Goal: Transaction & Acquisition: Purchase product/service

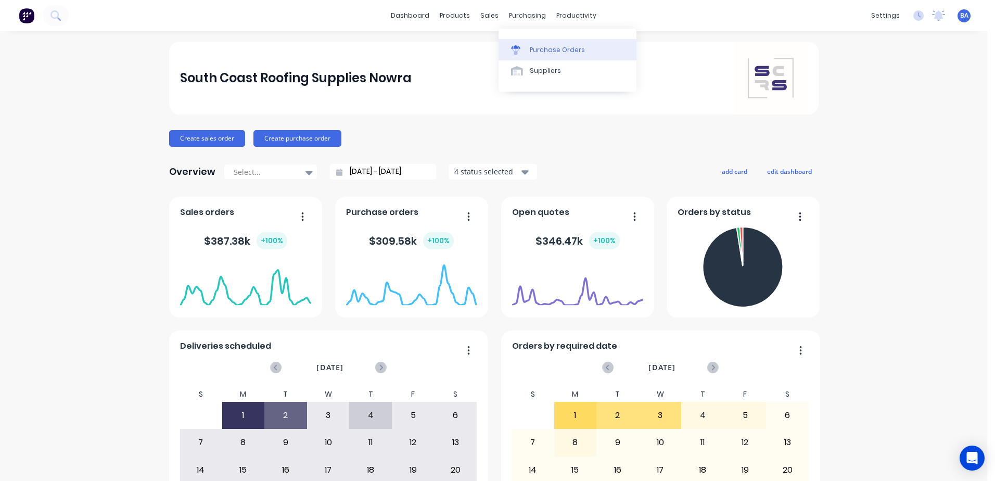
click at [516, 56] on link "Purchase Orders" at bounding box center [568, 49] width 138 height 21
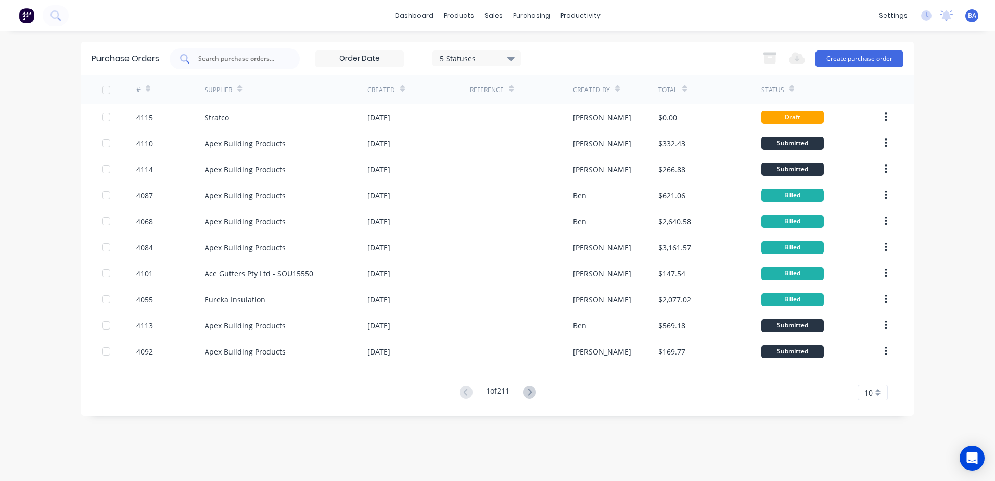
click at [248, 61] on input "text" at bounding box center [240, 59] width 86 height 10
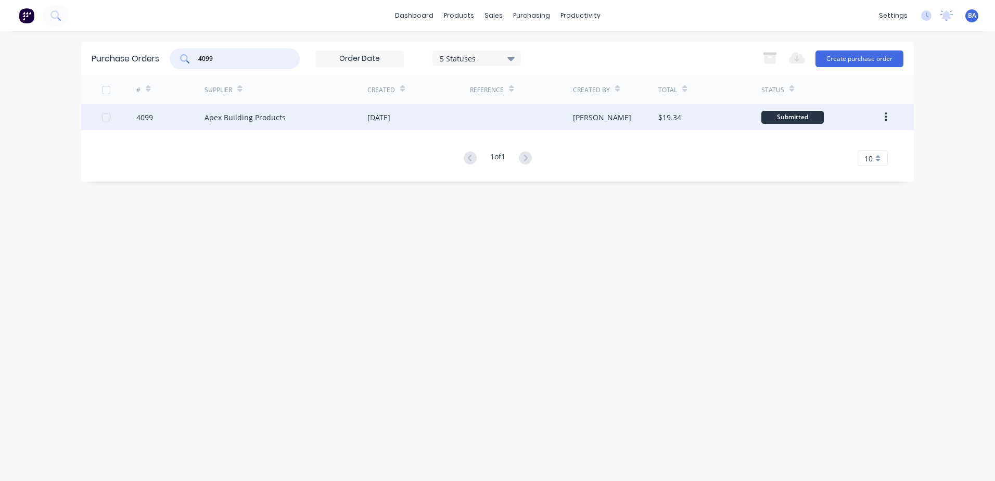
type input "4099"
click at [404, 124] on div "[DATE]" at bounding box center [418, 117] width 103 height 26
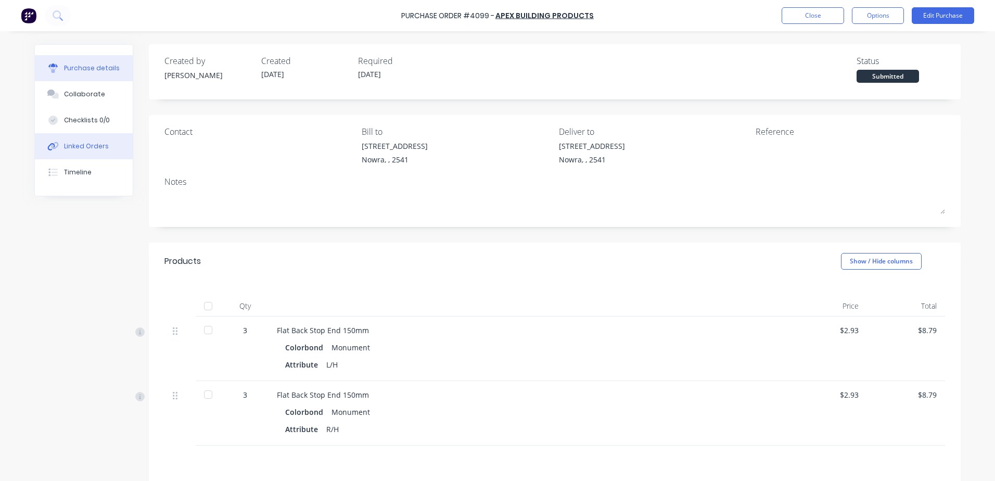
click at [55, 145] on icon at bounding box center [53, 146] width 12 height 9
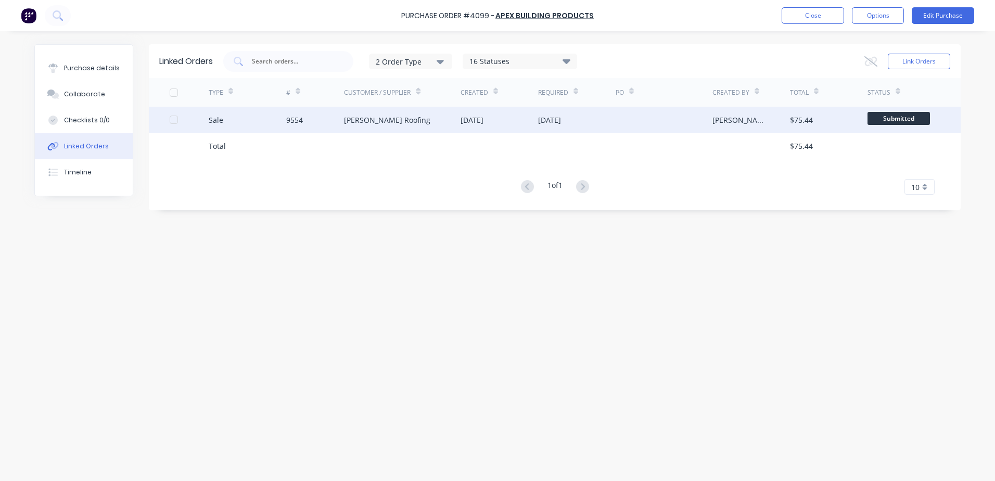
click at [386, 118] on div "Luke Austin Roofing" at bounding box center [387, 119] width 86 height 11
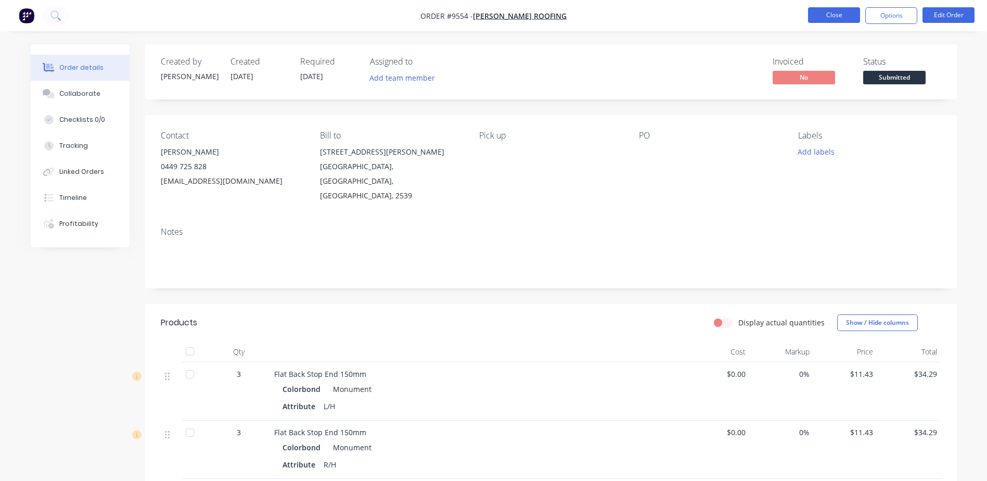
click at [844, 13] on button "Close" at bounding box center [834, 15] width 52 height 16
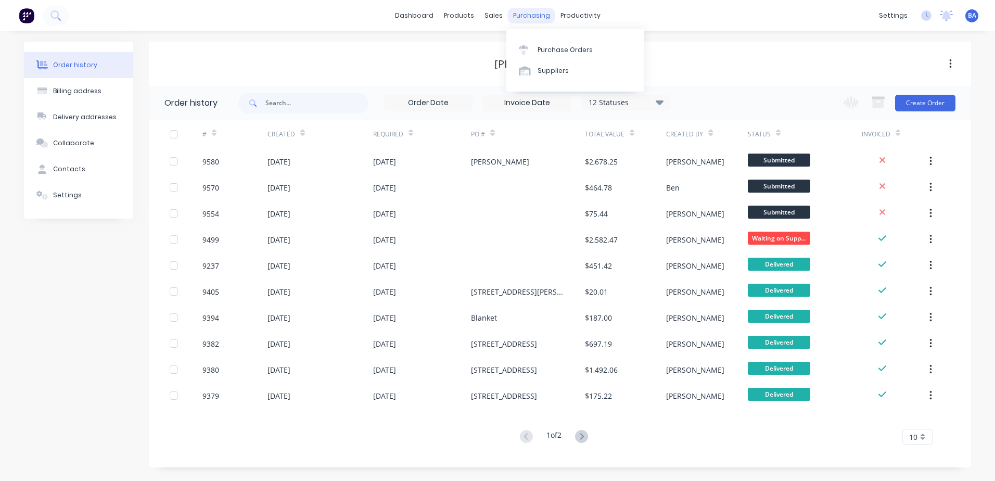
click at [514, 16] on div "purchasing" at bounding box center [531, 16] width 47 height 16
click at [520, 47] on icon at bounding box center [523, 47] width 9 height 4
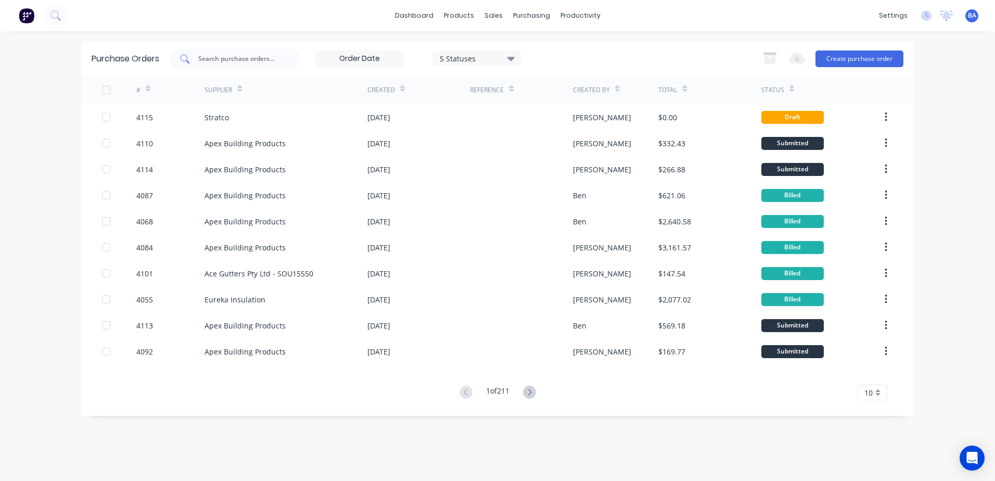
click at [281, 60] on input "text" at bounding box center [240, 59] width 86 height 10
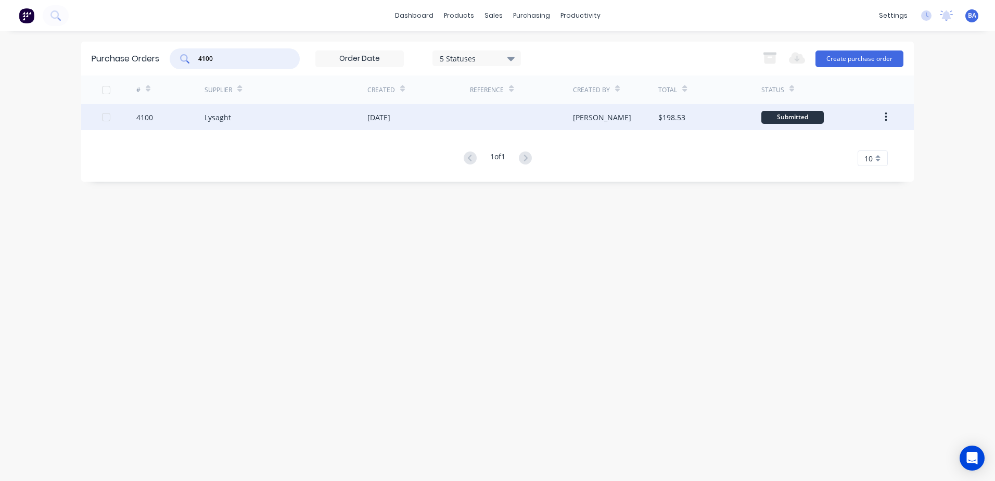
type input "4100"
click at [317, 115] on div "Lysaght" at bounding box center [286, 117] width 163 height 26
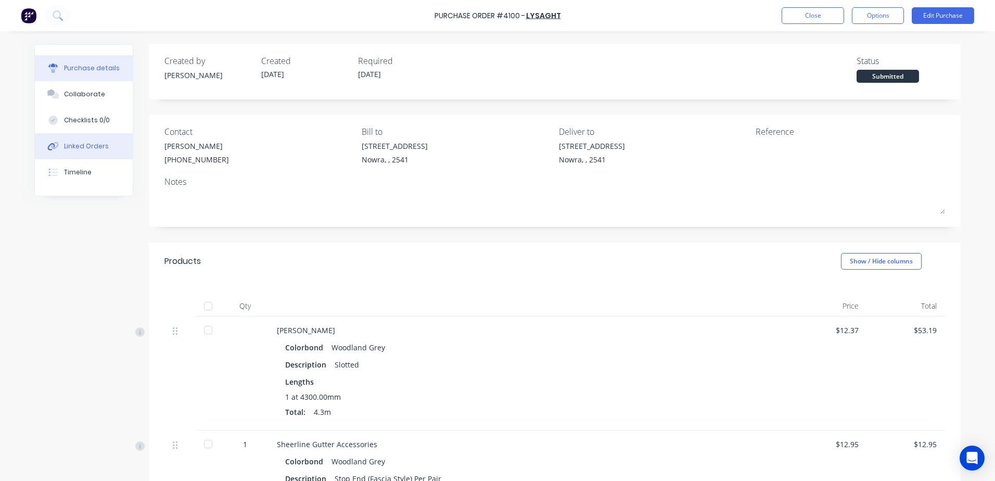
click at [76, 146] on div "Linked Orders" at bounding box center [86, 146] width 45 height 9
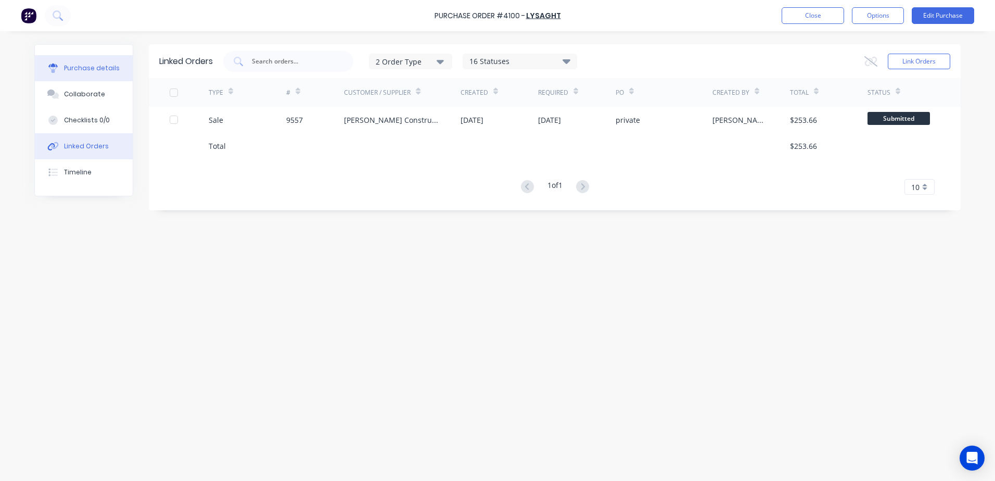
click at [93, 71] on div "Purchase details" at bounding box center [92, 67] width 56 height 9
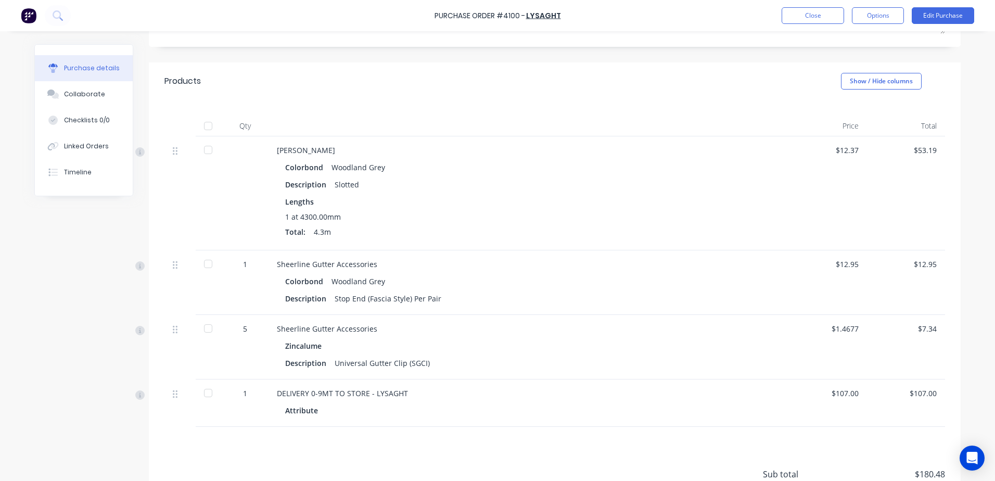
scroll to position [14, 0]
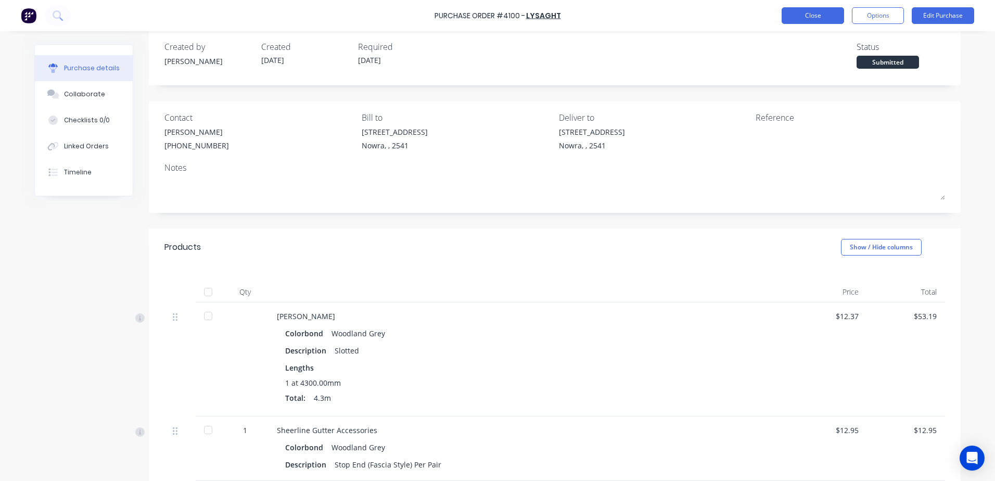
click at [792, 16] on button "Close" at bounding box center [813, 15] width 62 height 17
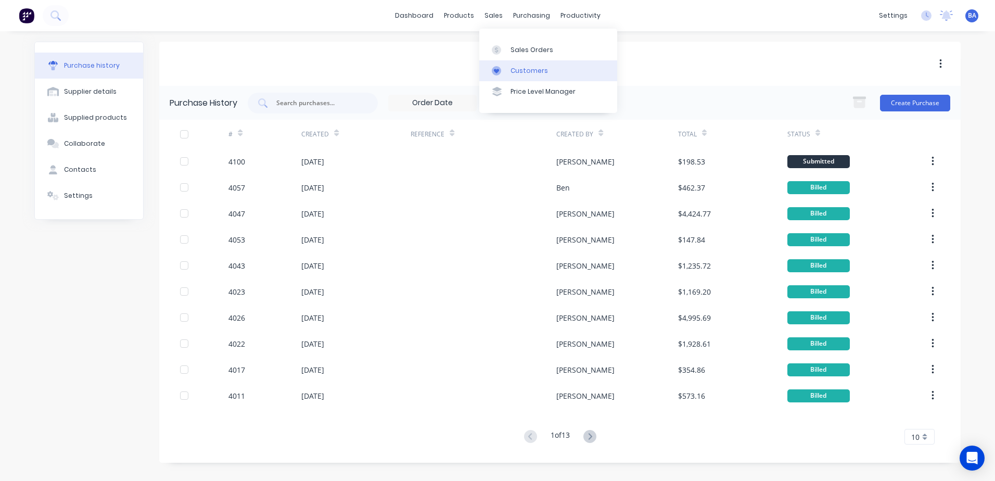
click at [497, 64] on link "Customers" at bounding box center [548, 70] width 138 height 21
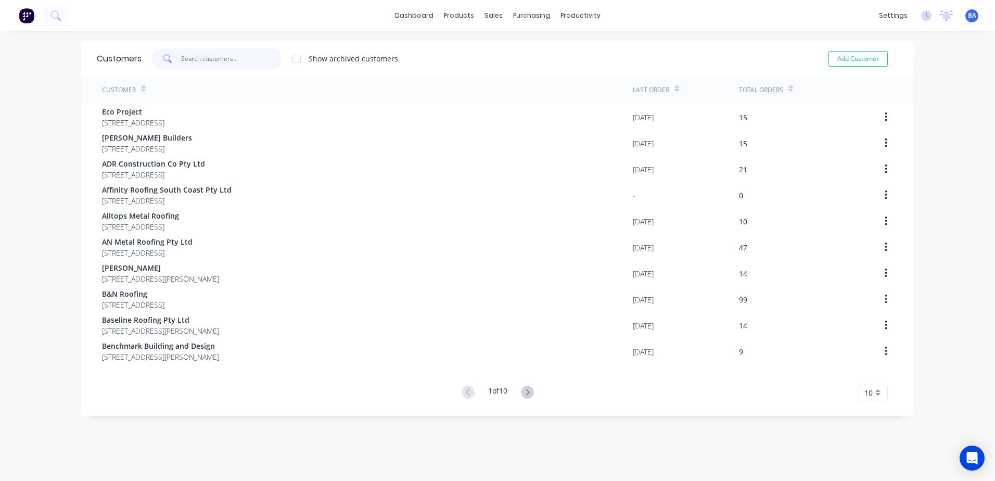
click at [269, 57] on input "text" at bounding box center [231, 58] width 101 height 21
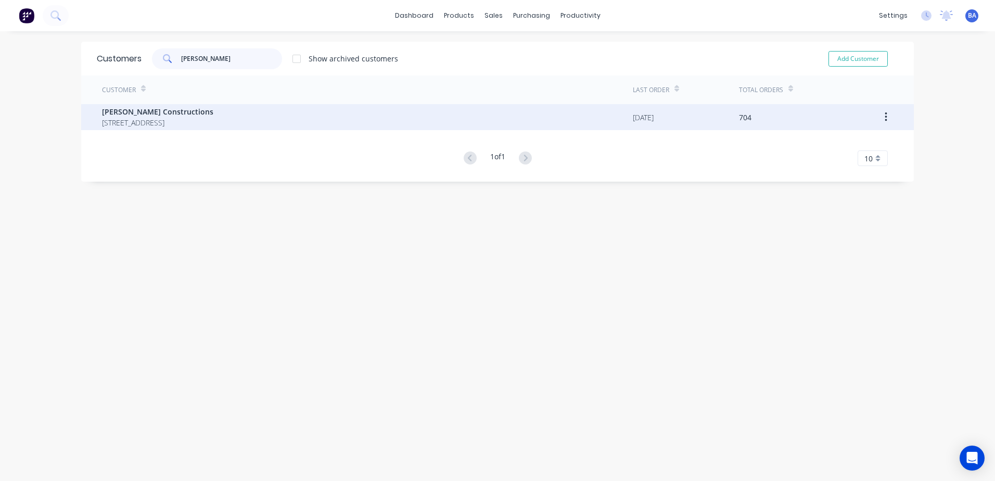
type input "[PERSON_NAME]"
click at [213, 120] on span "[STREET_ADDRESS]" at bounding box center [157, 122] width 111 height 11
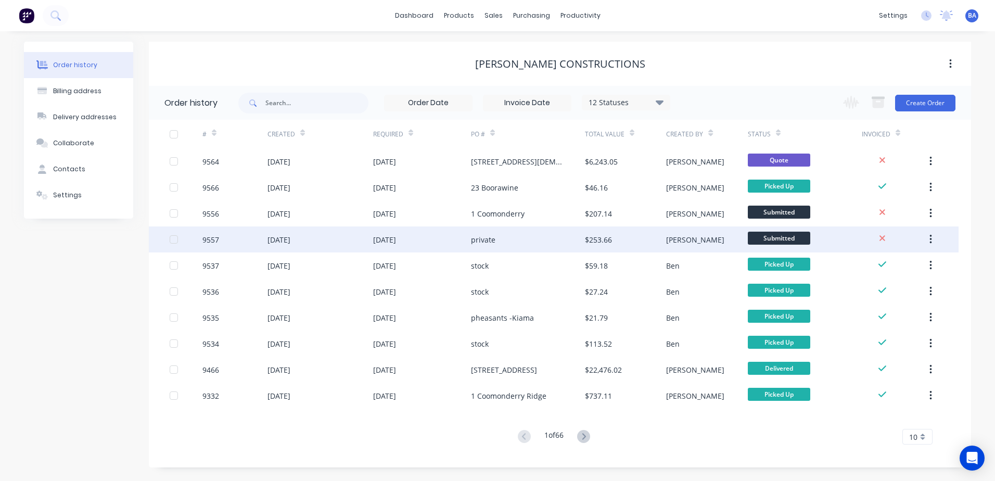
click at [225, 234] on div "9557" at bounding box center [234, 239] width 65 height 26
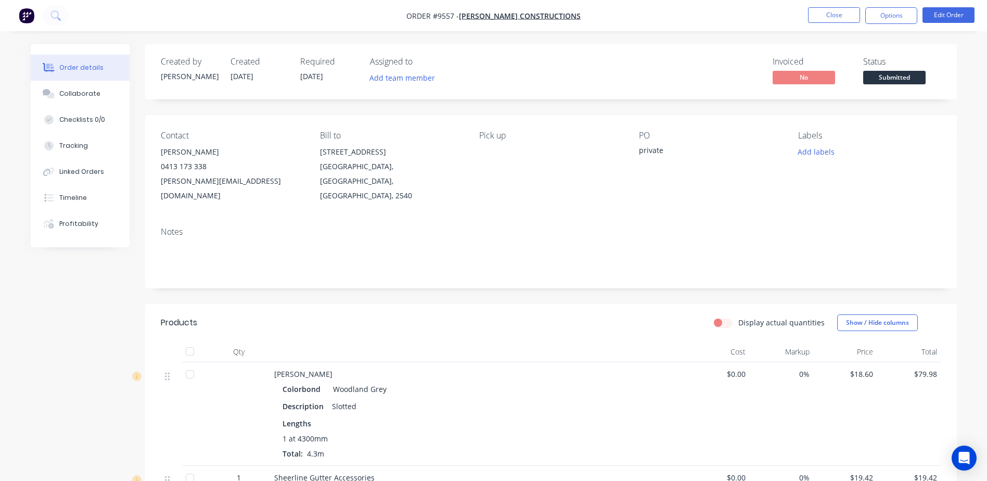
click at [830, 3] on nav "Order #9557 - Hobbs Constructions Close Options Edit Order" at bounding box center [493, 15] width 987 height 31
click at [830, 11] on button "Close" at bounding box center [834, 15] width 52 height 16
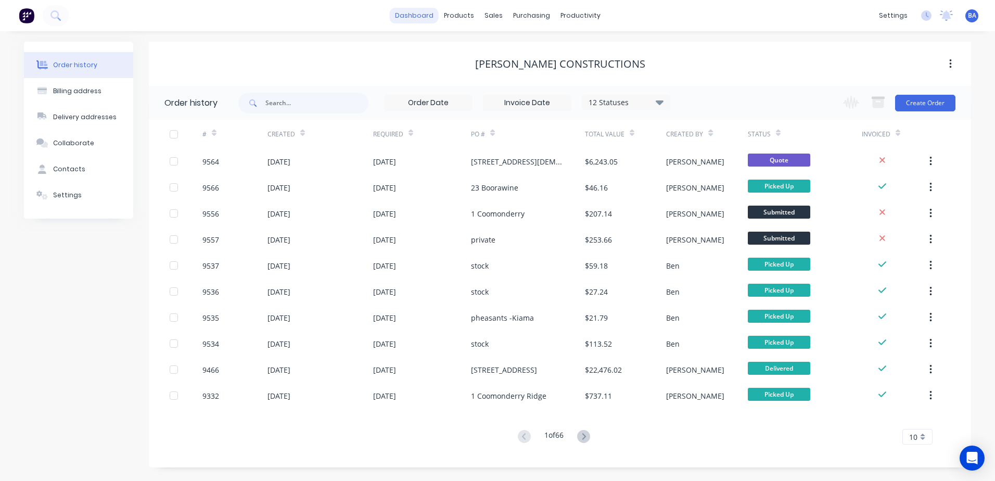
click at [414, 15] on link "dashboard" at bounding box center [414, 16] width 49 height 16
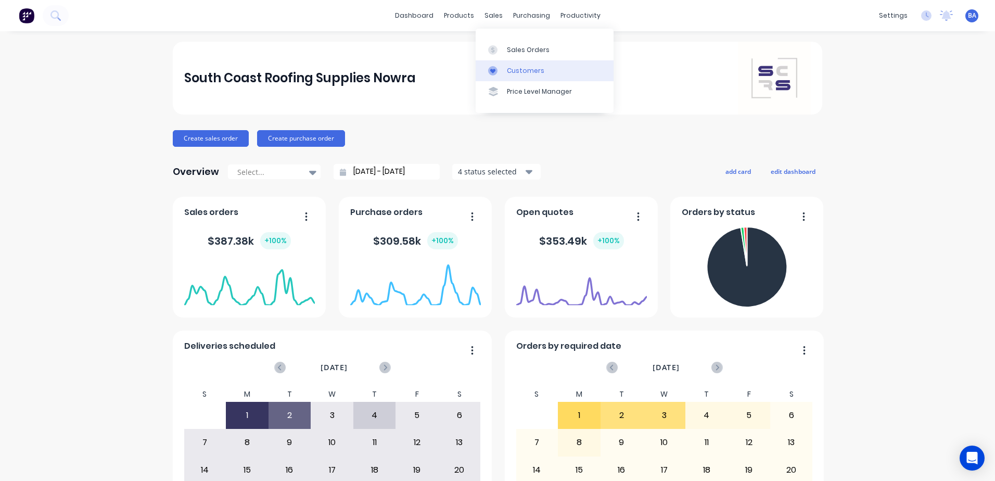
click at [493, 68] on icon at bounding box center [492, 70] width 9 height 9
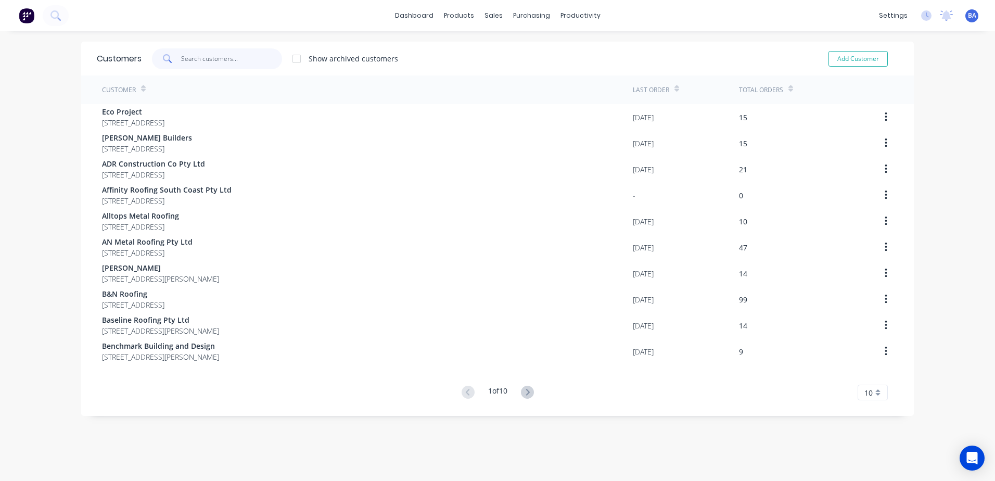
click at [247, 58] on input "text" at bounding box center [231, 58] width 101 height 21
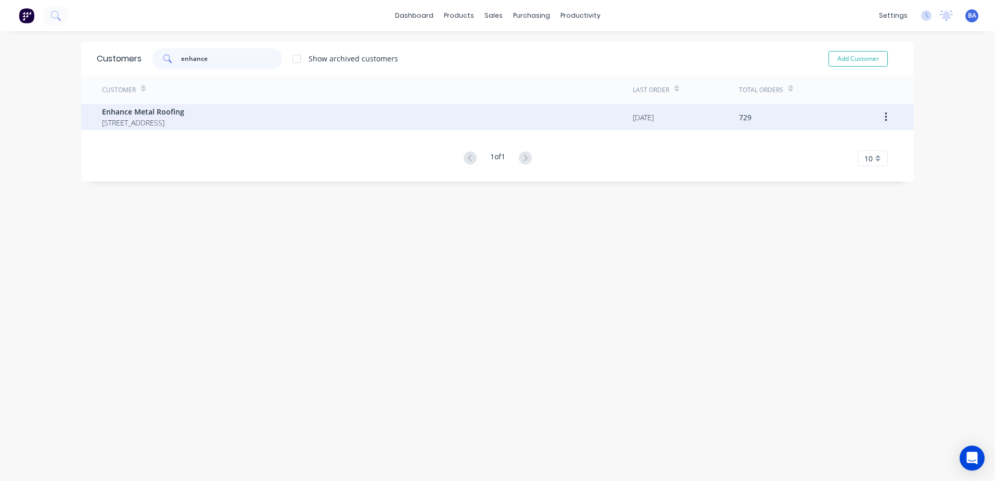
type input "enhance"
click at [184, 117] on span "Enhance Metal Roofing" at bounding box center [143, 111] width 82 height 11
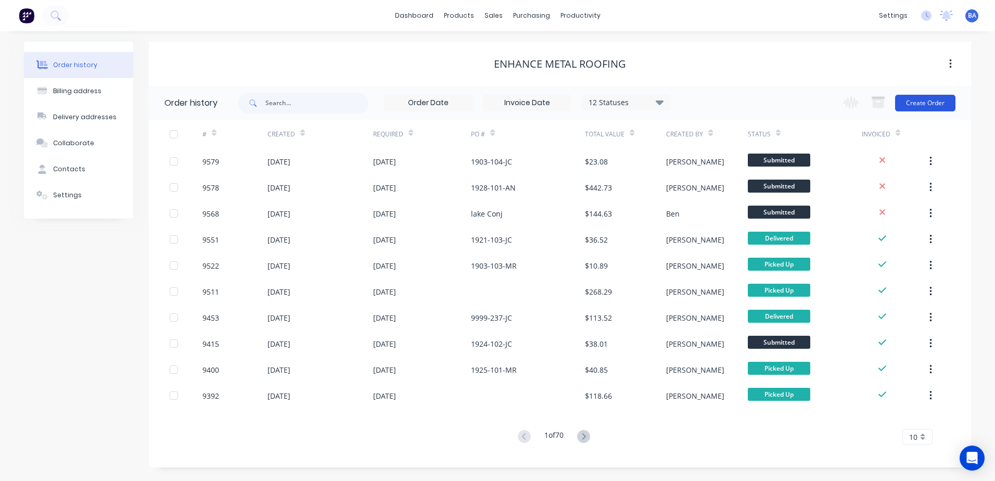
click at [922, 103] on button "Create Order" at bounding box center [925, 103] width 60 height 17
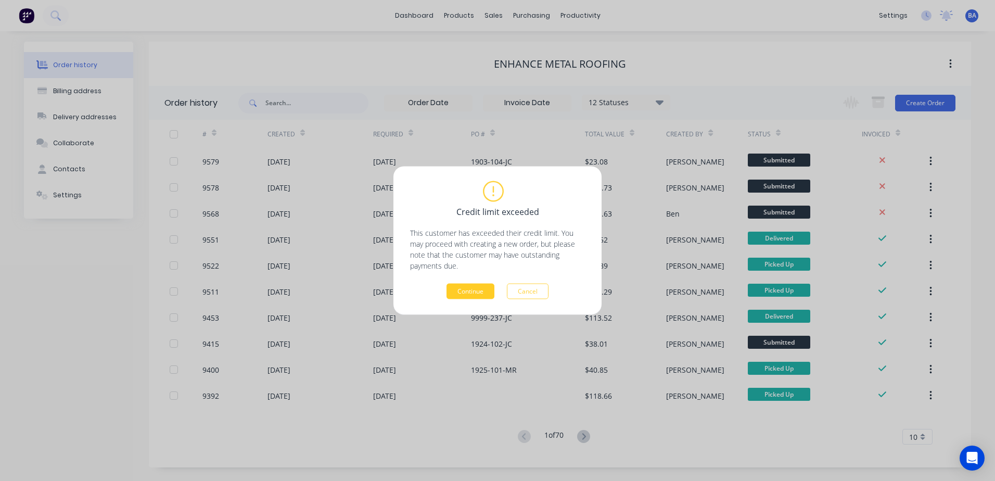
click at [461, 287] on button "Continue" at bounding box center [471, 292] width 48 height 16
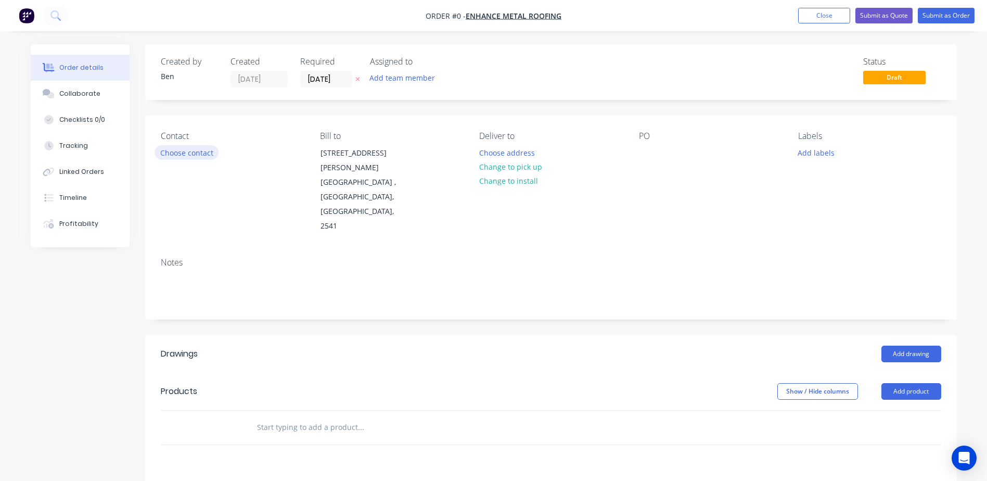
click at [197, 152] on button "Choose contact" at bounding box center [187, 152] width 64 height 14
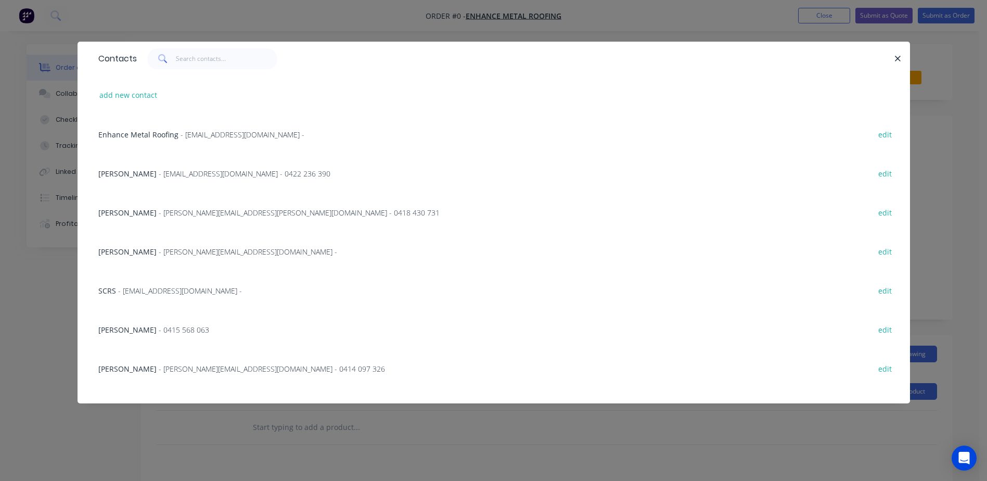
click at [159, 330] on span "- 0415 568 063" at bounding box center [184, 330] width 50 height 10
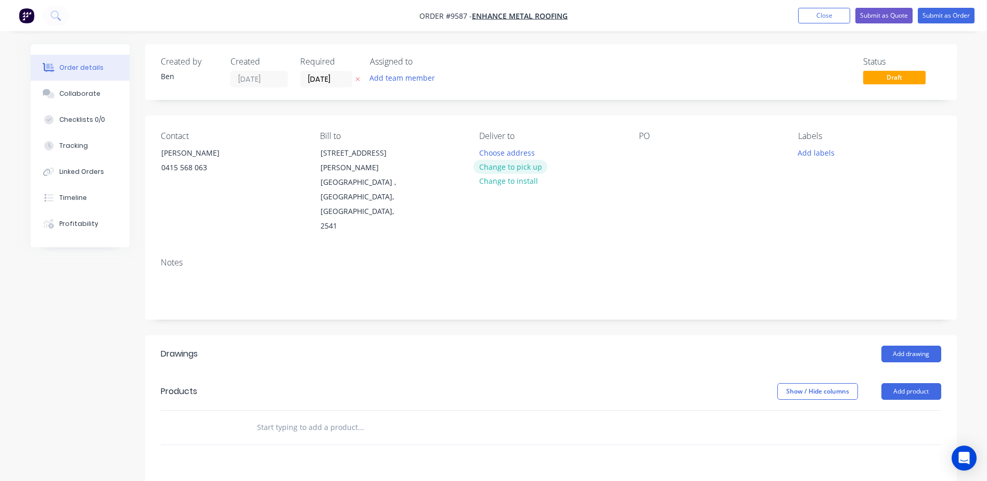
click at [521, 168] on button "Change to pick up" at bounding box center [511, 167] width 74 height 14
click at [644, 156] on div at bounding box center [647, 152] width 17 height 15
click at [606, 249] on div "Notes" at bounding box center [551, 284] width 812 height 70
click at [889, 346] on button "Add drawing" at bounding box center [912, 354] width 60 height 17
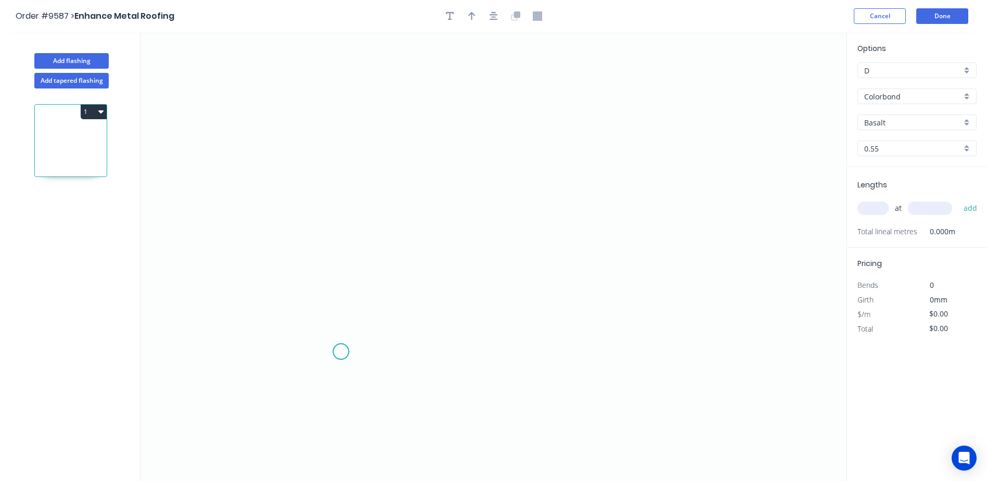
click at [341, 352] on icon "0" at bounding box center [494, 256] width 706 height 449
click at [340, 322] on icon "0" at bounding box center [494, 256] width 706 height 449
click at [302, 321] on icon "0 ?" at bounding box center [494, 256] width 706 height 449
click at [299, 181] on icon "0 ? ?" at bounding box center [494, 256] width 706 height 449
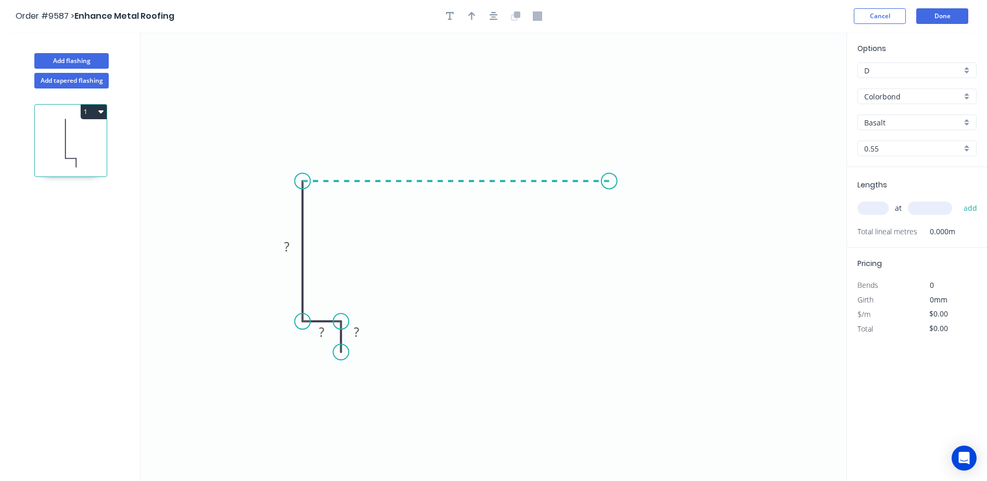
click at [610, 182] on icon "0 ? ? ?" at bounding box center [494, 256] width 706 height 449
click at [635, 215] on icon "0 ? ? ? ?" at bounding box center [494, 256] width 706 height 449
drag, startPoint x: 637, startPoint y: 215, endPoint x: 632, endPoint y: 195, distance: 21.0
click at [632, 195] on circle at bounding box center [632, 195] width 16 height 16
click at [599, 205] on tspan "?" at bounding box center [601, 205] width 6 height 17
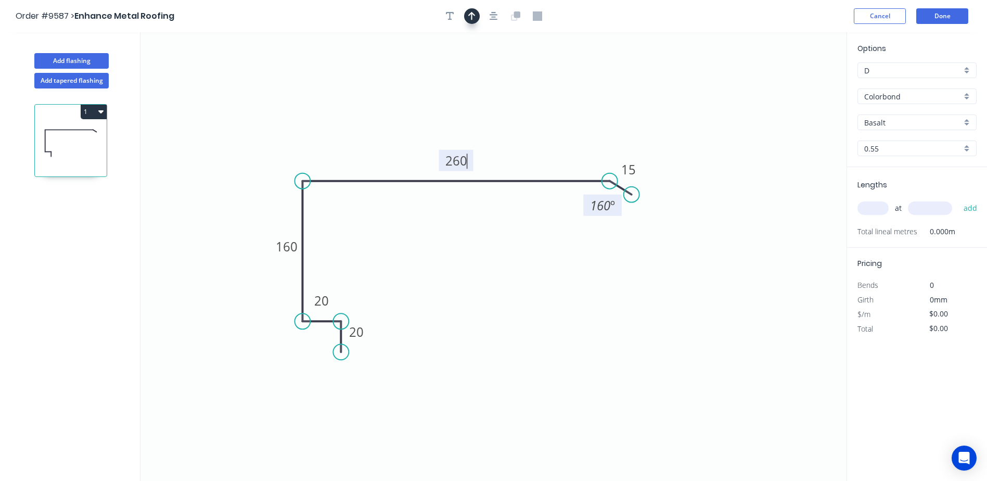
click at [466, 14] on button "button" at bounding box center [472, 16] width 16 height 16
type input "$15.04"
drag, startPoint x: 794, startPoint y: 81, endPoint x: 452, endPoint y: 106, distance: 342.8
click at [452, 106] on icon at bounding box center [452, 93] width 9 height 33
click at [886, 122] on input "Basalt" at bounding box center [912, 122] width 97 height 11
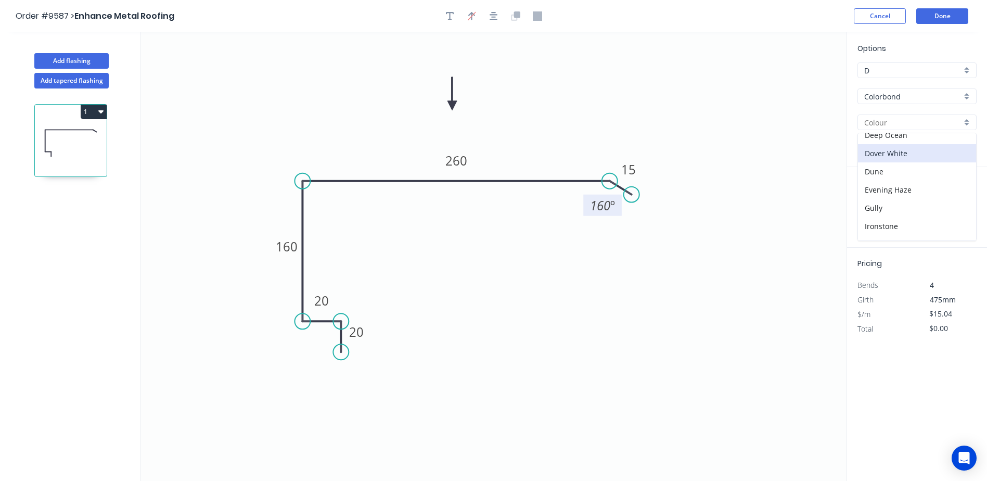
scroll to position [104, 0]
click at [897, 148] on div "Dover White" at bounding box center [917, 147] width 118 height 18
type input "Dover White"
click at [897, 148] on input "0.55" at bounding box center [912, 148] width 97 height 11
click at [873, 203] on input "text" at bounding box center [873, 208] width 31 height 14
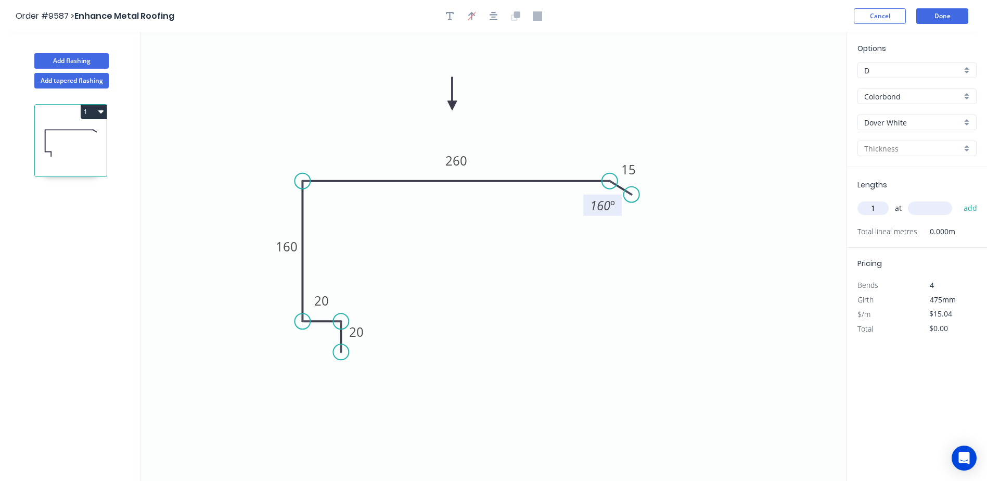
type input "1"
type input "2500"
click at [959, 199] on button "add" at bounding box center [971, 208] width 24 height 18
type input "$37.60"
click at [942, 15] on button "Done" at bounding box center [942, 16] width 52 height 16
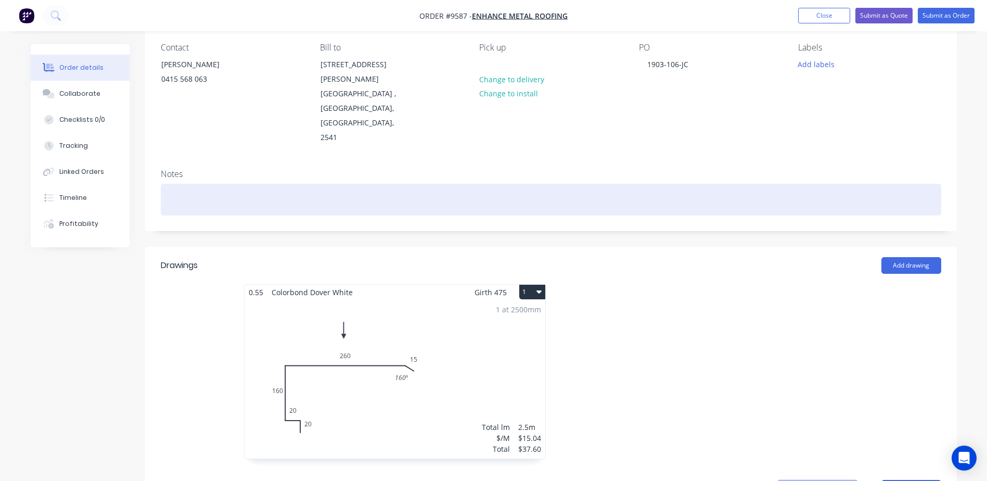
scroll to position [104, 0]
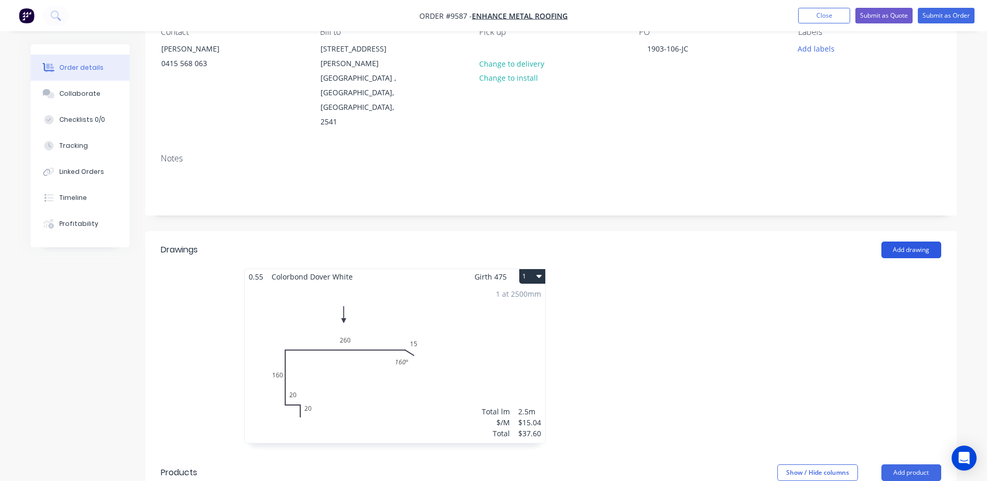
click at [892, 241] on button "Add drawing" at bounding box center [912, 249] width 60 height 17
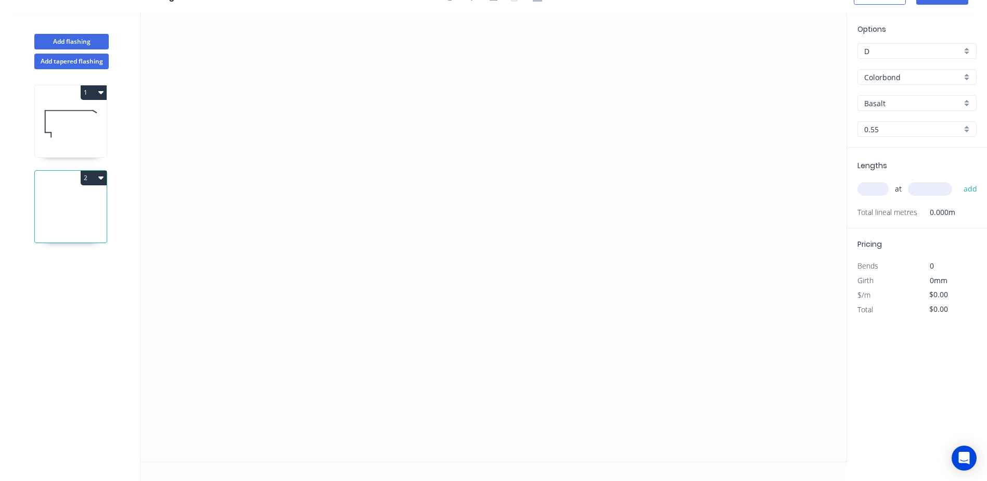
scroll to position [19, 0]
click at [339, 336] on icon "0" at bounding box center [494, 237] width 706 height 449
click at [330, 180] on icon "0" at bounding box center [494, 237] width 706 height 449
click at [531, 186] on icon "0 ?" at bounding box center [494, 237] width 706 height 449
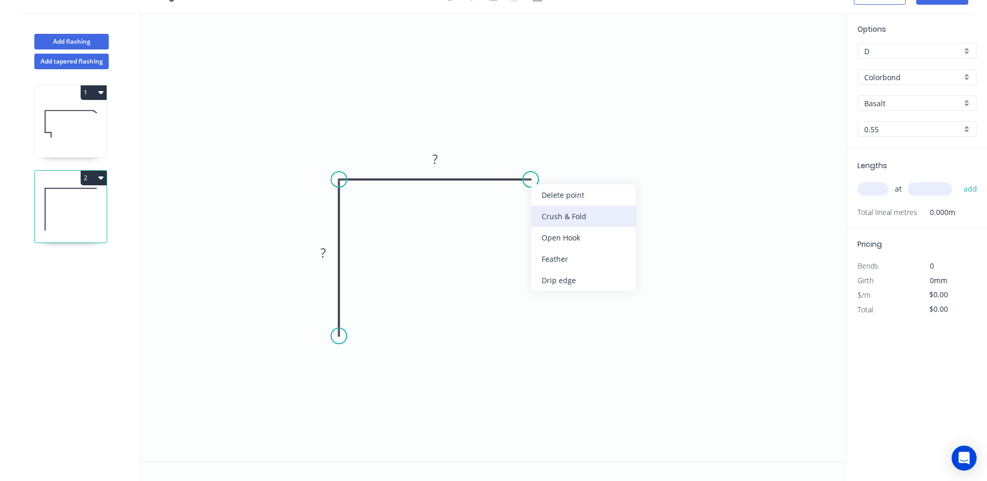
click at [540, 214] on div "Crush & Fold" at bounding box center [583, 216] width 105 height 21
click at [543, 203] on div "Flip bend" at bounding box center [577, 210] width 105 height 21
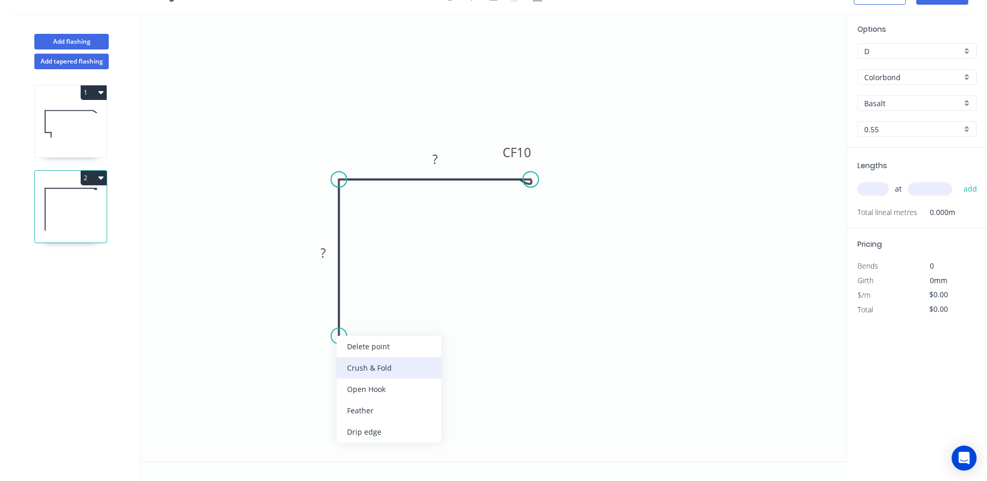
click at [350, 363] on div "Crush & Fold" at bounding box center [389, 367] width 105 height 21
click at [440, 157] on rect at bounding box center [435, 159] width 21 height 15
click at [494, 235] on icon "0 CF 10 ? CF 10 100" at bounding box center [494, 237] width 706 height 449
click at [328, 257] on rect at bounding box center [323, 253] width 21 height 15
click at [370, 151] on icon "0 CF 10 100 CF 10 100" at bounding box center [494, 237] width 706 height 449
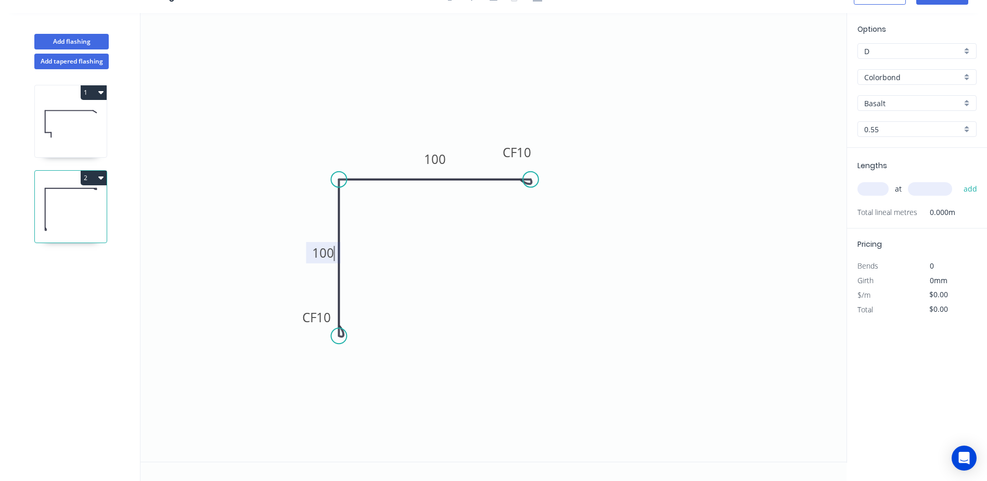
type input "$10.40"
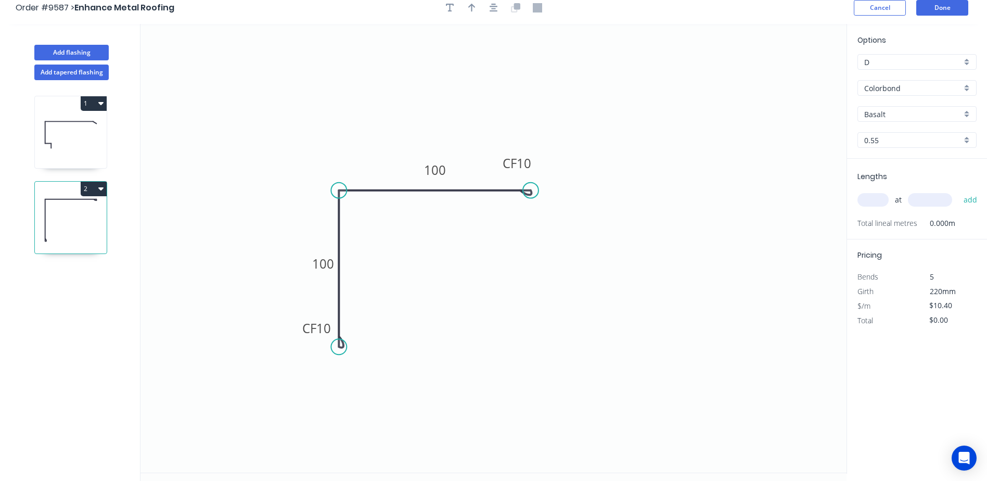
scroll to position [0, 0]
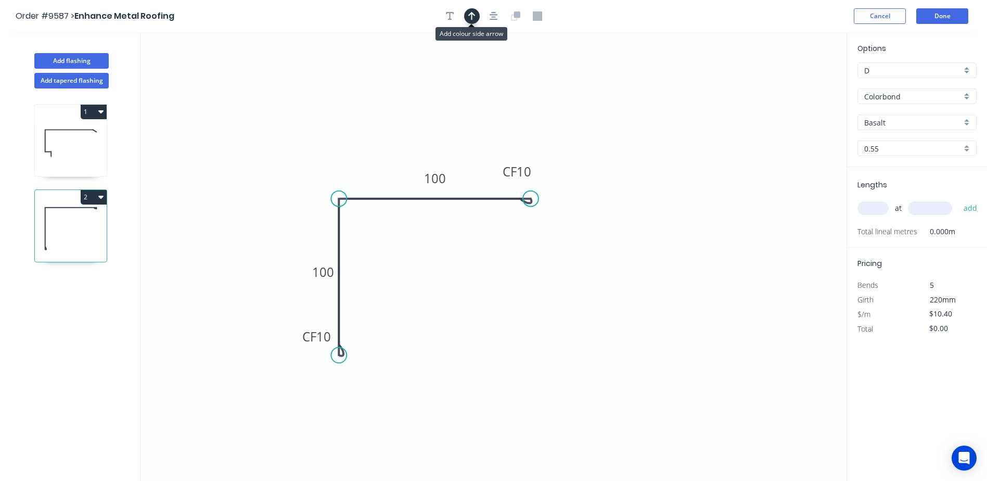
click at [473, 18] on icon "button" at bounding box center [471, 15] width 7 height 9
drag, startPoint x: 794, startPoint y: 84, endPoint x: 393, endPoint y: 106, distance: 400.8
click at [399, 111] on icon at bounding box center [403, 101] width 9 height 33
click at [897, 123] on input "Basalt" at bounding box center [912, 122] width 97 height 11
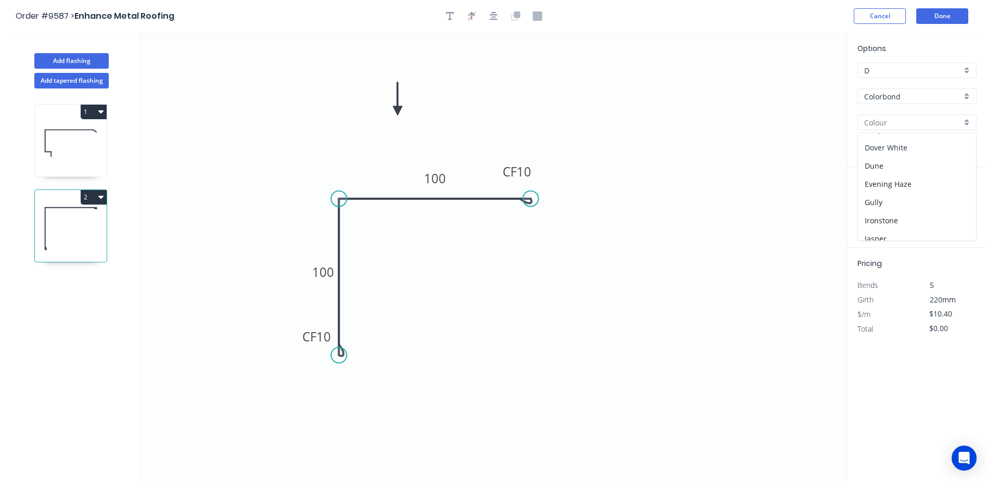
click at [907, 149] on div "Dover White" at bounding box center [917, 147] width 118 height 18
type input "Dover White"
click at [871, 208] on input "text" at bounding box center [873, 208] width 31 height 14
type input "1"
type input "1000"
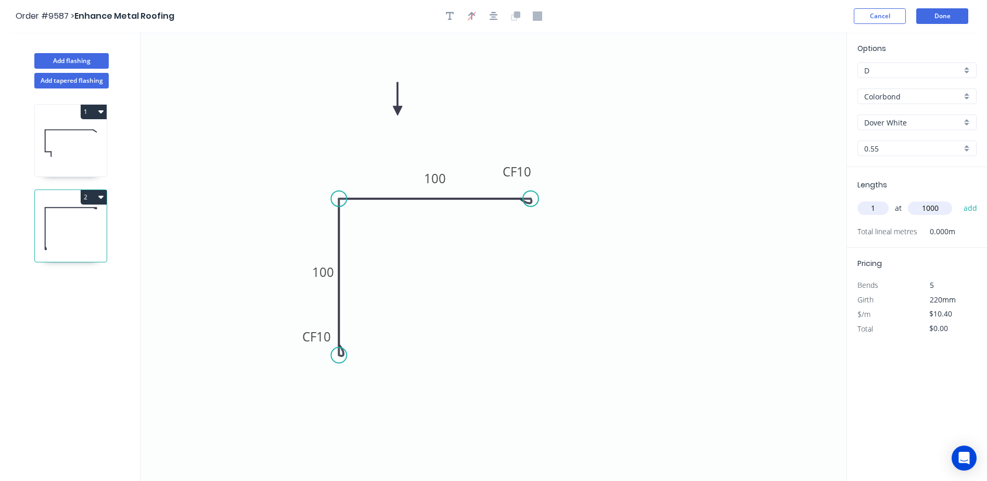
click at [959, 199] on button "add" at bounding box center [971, 208] width 24 height 18
type input "$10.40"
click at [931, 15] on button "Done" at bounding box center [942, 16] width 52 height 16
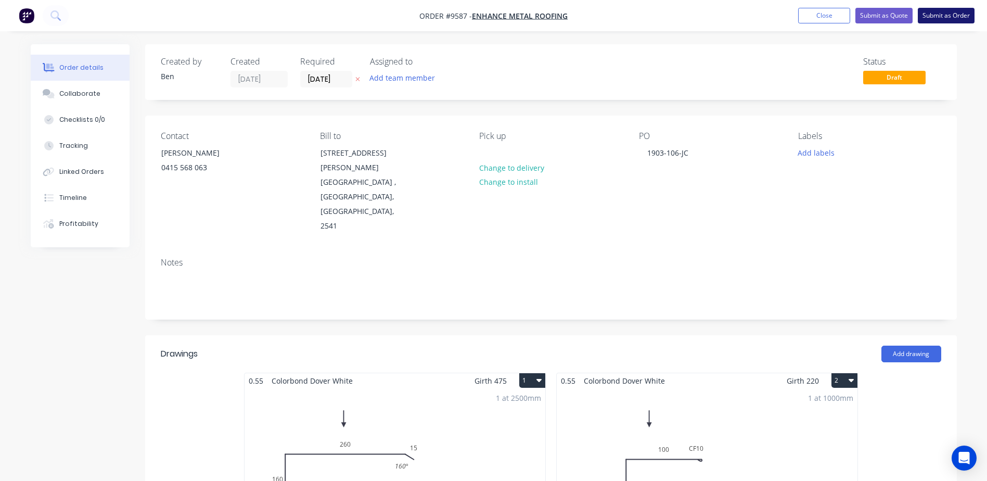
click at [949, 12] on button "Submit as Order" at bounding box center [946, 16] width 57 height 16
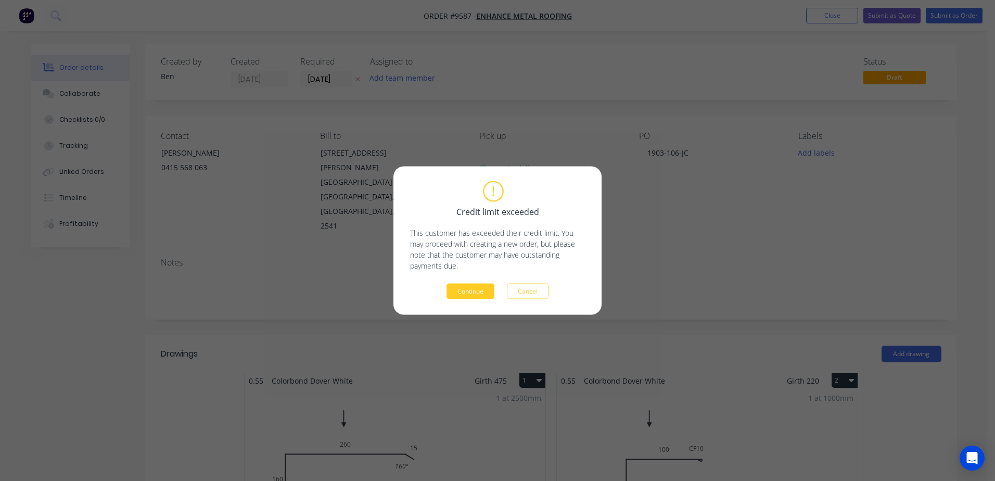
click at [480, 288] on button "Continue" at bounding box center [471, 292] width 48 height 16
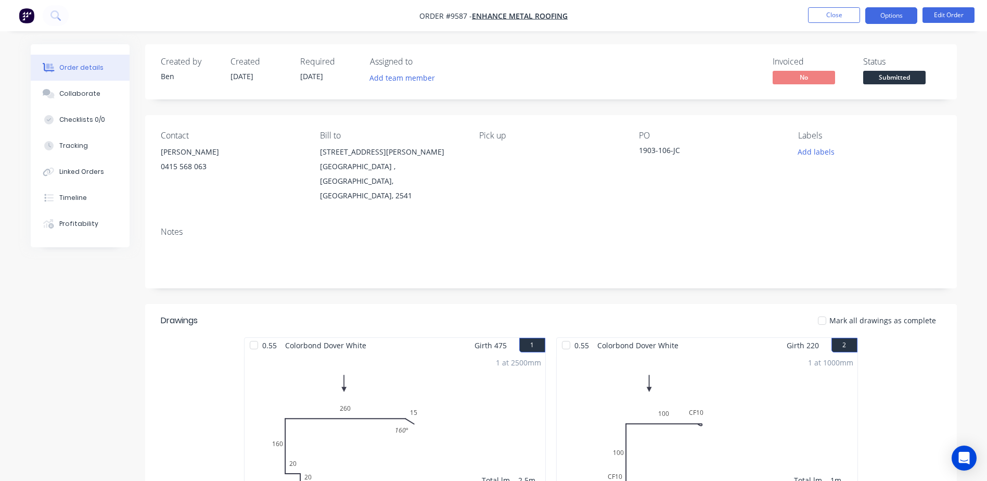
click at [894, 14] on button "Options" at bounding box center [891, 15] width 52 height 17
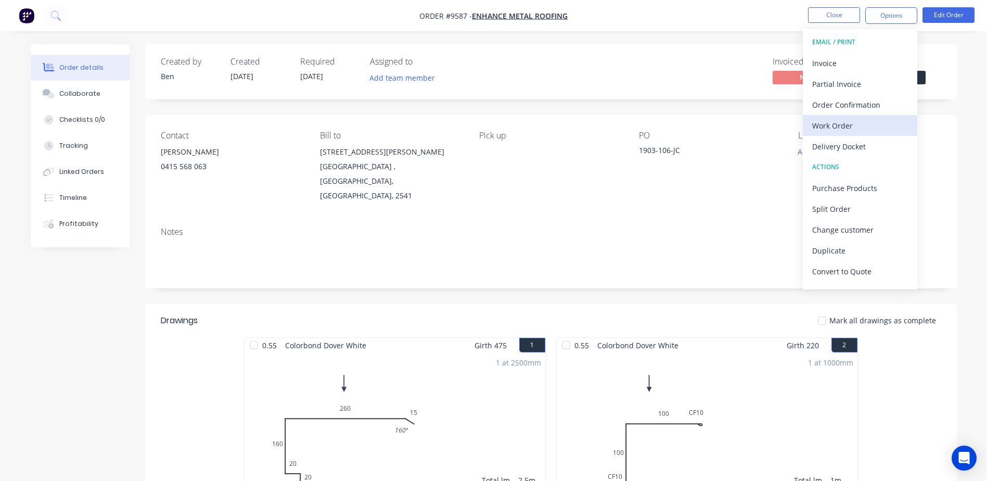
click at [852, 124] on div "Work Order" at bounding box center [860, 125] width 96 height 15
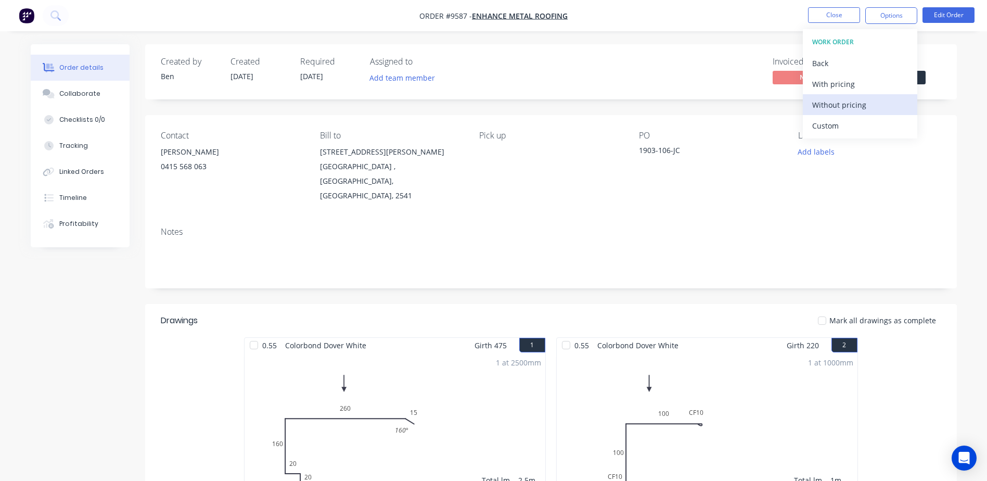
click at [862, 102] on div "Without pricing" at bounding box center [860, 104] width 96 height 15
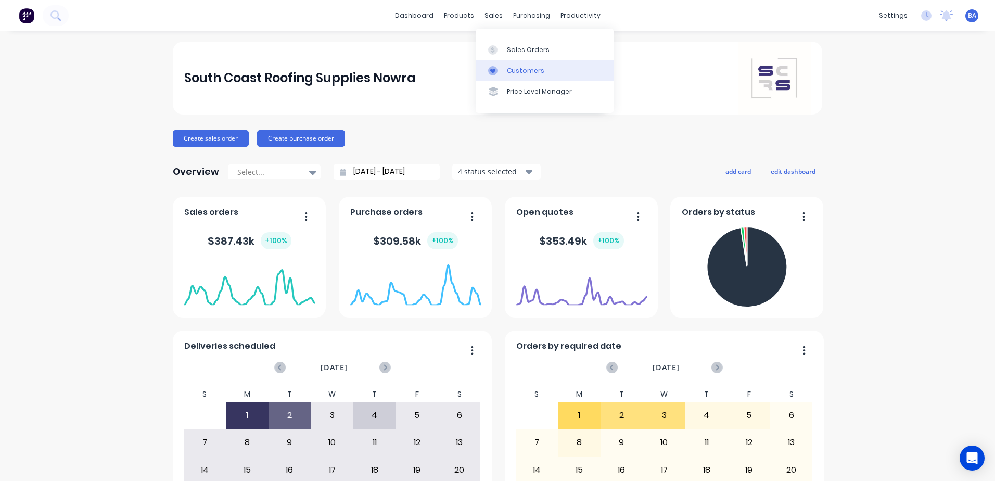
click at [510, 72] on div "Customers" at bounding box center [525, 70] width 37 height 9
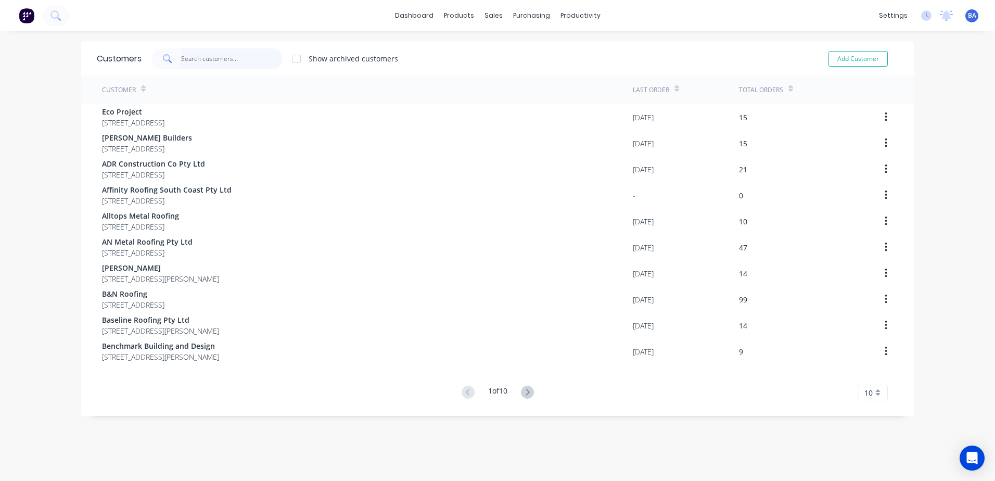
click at [219, 56] on input "text" at bounding box center [231, 58] width 101 height 21
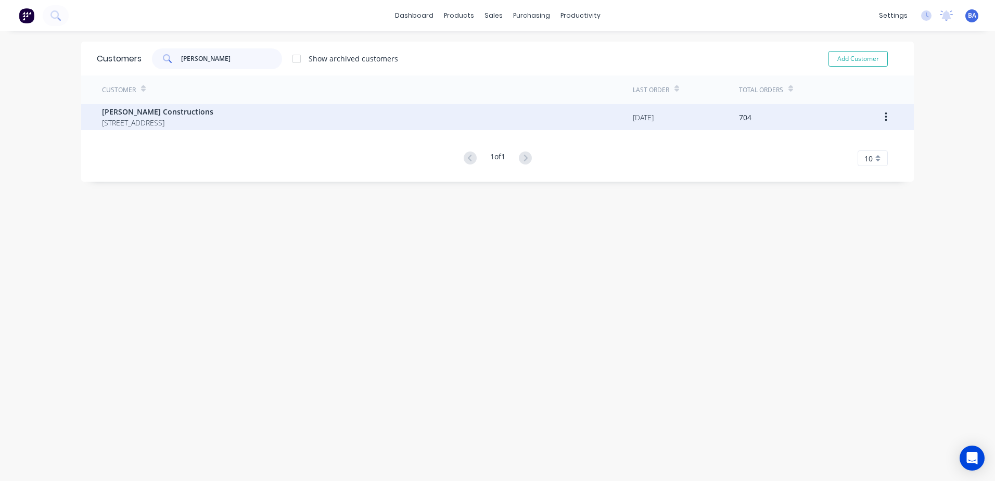
type input "hobbs"
click at [183, 113] on span "[PERSON_NAME] Constructions" at bounding box center [157, 111] width 111 height 11
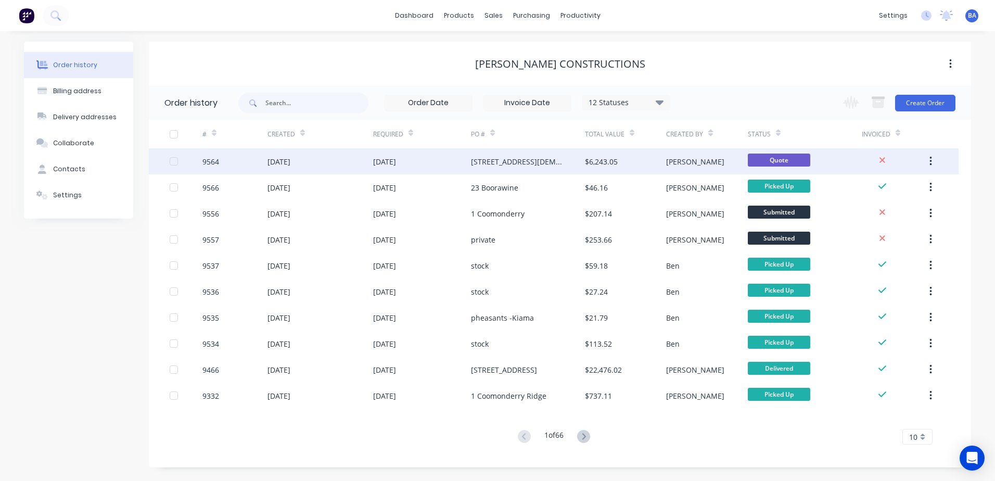
click at [248, 163] on div "9564" at bounding box center [234, 161] width 65 height 26
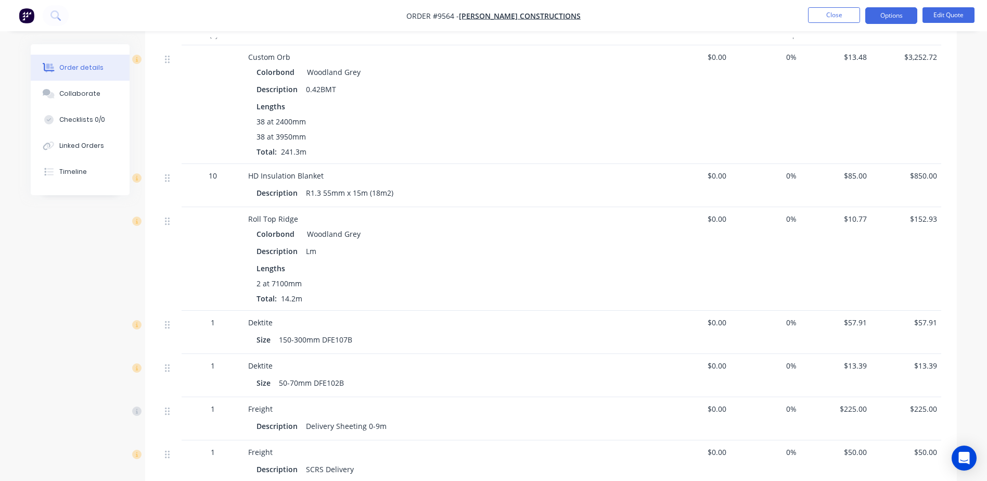
scroll to position [781, 0]
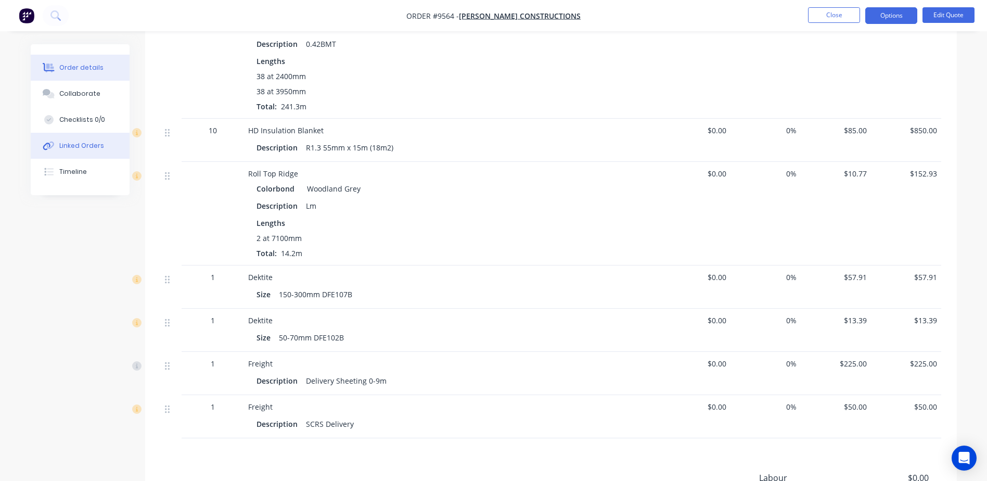
click at [95, 144] on div "Linked Orders" at bounding box center [81, 145] width 45 height 9
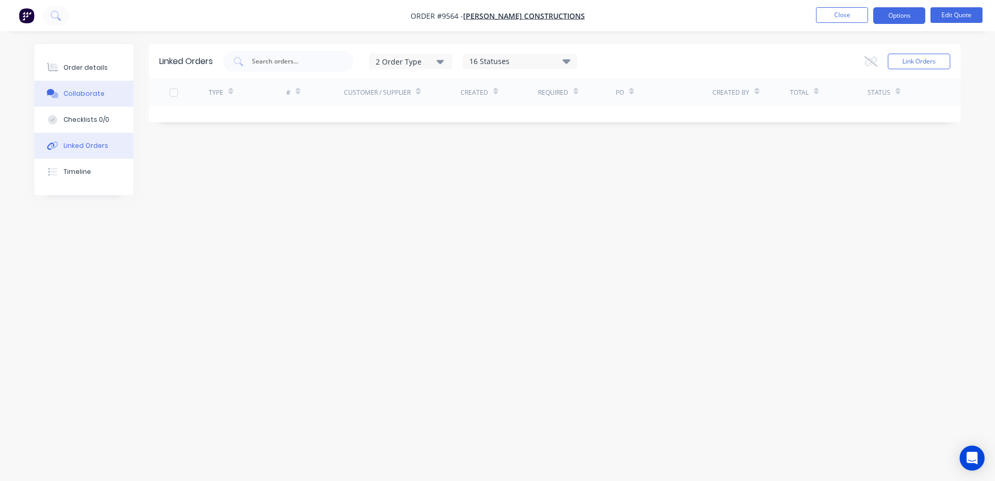
click at [103, 92] on button "Collaborate" at bounding box center [83, 94] width 99 height 26
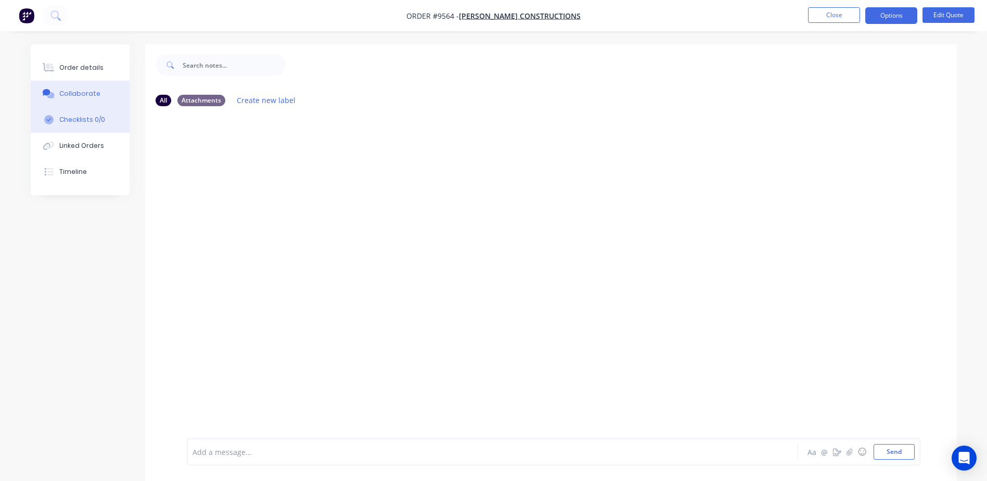
click at [103, 118] on button "Checklists 0/0" at bounding box center [80, 120] width 99 height 26
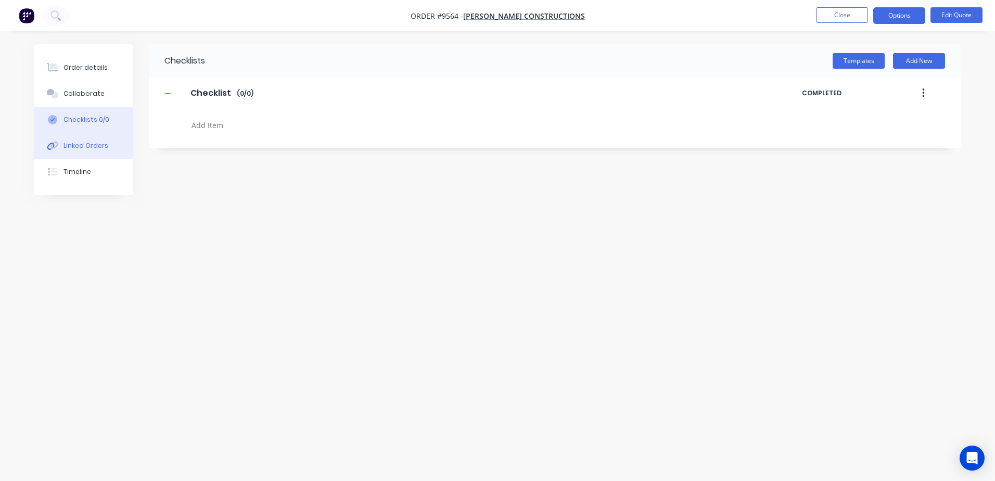
click at [95, 141] on button "Linked Orders" at bounding box center [83, 146] width 99 height 26
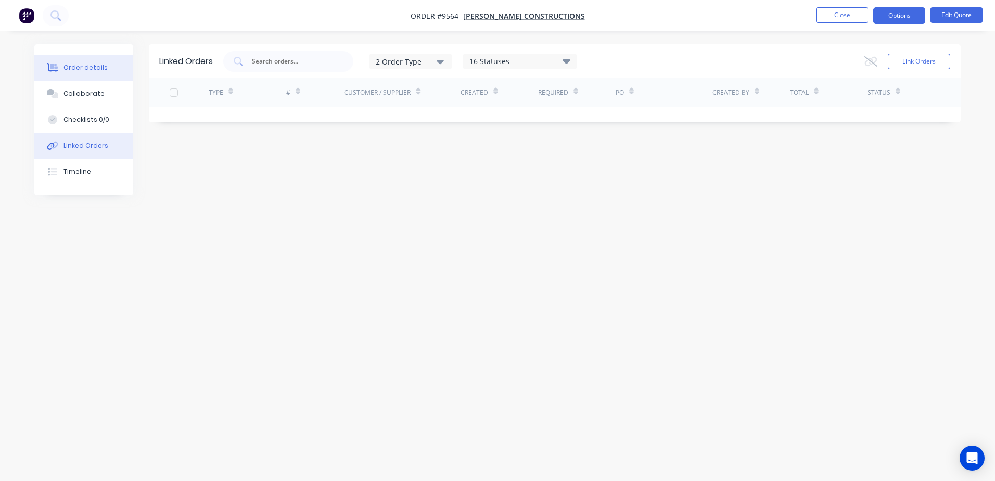
click at [94, 70] on div "Order details" at bounding box center [85, 67] width 44 height 9
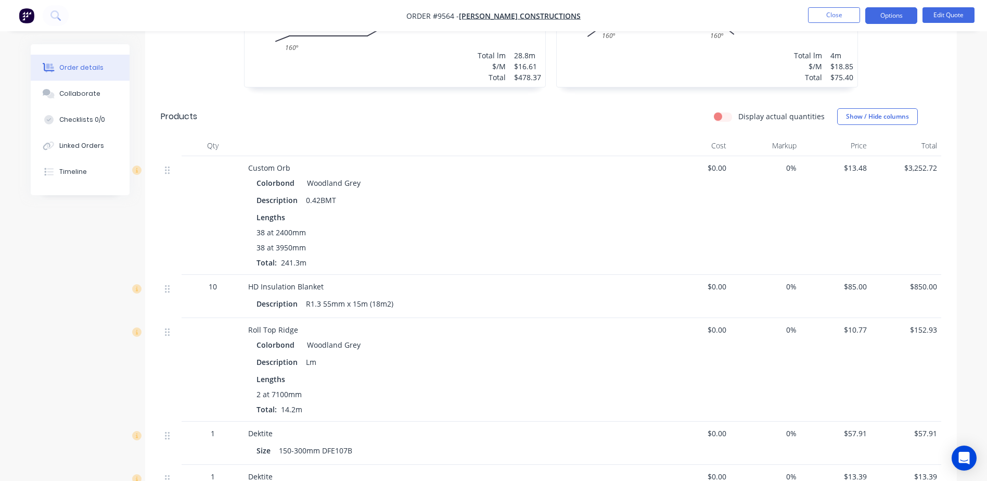
scroll to position [677, 0]
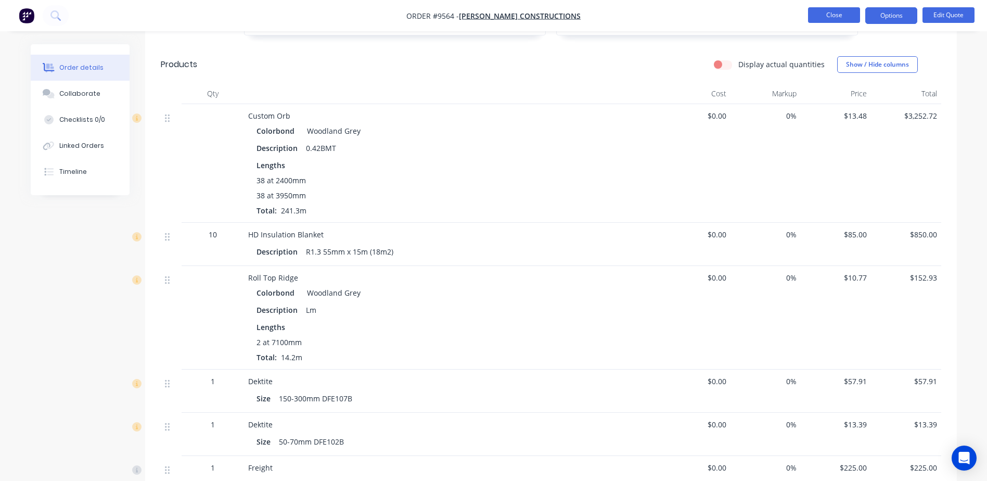
click at [813, 15] on button "Close" at bounding box center [834, 15] width 52 height 16
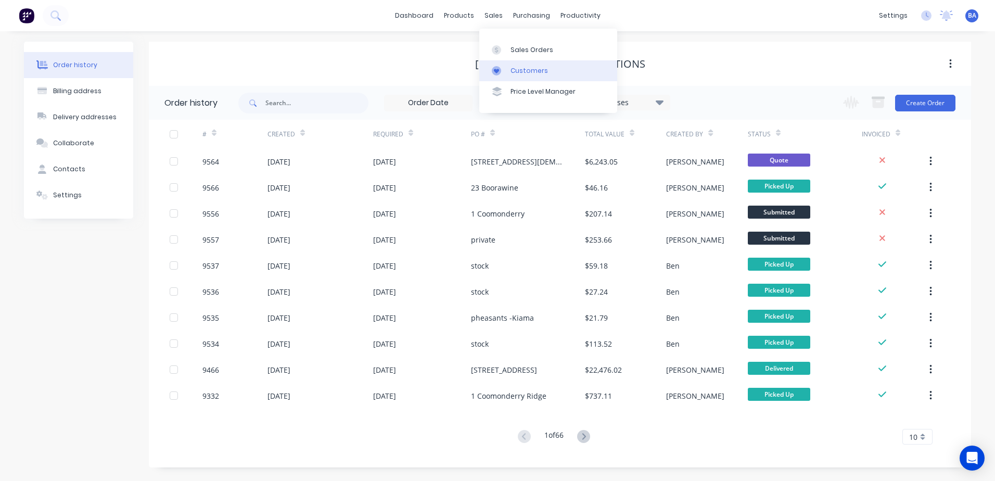
click at [498, 71] on icon at bounding box center [496, 71] width 5 height 5
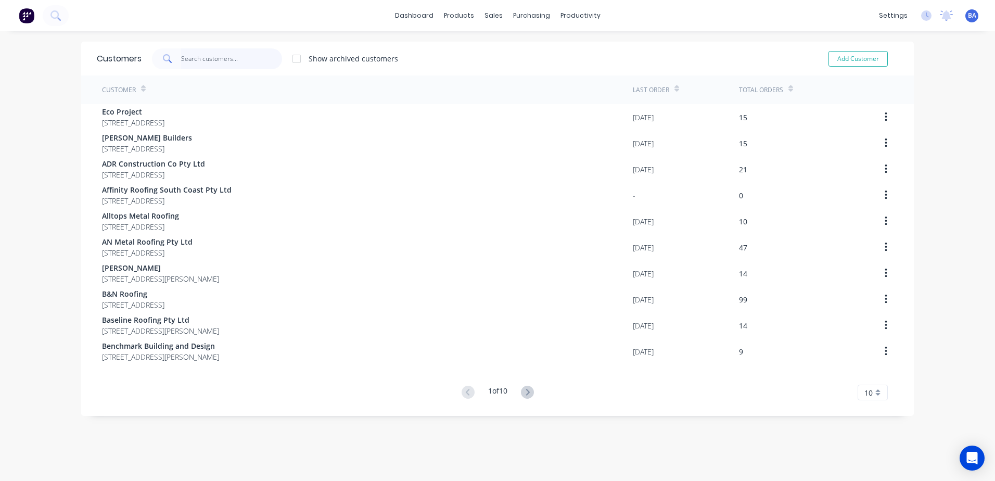
click at [189, 56] on input "text" at bounding box center [231, 58] width 101 height 21
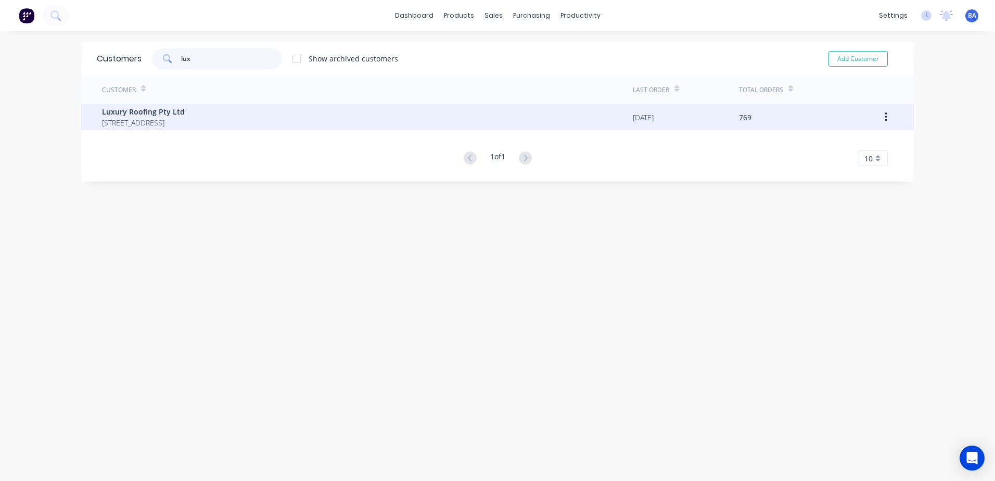
type input "lux"
click at [162, 111] on span "Luxury Roofing Pty Ltd" at bounding box center [143, 111] width 83 height 11
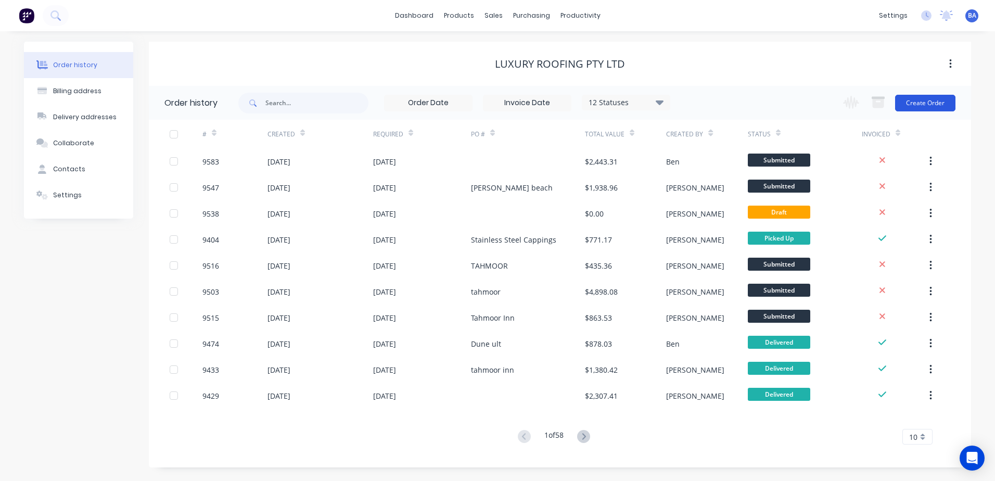
click at [911, 103] on button "Create Order" at bounding box center [925, 103] width 60 height 17
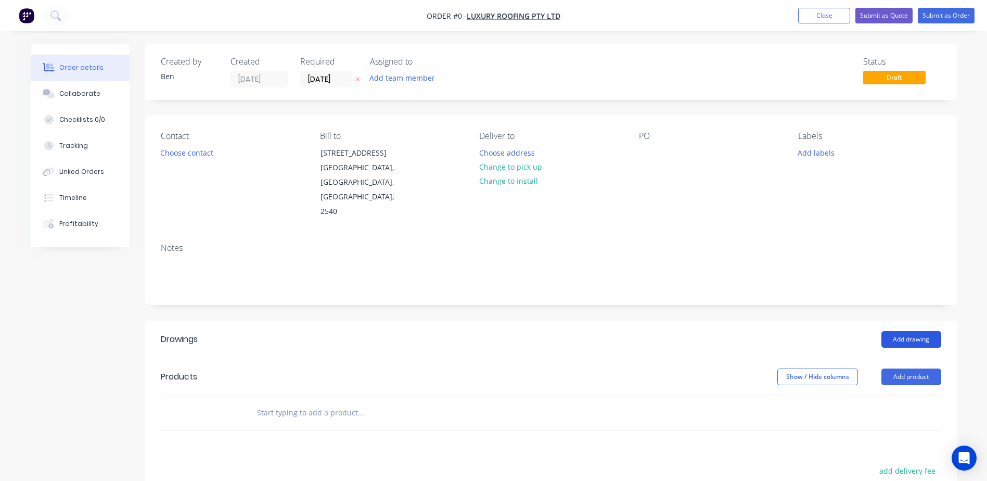
click at [906, 331] on button "Add drawing" at bounding box center [912, 339] width 60 height 17
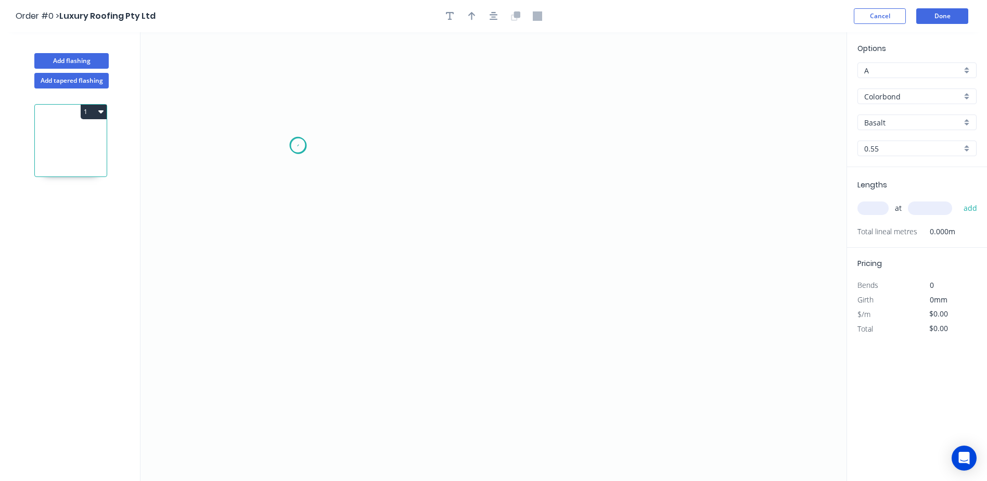
click at [298, 146] on icon "0" at bounding box center [494, 256] width 706 height 449
click at [291, 297] on icon "0" at bounding box center [494, 256] width 706 height 449
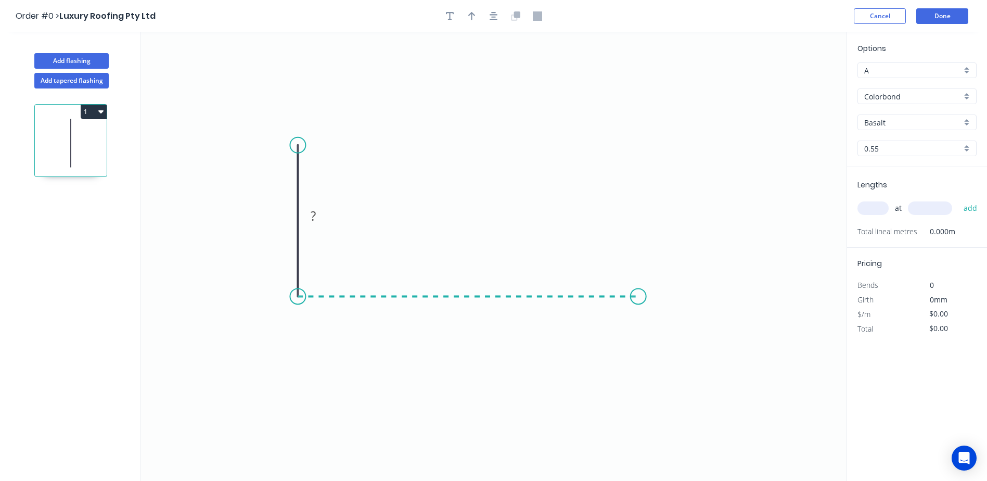
click at [639, 312] on icon "0 ?" at bounding box center [494, 256] width 706 height 449
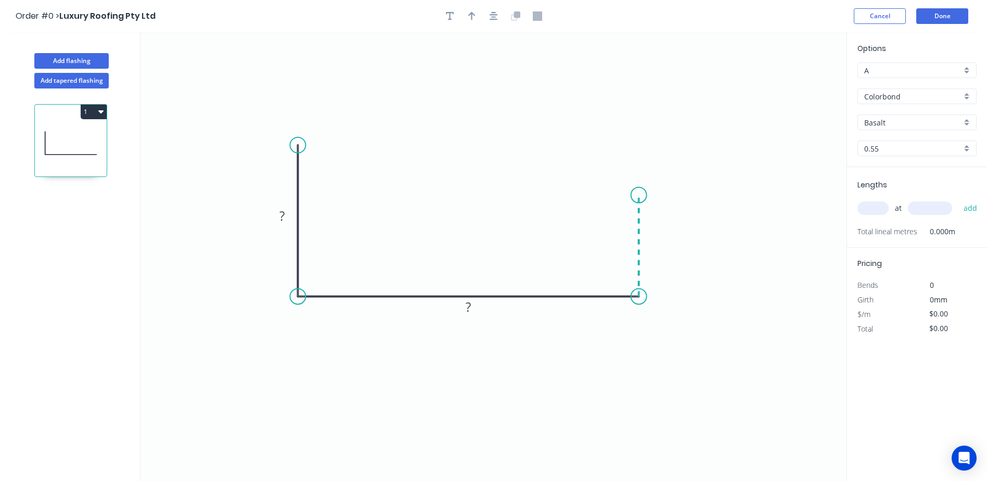
click at [641, 188] on icon "0 ? ?" at bounding box center [494, 256] width 706 height 449
click at [611, 188] on icon "0 ? ? ?" at bounding box center [494, 256] width 706 height 449
click at [613, 202] on icon "0 ? ? ? ?" at bounding box center [494, 256] width 706 height 449
drag, startPoint x: 277, startPoint y: 212, endPoint x: 283, endPoint y: 213, distance: 5.7
click at [281, 212] on g "?" at bounding box center [282, 215] width 21 height 17
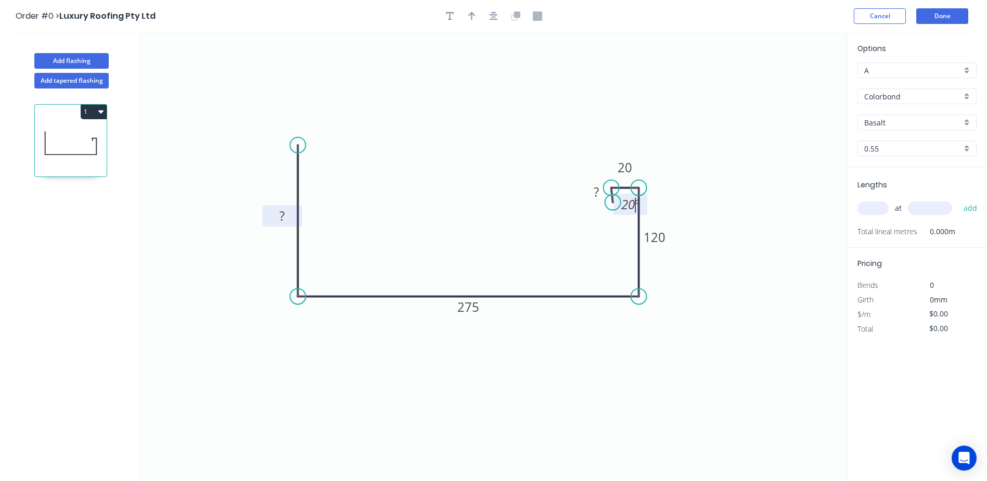
click at [381, 174] on icon "0 ? 275 120 20 ? 20 º" at bounding box center [494, 256] width 706 height 449
click at [870, 207] on input "text" at bounding box center [873, 208] width 31 height 14
click at [931, 209] on input "text" at bounding box center [930, 208] width 44 height 14
click at [879, 208] on input "60" at bounding box center [873, 208] width 31 height 14
type input "6"
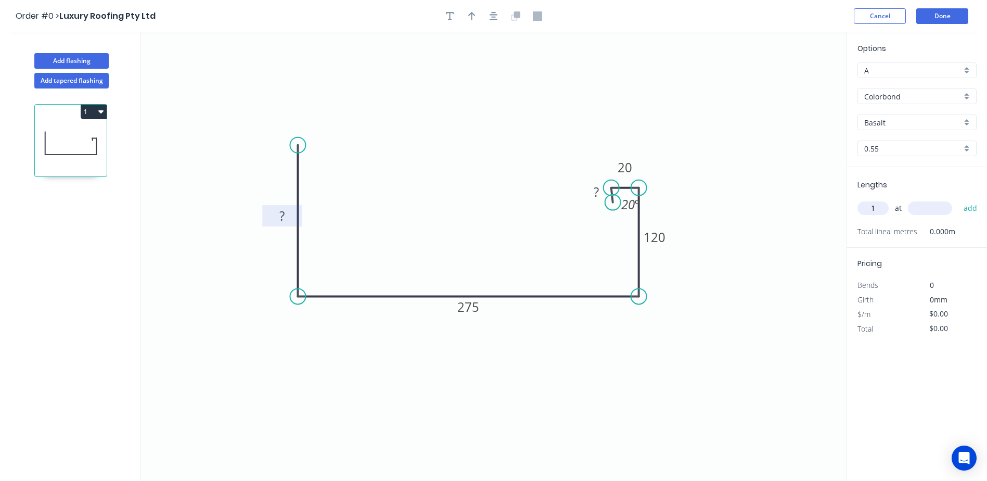
type input "1"
type input "60000"
click at [970, 206] on button "add" at bounding box center [971, 208] width 24 height 18
click at [939, 16] on button "Done" at bounding box center [942, 16] width 52 height 16
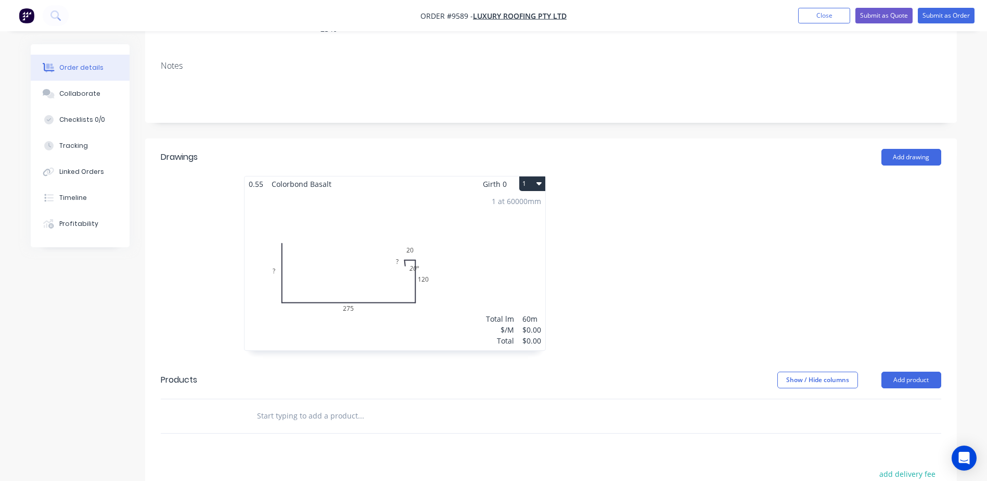
scroll to position [111, 0]
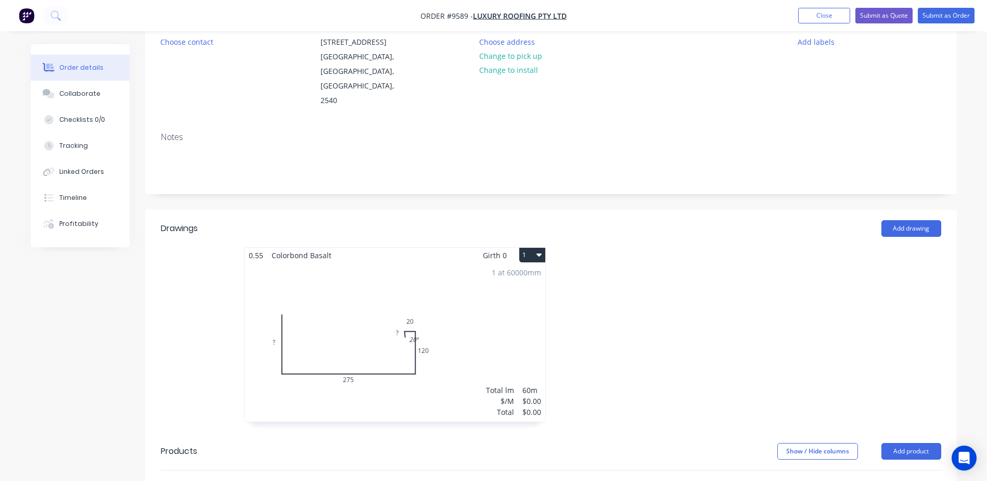
click at [385, 298] on div "1 at 60000mm Total lm $/M Total 60m $0.00 $0.00" at bounding box center [395, 342] width 301 height 159
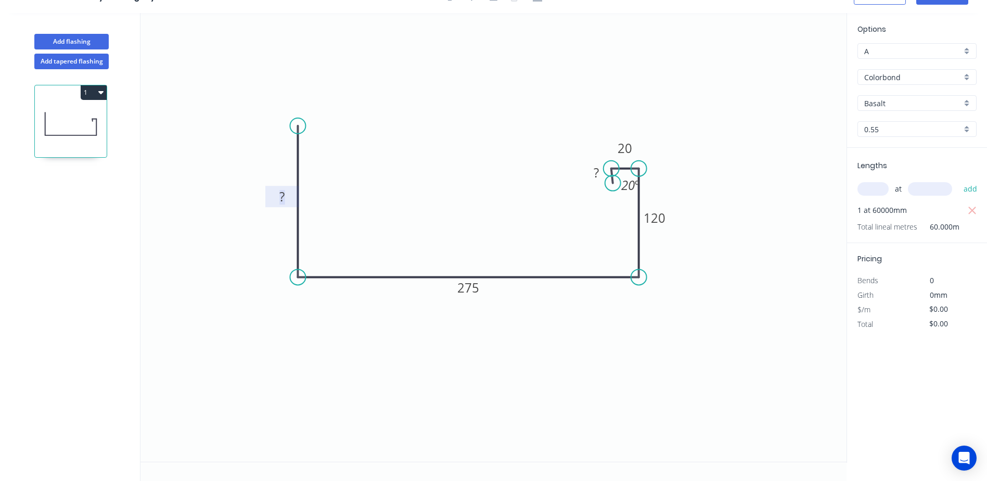
click at [281, 195] on tspan "?" at bounding box center [281, 196] width 5 height 17
click at [324, 184] on icon "0 140 275 120 20 ? 20 º" at bounding box center [494, 237] width 706 height 449
click at [598, 171] on tspan "?" at bounding box center [596, 172] width 5 height 17
click at [634, 137] on rect at bounding box center [625, 147] width 34 height 21
type input "$17.69"
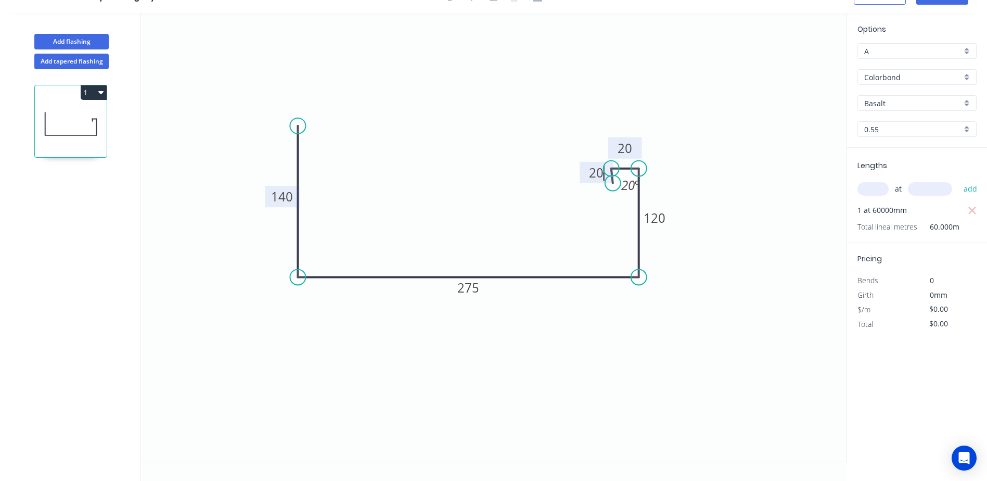
type input "$1,061.40"
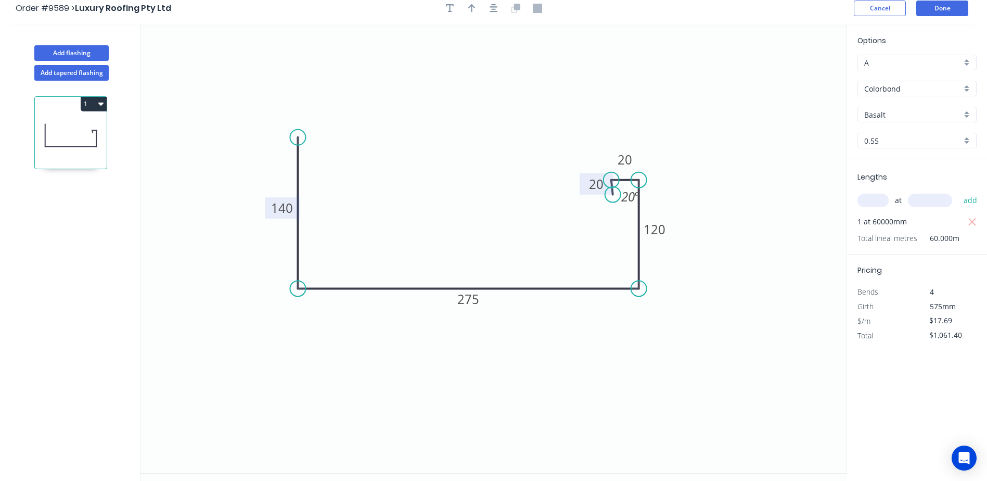
scroll to position [0, 0]
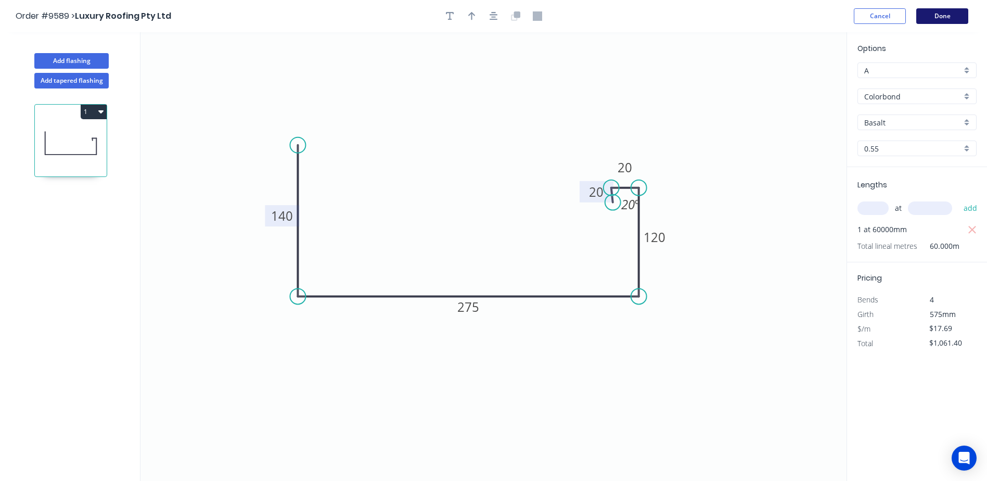
click at [941, 16] on button "Done" at bounding box center [942, 16] width 52 height 16
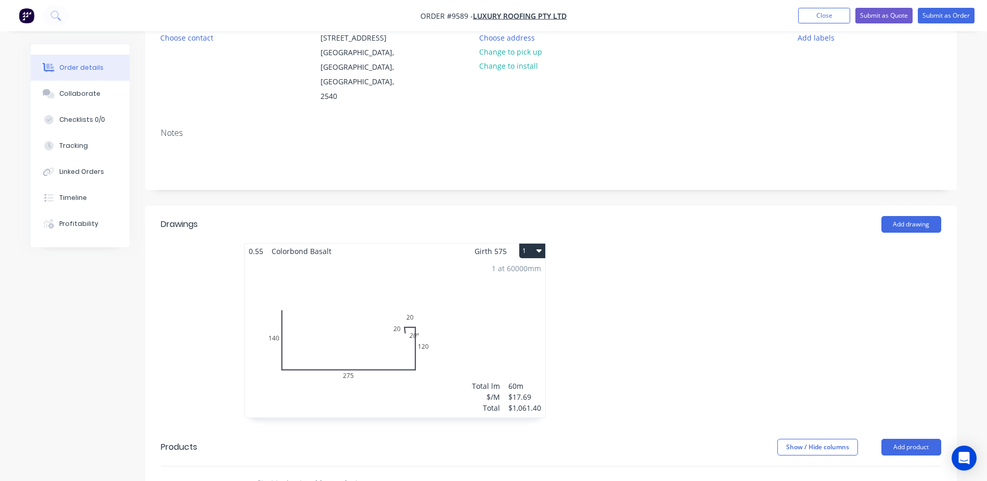
scroll to position [208, 0]
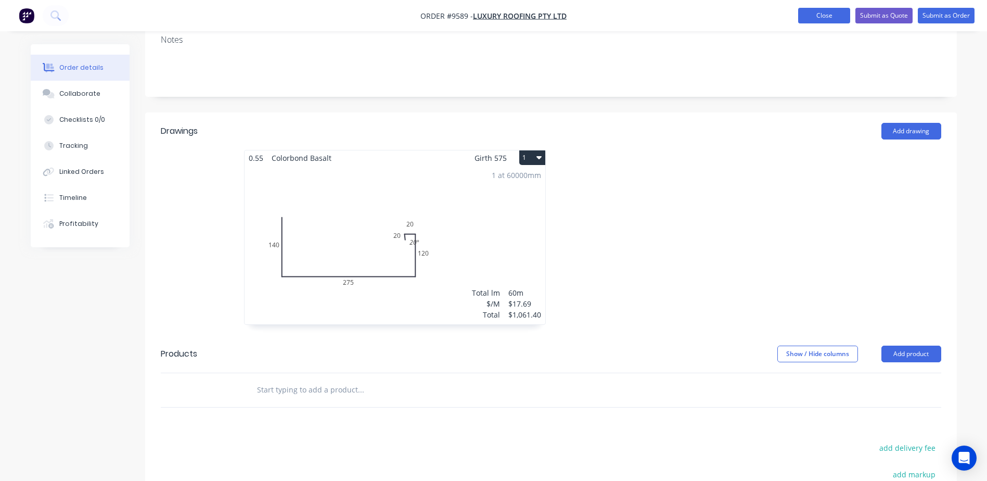
click at [841, 11] on button "Close" at bounding box center [824, 16] width 52 height 16
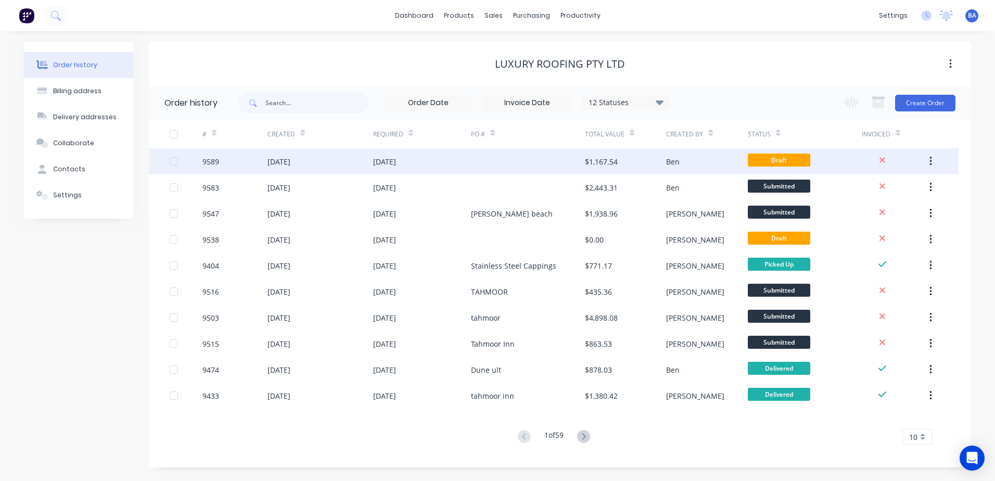
click at [558, 159] on div at bounding box center [528, 161] width 114 height 26
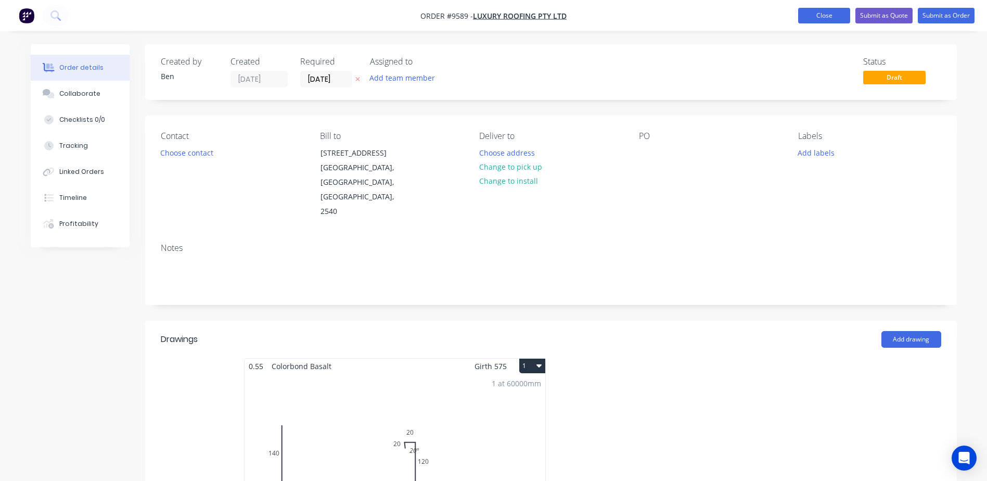
click at [814, 12] on button "Close" at bounding box center [824, 16] width 52 height 16
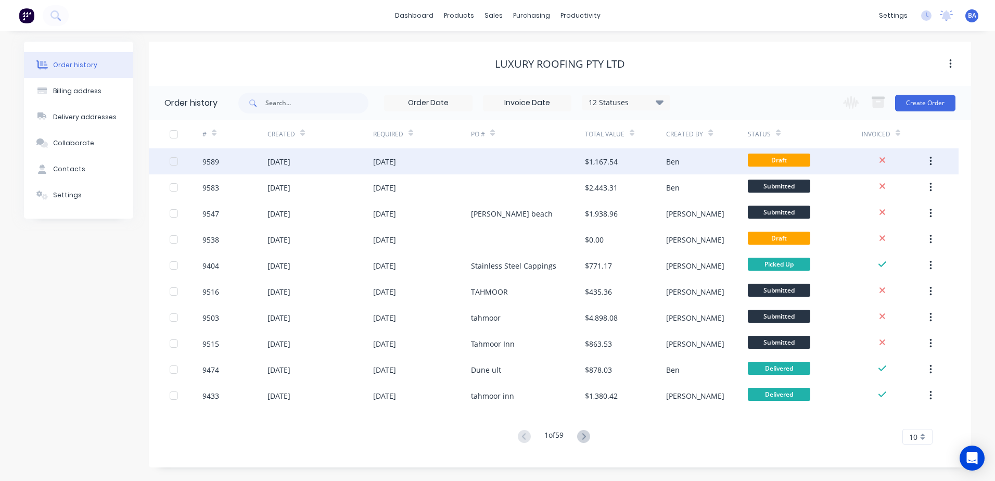
click at [932, 159] on icon "button" at bounding box center [930, 161] width 3 height 11
click at [887, 187] on div "Archive" at bounding box center [893, 188] width 80 height 15
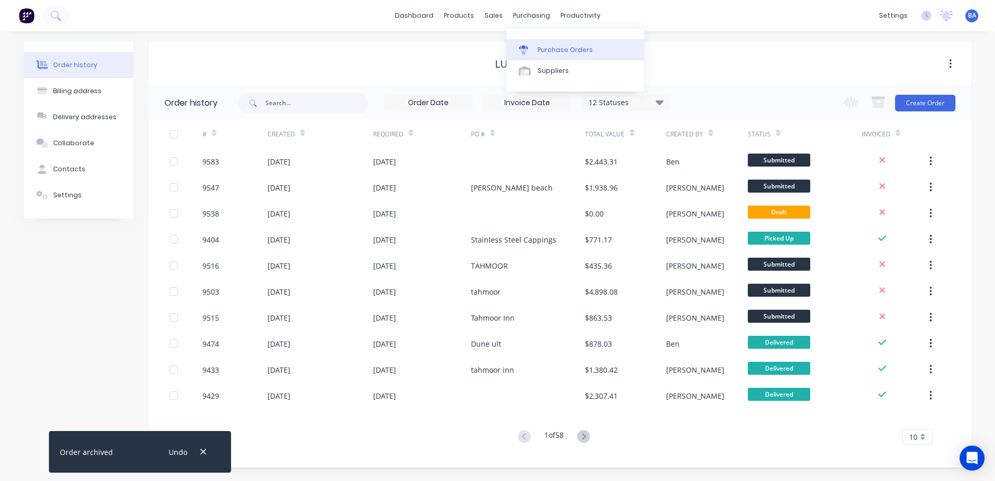
click at [529, 48] on div at bounding box center [527, 49] width 16 height 9
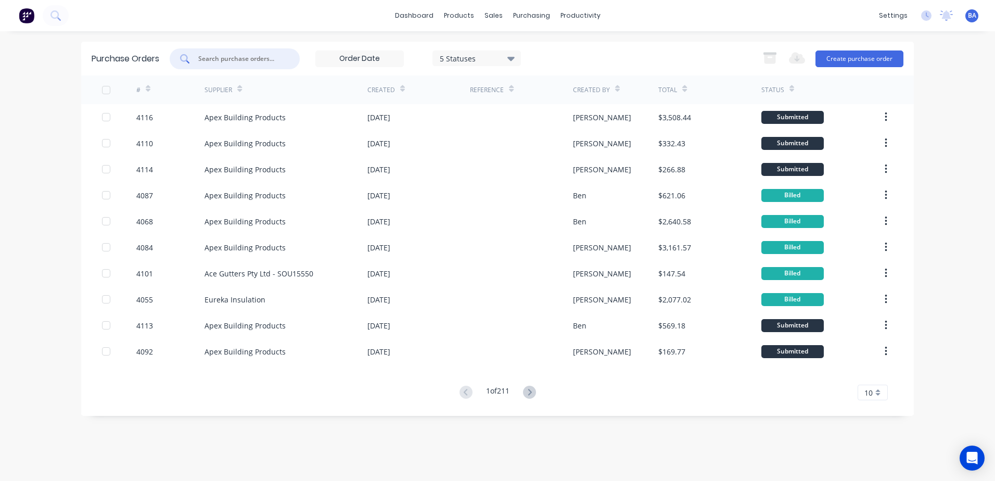
click at [245, 59] on input "text" at bounding box center [240, 59] width 86 height 10
click at [533, 390] on icon at bounding box center [529, 392] width 13 height 13
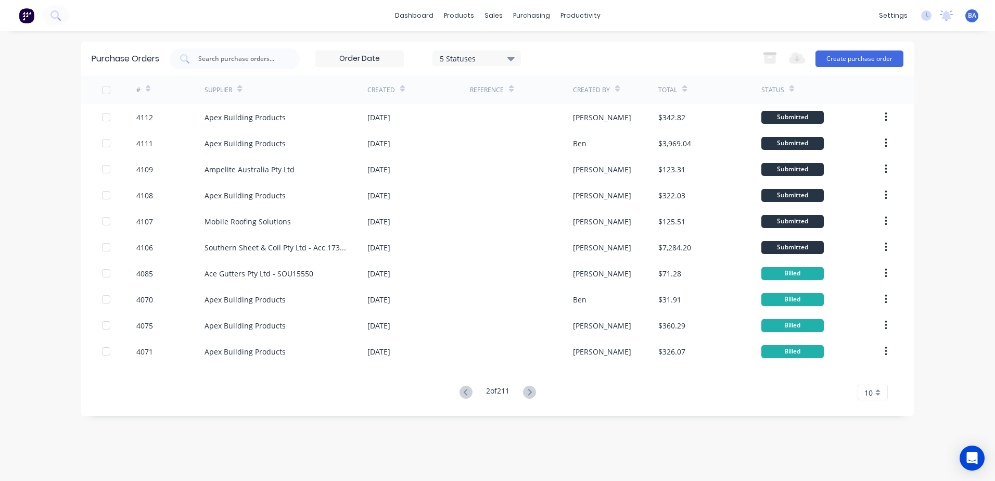
click at [533, 390] on icon at bounding box center [529, 392] width 13 height 13
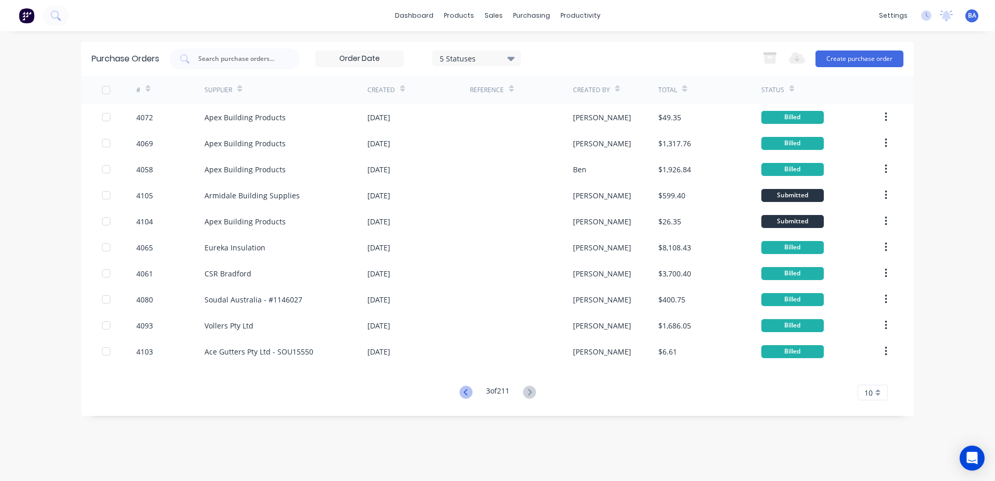
click at [464, 387] on icon at bounding box center [466, 392] width 13 height 13
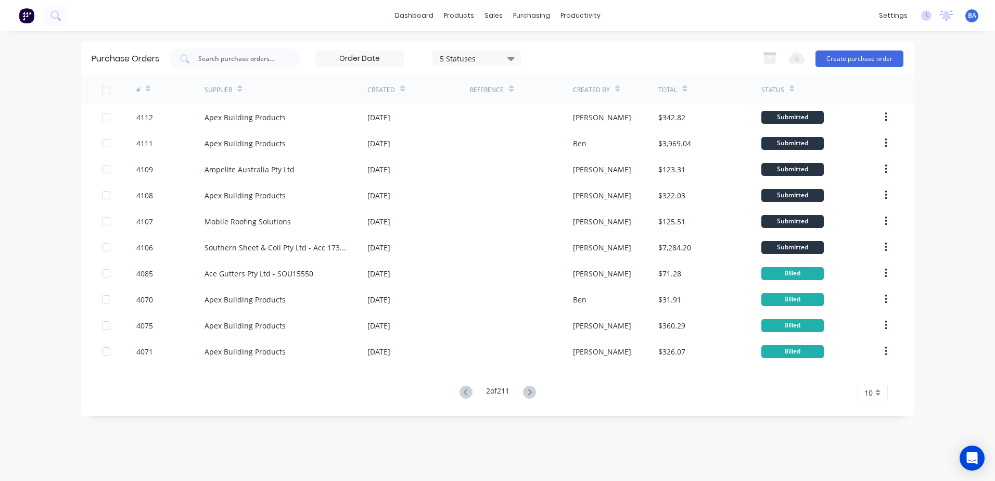
click at [464, 388] on icon at bounding box center [466, 392] width 13 height 13
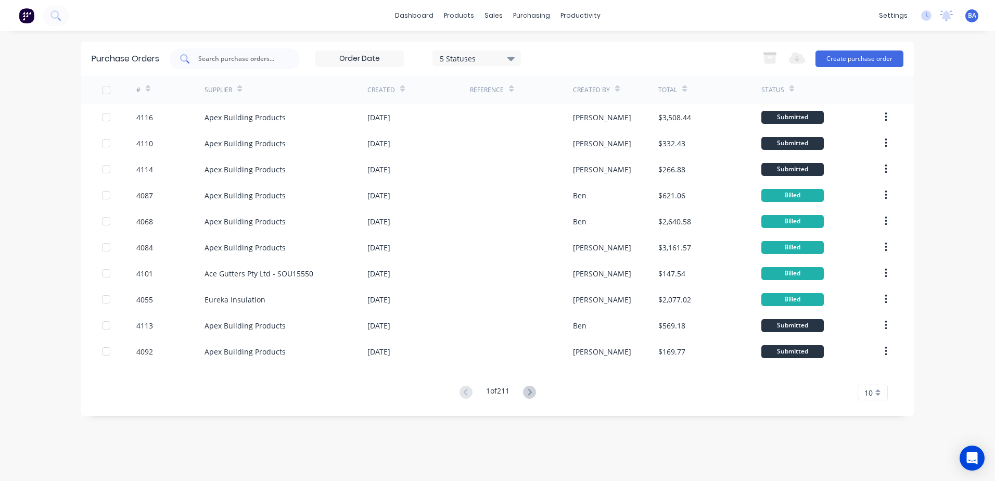
click at [250, 58] on input "text" at bounding box center [240, 59] width 86 height 10
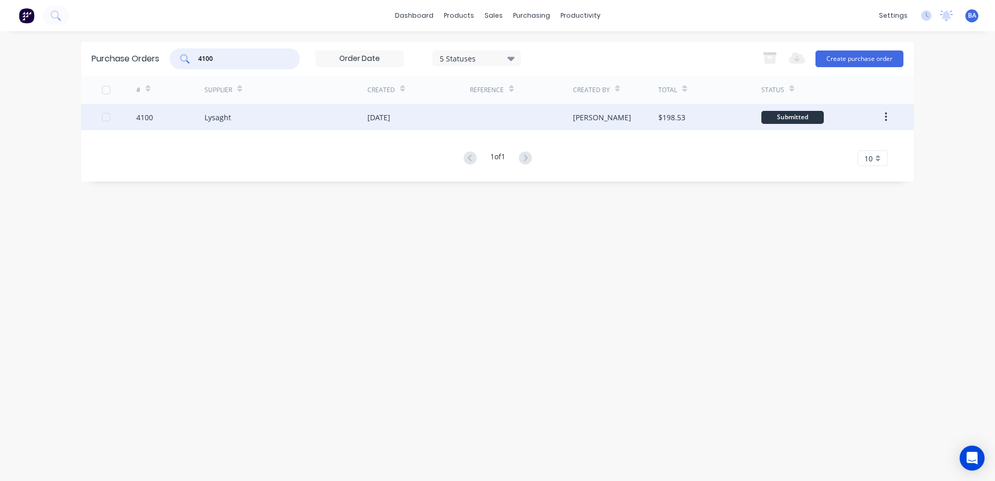
type input "4100"
click at [276, 120] on div "Lysaght" at bounding box center [286, 117] width 163 height 26
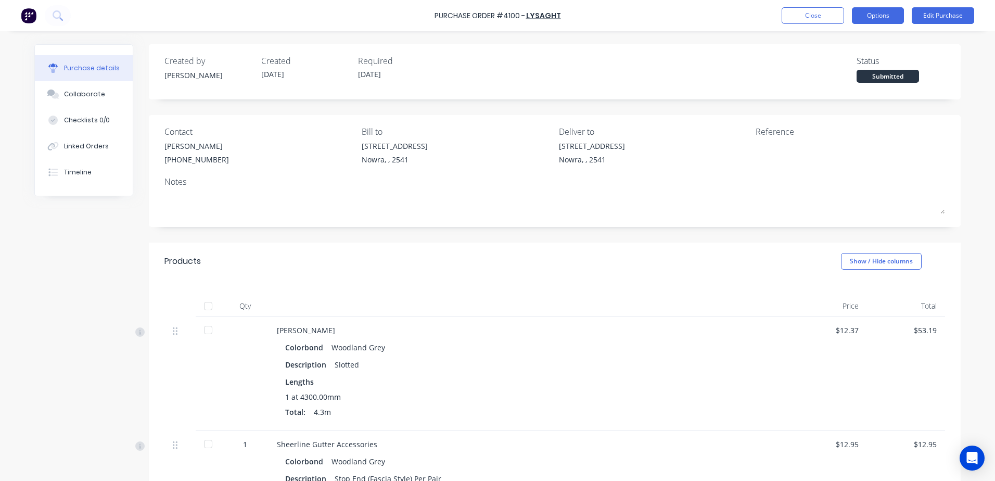
click at [876, 16] on button "Options" at bounding box center [878, 15] width 52 height 17
click at [876, 77] on div "Submitted" at bounding box center [888, 76] width 62 height 13
click at [936, 75] on div "Status Submitted" at bounding box center [901, 69] width 88 height 28
drag, startPoint x: 897, startPoint y: 77, endPoint x: 758, endPoint y: 71, distance: 138.5
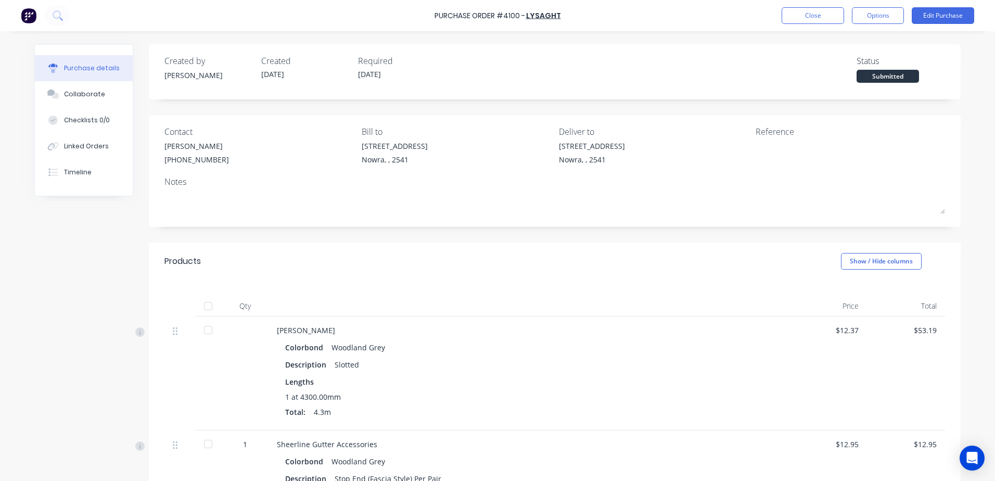
click at [758, 71] on div "Created by Matt Created 02/09/25 Required 03/09/25 Status Submitted" at bounding box center [554, 69] width 781 height 28
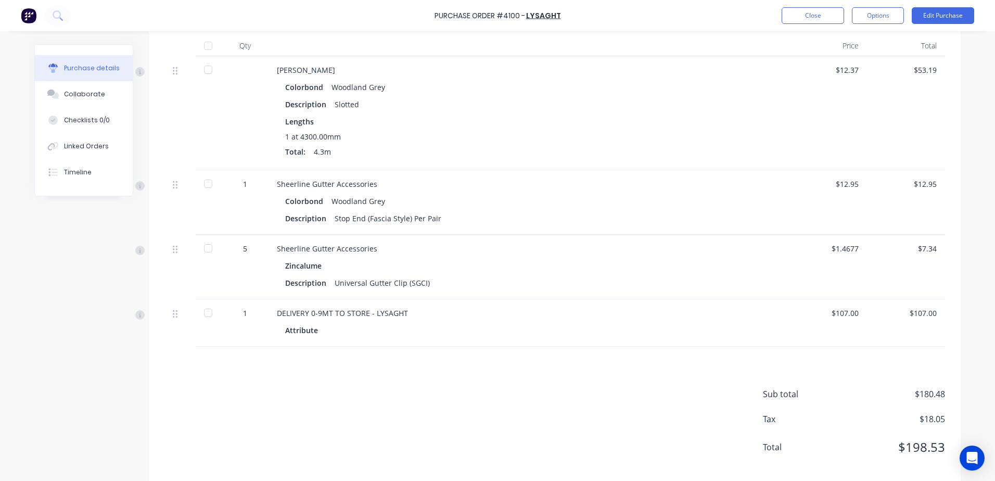
click at [202, 68] on div at bounding box center [208, 69] width 21 height 21
click at [205, 184] on div at bounding box center [208, 183] width 21 height 21
click at [203, 249] on div at bounding box center [208, 248] width 21 height 21
click at [204, 317] on div at bounding box center [208, 312] width 21 height 21
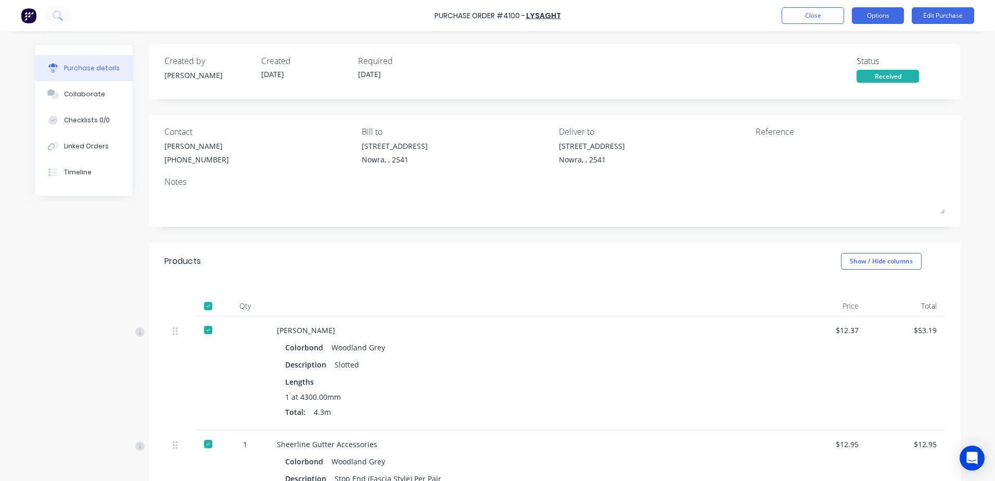
click at [877, 14] on button "Options" at bounding box center [878, 15] width 52 height 17
click at [807, 9] on button "Close" at bounding box center [813, 15] width 62 height 17
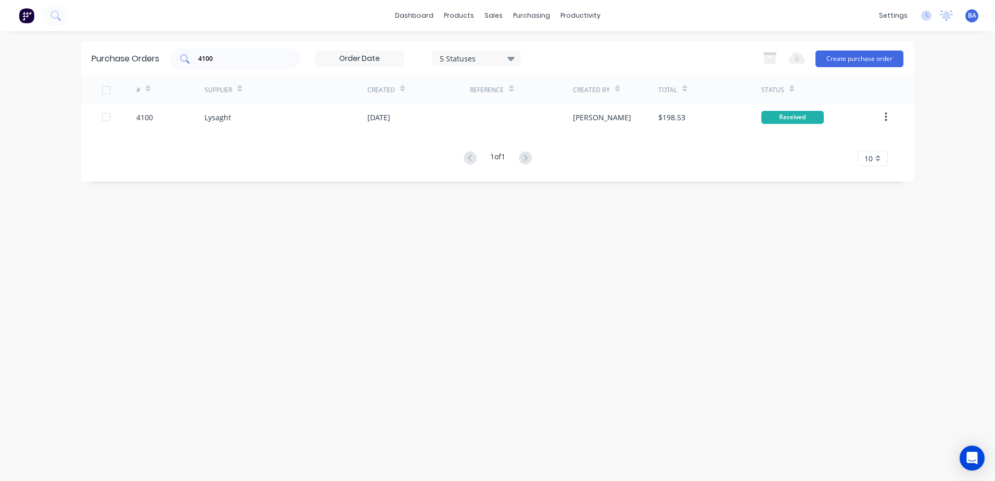
click at [294, 61] on div "4100" at bounding box center [235, 58] width 130 height 21
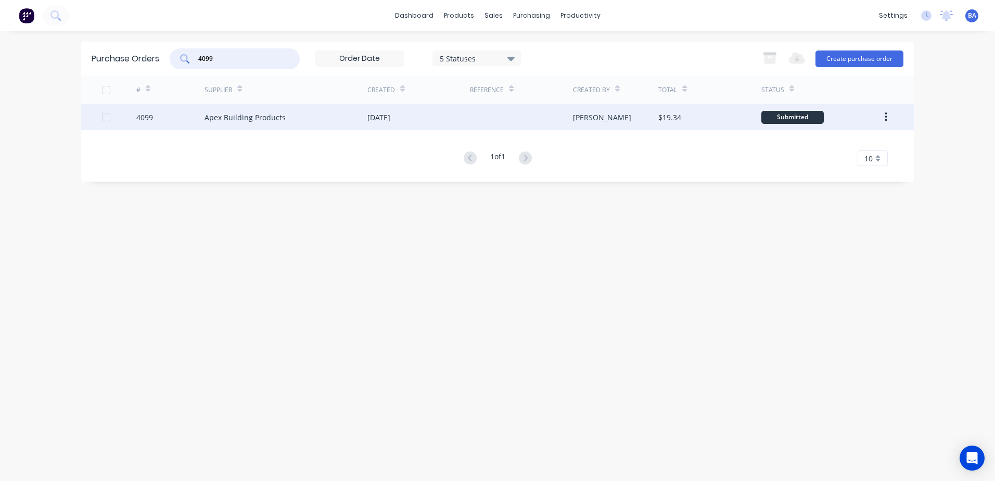
type input "4099"
click at [307, 120] on div "Apex Building Products" at bounding box center [286, 117] width 163 height 26
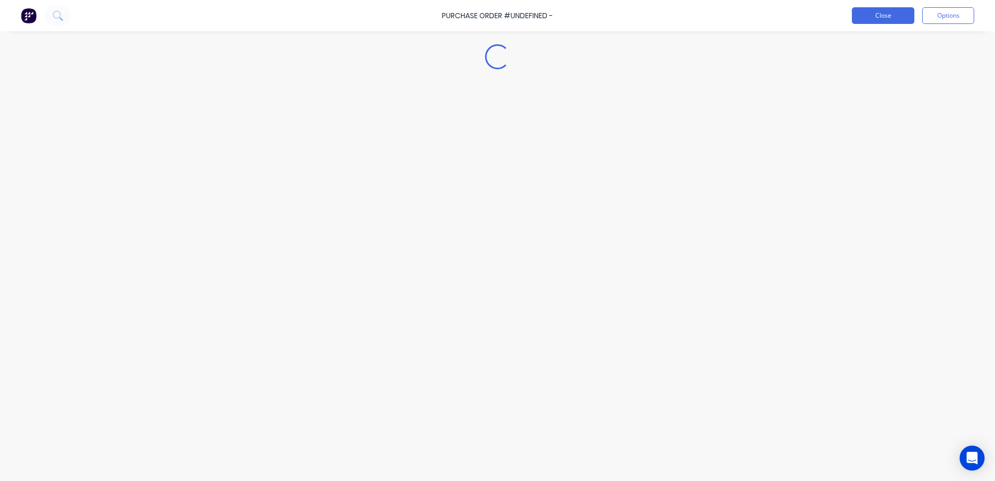
click at [883, 15] on button "Close" at bounding box center [883, 15] width 62 height 17
click at [880, 12] on button "Close" at bounding box center [883, 15] width 62 height 17
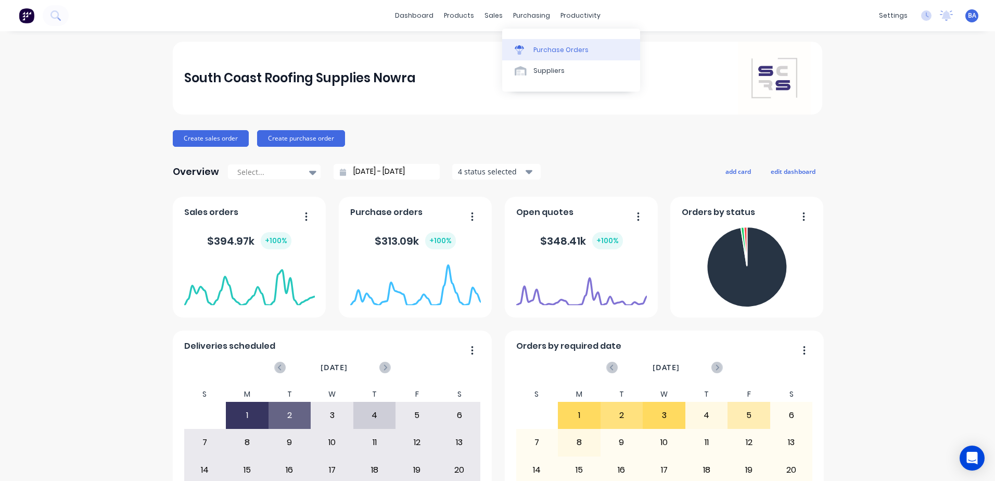
click at [516, 50] on icon at bounding box center [519, 49] width 9 height 9
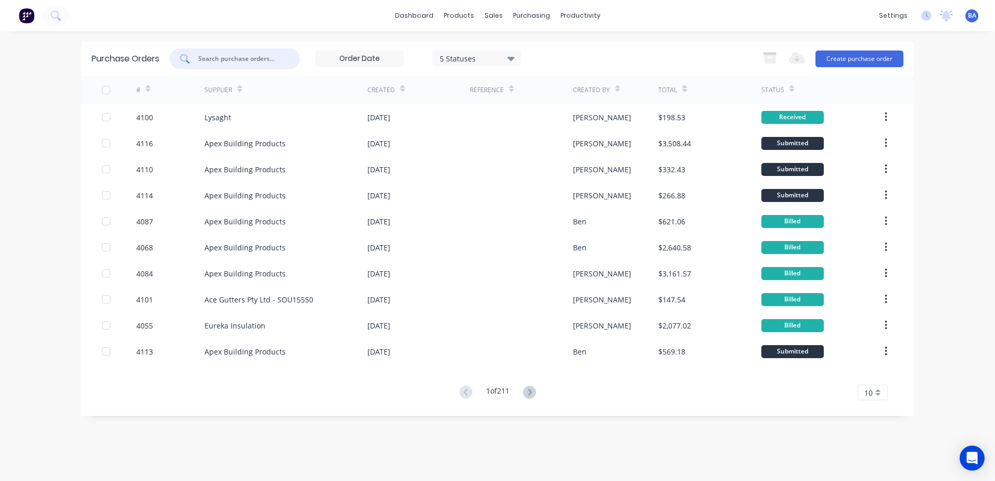
click at [266, 57] on input "text" at bounding box center [240, 59] width 86 height 10
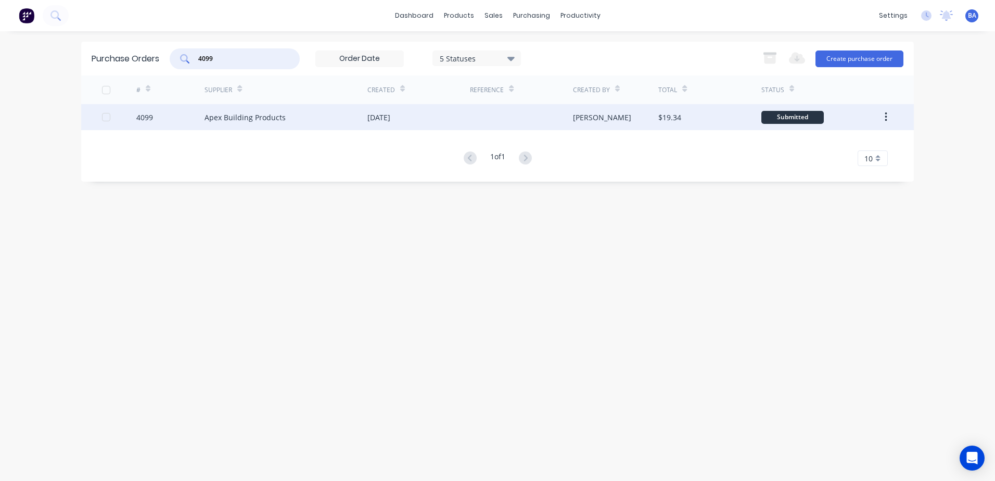
type input "4099"
click at [282, 118] on div "Apex Building Products" at bounding box center [245, 117] width 81 height 11
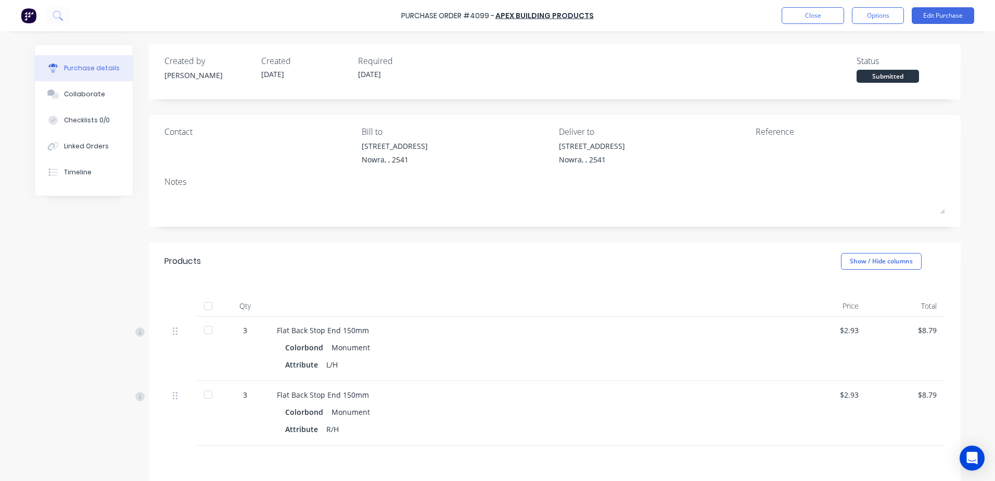
click at [201, 326] on div at bounding box center [208, 330] width 21 height 21
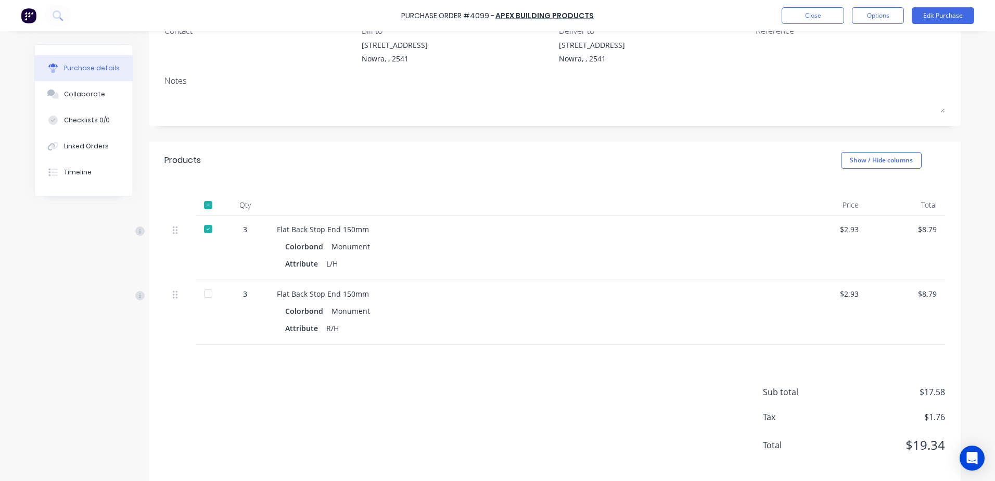
scroll to position [104, 0]
click at [206, 290] on div at bounding box center [208, 290] width 21 height 21
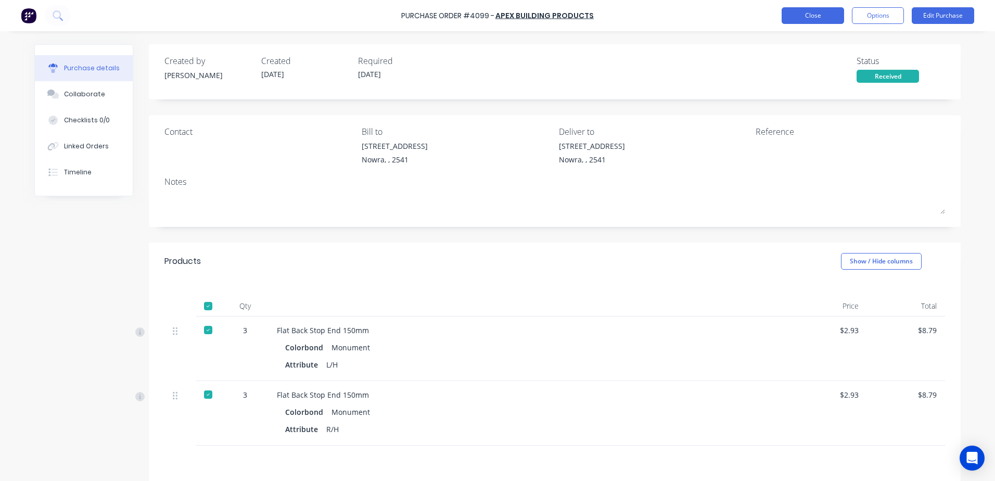
click at [805, 17] on button "Close" at bounding box center [813, 15] width 62 height 17
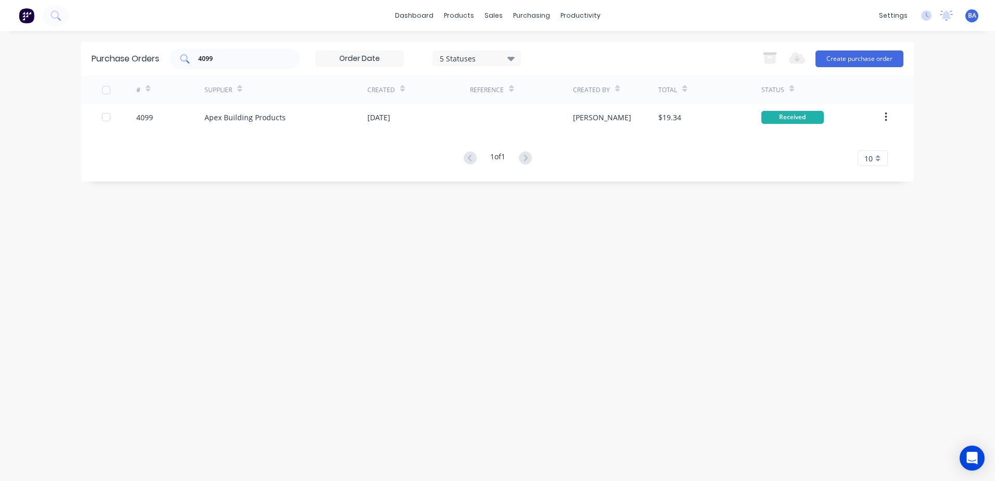
click at [256, 54] on input "4099" at bounding box center [240, 59] width 86 height 10
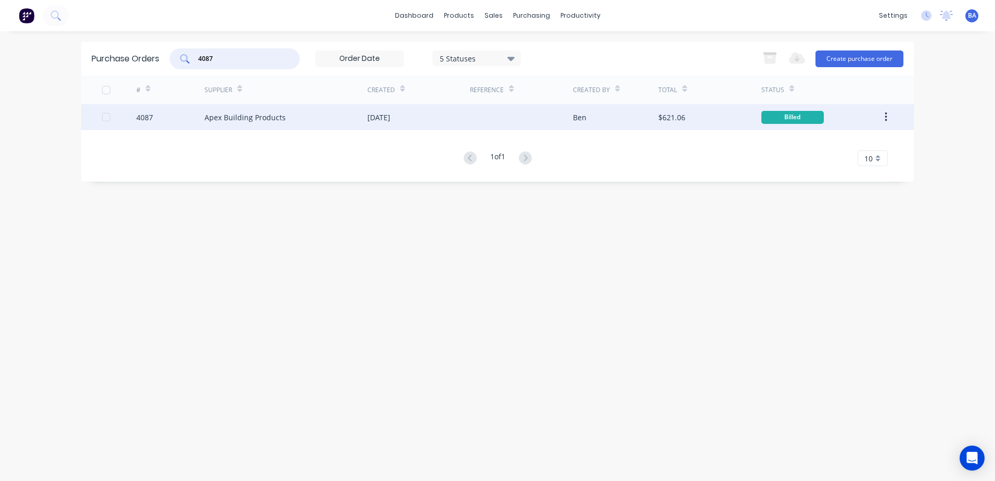
type input "4087"
click at [294, 118] on div "Apex Building Products" at bounding box center [286, 117] width 163 height 26
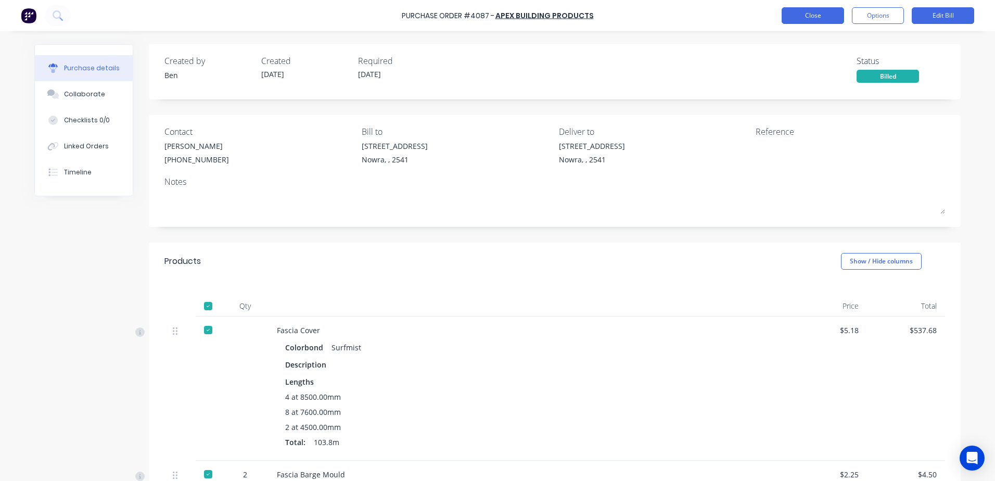
click at [805, 17] on button "Close" at bounding box center [813, 15] width 62 height 17
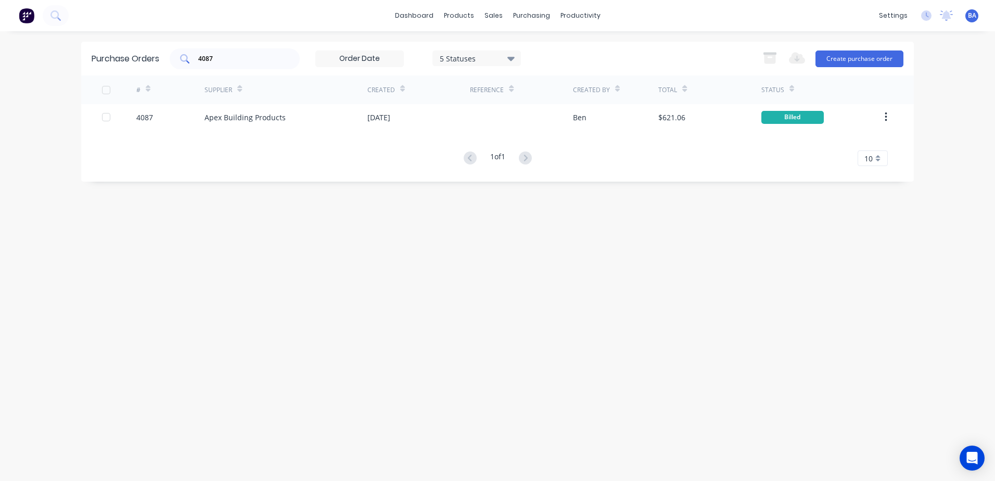
click at [226, 58] on input "4087" at bounding box center [240, 59] width 86 height 10
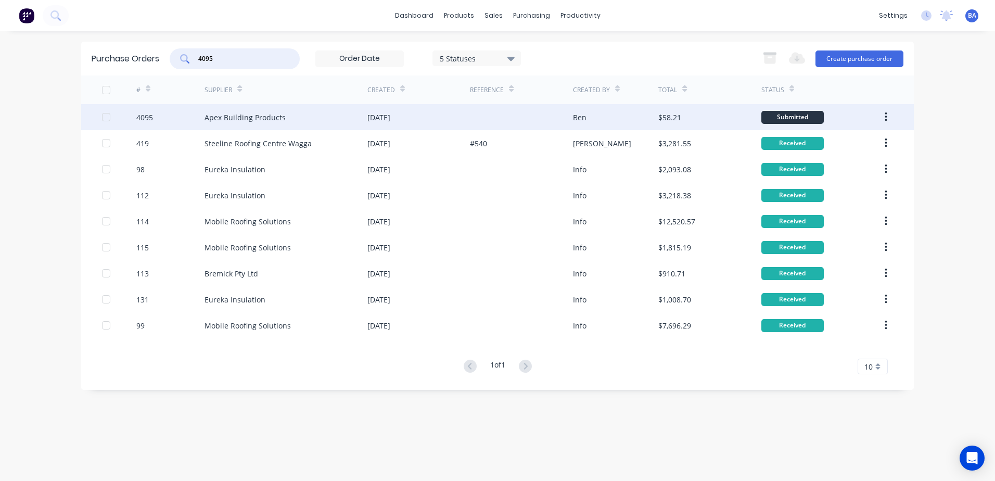
type input "4095"
click at [283, 118] on div "Apex Building Products" at bounding box center [245, 117] width 81 height 11
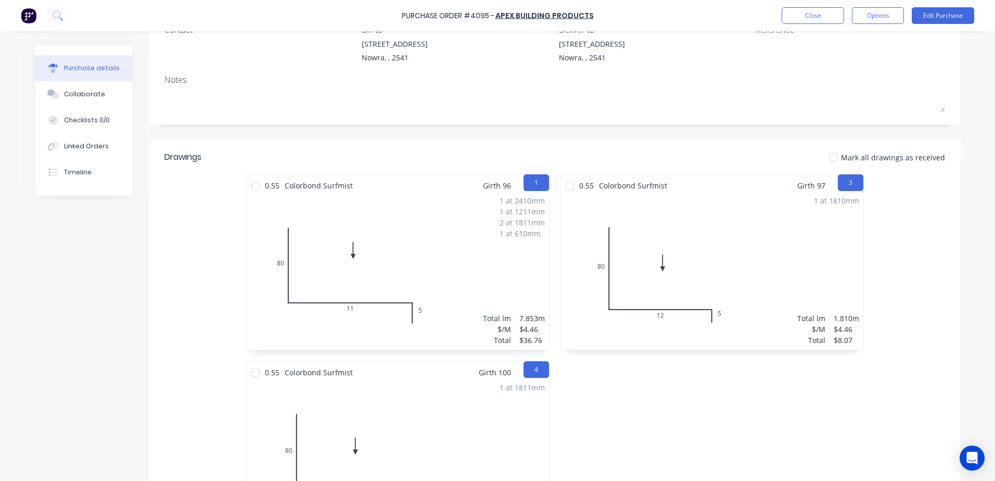
scroll to position [104, 0]
click at [252, 185] on div at bounding box center [255, 183] width 21 height 21
click at [565, 182] on div at bounding box center [569, 183] width 21 height 21
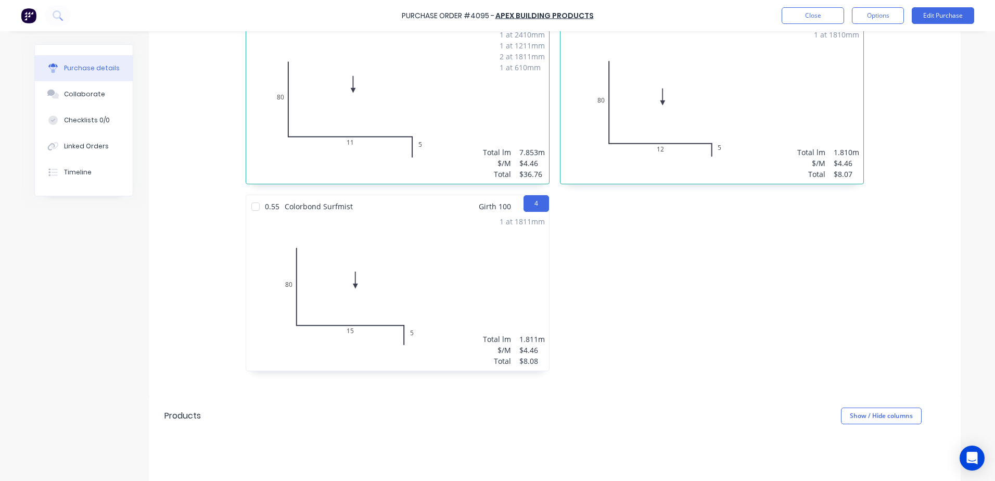
scroll to position [312, 0]
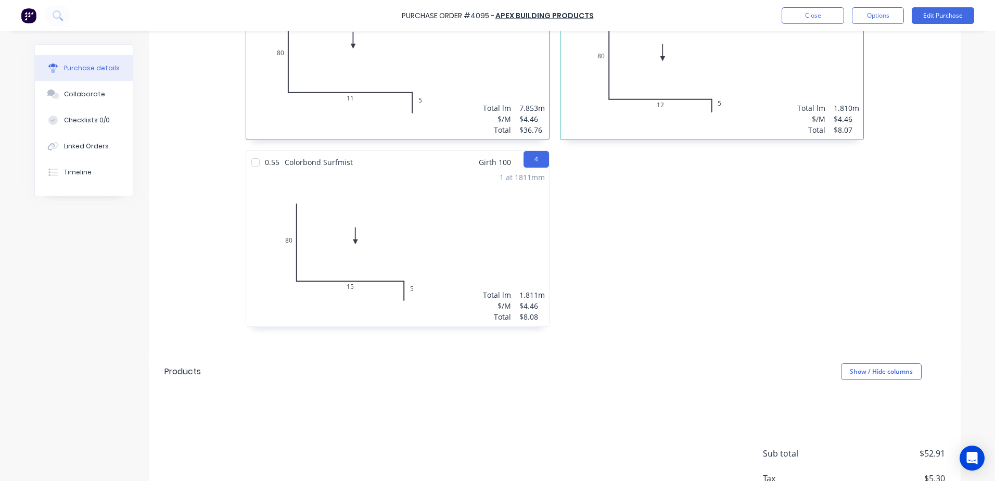
click at [251, 162] on div at bounding box center [255, 162] width 21 height 21
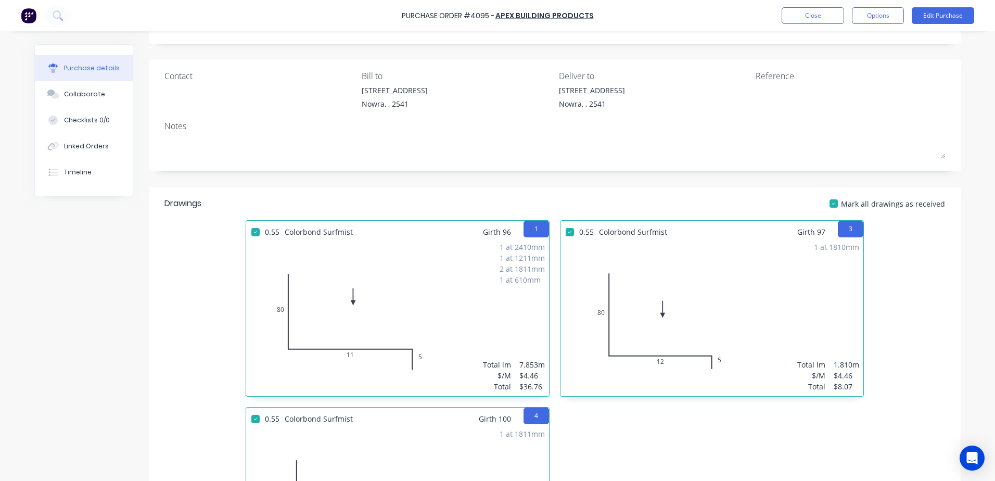
scroll to position [0, 0]
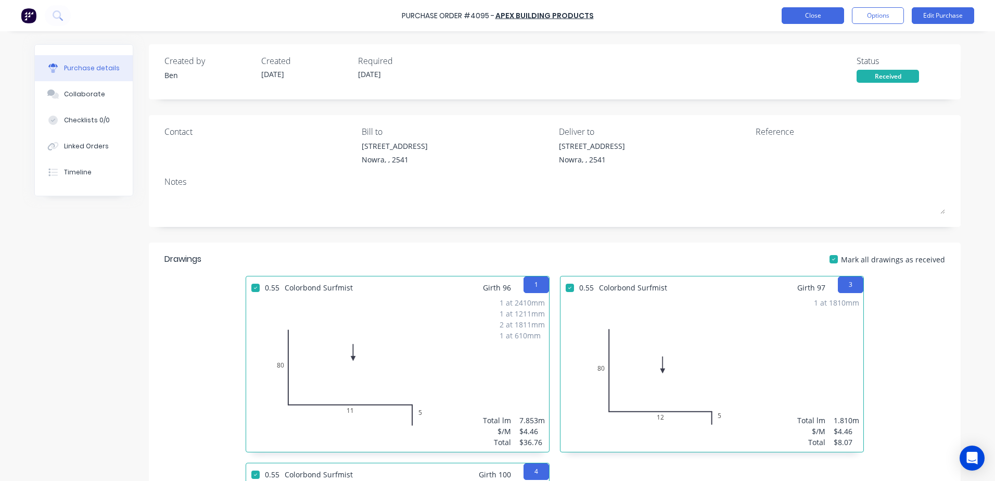
click at [806, 12] on button "Close" at bounding box center [813, 15] width 62 height 17
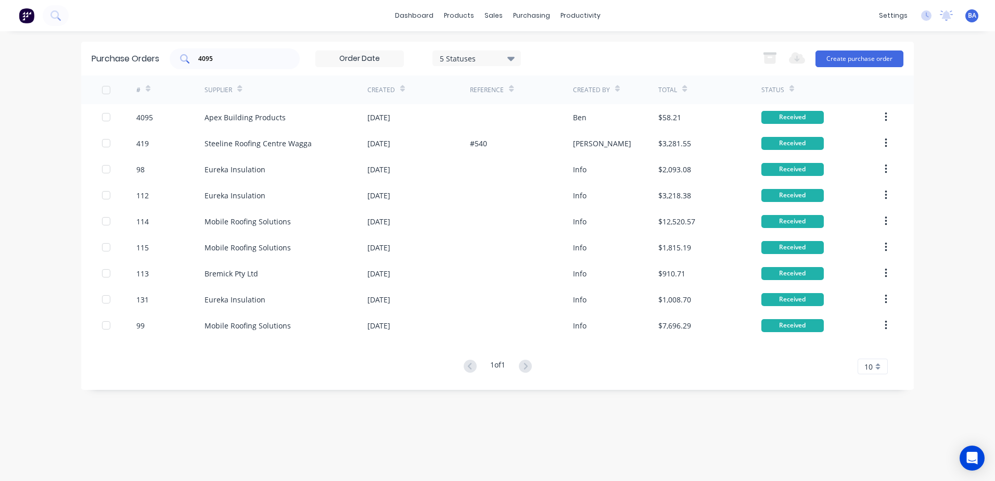
click at [274, 54] on input "4095" at bounding box center [240, 59] width 86 height 10
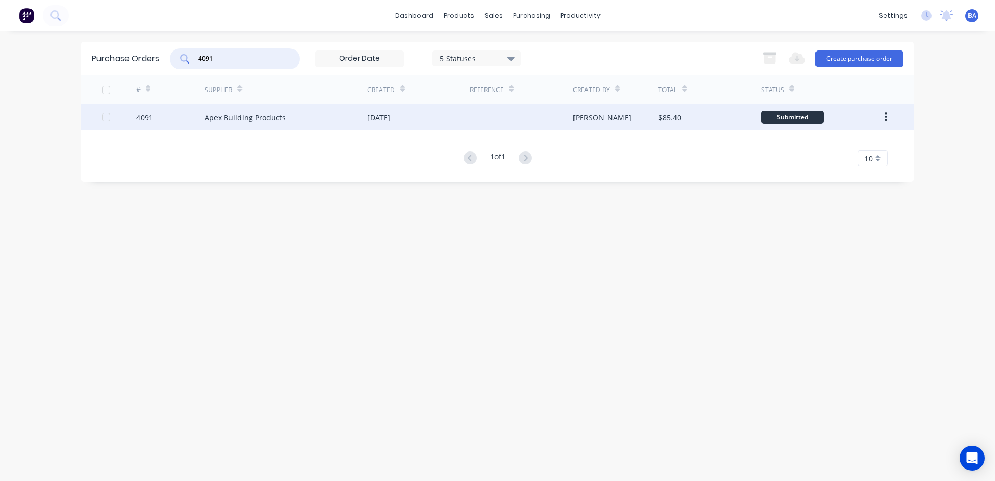
type input "4091"
click at [272, 120] on div "Apex Building Products" at bounding box center [245, 117] width 81 height 11
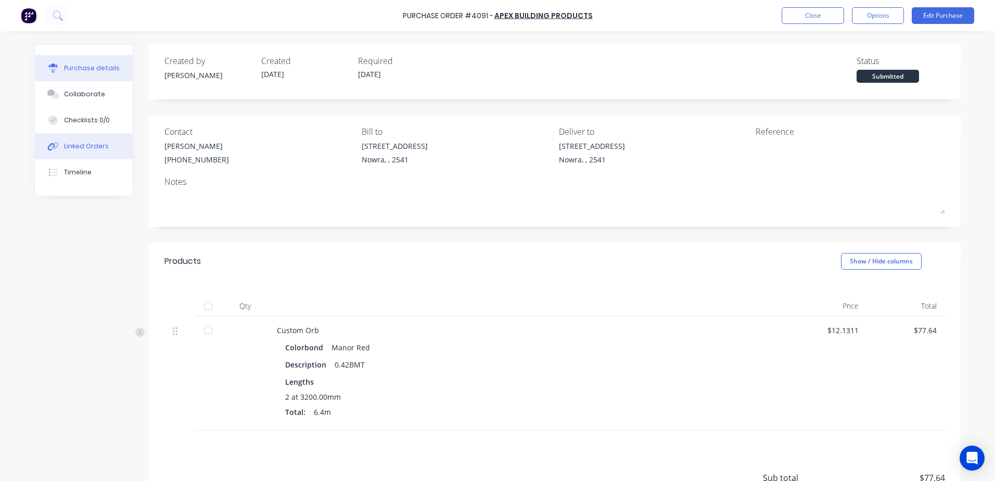
click at [84, 150] on div "Linked Orders" at bounding box center [86, 146] width 45 height 9
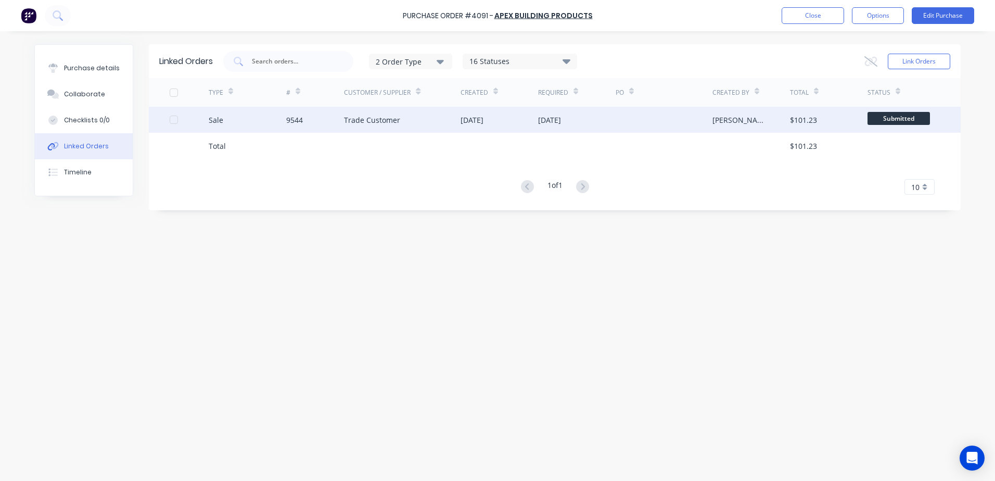
click at [400, 127] on div "Trade Customer" at bounding box center [402, 120] width 117 height 26
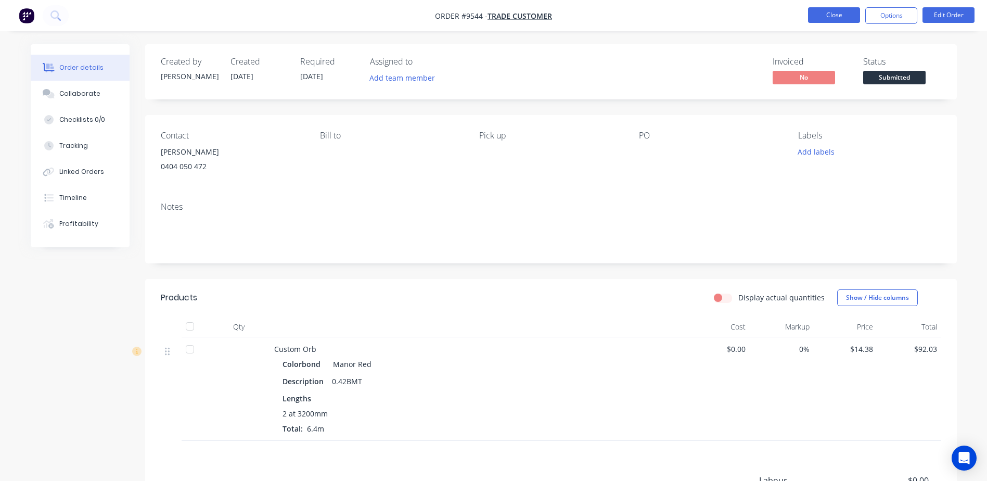
click at [836, 13] on button "Close" at bounding box center [834, 15] width 52 height 16
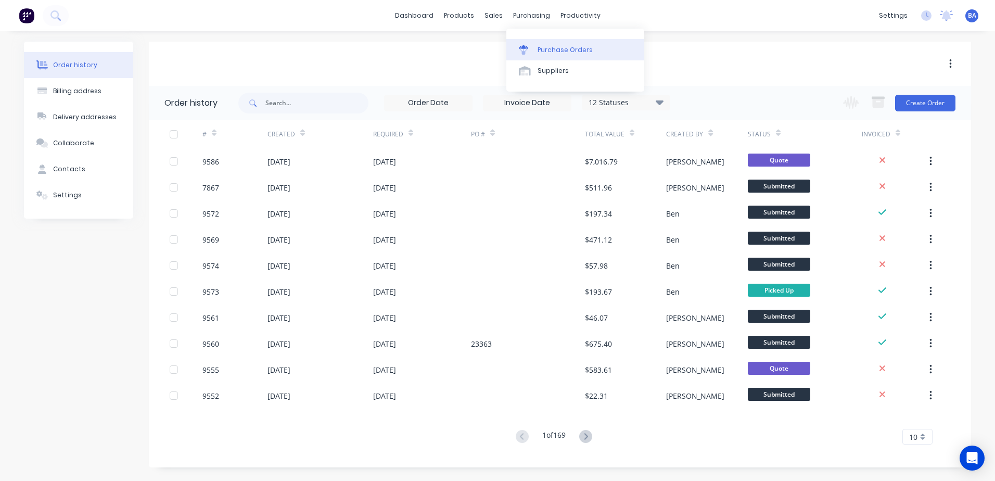
click at [516, 51] on link "Purchase Orders" at bounding box center [575, 49] width 138 height 21
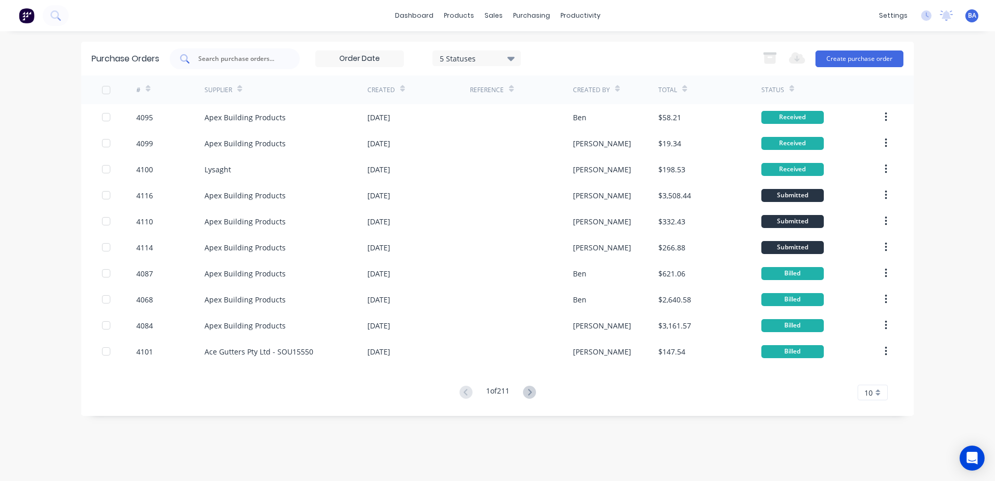
click at [269, 59] on input "text" at bounding box center [240, 59] width 86 height 10
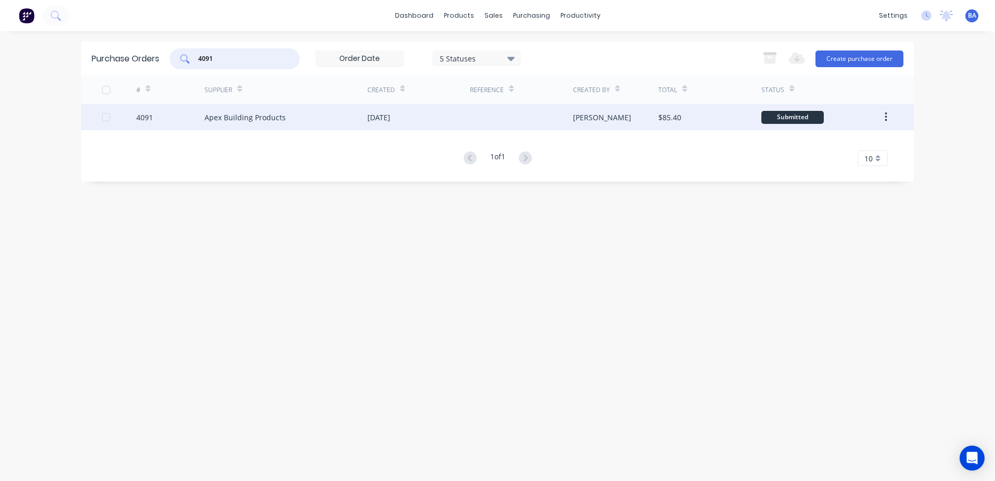
type input "4091"
click at [438, 113] on div "[DATE]" at bounding box center [418, 117] width 103 height 26
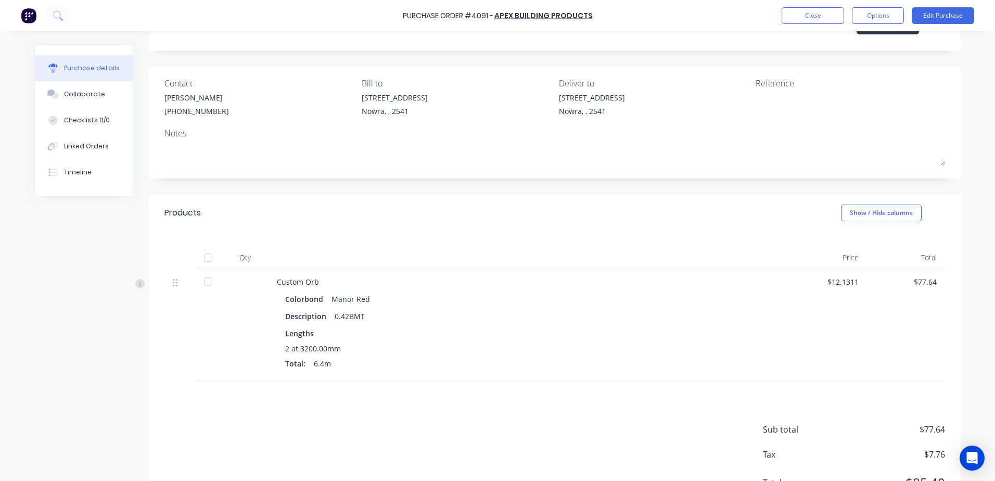
scroll to position [98, 0]
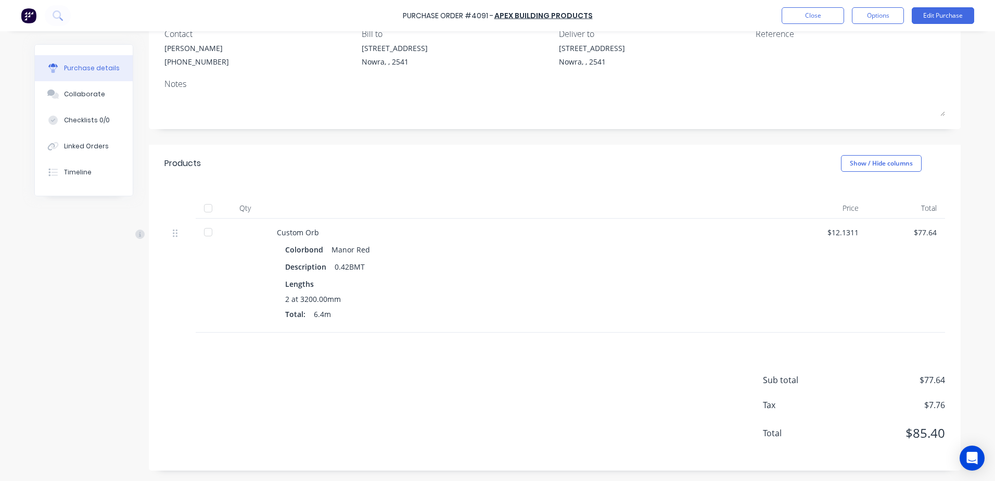
click at [206, 233] on div at bounding box center [208, 232] width 21 height 21
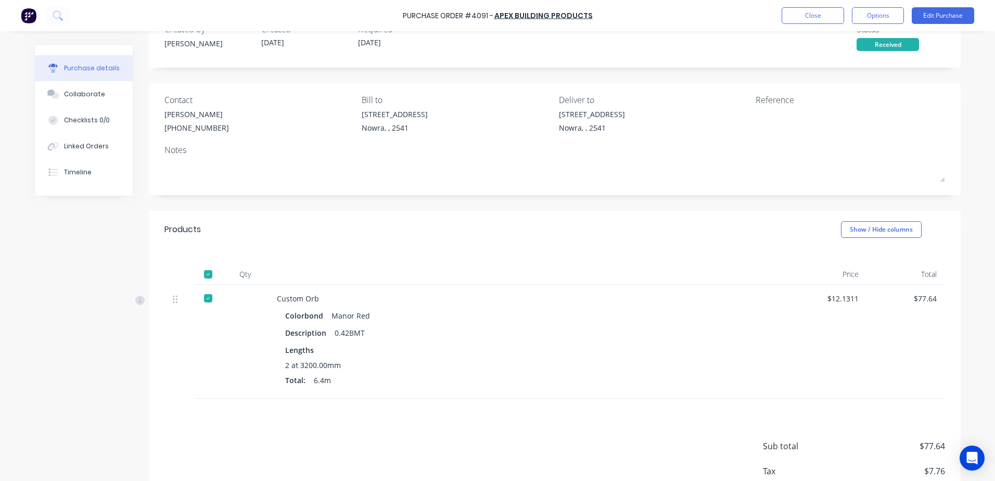
scroll to position [0, 0]
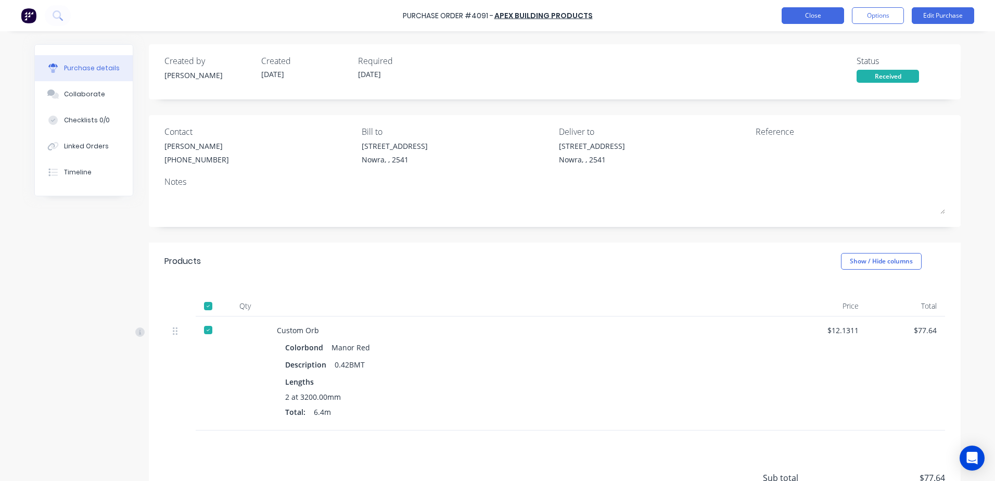
click at [801, 16] on button "Close" at bounding box center [813, 15] width 62 height 17
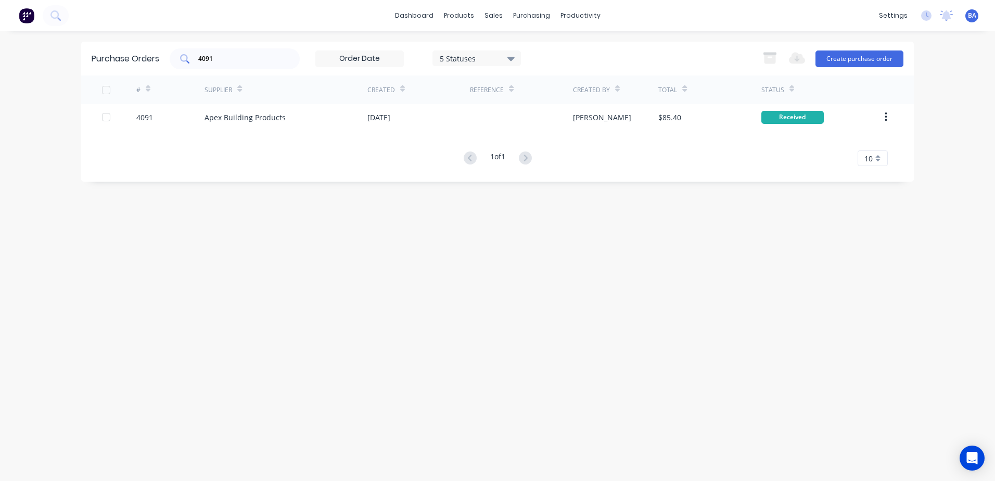
click at [261, 56] on input "4091" at bounding box center [240, 59] width 86 height 10
type input "4"
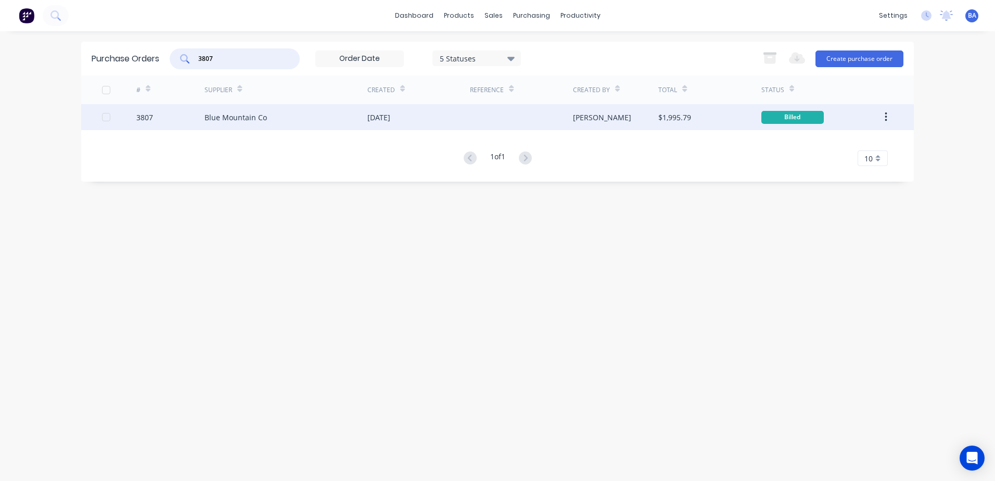
type input "3807"
click at [313, 117] on div "Blue Mountain Co" at bounding box center [286, 117] width 163 height 26
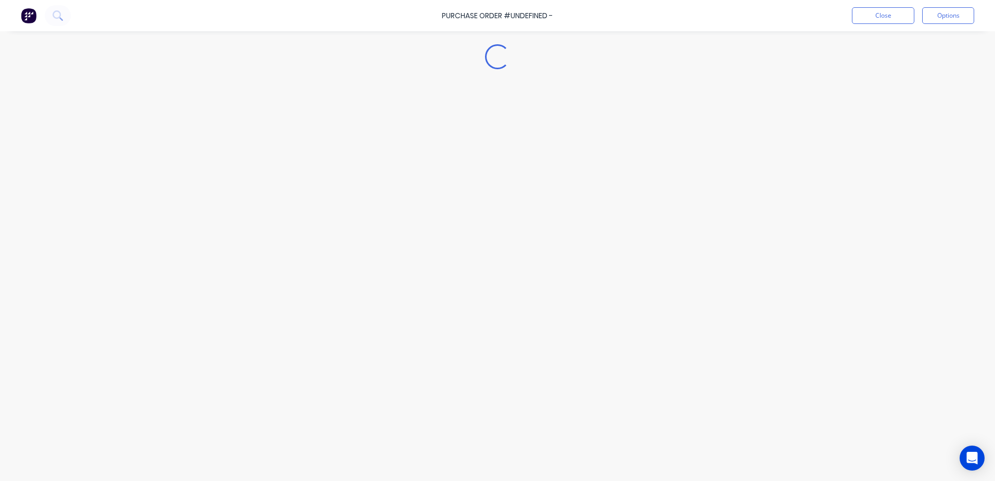
type textarea "x"
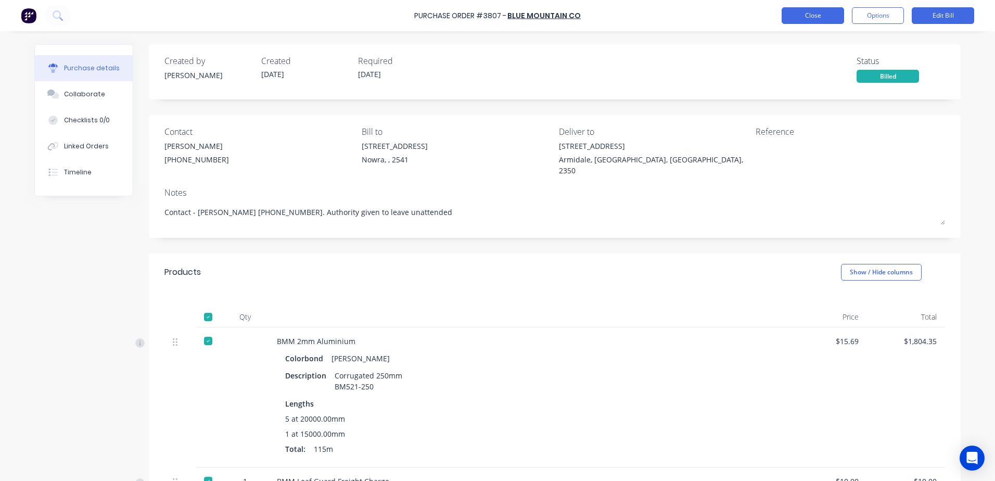
click at [814, 14] on button "Close" at bounding box center [813, 15] width 62 height 17
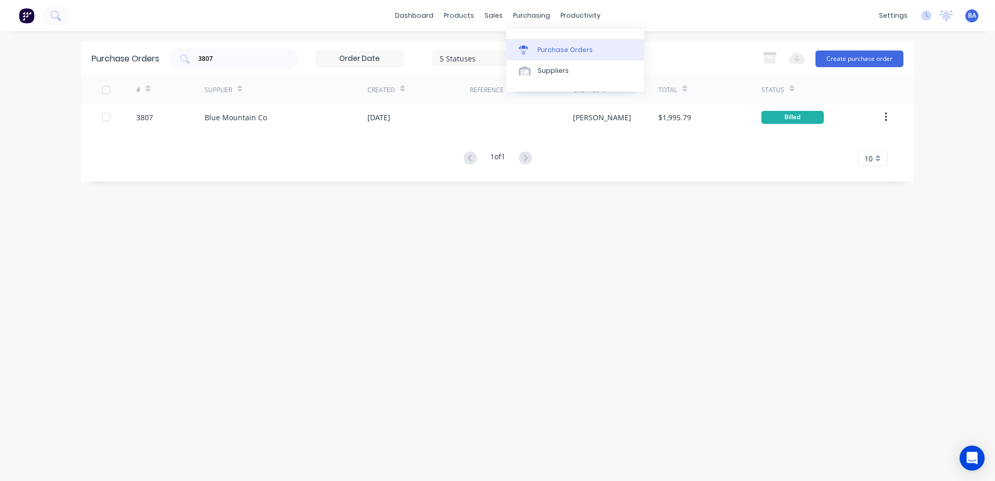
click at [520, 47] on icon at bounding box center [523, 47] width 9 height 4
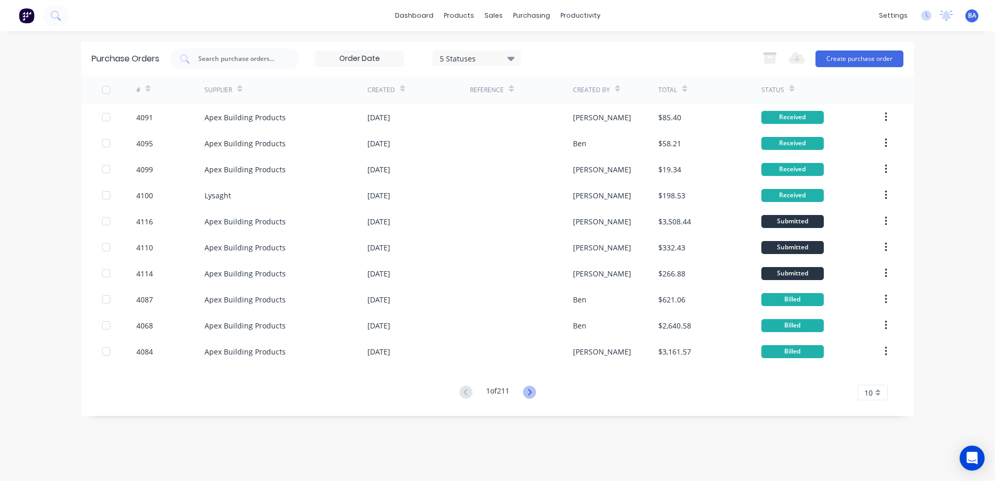
click at [529, 391] on icon at bounding box center [529, 392] width 13 height 13
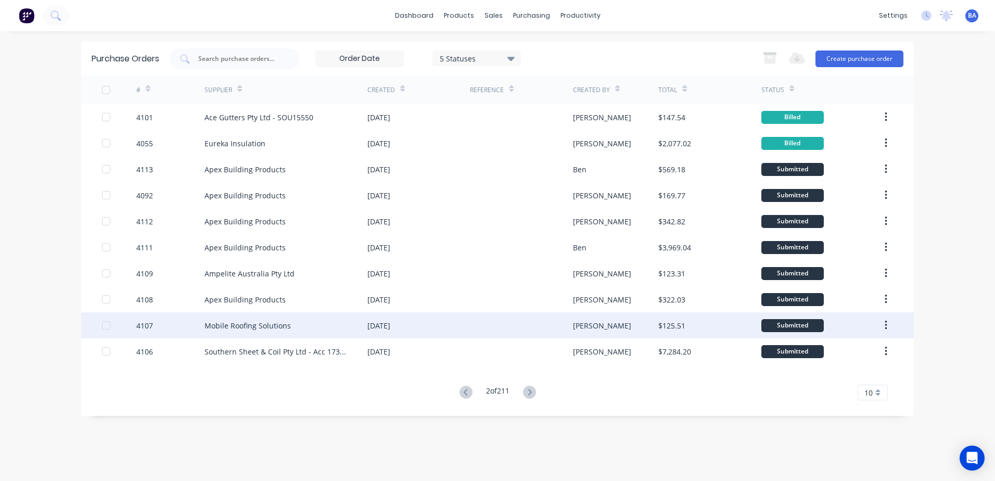
click at [516, 330] on div at bounding box center [521, 325] width 103 height 26
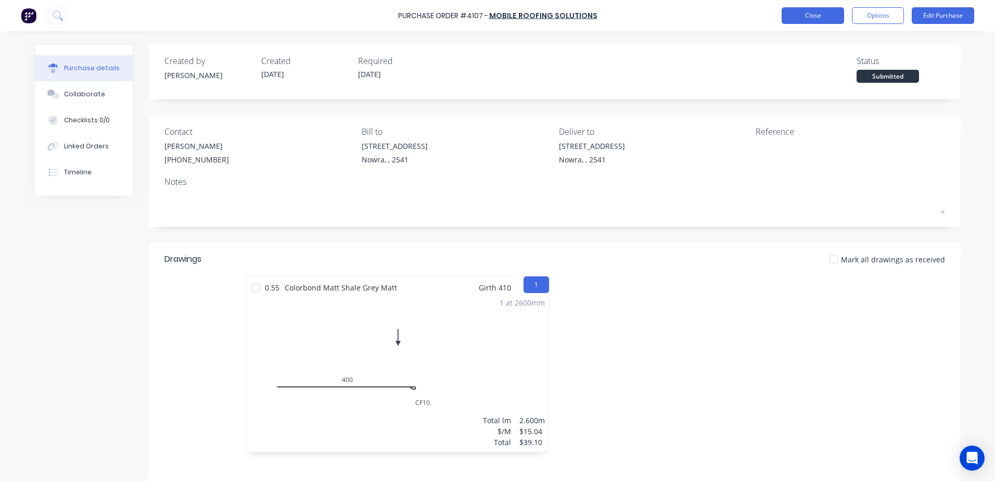
click at [807, 15] on button "Close" at bounding box center [813, 15] width 62 height 17
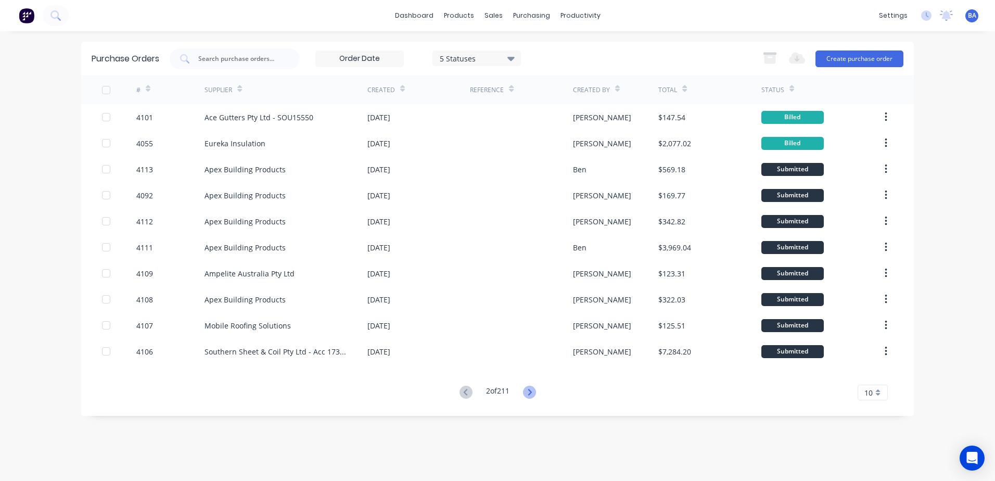
click at [531, 390] on icon at bounding box center [530, 392] width 4 height 6
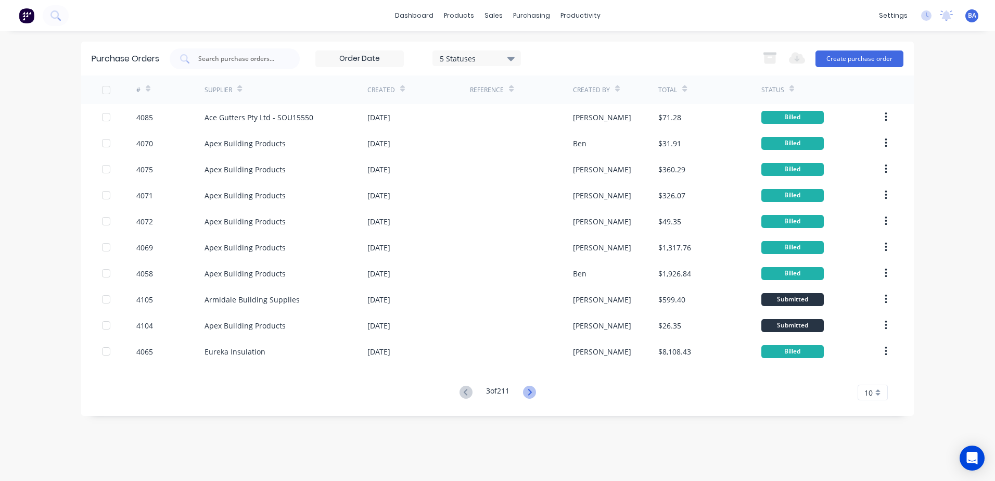
click at [530, 388] on icon at bounding box center [529, 392] width 13 height 13
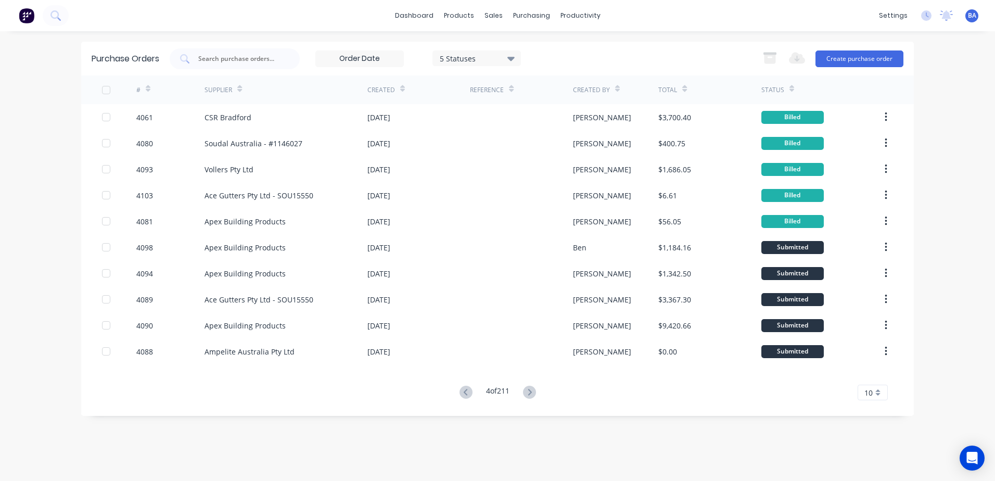
click at [530, 388] on icon at bounding box center [529, 392] width 13 height 13
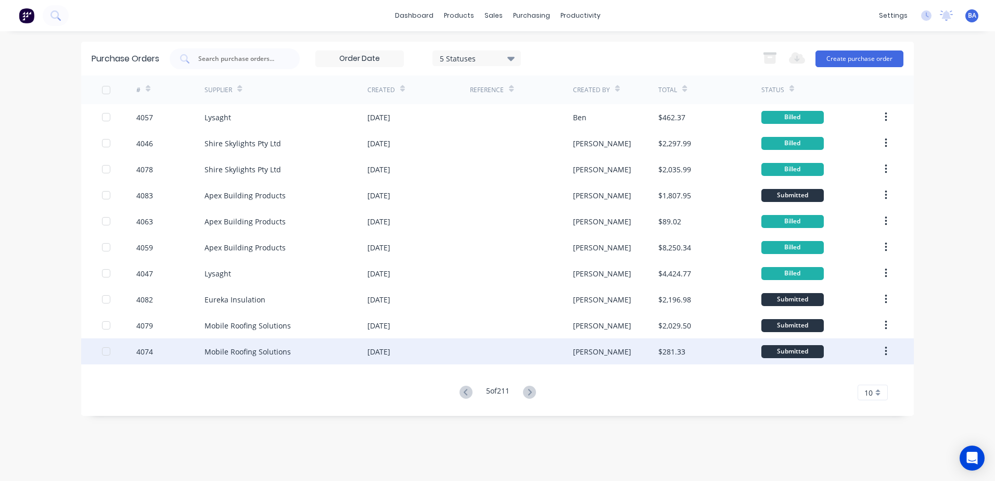
click at [493, 342] on div at bounding box center [521, 351] width 103 height 26
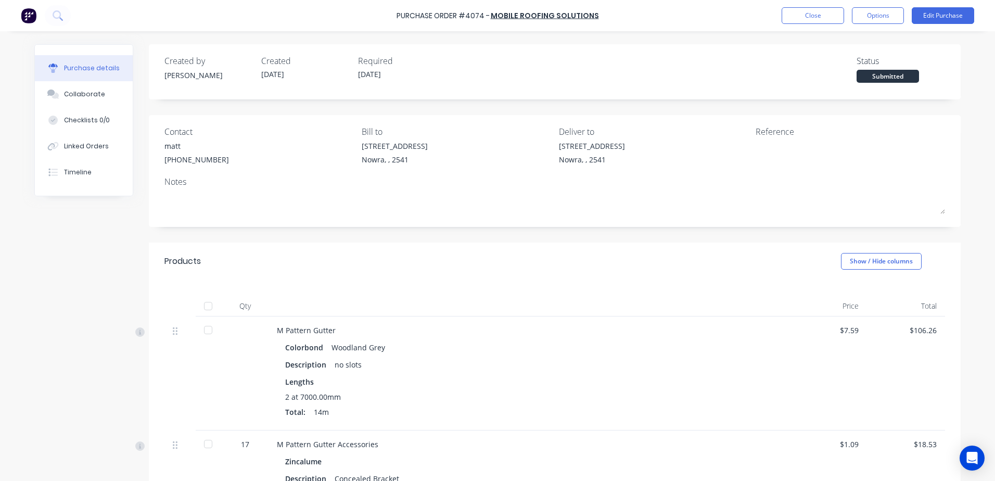
click at [205, 305] on div at bounding box center [208, 306] width 21 height 21
click at [203, 322] on div at bounding box center [208, 330] width 21 height 21
click at [204, 301] on div at bounding box center [208, 306] width 21 height 21
click at [205, 301] on div at bounding box center [208, 306] width 21 height 21
click at [805, 18] on button "Close" at bounding box center [813, 15] width 62 height 17
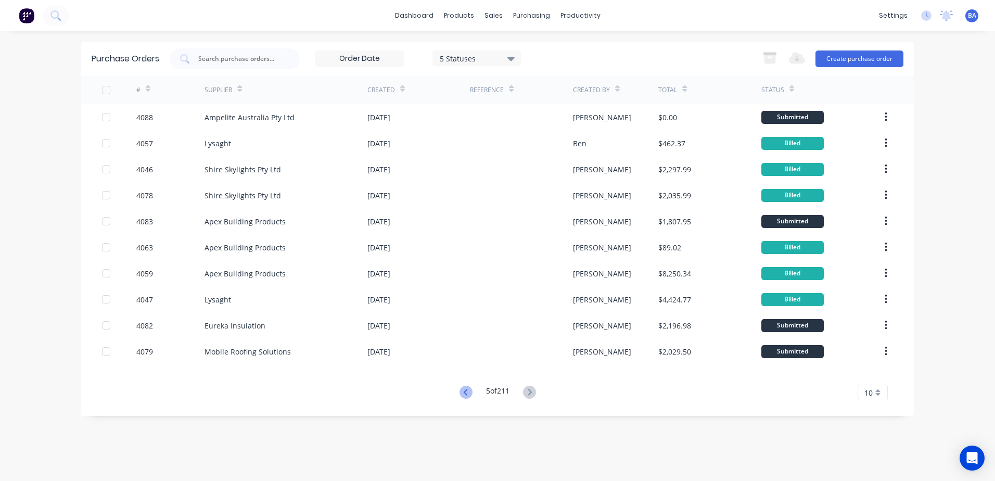
click at [463, 393] on icon at bounding box center [465, 392] width 4 height 6
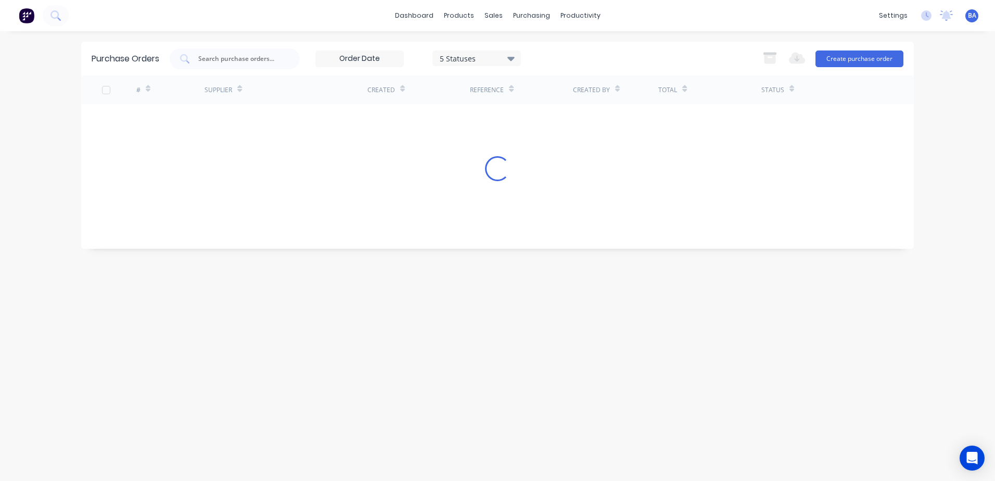
click at [463, 393] on div "Purchase Orders 5 Statuses 5 Statuses Export to Excel (XLSX) Create purchase or…" at bounding box center [497, 256] width 833 height 429
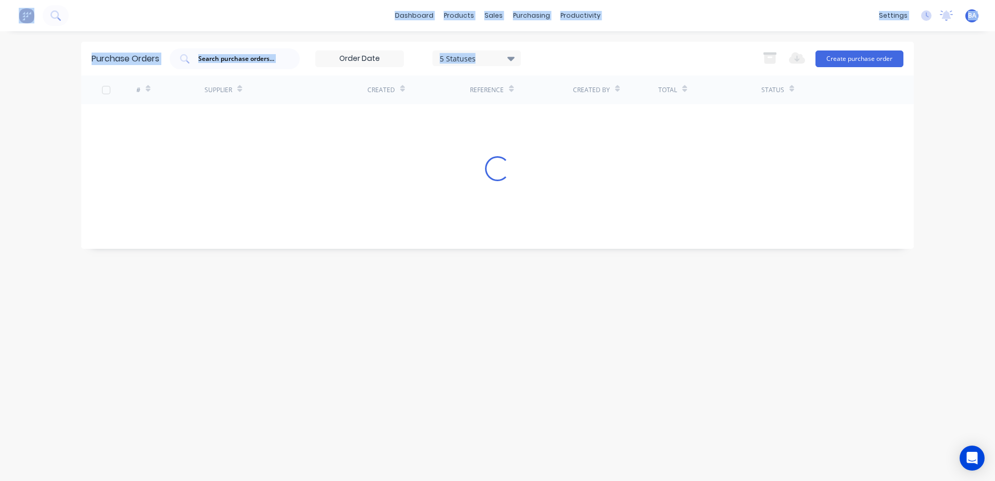
click at [463, 393] on div "Purchase Orders 5 Statuses 5 Statuses Export to Excel (XLSX) Create purchase or…" at bounding box center [497, 256] width 833 height 429
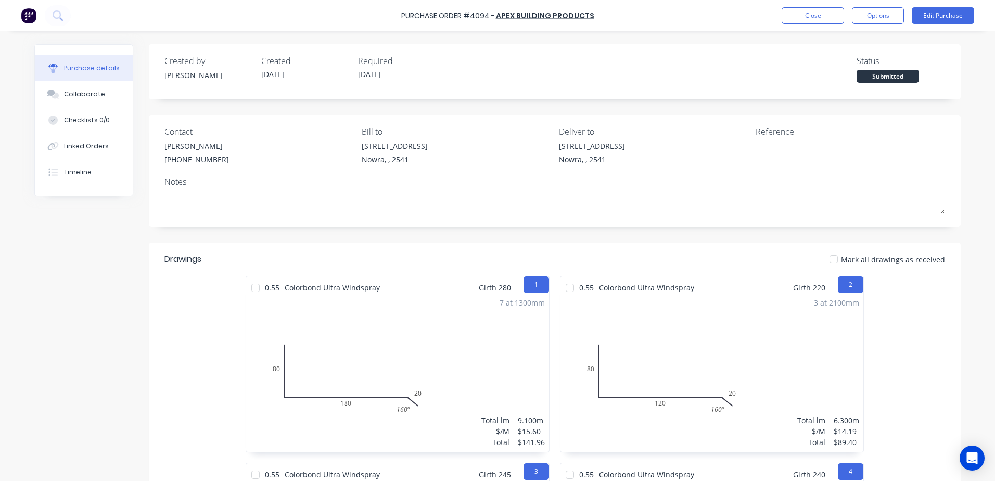
click at [492, 181] on div "Notes" at bounding box center [554, 181] width 781 height 12
click at [810, 7] on div "Purchase Order #4094 - Apex Building Products Close Options Edit Purchase" at bounding box center [497, 15] width 995 height 31
click at [807, 15] on button "Close" at bounding box center [813, 15] width 62 height 17
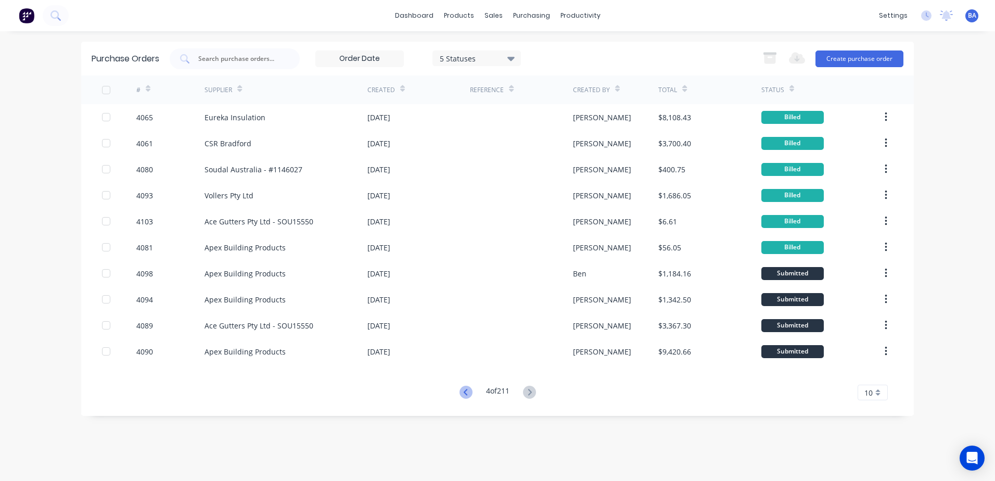
click at [463, 391] on icon at bounding box center [465, 392] width 4 height 6
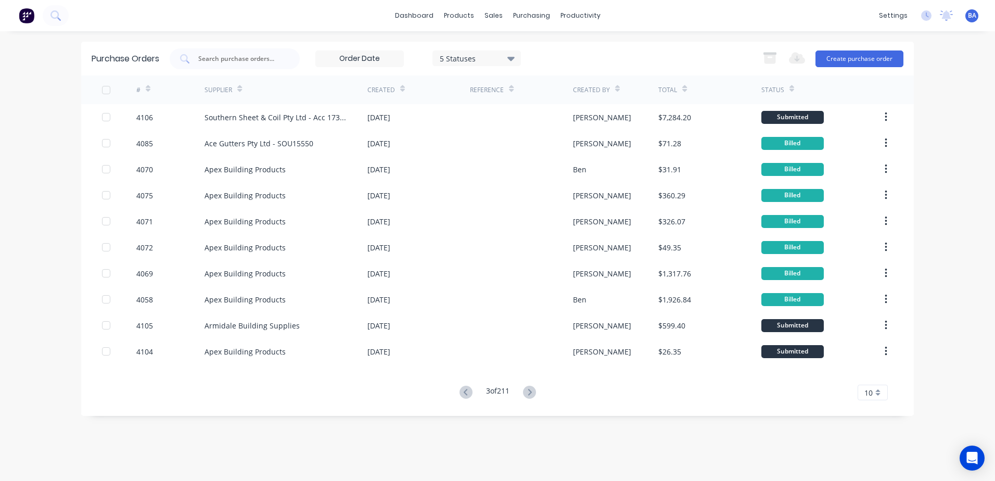
click at [463, 391] on icon at bounding box center [465, 392] width 4 height 6
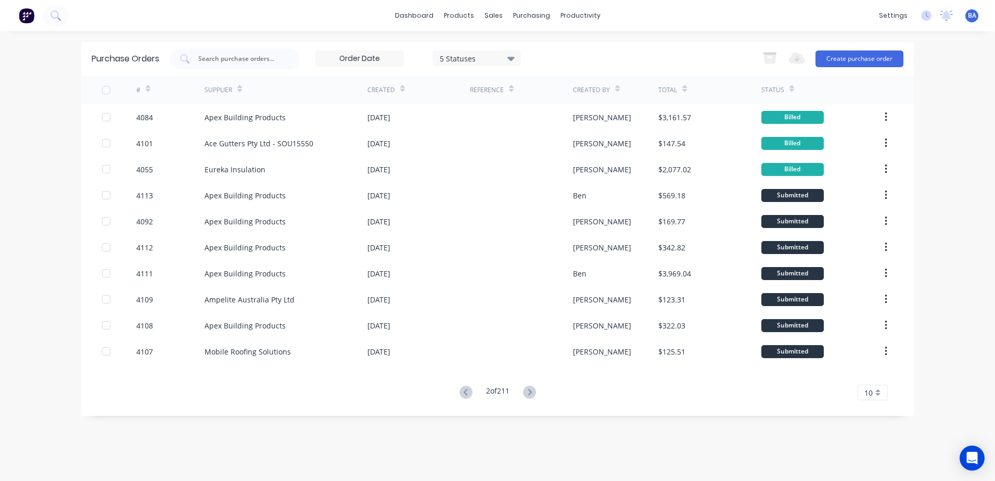
click at [463, 391] on icon at bounding box center [465, 392] width 4 height 6
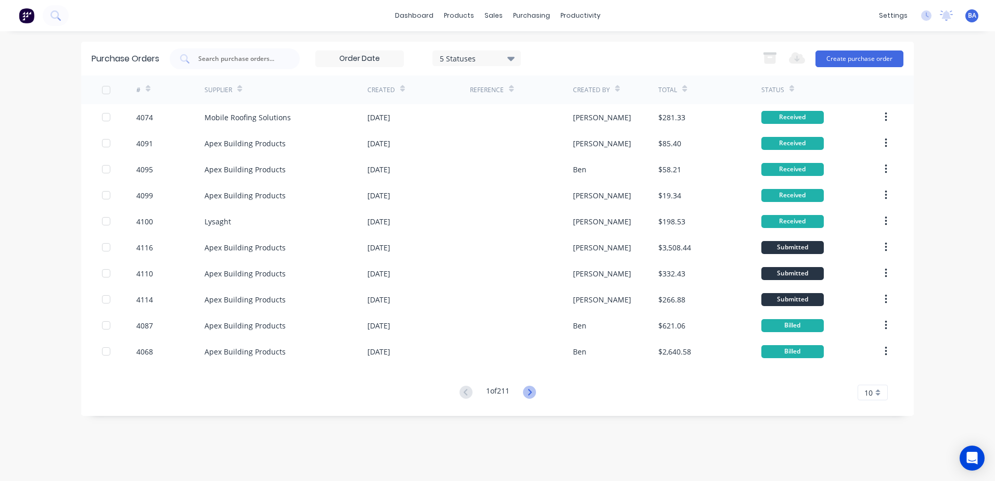
click at [530, 388] on icon at bounding box center [529, 392] width 13 height 13
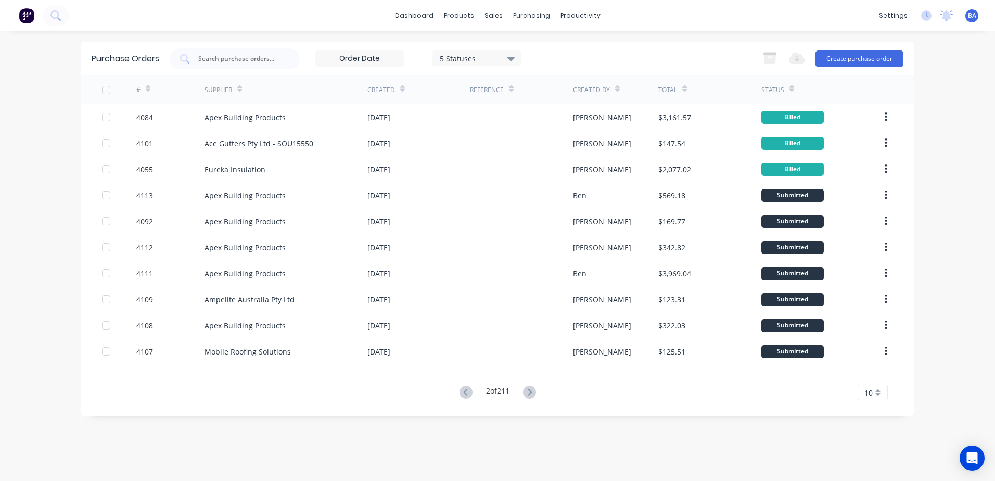
click at [530, 389] on icon at bounding box center [529, 392] width 13 height 13
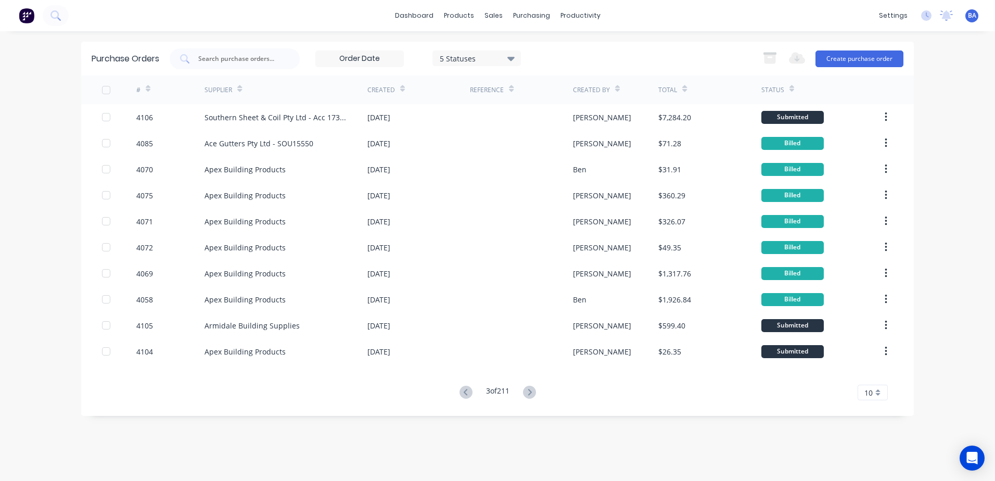
click at [530, 389] on icon at bounding box center [530, 392] width 4 height 6
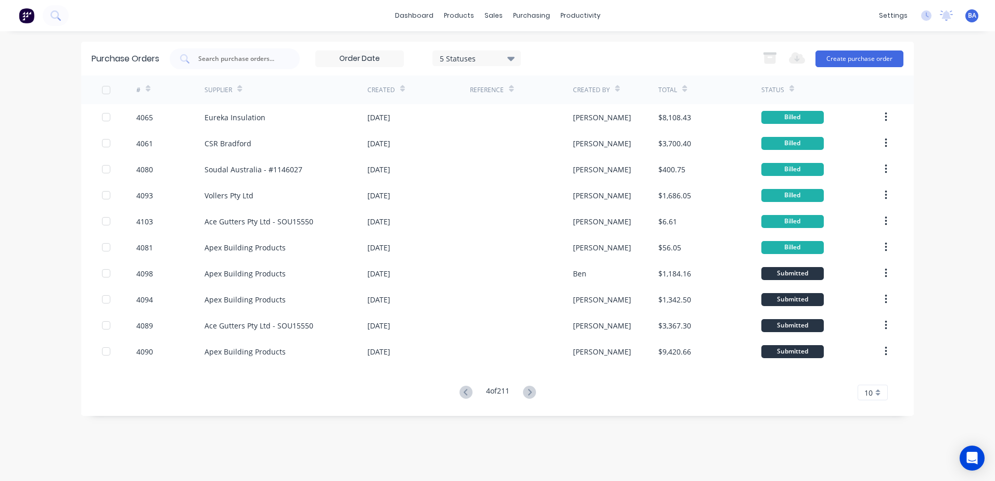
click at [530, 389] on icon at bounding box center [530, 392] width 4 height 6
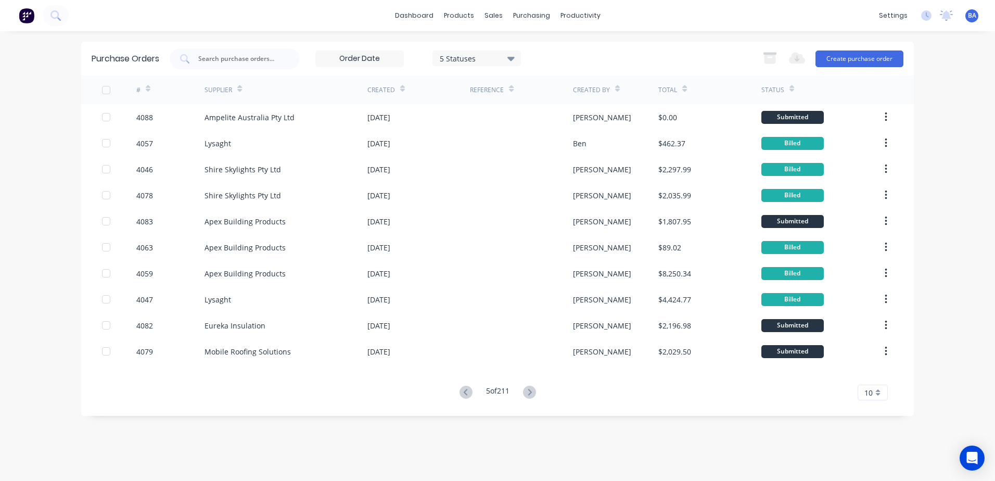
click at [530, 389] on icon at bounding box center [530, 392] width 4 height 6
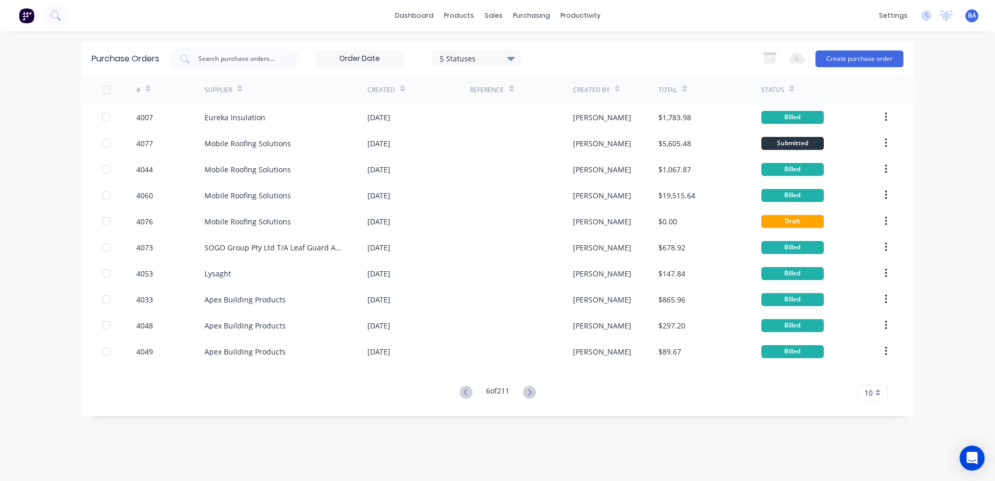
click at [530, 389] on icon at bounding box center [530, 392] width 4 height 6
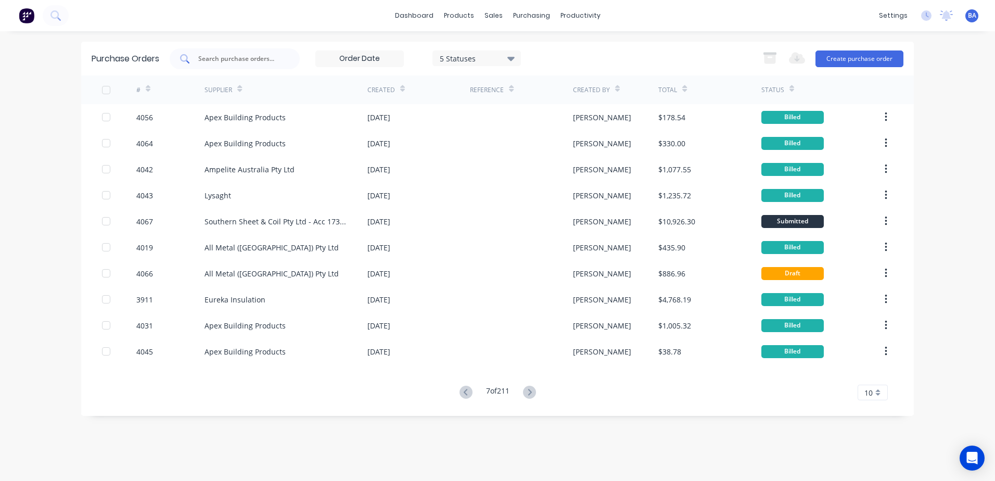
click at [283, 55] on div at bounding box center [235, 58] width 130 height 21
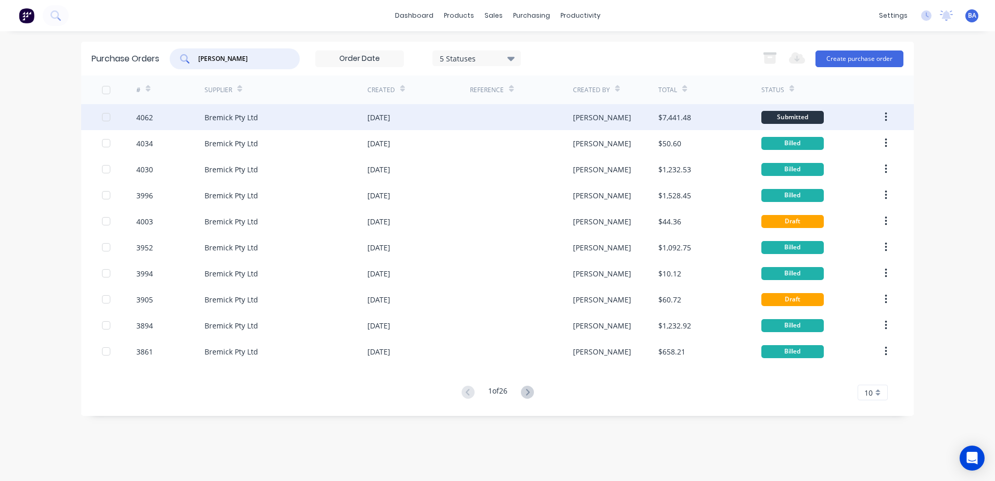
type input "brem"
click at [220, 114] on div "Bremick Pty Ltd" at bounding box center [232, 117] width 54 height 11
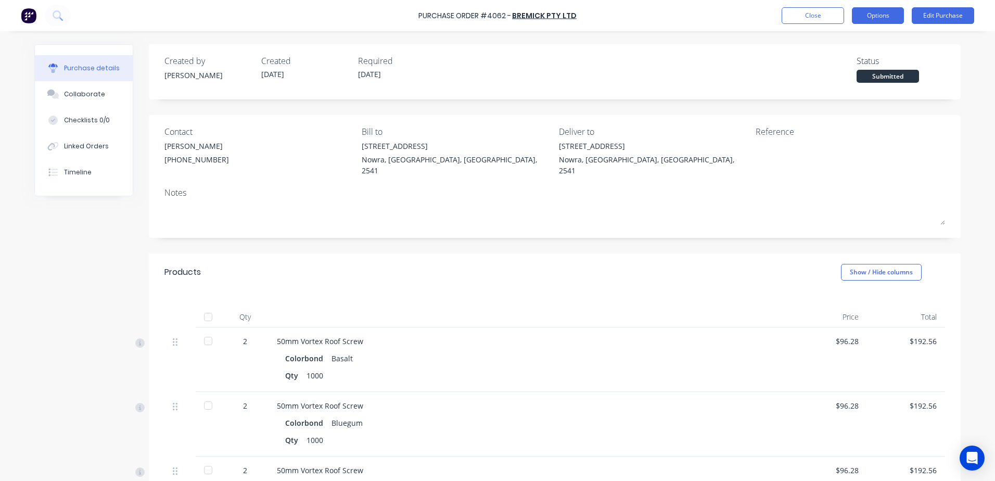
click at [888, 15] on button "Options" at bounding box center [878, 15] width 52 height 17
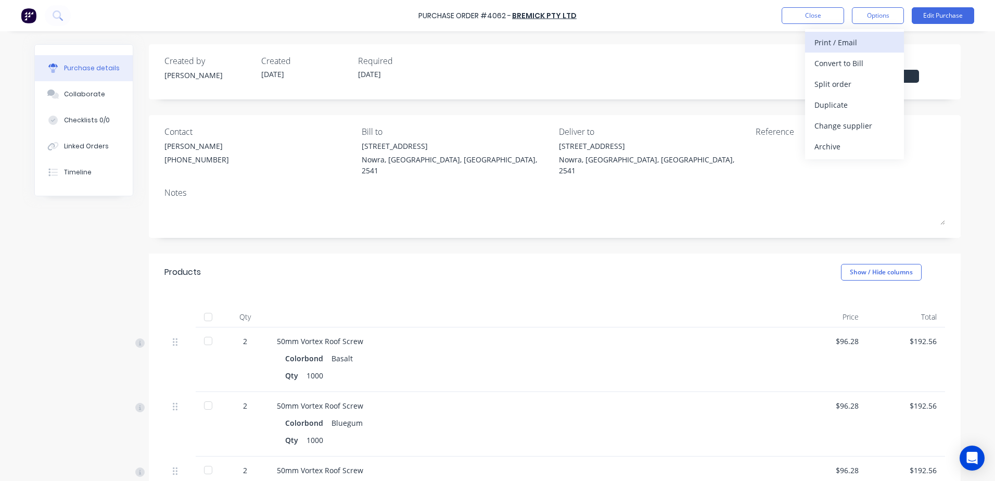
click at [847, 44] on div "Print / Email" at bounding box center [854, 42] width 80 height 15
click at [858, 77] on div "Without pricing" at bounding box center [854, 84] width 80 height 15
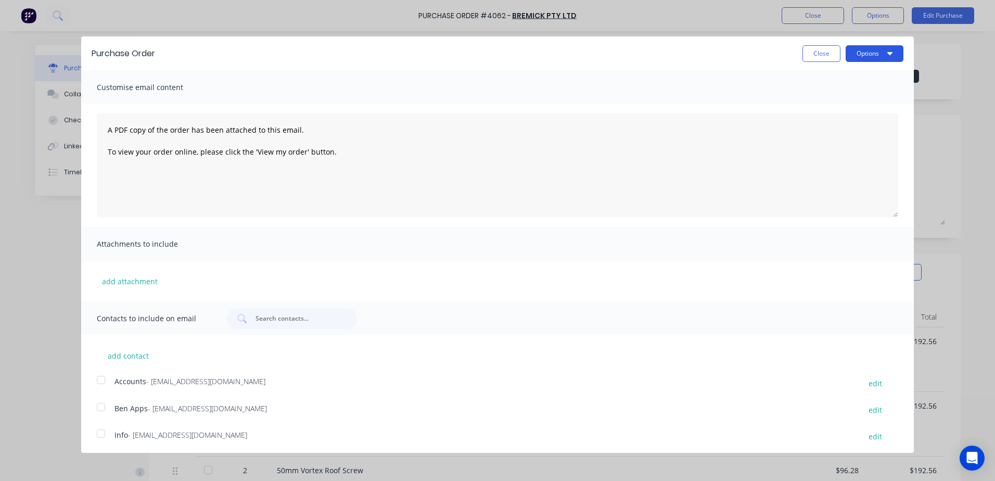
click at [853, 53] on button "Options" at bounding box center [875, 53] width 58 height 17
click at [835, 81] on div "Print" at bounding box center [854, 79] width 80 height 15
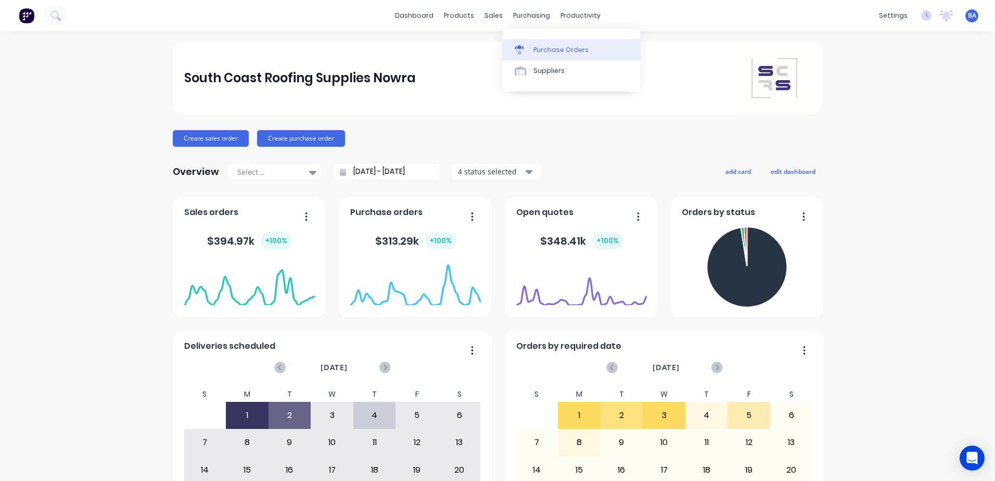
click at [519, 50] on icon at bounding box center [519, 49] width 9 height 9
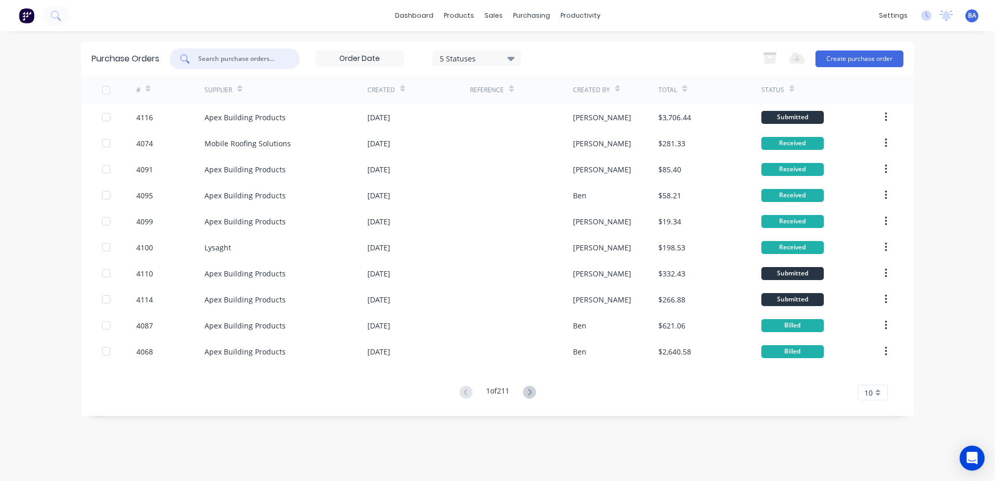
click at [279, 56] on input "text" at bounding box center [240, 59] width 86 height 10
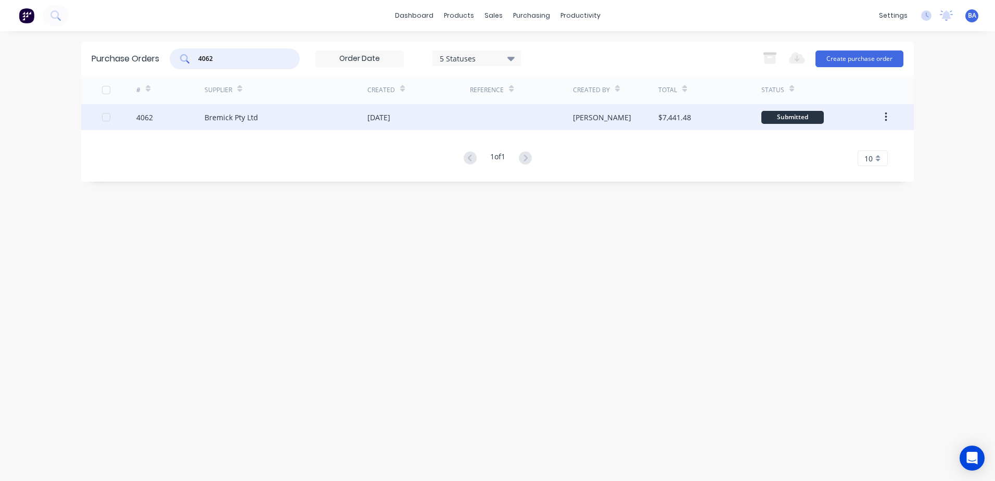
type input "4062"
click at [251, 116] on div "Bremick Pty Ltd" at bounding box center [232, 117] width 54 height 11
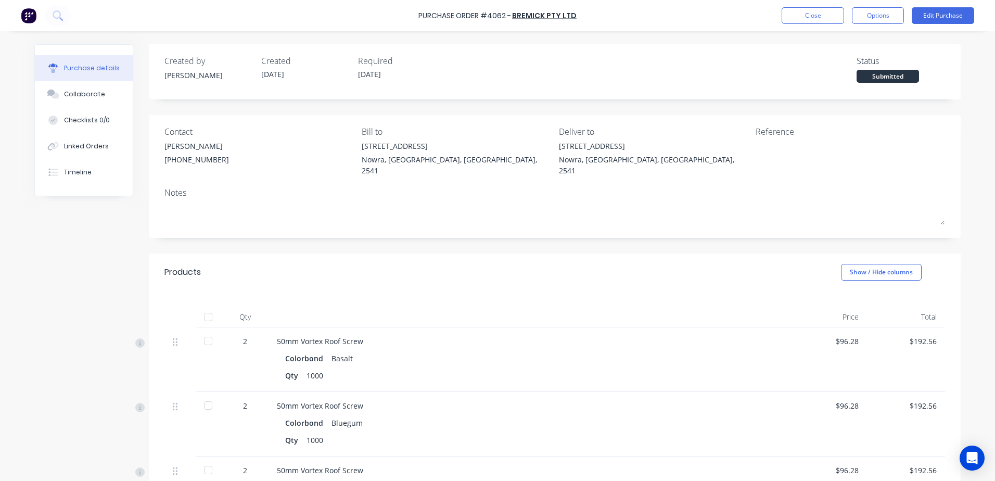
click at [206, 308] on div at bounding box center [208, 317] width 21 height 21
click at [823, 14] on button "Close" at bounding box center [813, 15] width 62 height 17
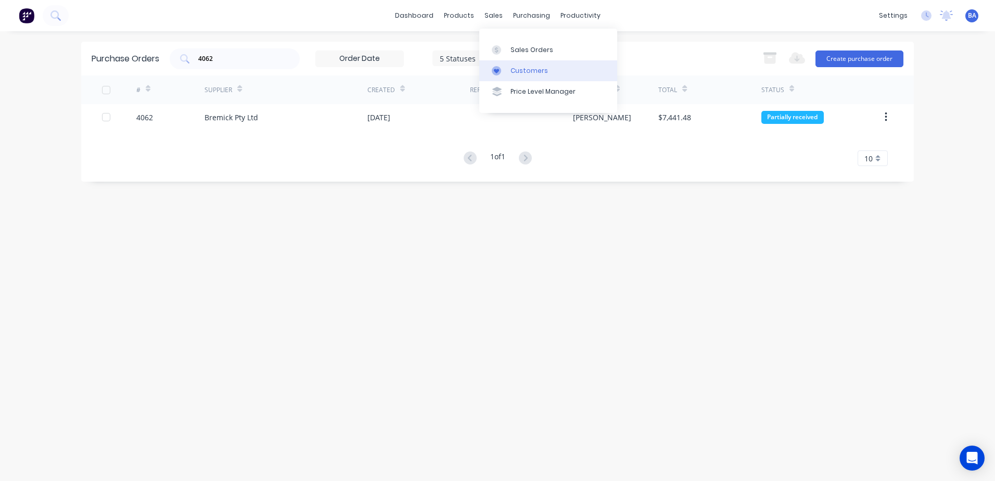
click at [495, 67] on icon at bounding box center [496, 70] width 9 height 9
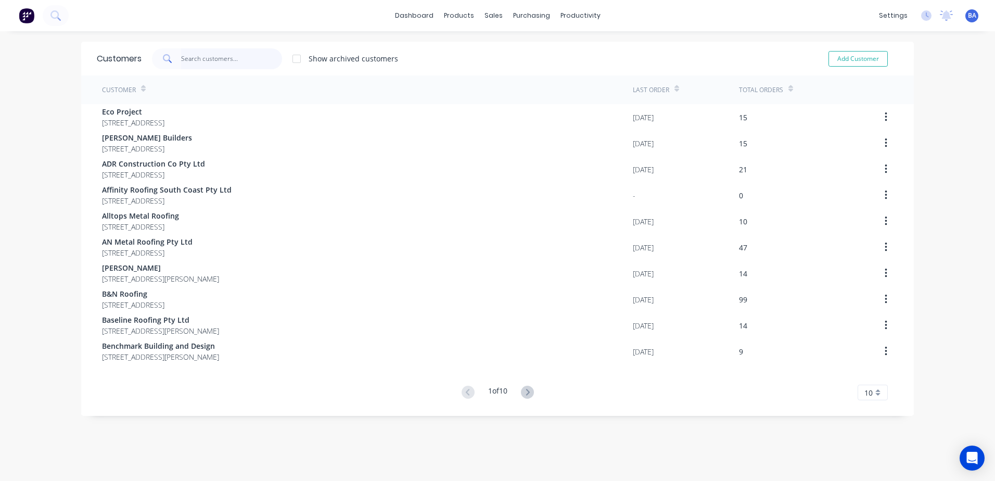
click at [219, 59] on input "text" at bounding box center [231, 58] width 101 height 21
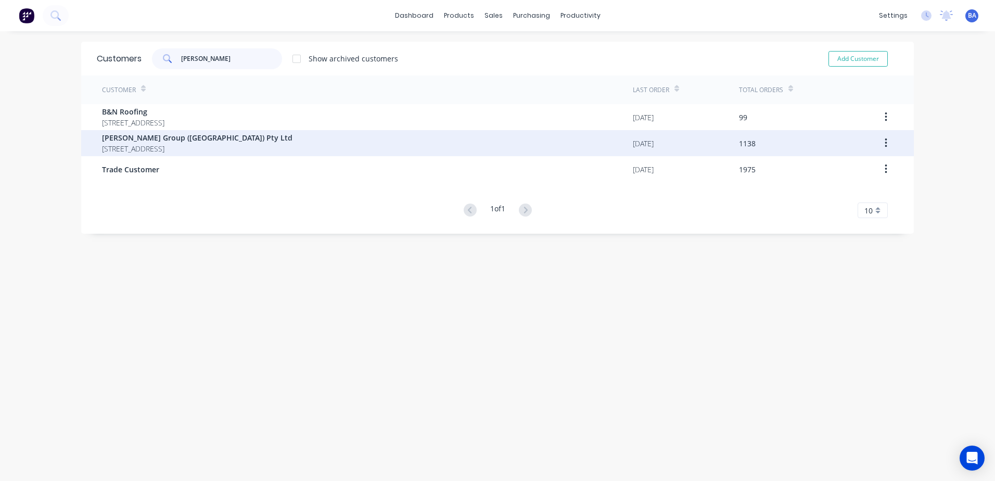
type input "[PERSON_NAME]"
click at [197, 139] on span "[PERSON_NAME] Group ([GEOGRAPHIC_DATA]) Pty Ltd" at bounding box center [197, 137] width 190 height 11
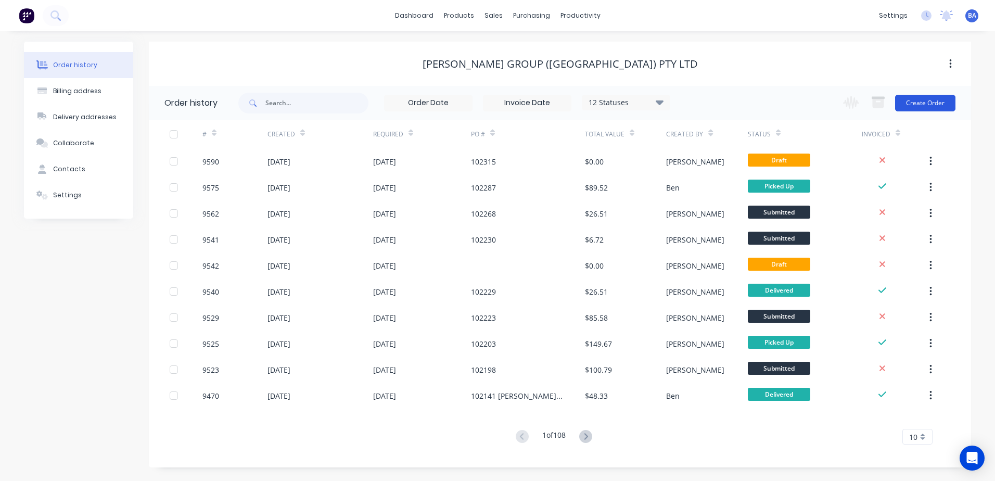
click at [926, 103] on button "Create Order" at bounding box center [925, 103] width 60 height 17
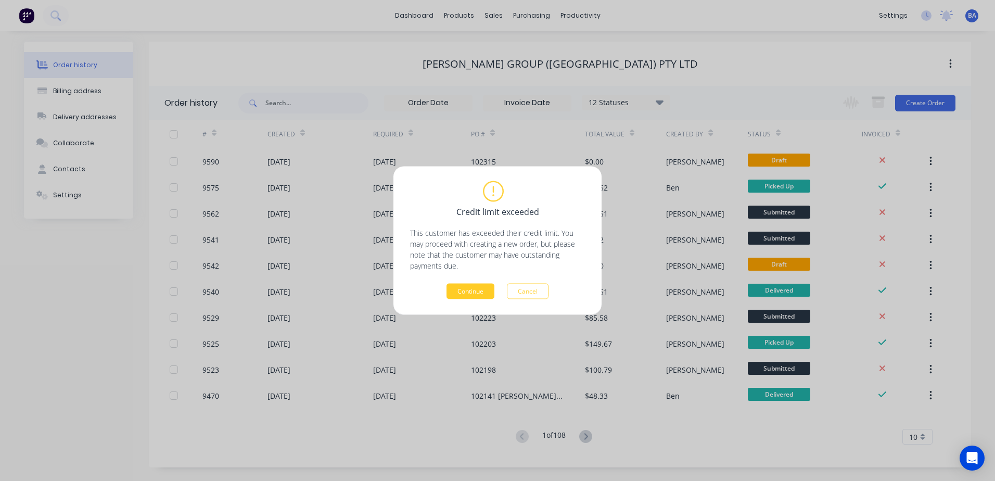
click at [463, 286] on button "Continue" at bounding box center [471, 292] width 48 height 16
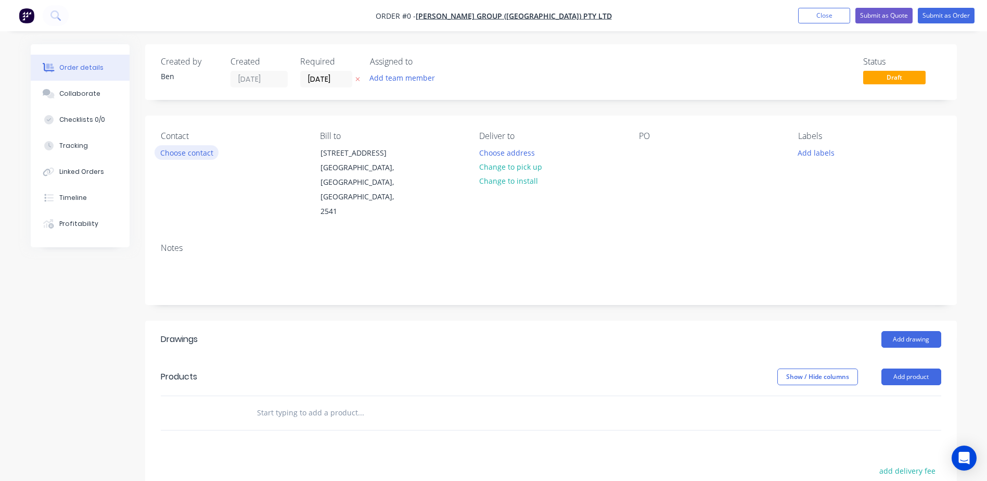
click at [184, 152] on button "Choose contact" at bounding box center [187, 152] width 64 height 14
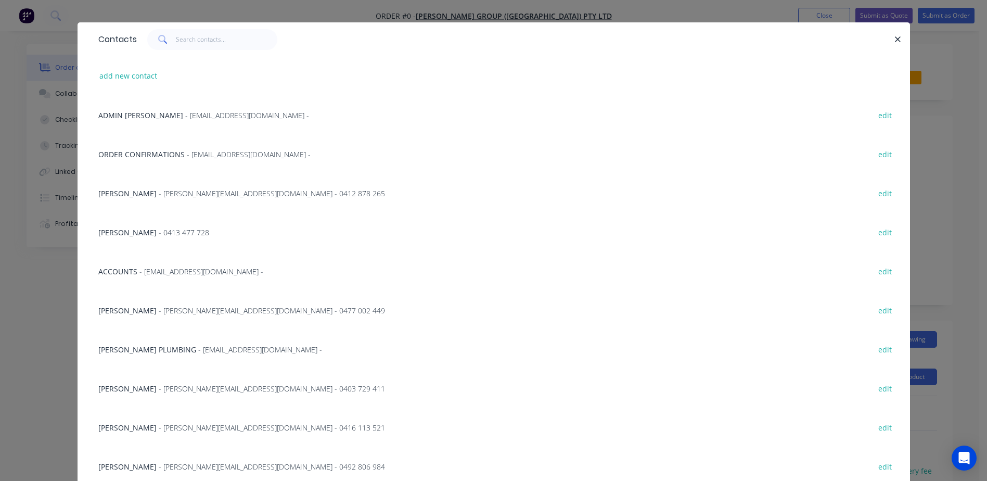
scroll to position [54, 0]
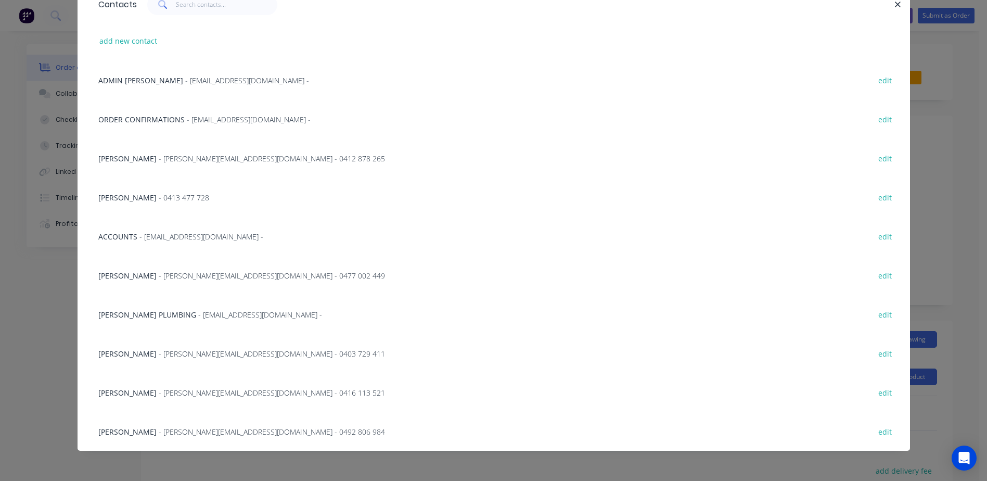
click at [121, 429] on span "[PERSON_NAME]" at bounding box center [127, 432] width 58 height 10
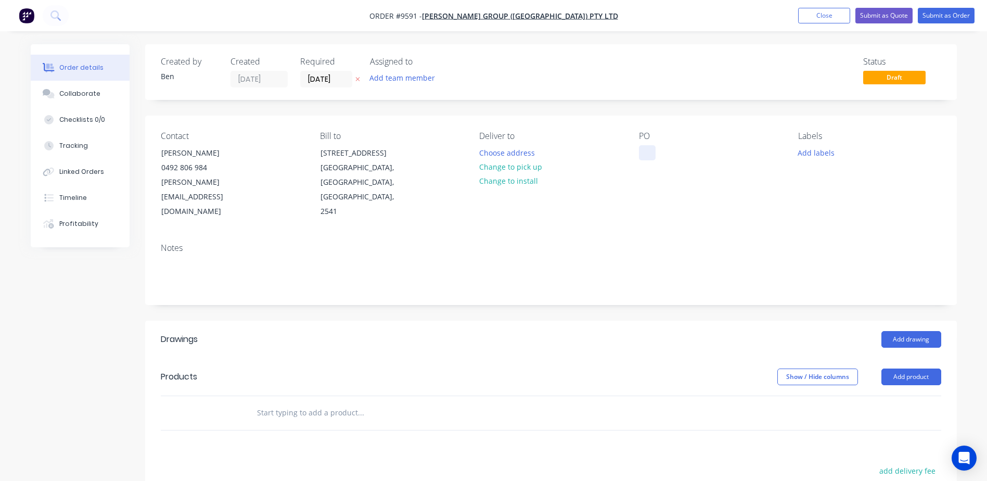
click at [648, 152] on div at bounding box center [647, 152] width 17 height 15
click at [515, 163] on button "Change to pick up" at bounding box center [511, 167] width 74 height 14
click at [902, 331] on button "Add drawing" at bounding box center [912, 339] width 60 height 17
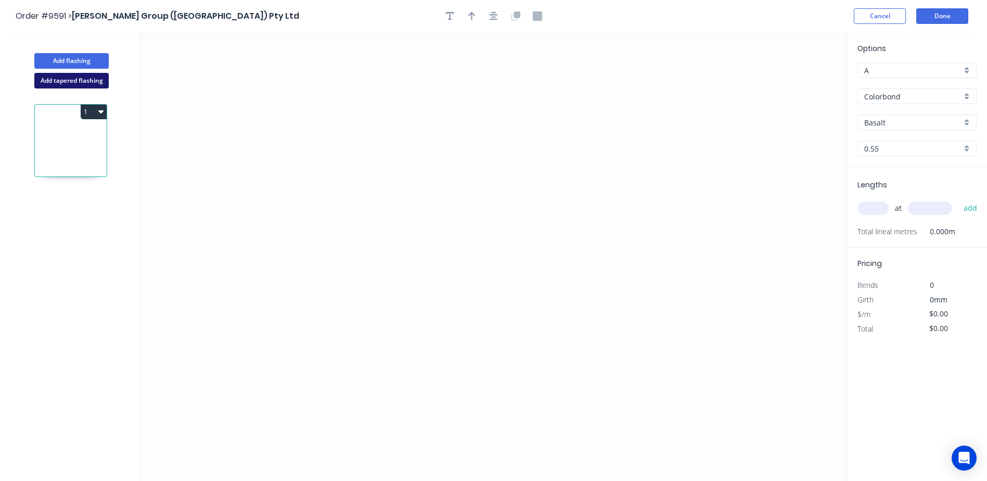
click at [95, 79] on button "Add tapered flashing" at bounding box center [71, 81] width 74 height 16
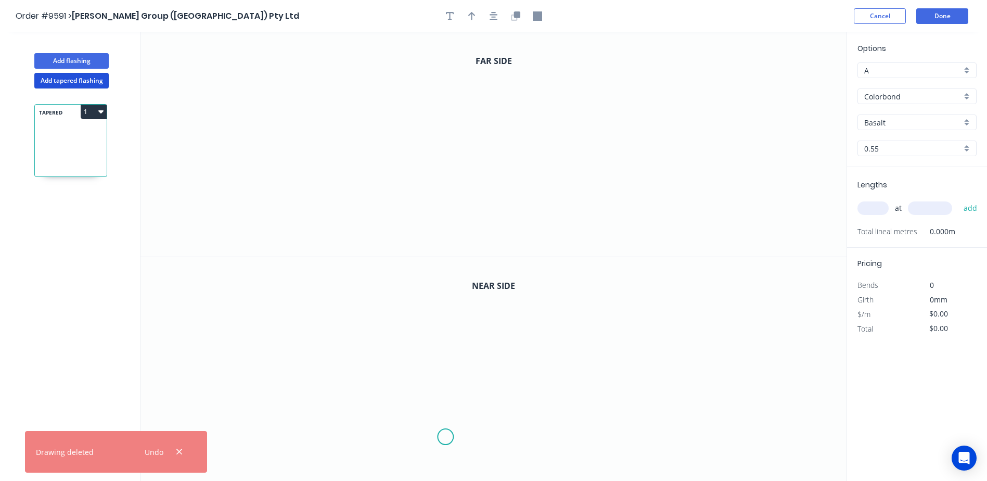
click at [446, 437] on icon "0" at bounding box center [494, 369] width 706 height 225
click at [430, 447] on icon "0" at bounding box center [494, 369] width 706 height 225
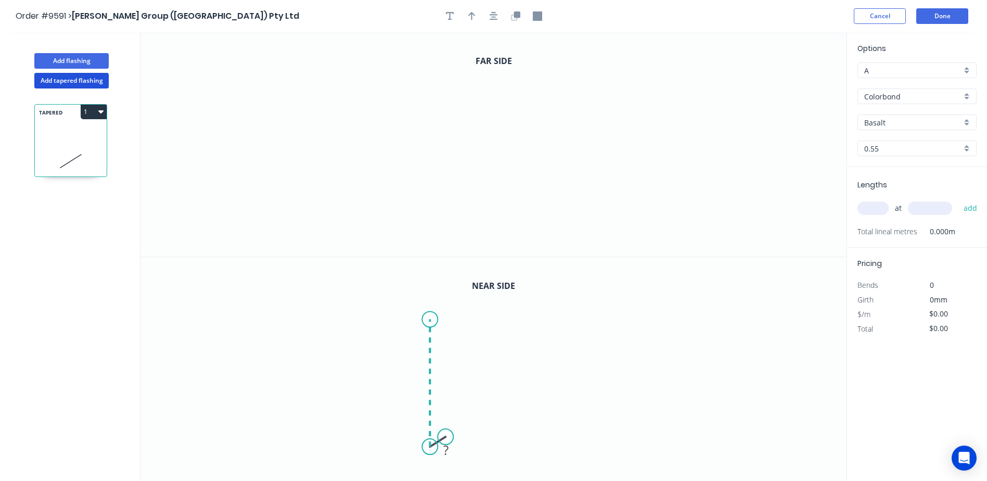
click at [425, 317] on icon "0 ?" at bounding box center [494, 369] width 706 height 225
click at [668, 319] on icon "0 ? ? ? º" at bounding box center [494, 369] width 706 height 225
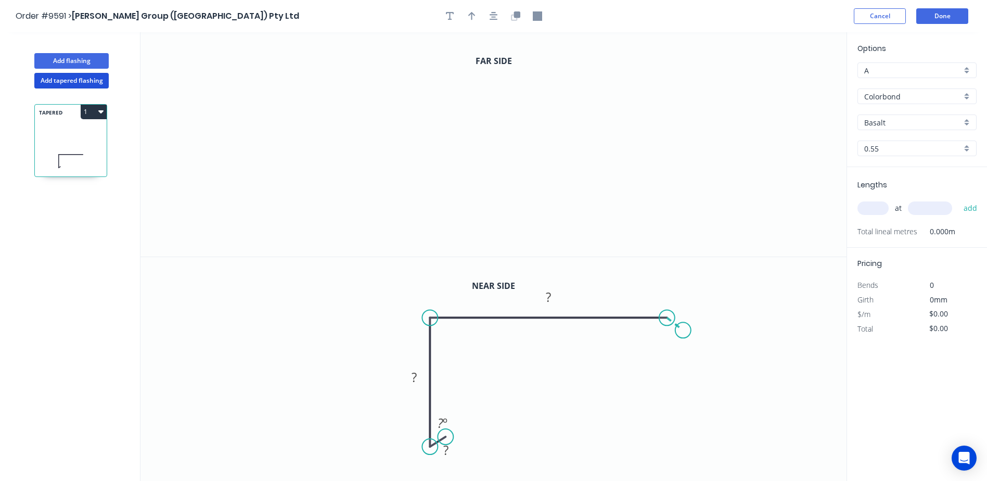
click at [684, 330] on icon "0 ? ? ? ? º" at bounding box center [494, 369] width 706 height 225
click at [416, 215] on icon "0" at bounding box center [494, 144] width 706 height 224
click at [415, 104] on icon "0" at bounding box center [494, 144] width 706 height 224
drag, startPoint x: 624, startPoint y: 105, endPoint x: 631, endPoint y: 109, distance: 8.4
click at [624, 104] on icon "0 ?" at bounding box center [494, 144] width 706 height 224
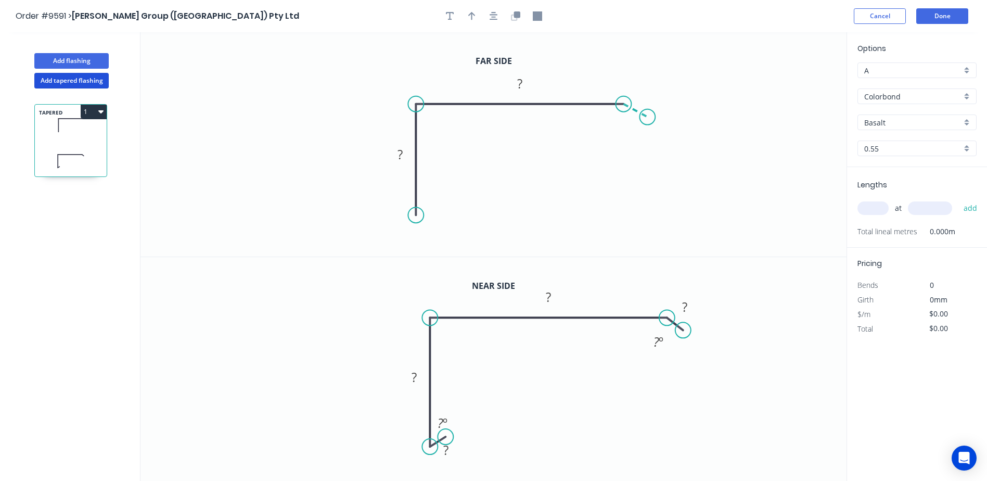
click at [648, 117] on icon "0 ? ?" at bounding box center [494, 144] width 706 height 224
click at [416, 214] on circle at bounding box center [416, 215] width 16 height 16
click at [431, 207] on icon "0 ? ? ? ? º" at bounding box center [494, 144] width 706 height 224
click at [549, 300] on tspan "?" at bounding box center [548, 296] width 5 height 17
click at [604, 220] on icon "0 ? ? ? ? ? º ? º" at bounding box center [494, 144] width 706 height 224
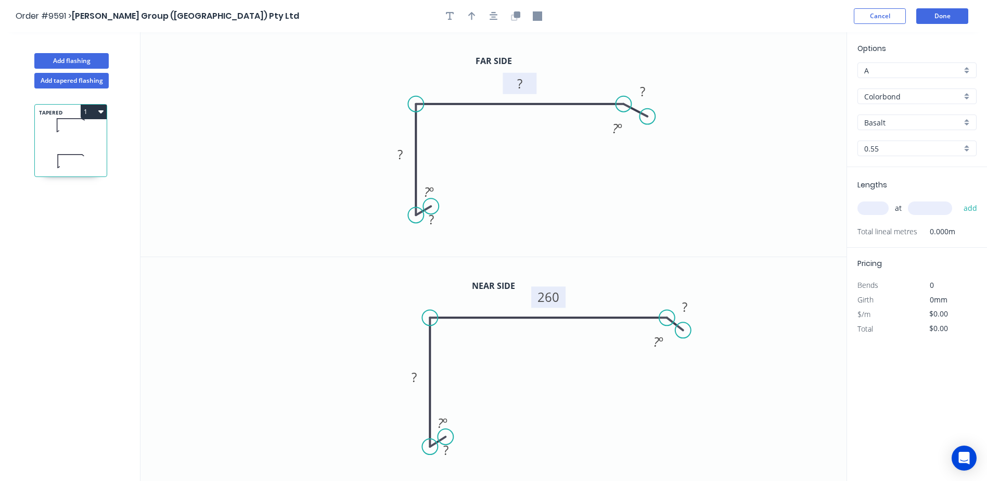
click at [512, 82] on rect at bounding box center [519, 84] width 21 height 15
click at [534, 65] on icon "0 ? ? 240 ? ? º ? º" at bounding box center [494, 144] width 706 height 224
click at [431, 223] on tspan "?" at bounding box center [431, 219] width 5 height 17
click at [389, 237] on icon "0 10 ? 240 ? ? º ? º" at bounding box center [494, 144] width 706 height 224
click at [448, 453] on tspan "?" at bounding box center [446, 449] width 5 height 17
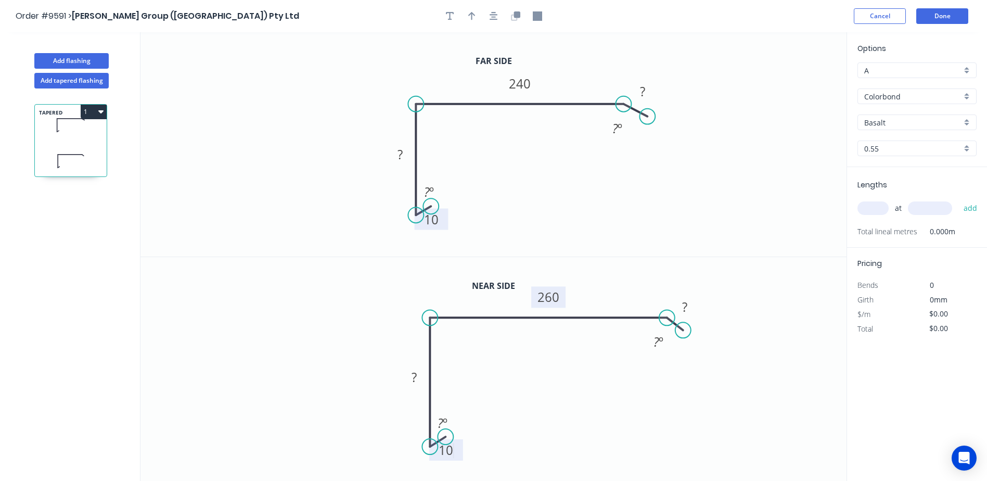
click at [380, 407] on icon "0 10 ? 260 ? ? º ? º" at bounding box center [494, 369] width 706 height 225
click at [442, 419] on tspan "?" at bounding box center [441, 422] width 6 height 17
click at [380, 388] on icon "0 10 ? 260 ? 45 º ? º" at bounding box center [494, 369] width 706 height 225
click at [429, 188] on tspan "º" at bounding box center [431, 191] width 5 height 17
click at [384, 196] on icon "0 10 ? 240 ? 45 º ? º" at bounding box center [494, 144] width 706 height 224
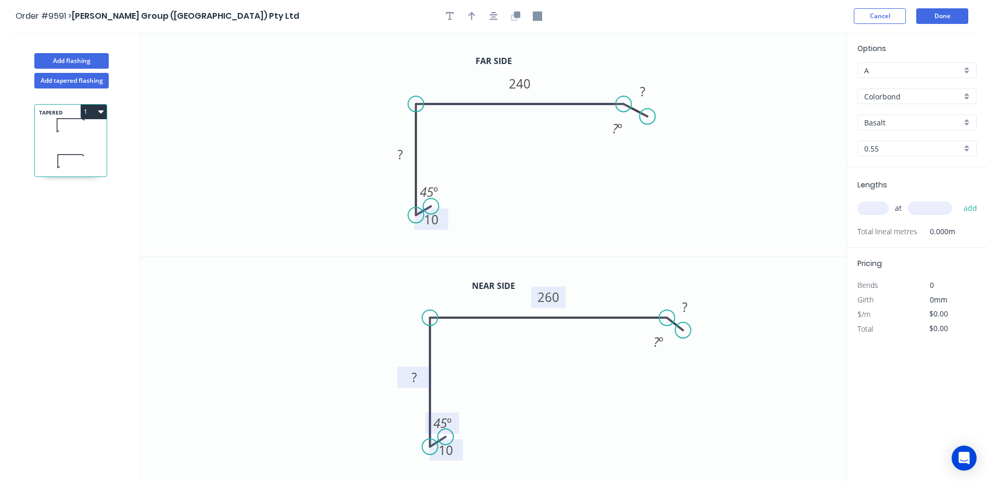
click at [413, 375] on tspan "?" at bounding box center [414, 376] width 5 height 17
click at [349, 201] on icon "0 10 ? 240 ? 45 º ? º" at bounding box center [494, 144] width 706 height 224
click at [396, 155] on rect at bounding box center [400, 155] width 21 height 15
drag, startPoint x: 368, startPoint y: 194, endPoint x: 380, endPoint y: 186, distance: 14.3
click at [368, 194] on icon "0 10 100 240 ? 45 º ? º" at bounding box center [494, 144] width 706 height 224
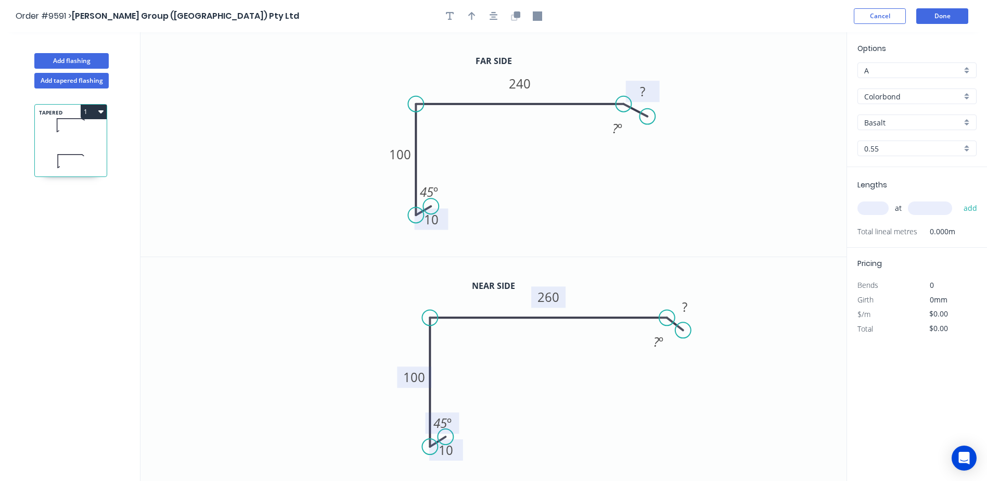
click at [639, 97] on rect at bounding box center [642, 92] width 21 height 15
click at [691, 132] on icon "0 10 100 240 20 45 º ? º" at bounding box center [494, 144] width 706 height 224
click at [681, 309] on rect at bounding box center [685, 307] width 21 height 15
click at [713, 273] on icon "0 10 100 260 20 45 º ? º" at bounding box center [494, 369] width 706 height 225
type input "$13.45"
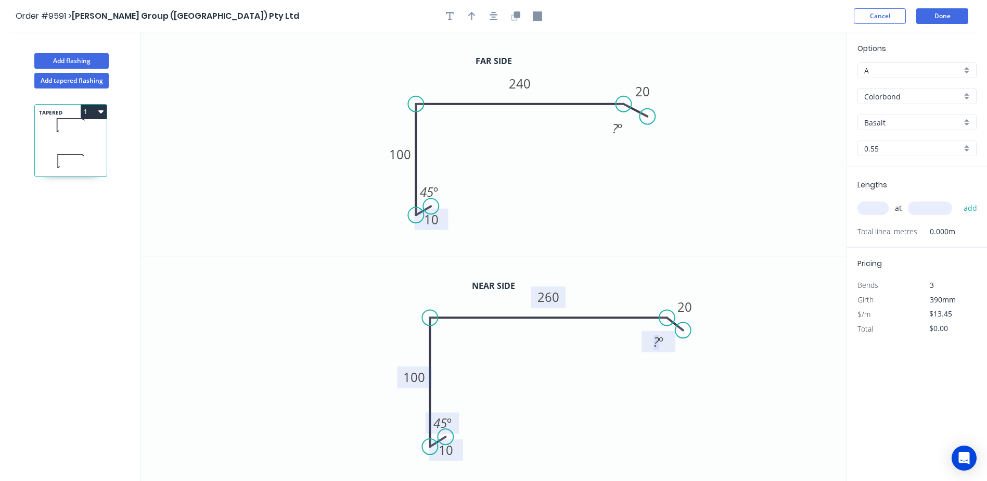
click at [656, 337] on tspan "?" at bounding box center [657, 341] width 6 height 17
click at [667, 219] on icon "0 10 100 240 20 45 º ? º" at bounding box center [494, 144] width 706 height 224
click at [660, 336] on tspan "º" at bounding box center [661, 341] width 5 height 17
click at [656, 208] on icon "0 10 100 240 20 45 º ? º" at bounding box center [494, 144] width 706 height 224
click at [617, 128] on tspan "?" at bounding box center [616, 128] width 6 height 17
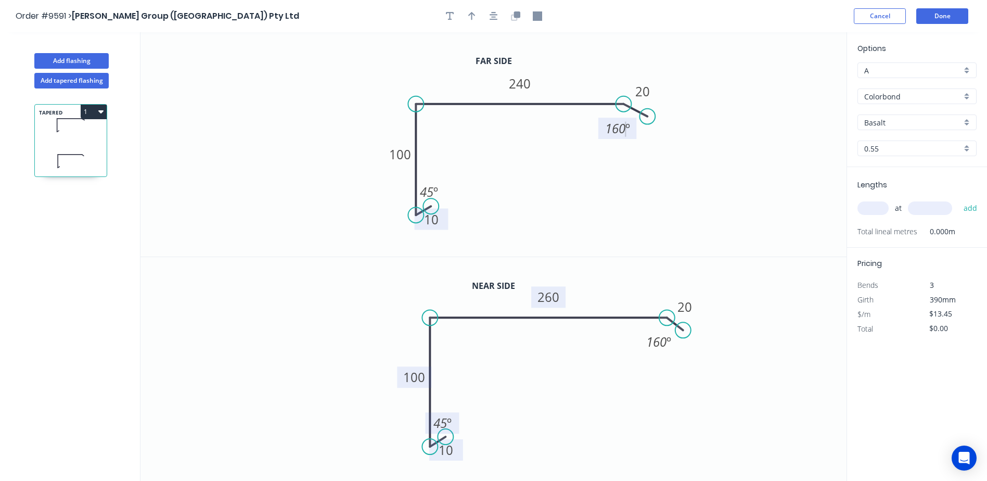
click at [685, 122] on icon "0 10 100 240 20 45 º 160 º" at bounding box center [494, 144] width 706 height 224
click at [475, 16] on icon "button" at bounding box center [471, 15] width 7 height 9
drag, startPoint x: 793, startPoint y: 80, endPoint x: 559, endPoint y: 70, distance: 233.9
click at [559, 70] on icon at bounding box center [558, 57] width 9 height 33
click at [896, 121] on input "Basalt" at bounding box center [912, 122] width 97 height 11
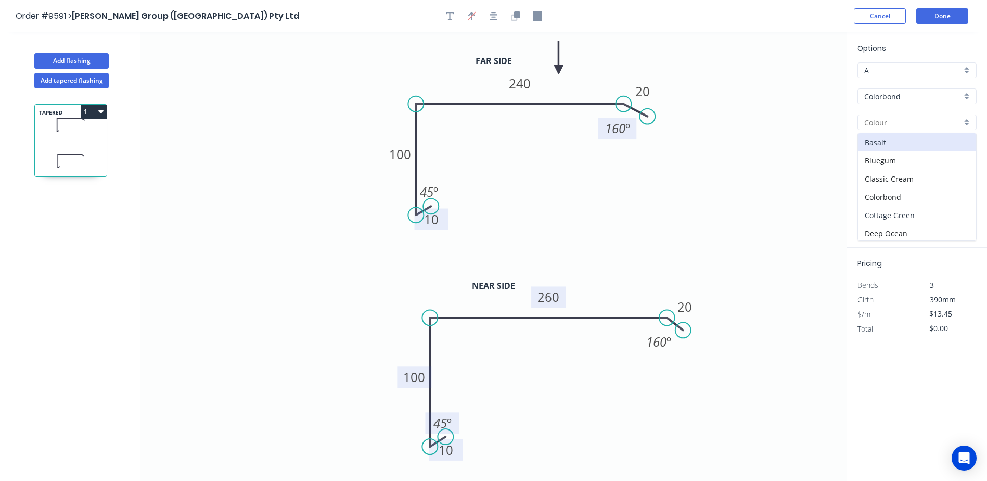
click at [900, 212] on div "Cottage Green" at bounding box center [917, 215] width 118 height 18
type input "Cottage Green"
click at [873, 207] on input "text" at bounding box center [873, 208] width 31 height 14
type input "1"
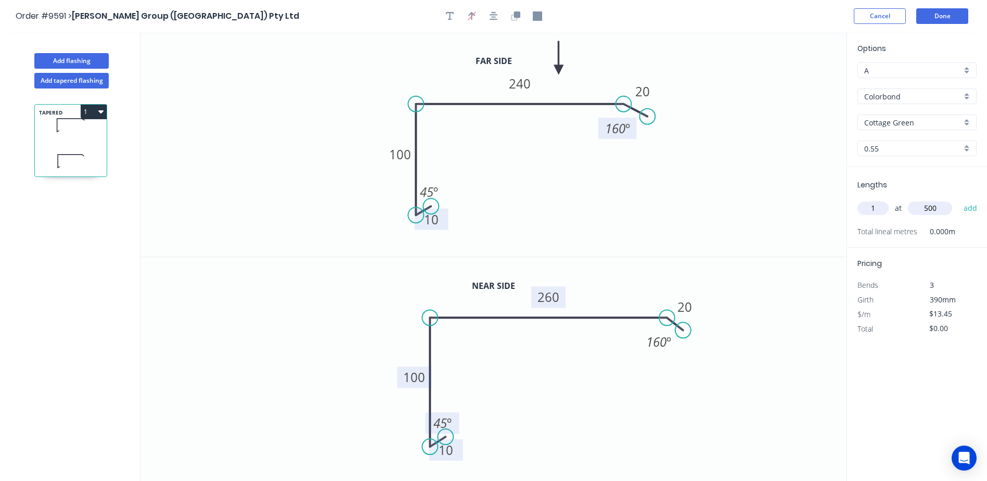
click at [804, 196] on icon "0 10 100 240 20 45 º 160 º" at bounding box center [494, 144] width 706 height 224
type input "500"
click at [970, 208] on button "add" at bounding box center [971, 208] width 24 height 18
type input "$13.45"
click at [939, 11] on button "Done" at bounding box center [942, 16] width 52 height 16
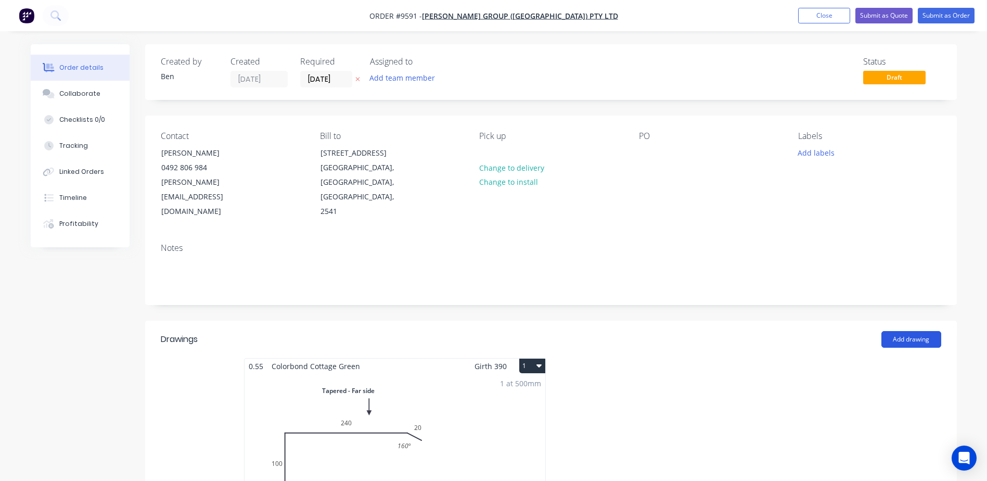
click at [896, 331] on button "Add drawing" at bounding box center [912, 339] width 60 height 17
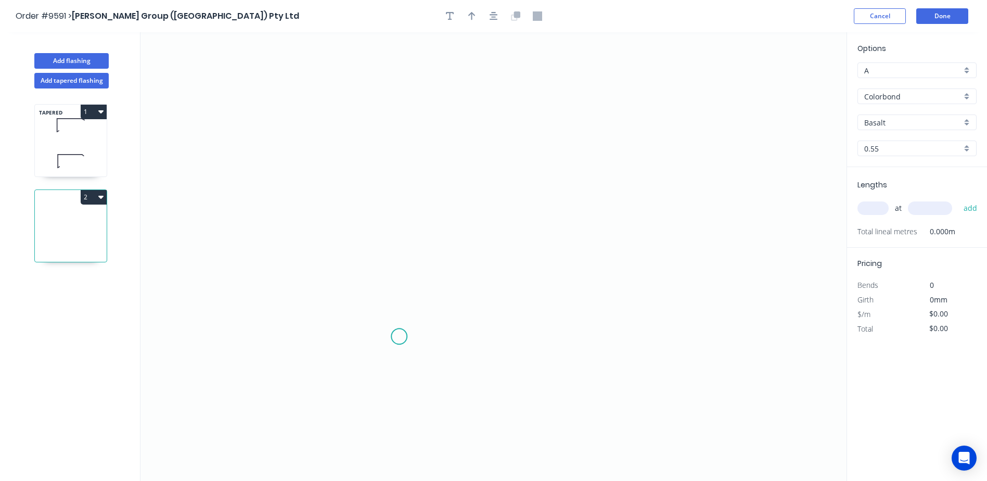
click at [398, 337] on icon "0" at bounding box center [494, 256] width 706 height 449
click at [385, 352] on icon "0" at bounding box center [494, 256] width 706 height 449
click at [389, 155] on icon "0 ?" at bounding box center [494, 256] width 706 height 449
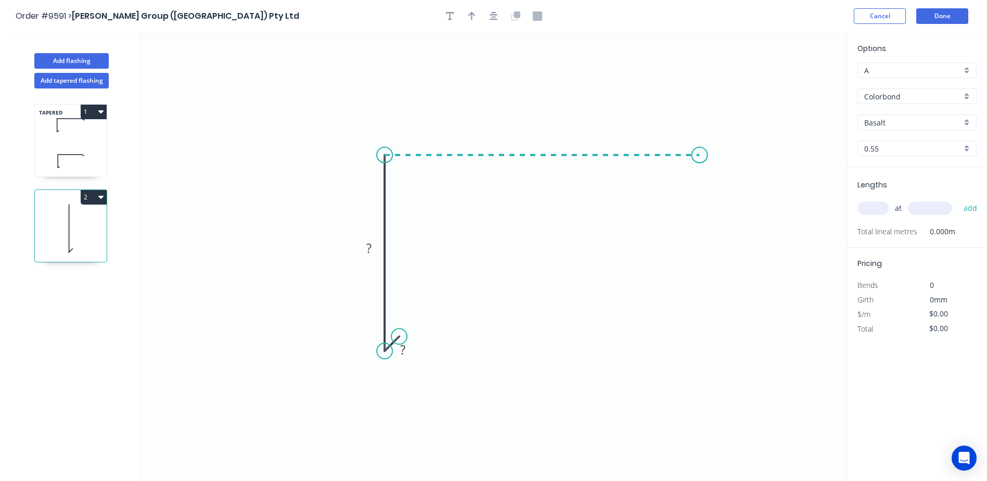
click at [700, 156] on icon "0 ? ?" at bounding box center [494, 256] width 706 height 449
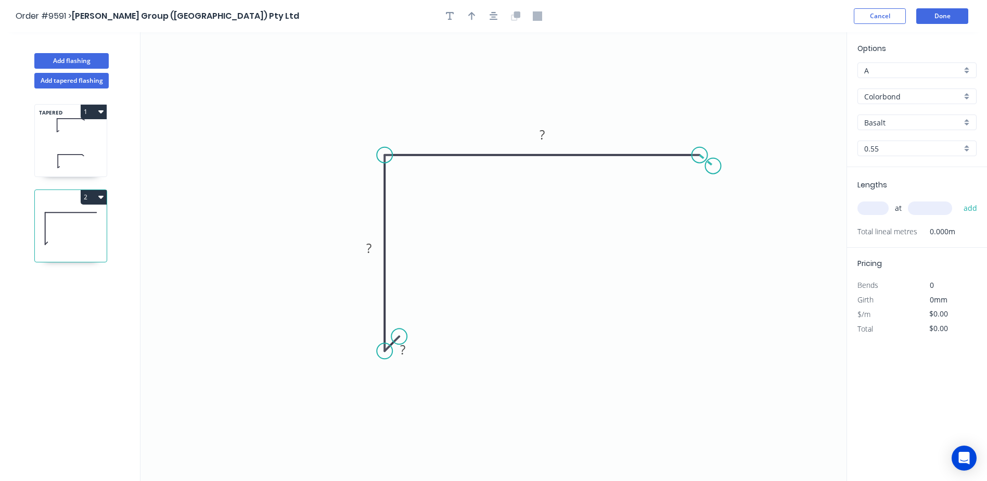
click at [715, 167] on icon "0 ? ? ?" at bounding box center [494, 256] width 706 height 449
click at [406, 352] on rect at bounding box center [402, 350] width 21 height 15
click at [615, 108] on icon "0 10 100 120 20 160 º" at bounding box center [494, 256] width 706 height 449
type input "$10.14"
drag, startPoint x: 733, startPoint y: 151, endPoint x: 754, endPoint y: 162, distance: 23.5
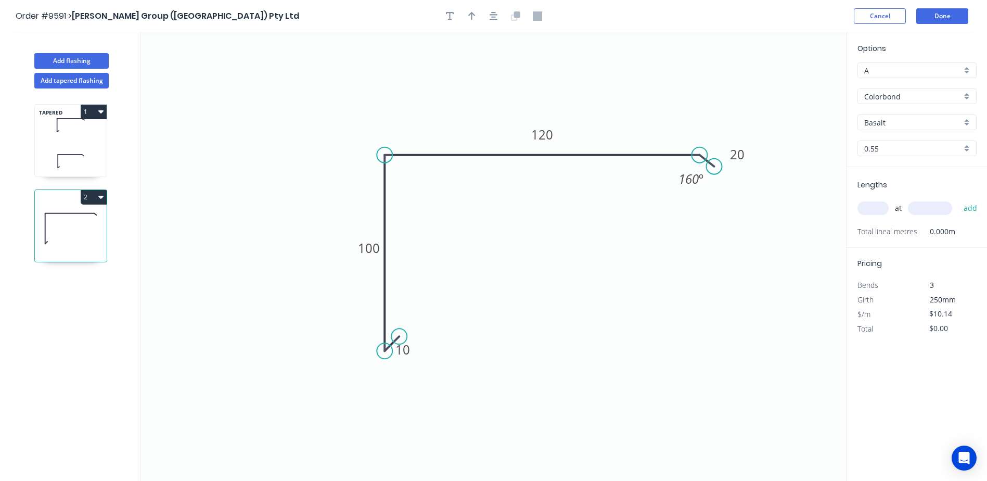
click at [754, 162] on rect at bounding box center [738, 154] width 34 height 21
click at [472, 15] on icon "button" at bounding box center [471, 16] width 7 height 8
drag, startPoint x: 793, startPoint y: 81, endPoint x: 538, endPoint y: 90, distance: 255.7
click at [538, 90] on icon at bounding box center [537, 77] width 9 height 33
click at [879, 122] on input "Basalt" at bounding box center [912, 122] width 97 height 11
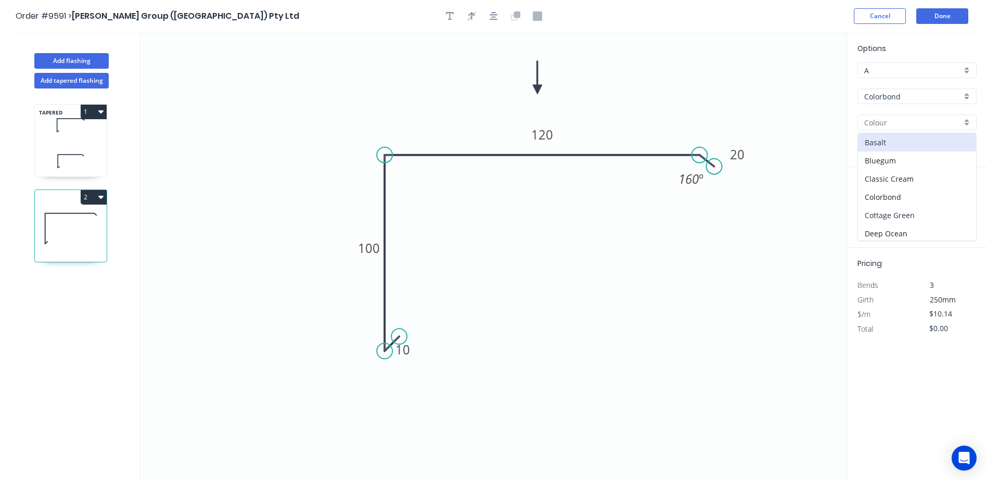
click at [900, 211] on div "Cottage Green" at bounding box center [917, 215] width 118 height 18
type input "Cottage Green"
click at [869, 209] on input "text" at bounding box center [873, 208] width 31 height 14
type input "1"
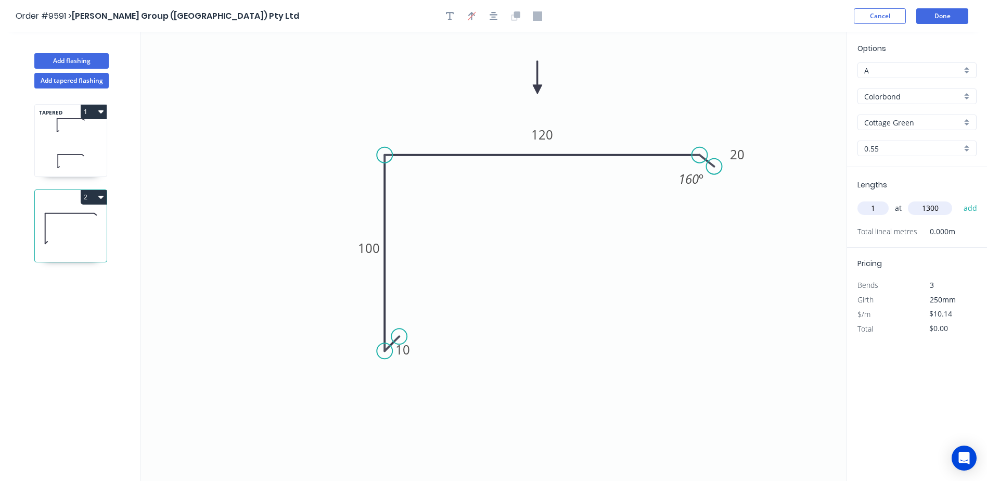
type input "1300"
click at [959, 199] on button "add" at bounding box center [971, 208] width 24 height 18
type input "$13.18"
click at [944, 14] on button "Done" at bounding box center [942, 16] width 52 height 16
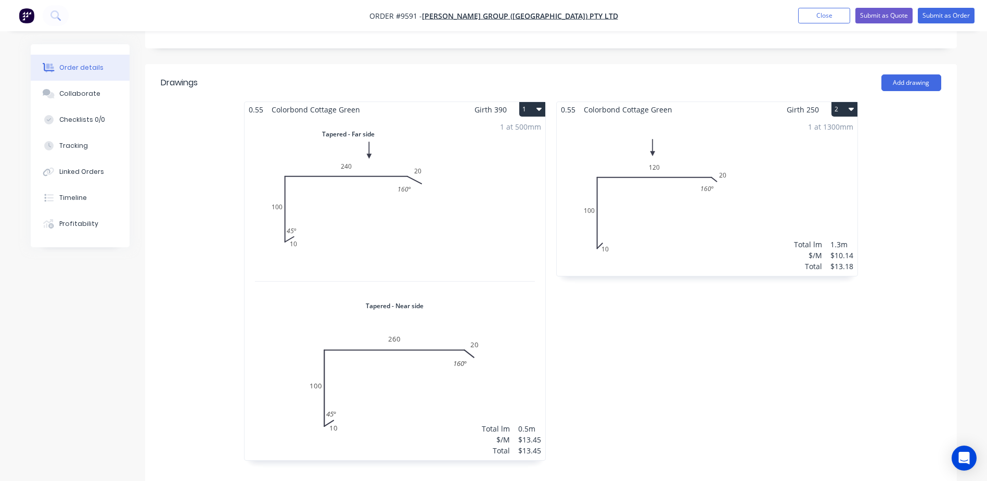
scroll to position [260, 0]
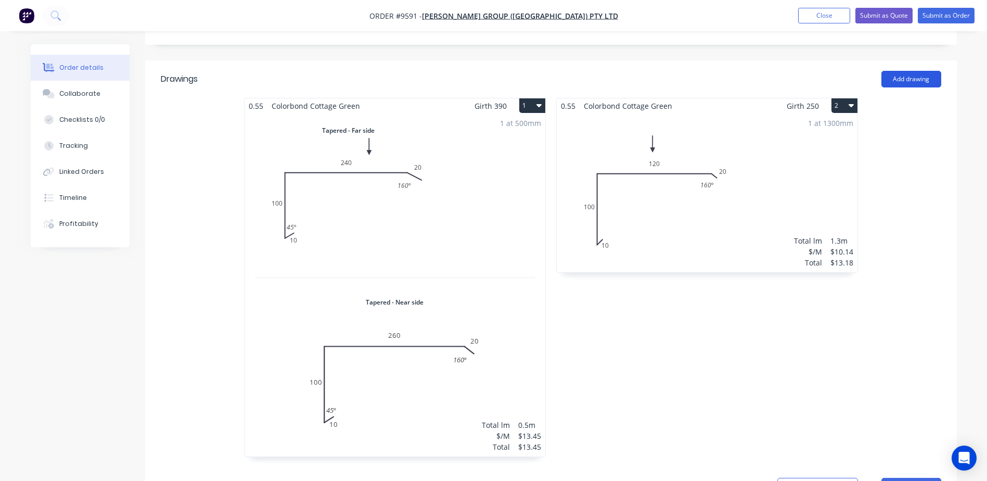
click at [918, 71] on button "Add drawing" at bounding box center [912, 79] width 60 height 17
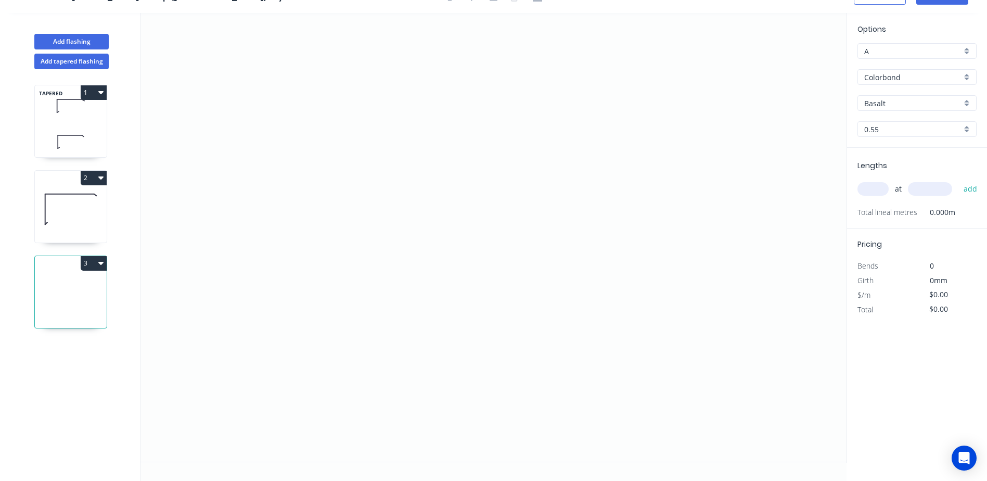
scroll to position [19, 0]
click at [255, 297] on icon "0" at bounding box center [494, 237] width 706 height 449
click at [389, 298] on icon "0" at bounding box center [494, 237] width 706 height 449
click at [389, 250] on icon at bounding box center [389, 273] width 0 height 47
click at [560, 247] on icon "0 ? ?" at bounding box center [494, 237] width 706 height 449
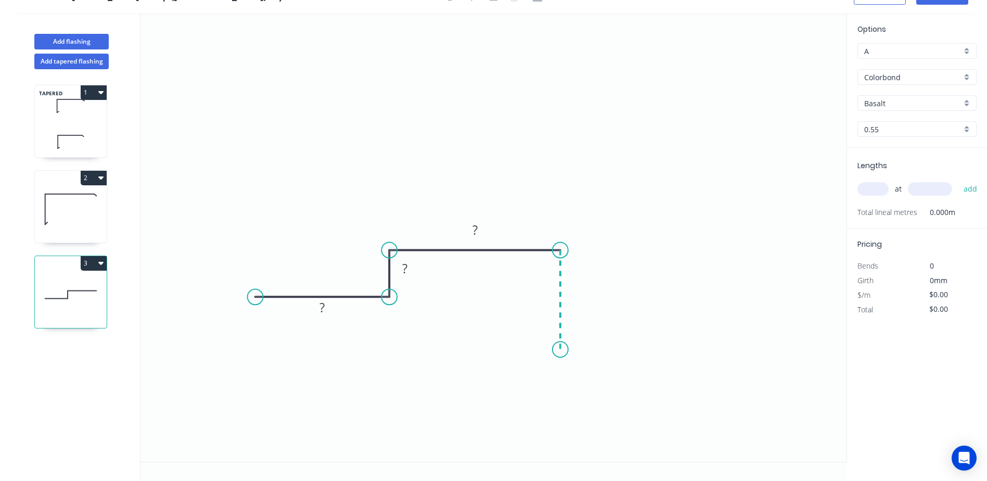
click at [560, 350] on icon "0 ? ? ?" at bounding box center [494, 237] width 706 height 449
click at [579, 376] on div "Crush & Fold" at bounding box center [609, 383] width 105 height 21
click at [567, 371] on div "Flip bend" at bounding box center [610, 379] width 105 height 21
click at [279, 321] on div "Crush & Fold" at bounding box center [306, 328] width 105 height 21
click at [317, 312] on rect at bounding box center [322, 308] width 21 height 15
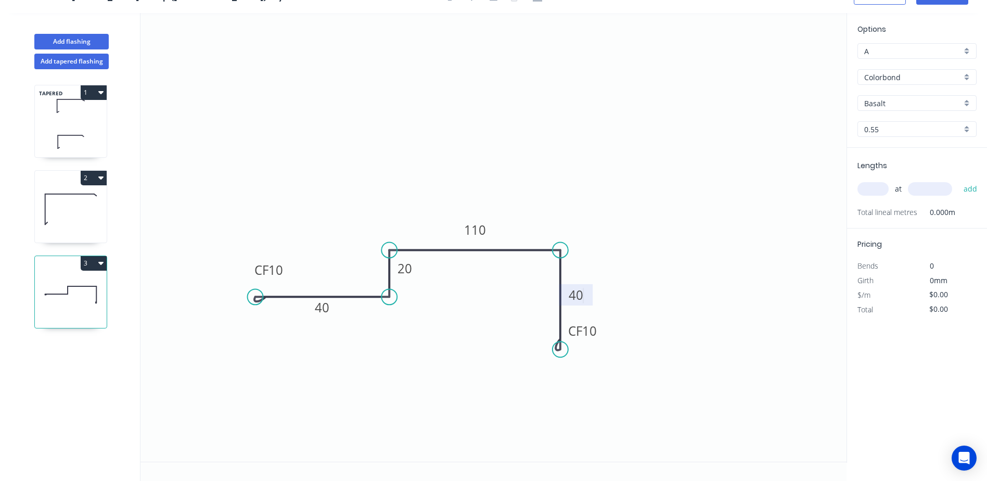
click at [777, 111] on icon "0 CF 10 40 20 110 CF 10 40" at bounding box center [494, 237] width 706 height 449
type input "$13.10"
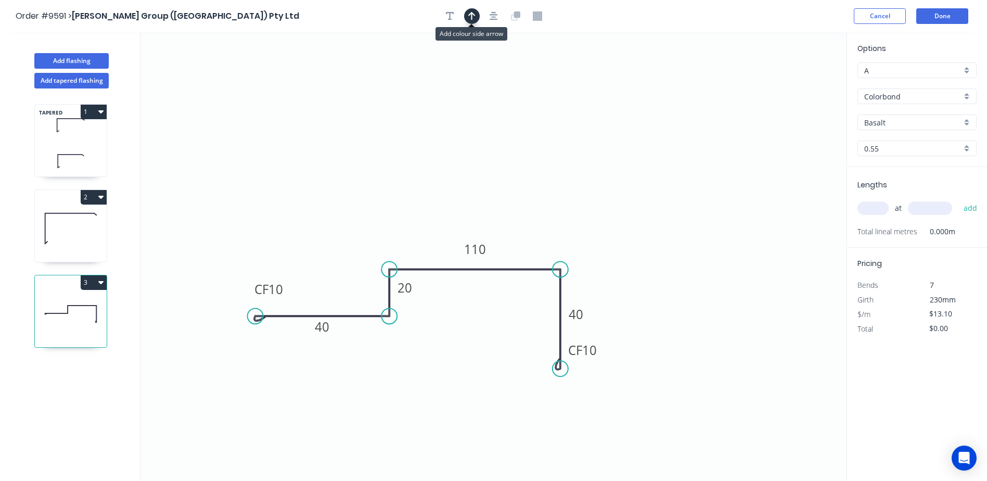
click at [474, 18] on icon "button" at bounding box center [471, 15] width 7 height 9
drag, startPoint x: 793, startPoint y: 81, endPoint x: 486, endPoint y: 174, distance: 320.9
click at [483, 175] on icon at bounding box center [482, 163] width 9 height 33
click at [885, 125] on input "Basalt" at bounding box center [912, 122] width 97 height 11
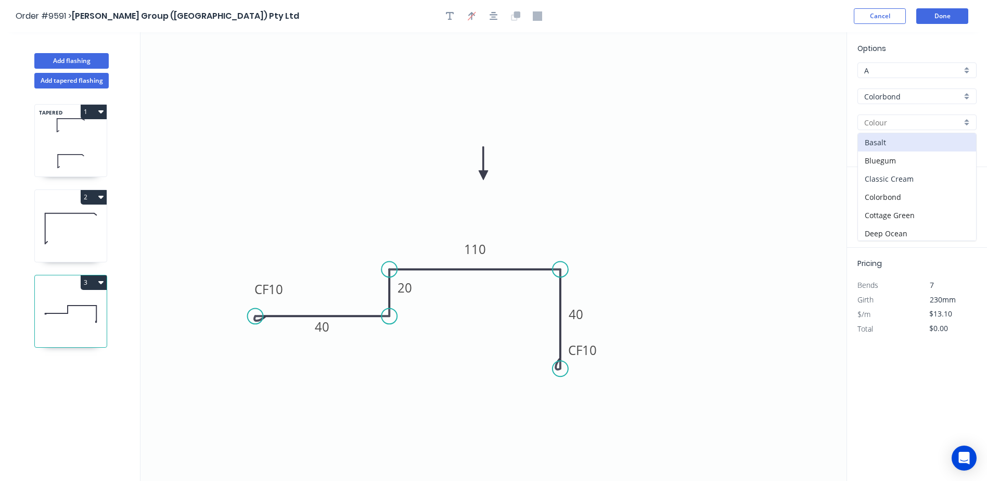
click at [904, 174] on div "Classic Cream" at bounding box center [917, 179] width 118 height 18
type input "Classic Cream"
click at [871, 210] on input "text" at bounding box center [873, 208] width 31 height 14
type input "2"
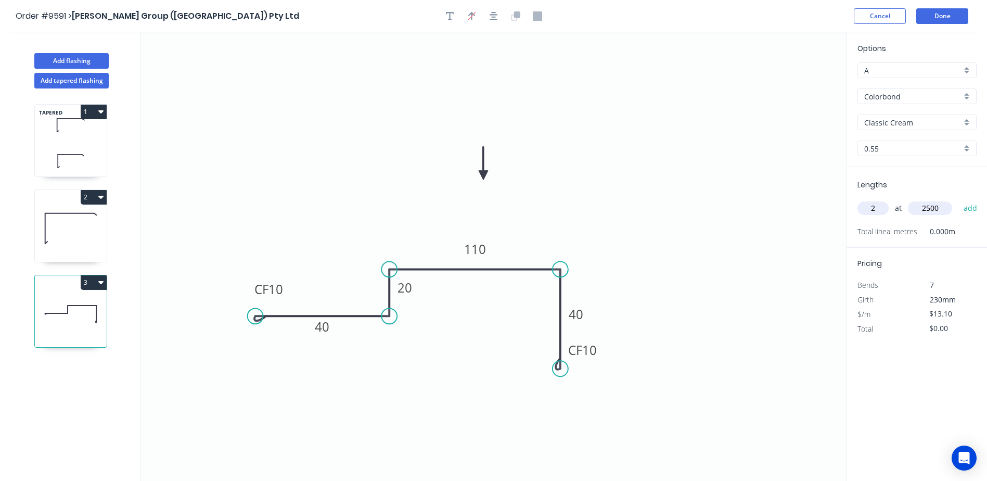
type input "2500"
click at [959, 199] on button "add" at bounding box center [971, 208] width 24 height 18
type input "$65.50"
click at [933, 14] on button "Done" at bounding box center [942, 16] width 52 height 16
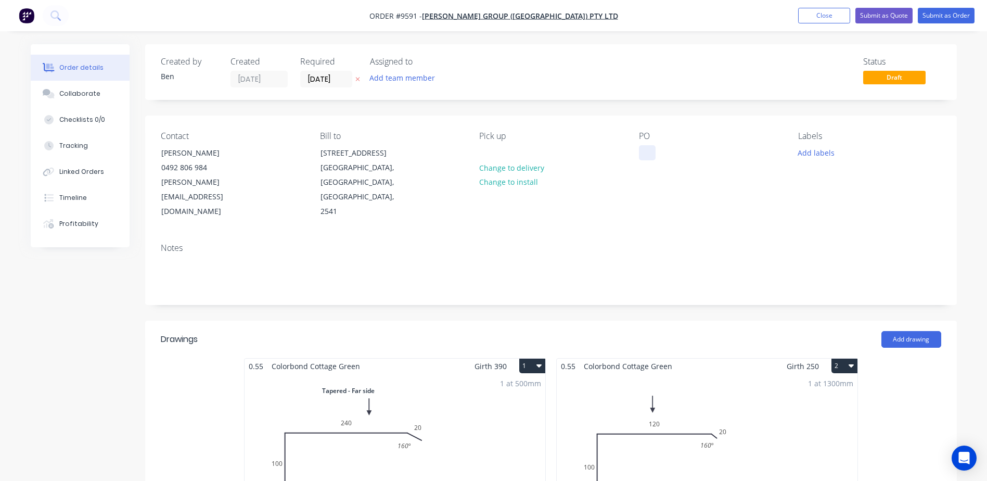
click at [646, 150] on div at bounding box center [647, 152] width 17 height 15
click at [653, 179] on div "PO 102315" at bounding box center [710, 175] width 143 height 88
click at [954, 11] on button "Submit as Order" at bounding box center [946, 16] width 57 height 16
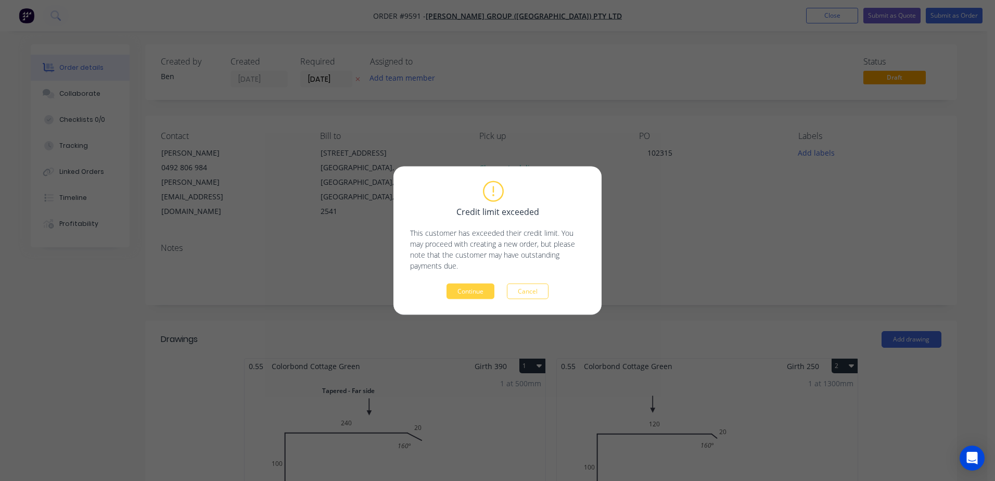
click at [457, 286] on button "Continue" at bounding box center [471, 292] width 48 height 16
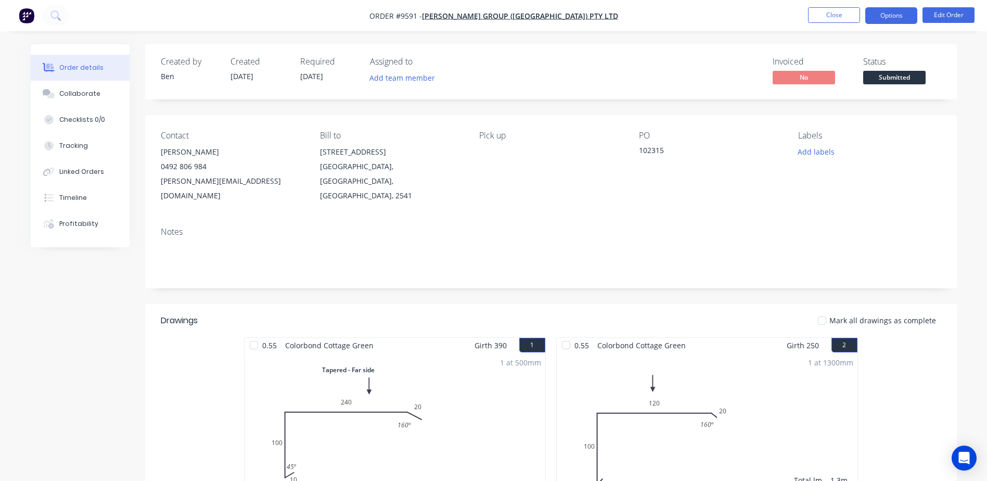
click at [902, 13] on button "Options" at bounding box center [891, 15] width 52 height 17
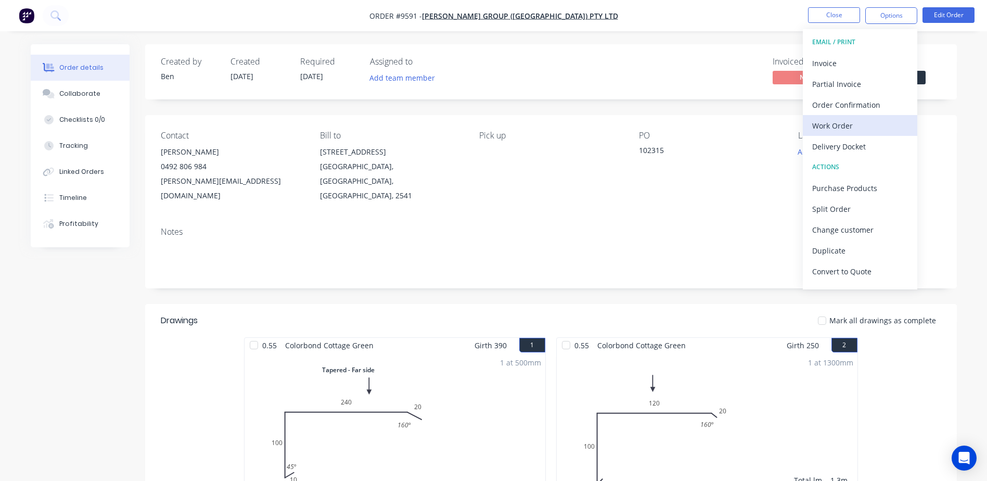
click at [845, 130] on div "Work Order" at bounding box center [860, 125] width 96 height 15
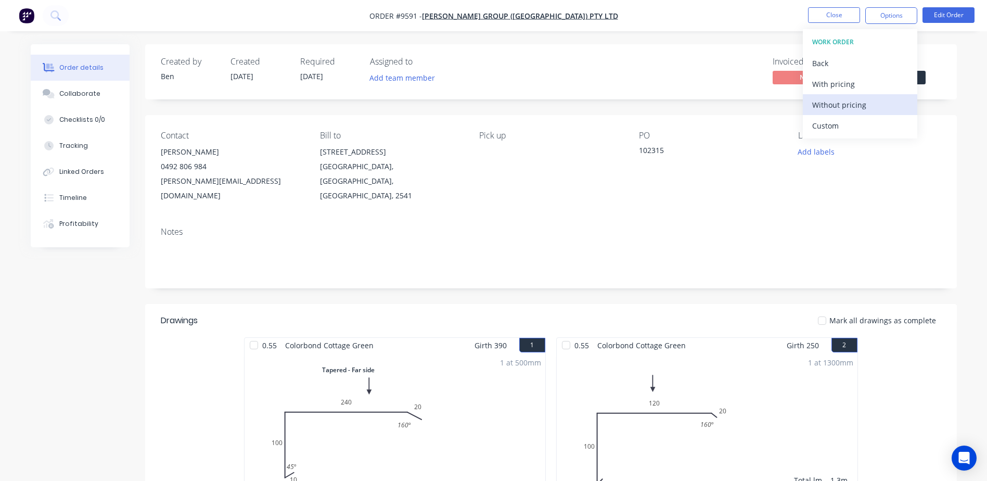
click at [839, 108] on div "Without pricing" at bounding box center [860, 104] width 96 height 15
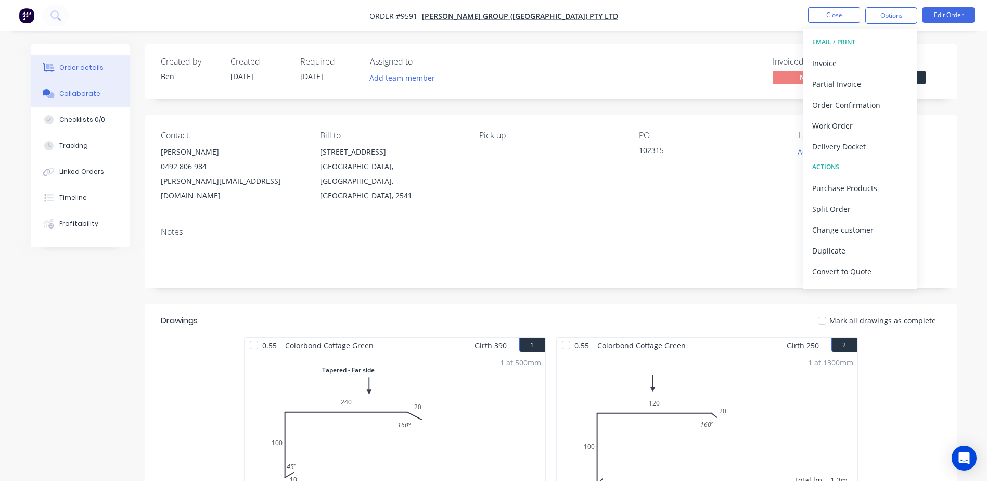
click at [82, 90] on div "Collaborate" at bounding box center [79, 93] width 41 height 9
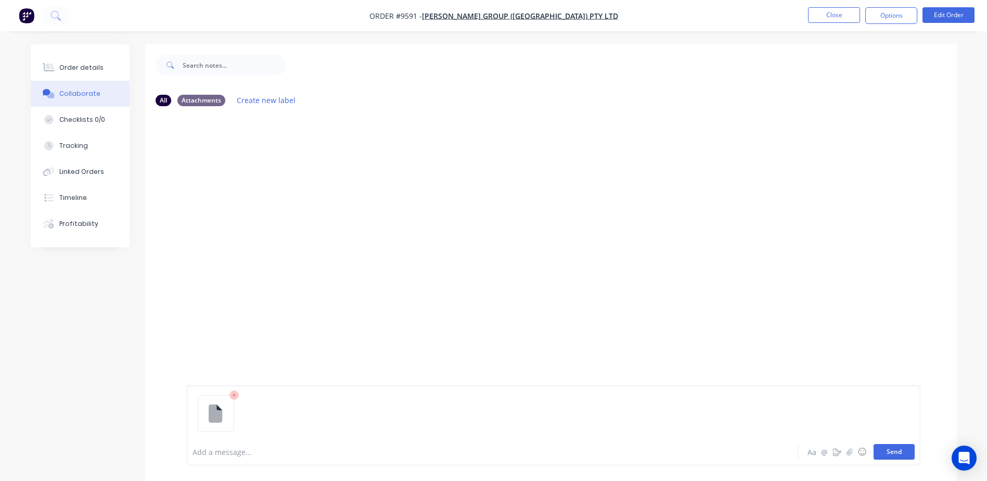
click at [886, 450] on button "Send" at bounding box center [894, 452] width 41 height 16
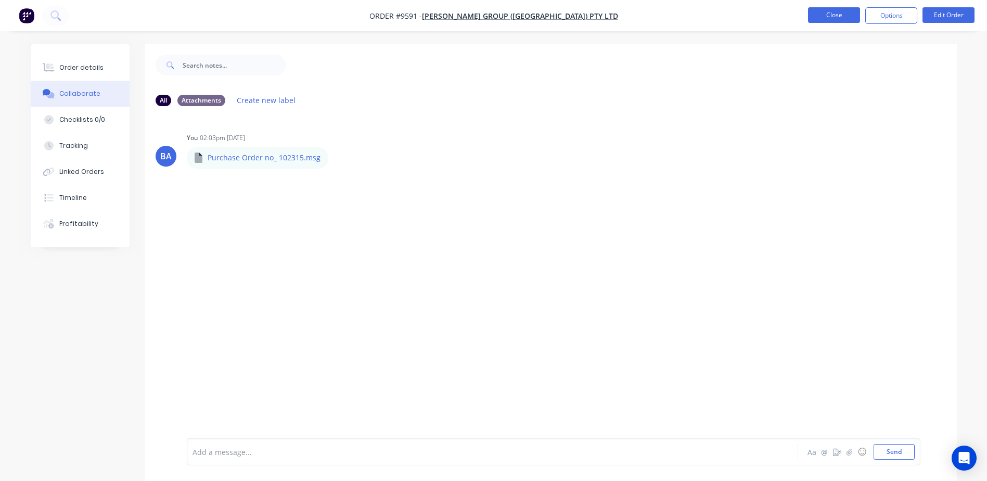
click at [840, 11] on button "Close" at bounding box center [834, 15] width 52 height 16
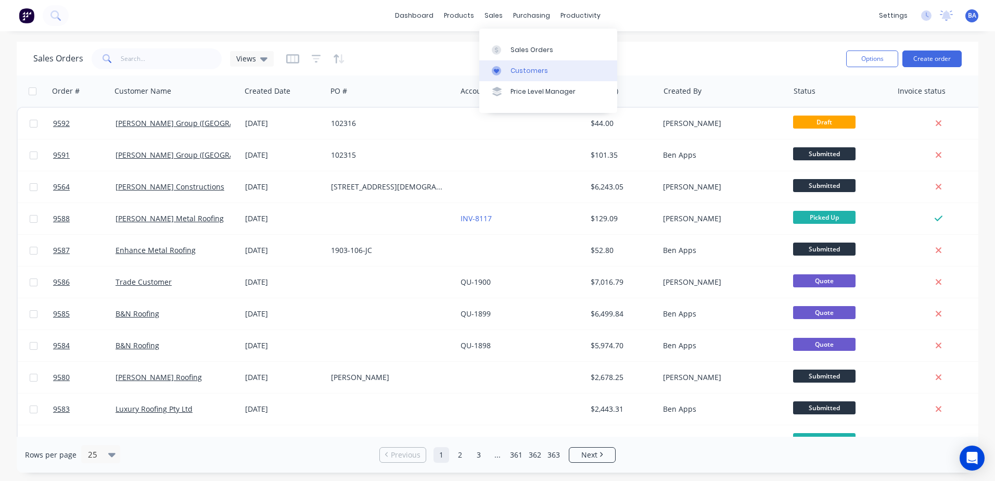
click at [498, 65] on link "Customers" at bounding box center [548, 70] width 138 height 21
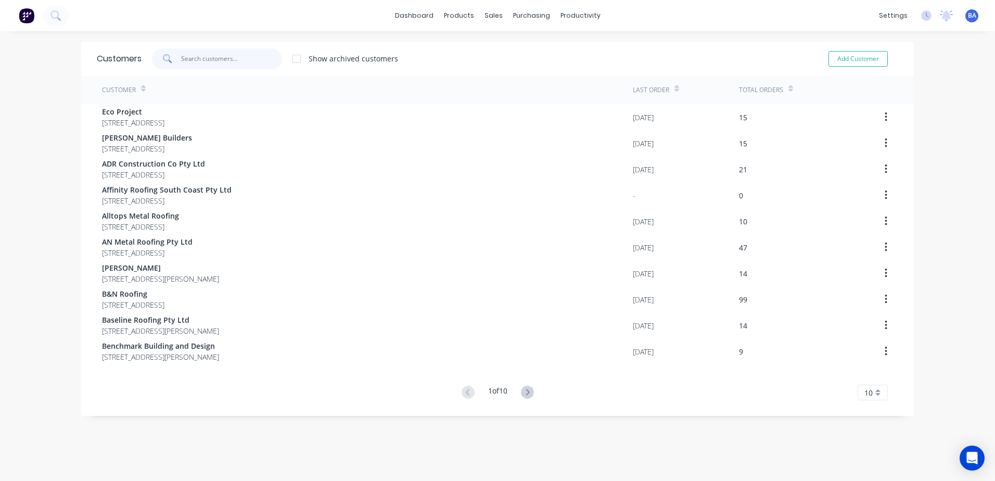
click at [243, 58] on input "text" at bounding box center [231, 58] width 101 height 21
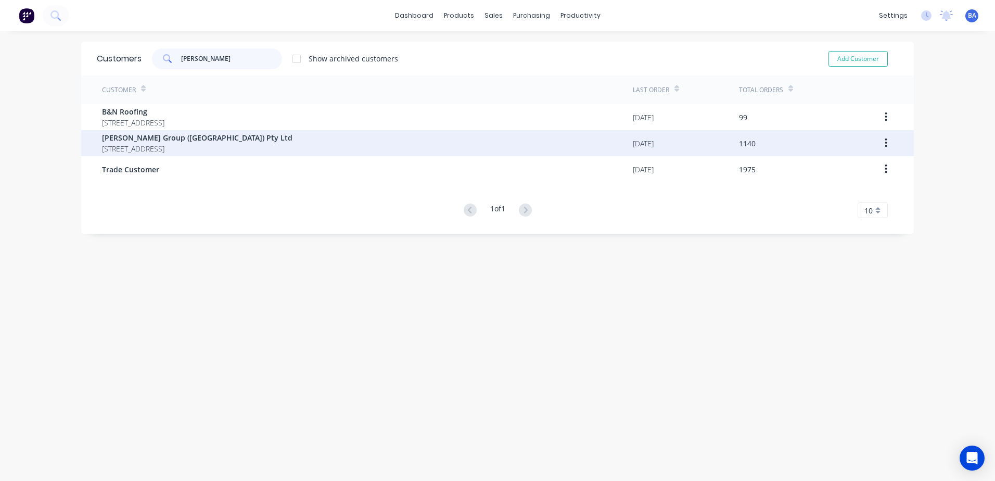
type input "[PERSON_NAME]"
click at [157, 154] on div "[PERSON_NAME] Group ([GEOGRAPHIC_DATA]) Pty Ltd [STREET_ADDRESS]" at bounding box center [367, 143] width 531 height 26
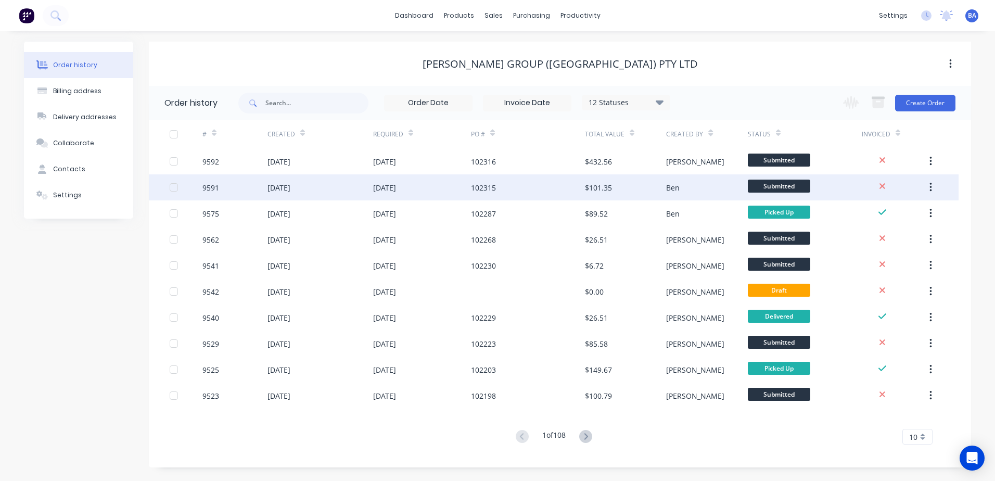
click at [544, 183] on div "102315" at bounding box center [528, 187] width 114 height 26
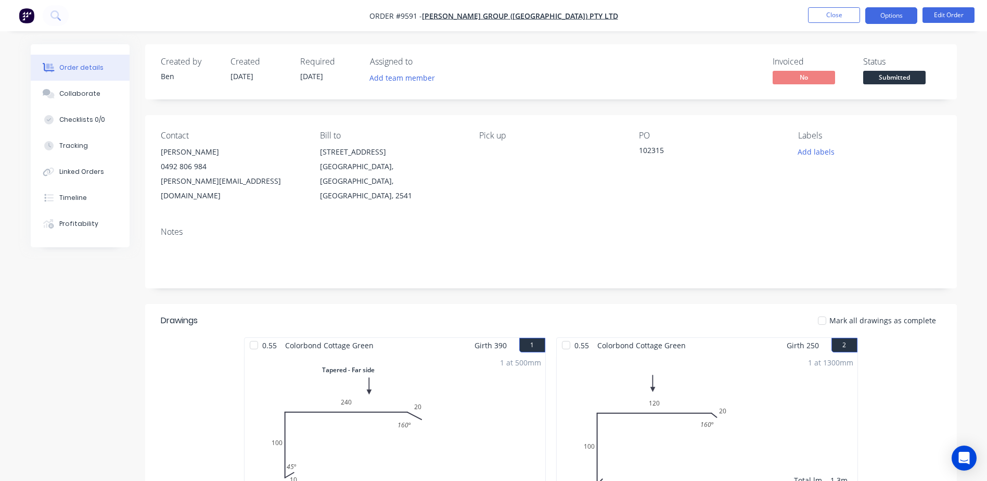
click at [877, 12] on button "Options" at bounding box center [891, 15] width 52 height 17
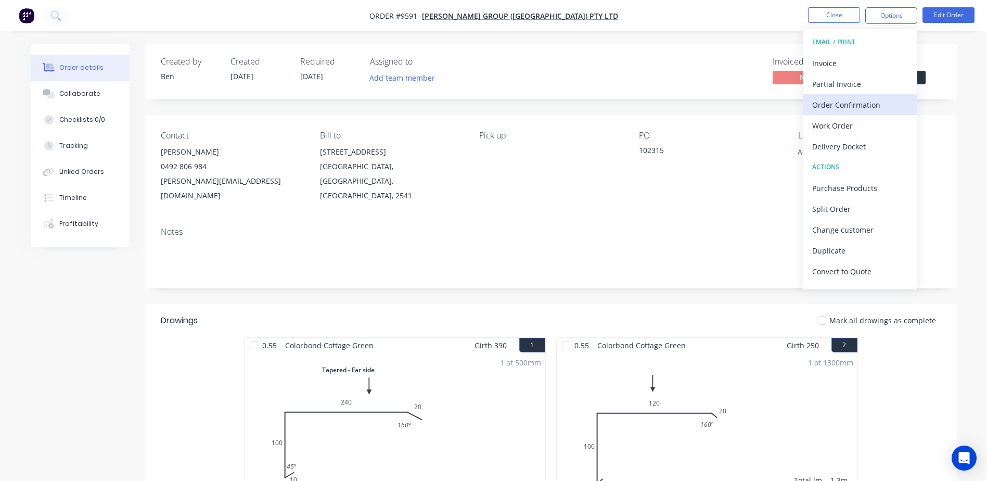
click at [843, 104] on div "Order Confirmation" at bounding box center [860, 104] width 96 height 15
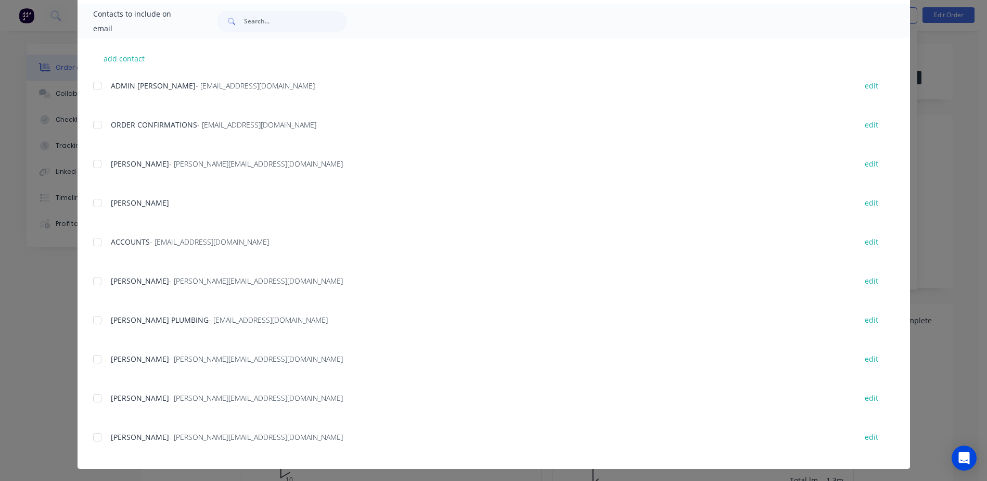
scroll to position [305, 0]
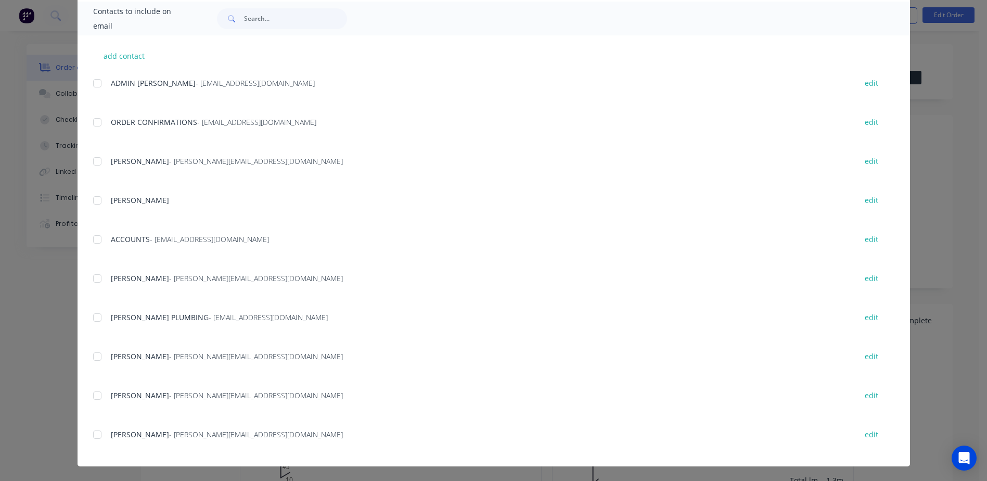
click at [91, 119] on div at bounding box center [97, 122] width 21 height 21
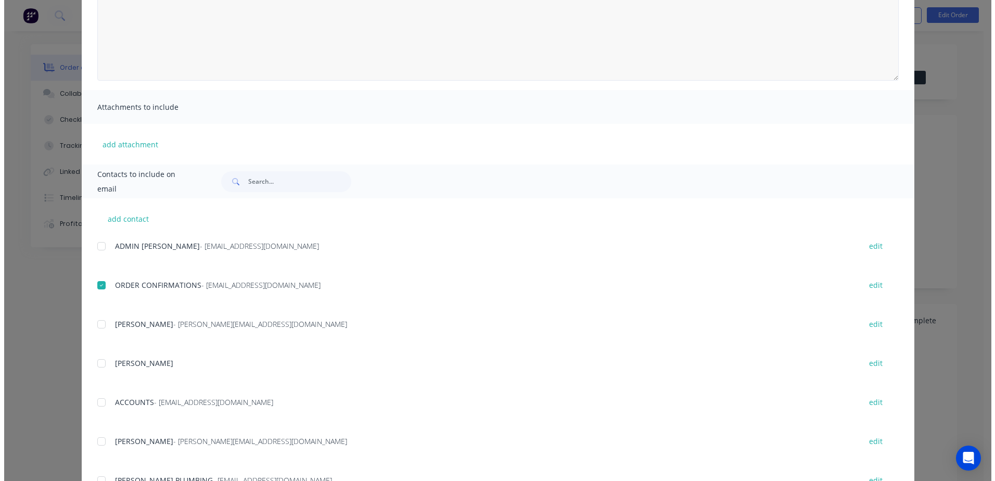
scroll to position [0, 0]
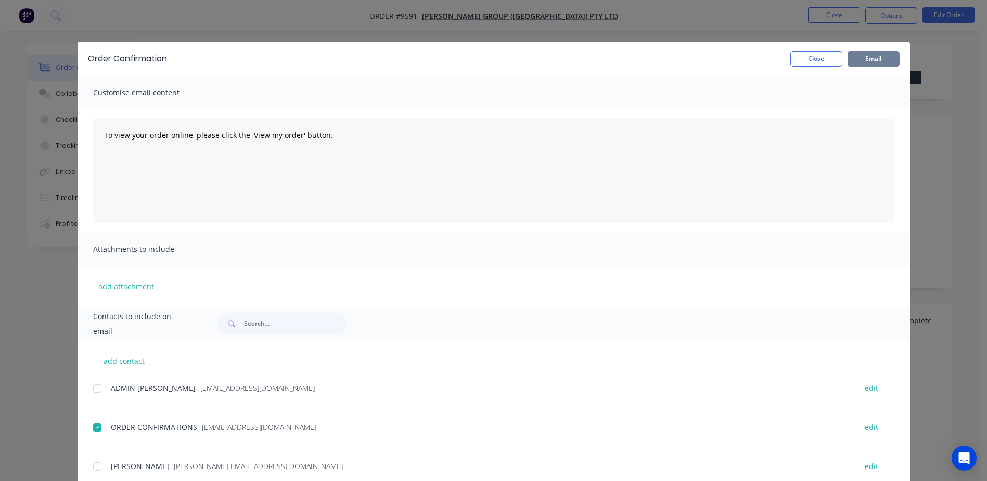
click at [856, 59] on button "Email" at bounding box center [874, 59] width 52 height 16
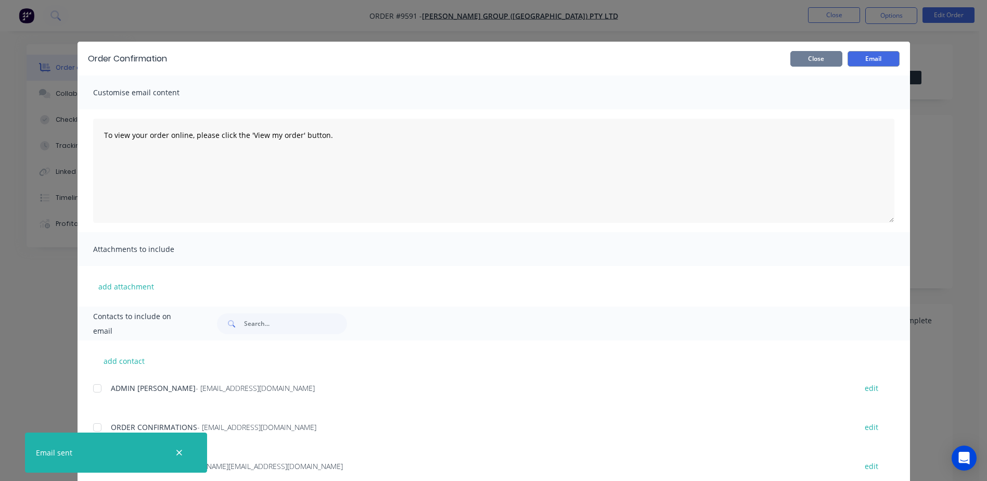
click at [823, 55] on button "Close" at bounding box center [817, 59] width 52 height 16
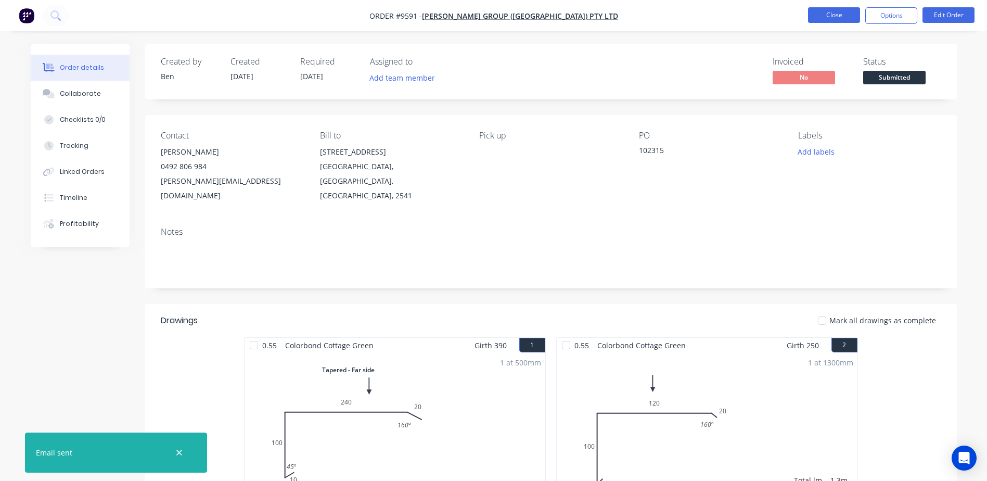
click at [837, 12] on button "Close" at bounding box center [834, 15] width 52 height 16
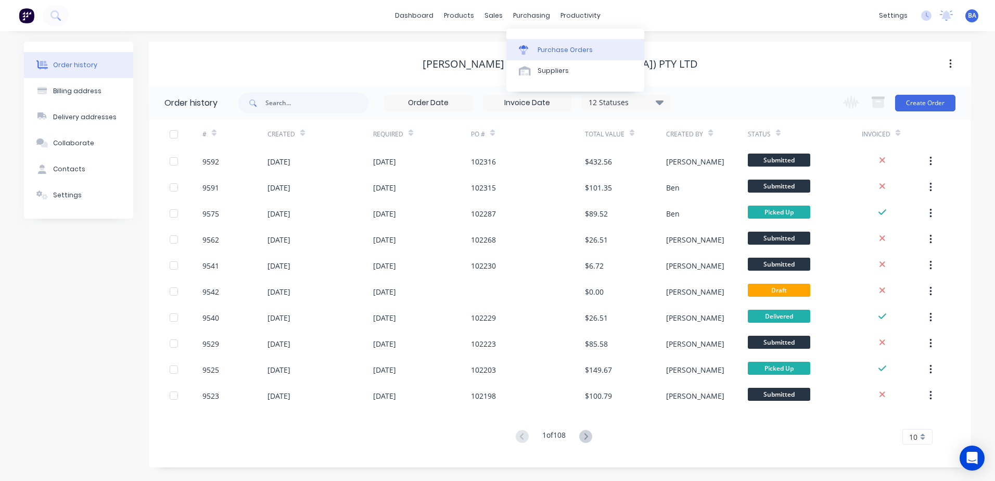
click at [532, 48] on div at bounding box center [527, 49] width 16 height 9
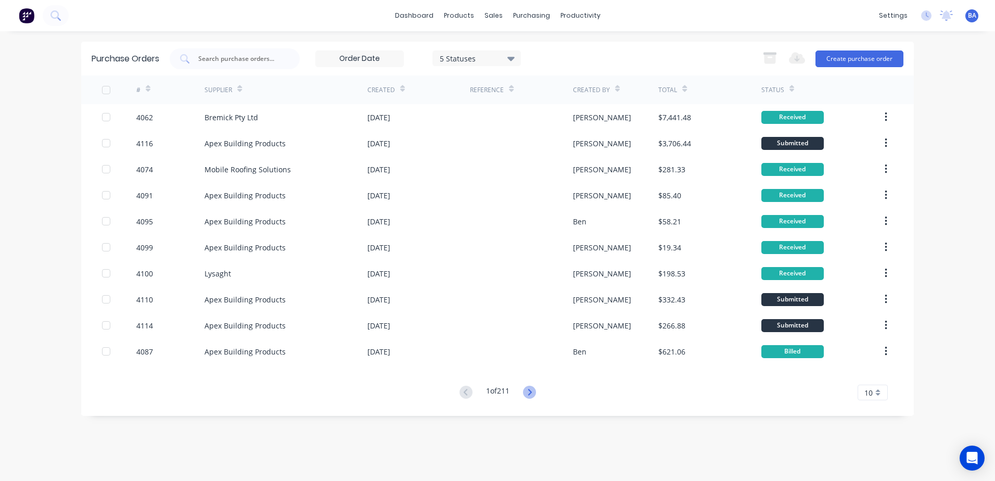
click at [527, 392] on icon at bounding box center [529, 392] width 13 height 13
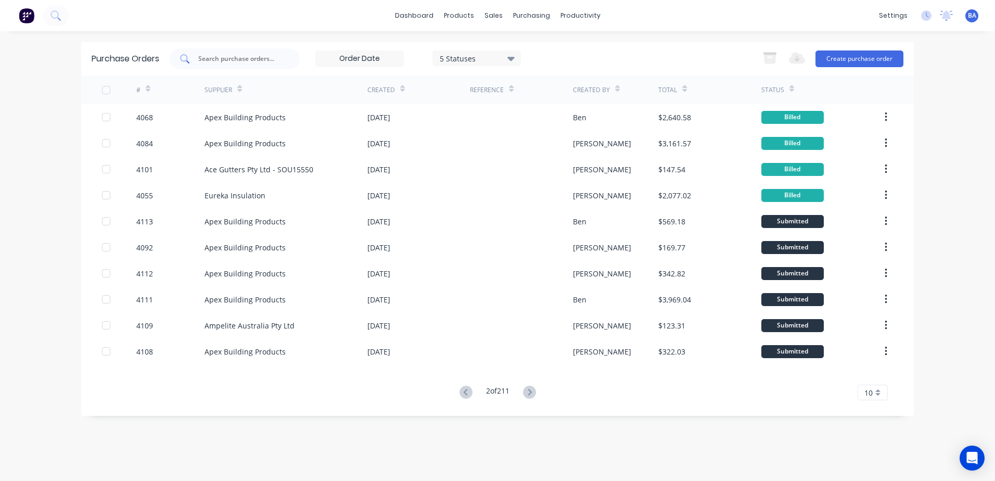
click at [261, 57] on input "text" at bounding box center [240, 59] width 86 height 10
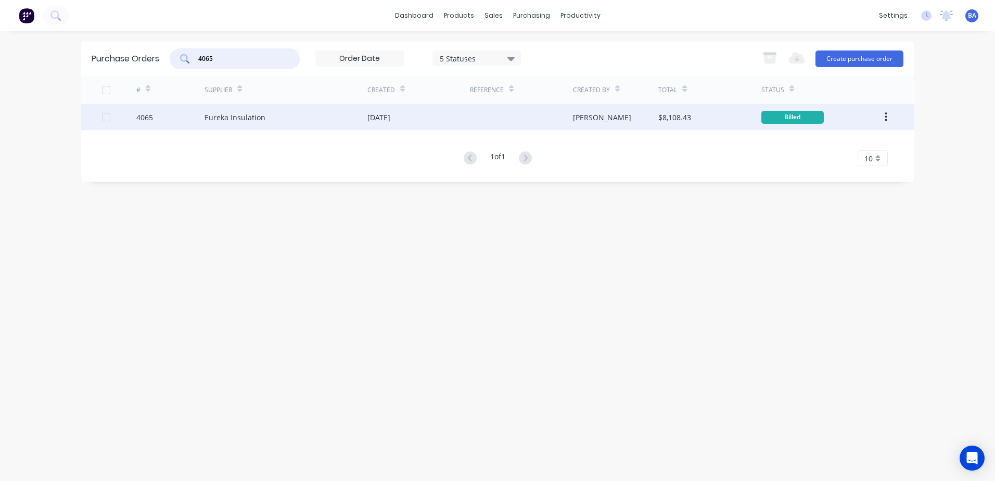
type input "4065"
click at [276, 120] on div "Eureka Insulation" at bounding box center [286, 117] width 163 height 26
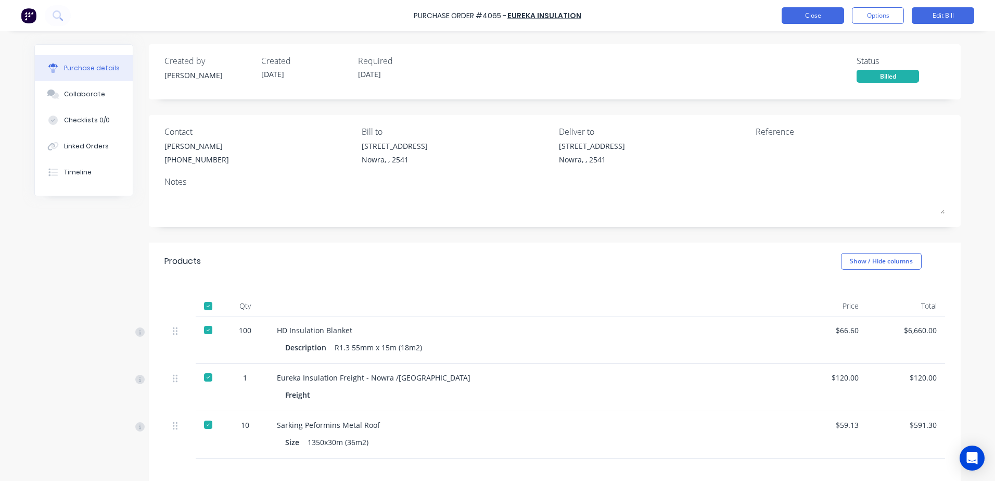
click at [819, 15] on button "Close" at bounding box center [813, 15] width 62 height 17
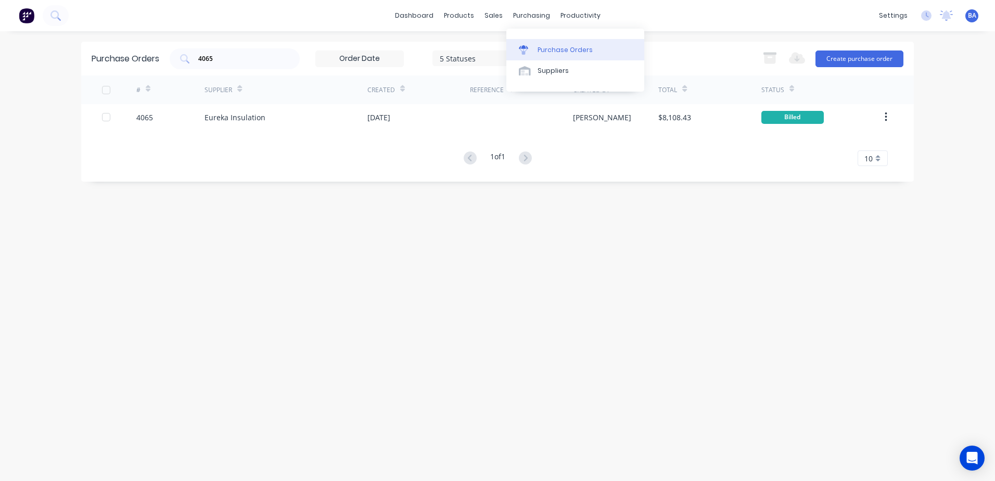
click at [532, 48] on div at bounding box center [527, 49] width 16 height 9
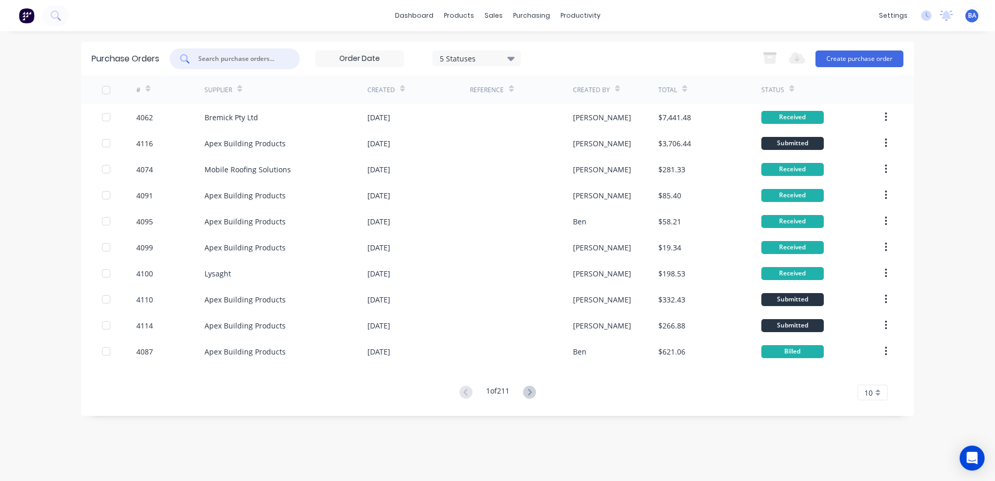
click at [218, 61] on input "text" at bounding box center [240, 59] width 86 height 10
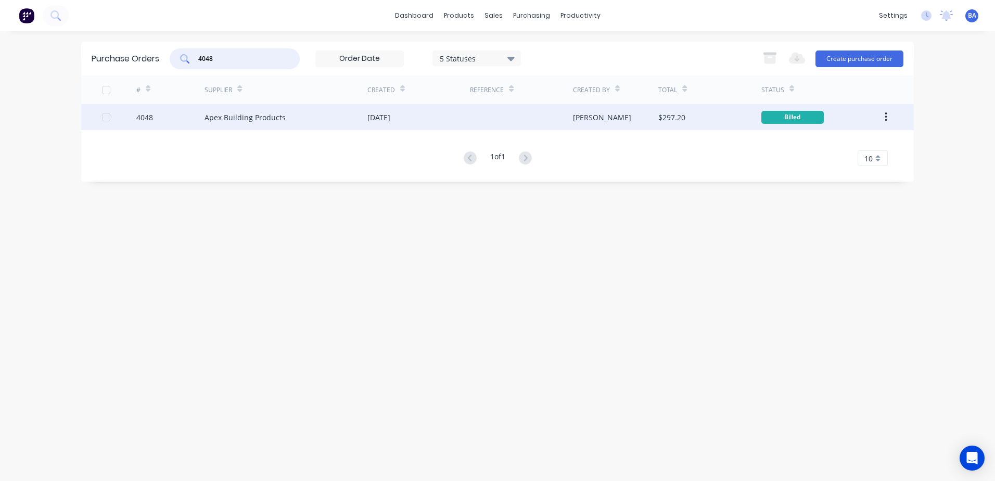
type input "4048"
click at [299, 119] on div "Apex Building Products" at bounding box center [286, 117] width 163 height 26
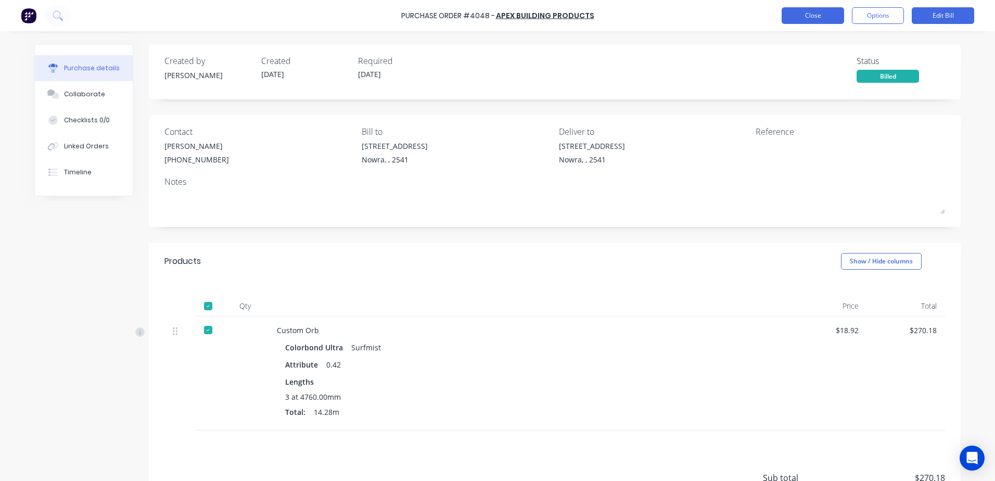
click at [797, 19] on button "Close" at bounding box center [813, 15] width 62 height 17
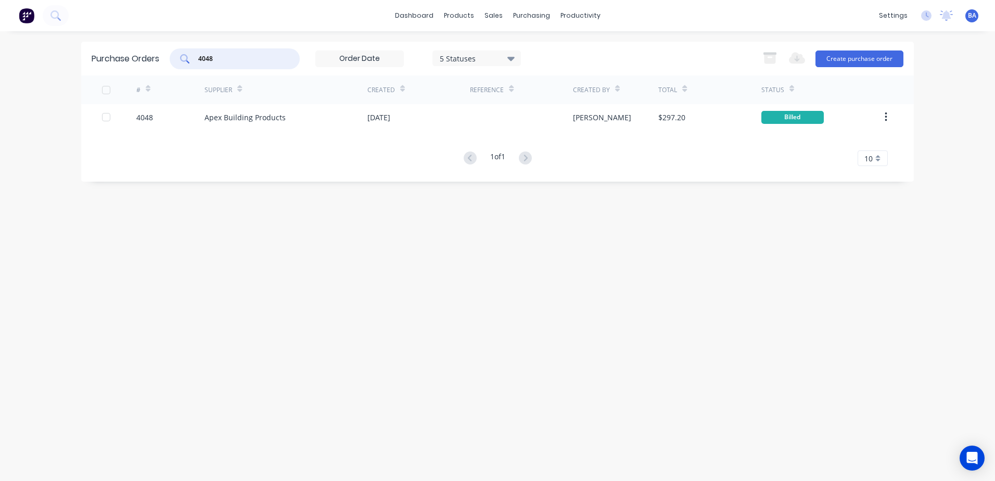
click at [274, 55] on input "4048" at bounding box center [240, 59] width 86 height 10
type input "4071"
click at [407, 19] on link "dashboard" at bounding box center [414, 16] width 49 height 16
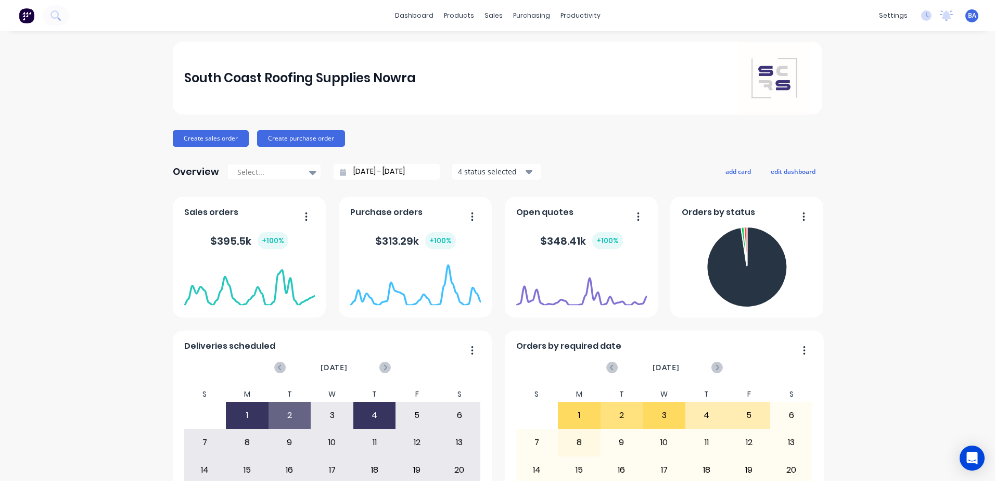
click at [684, 75] on div "South Coast Roofing Supplies Nowra" at bounding box center [497, 78] width 627 height 73
click at [500, 70] on div at bounding box center [496, 70] width 16 height 9
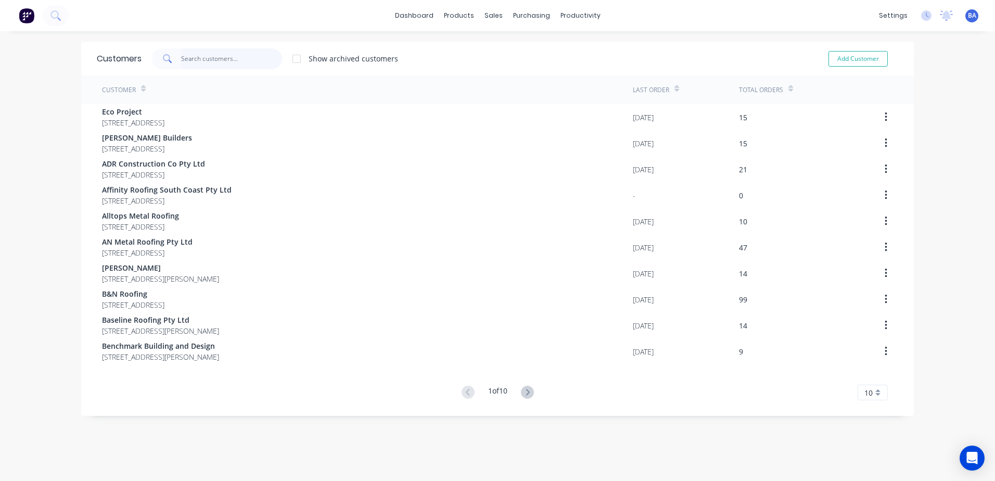
click at [236, 57] on input "text" at bounding box center [231, 58] width 101 height 21
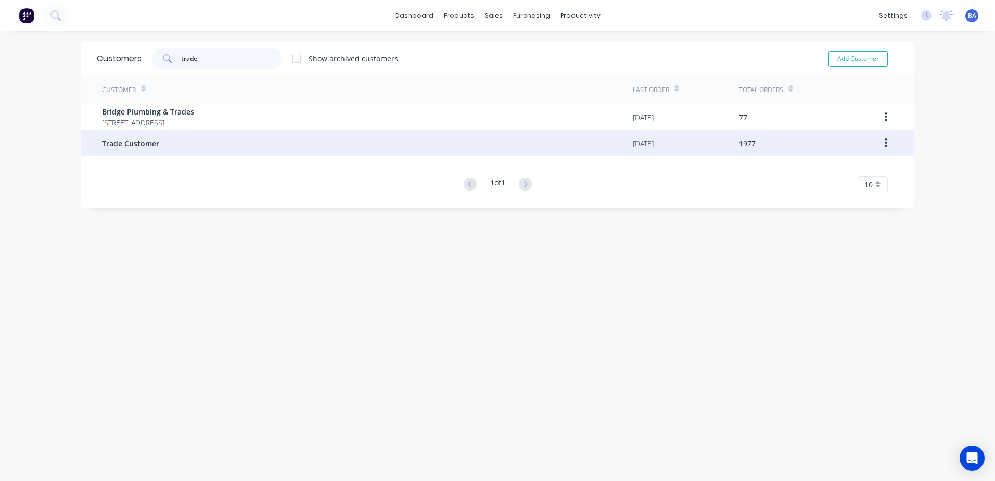
type input "trade"
click at [155, 136] on div "Trade Customer" at bounding box center [367, 143] width 531 height 26
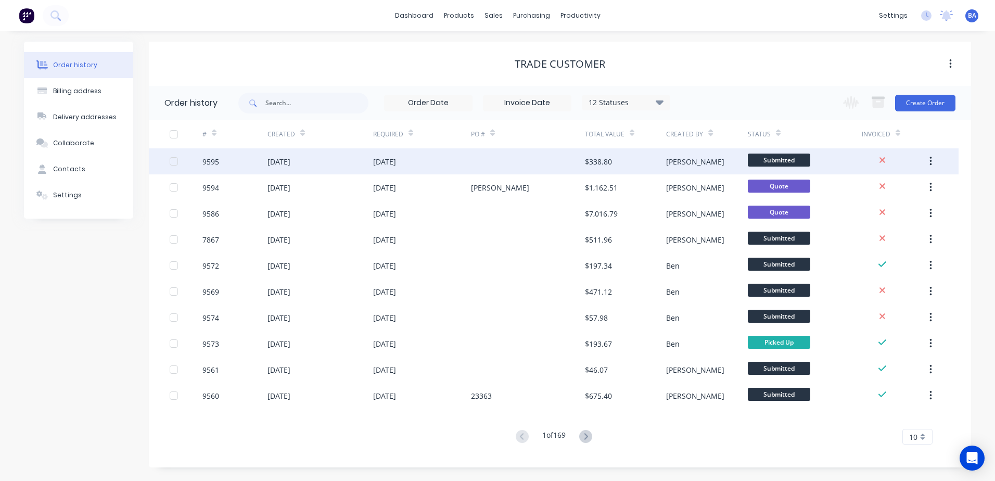
click at [535, 160] on div at bounding box center [528, 161] width 114 height 26
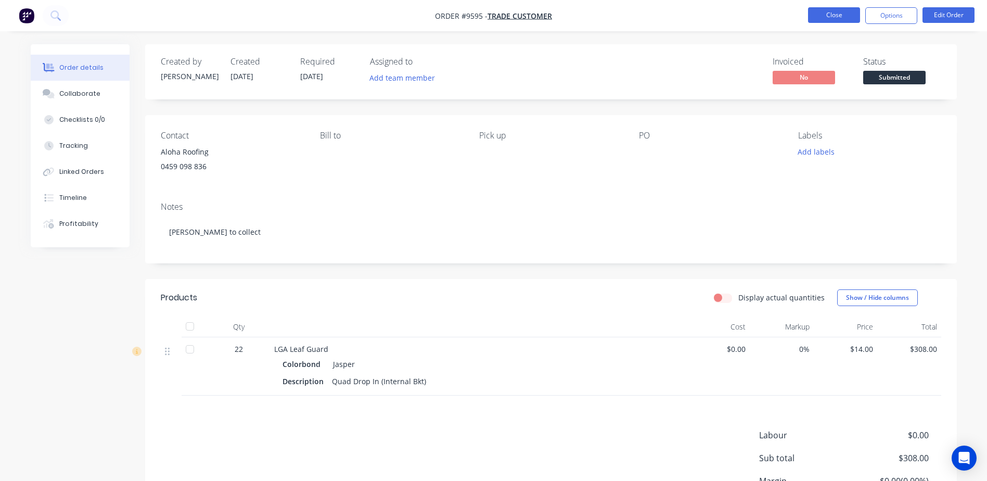
click at [823, 12] on button "Close" at bounding box center [834, 15] width 52 height 16
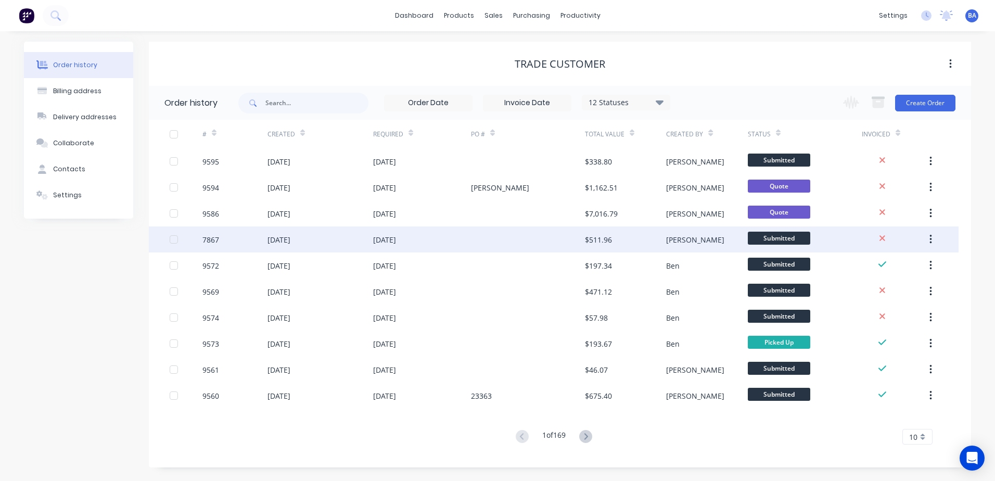
click at [499, 233] on div at bounding box center [528, 239] width 114 height 26
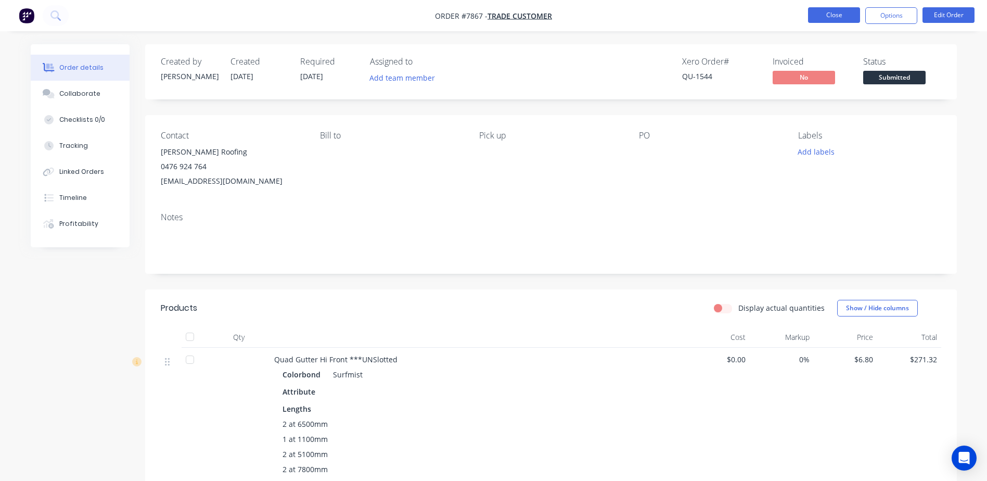
click at [835, 18] on button "Close" at bounding box center [834, 15] width 52 height 16
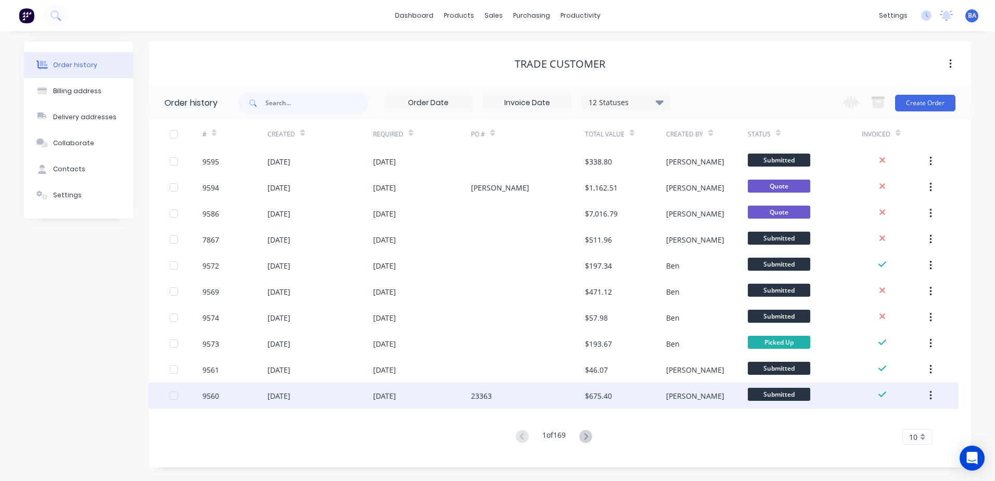
click at [503, 392] on div "23363" at bounding box center [528, 396] width 114 height 26
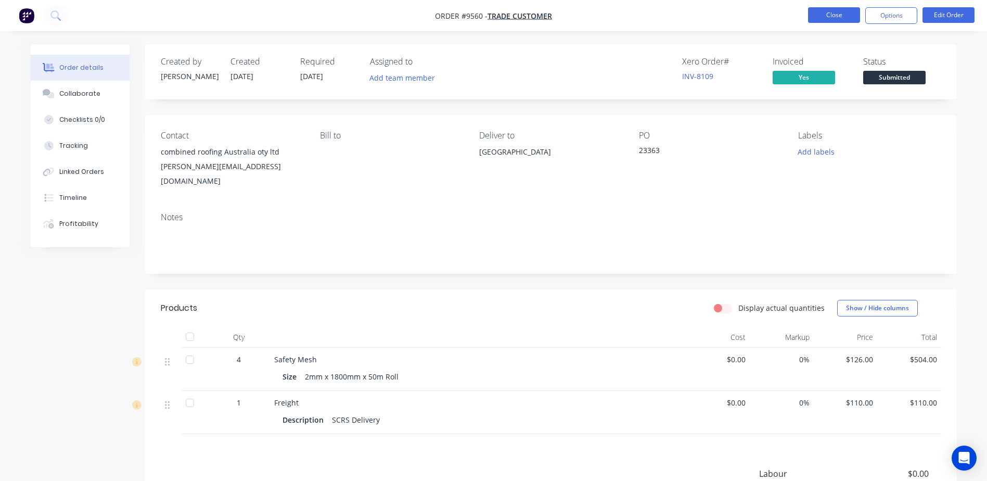
click at [817, 18] on button "Close" at bounding box center [834, 15] width 52 height 16
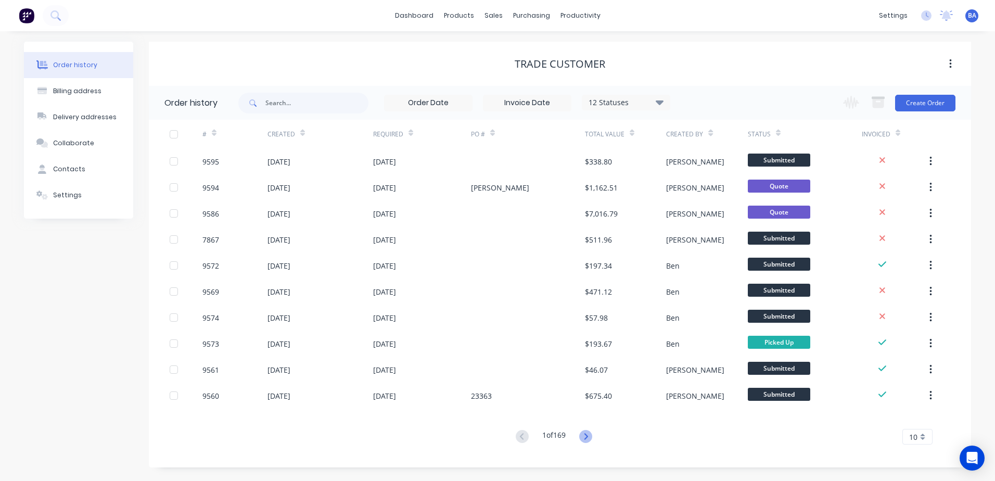
click at [585, 435] on icon at bounding box center [585, 436] width 13 height 13
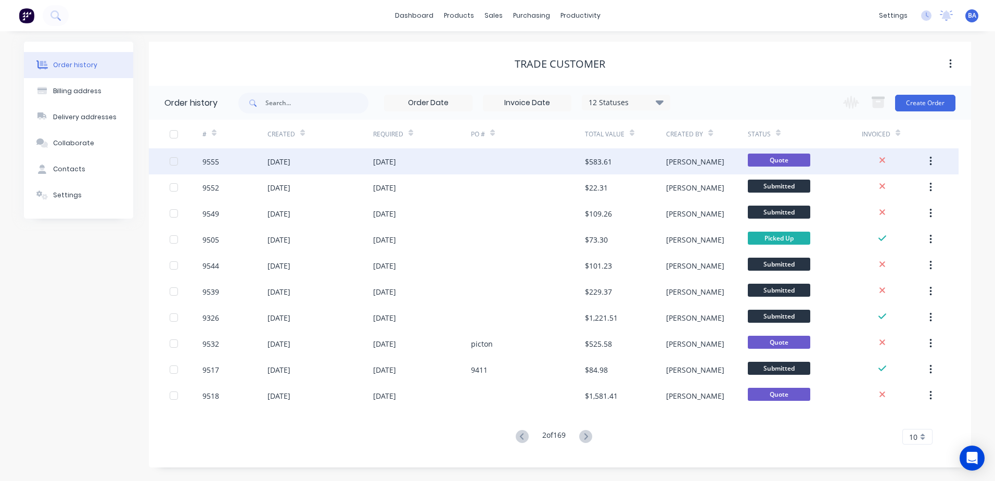
click at [555, 159] on div at bounding box center [528, 161] width 114 height 26
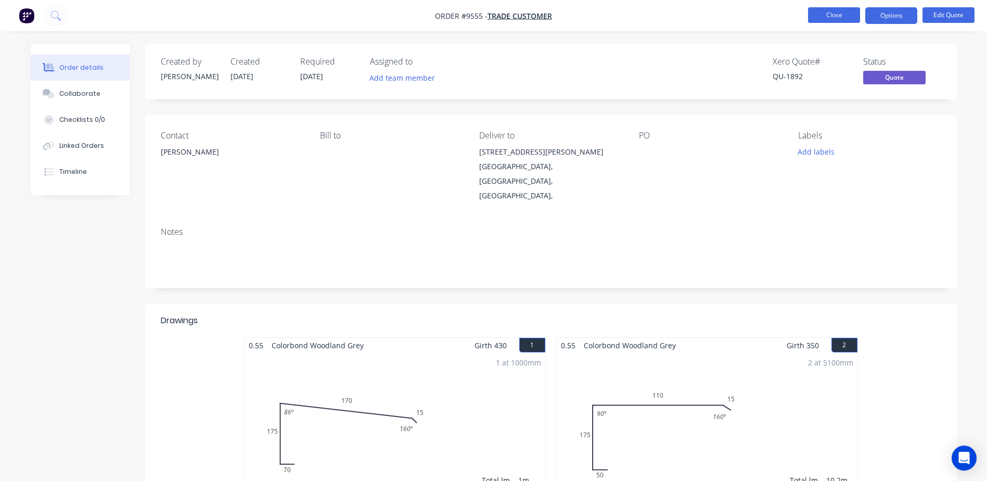
click at [827, 16] on button "Close" at bounding box center [834, 15] width 52 height 16
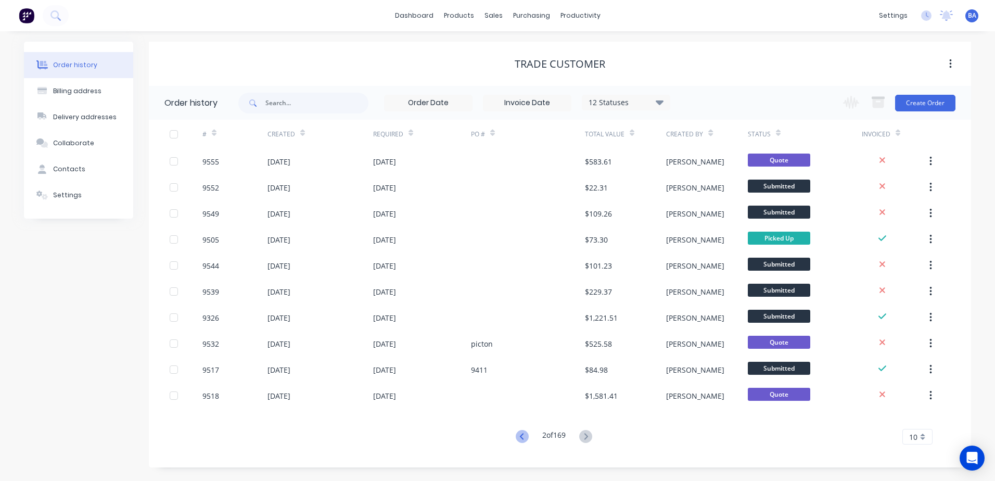
click at [520, 436] on icon at bounding box center [522, 436] width 13 height 13
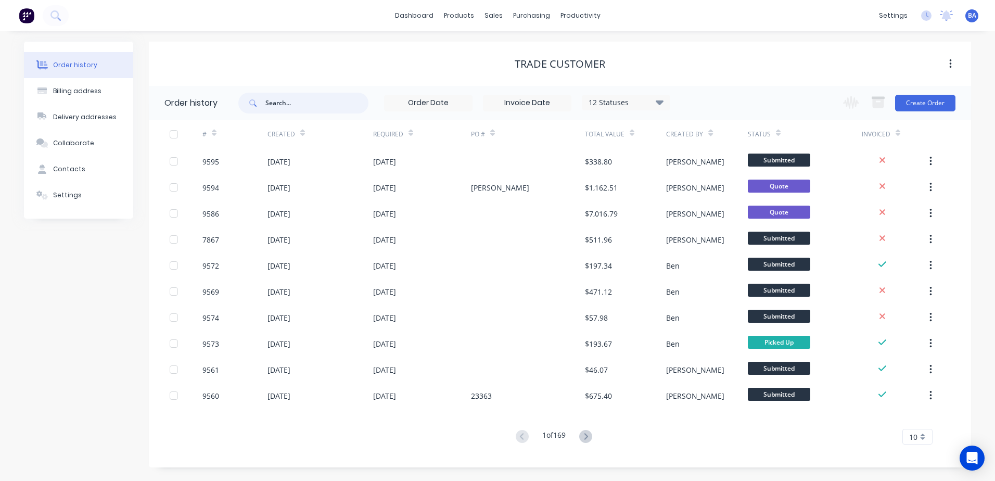
click at [325, 97] on input "text" at bounding box center [316, 103] width 103 height 21
type input "shanno"
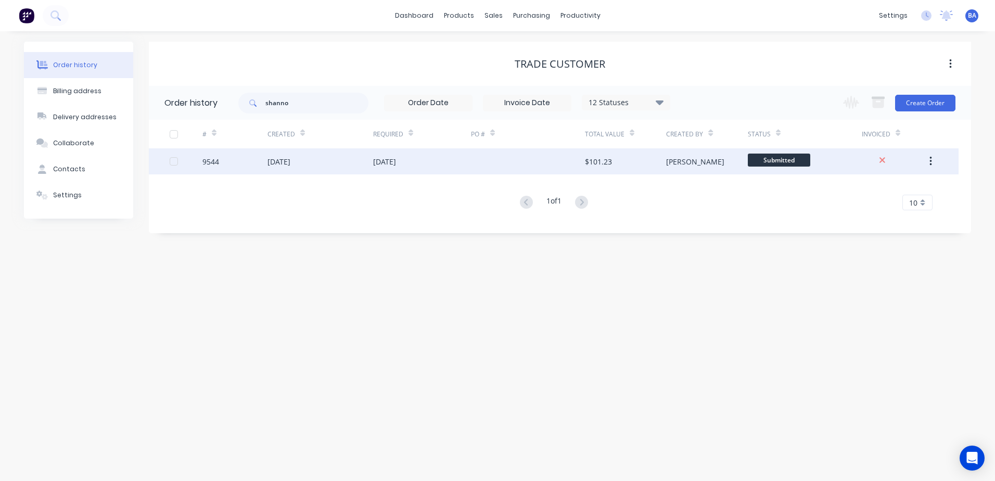
click at [415, 160] on div "01 Sep 2025" at bounding box center [422, 161] width 98 height 26
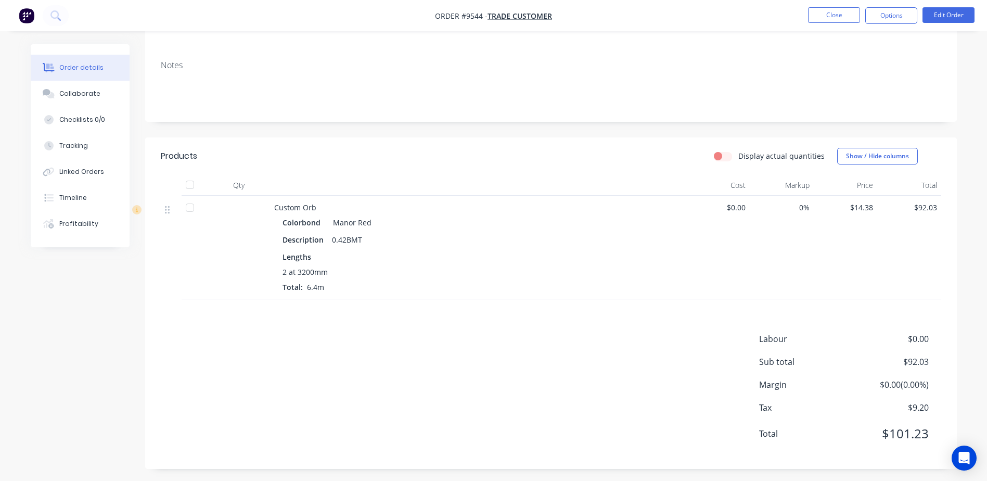
scroll to position [145, 0]
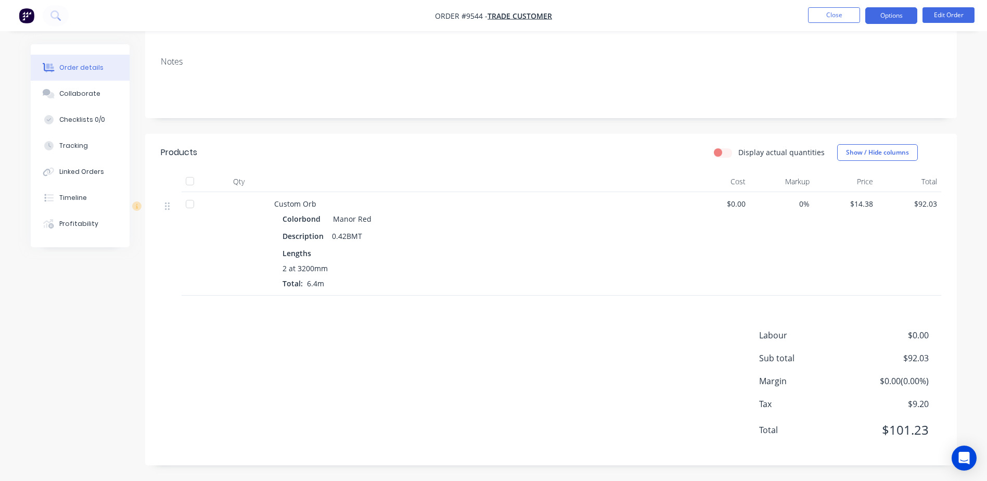
click at [896, 12] on button "Options" at bounding box center [891, 15] width 52 height 17
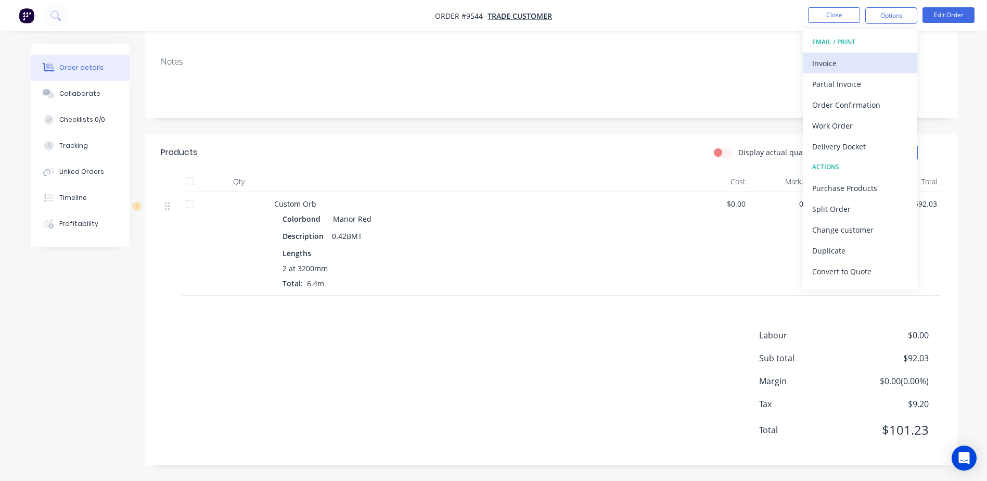
click at [841, 57] on div "Invoice" at bounding box center [860, 63] width 96 height 15
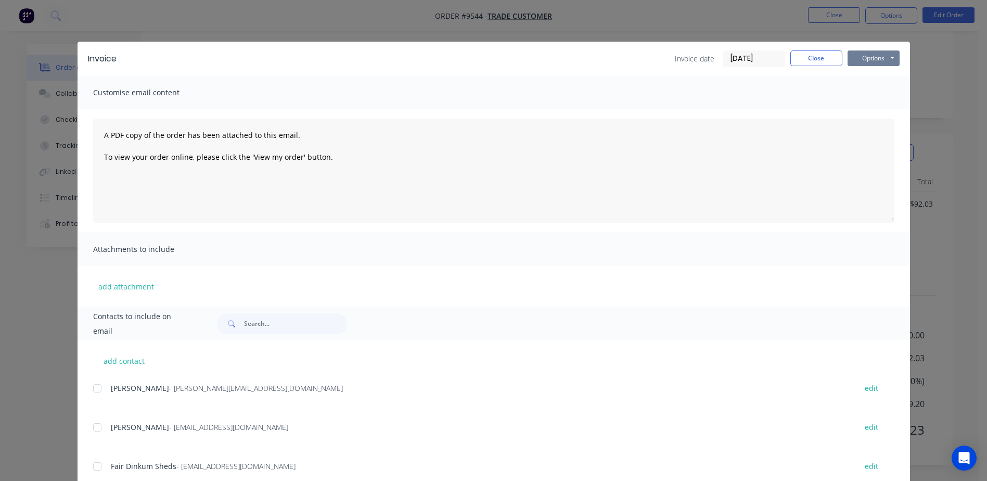
click at [876, 57] on button "Options" at bounding box center [874, 58] width 52 height 16
click at [871, 96] on button "Print" at bounding box center [881, 93] width 67 height 17
click at [801, 56] on button "Close" at bounding box center [817, 58] width 52 height 16
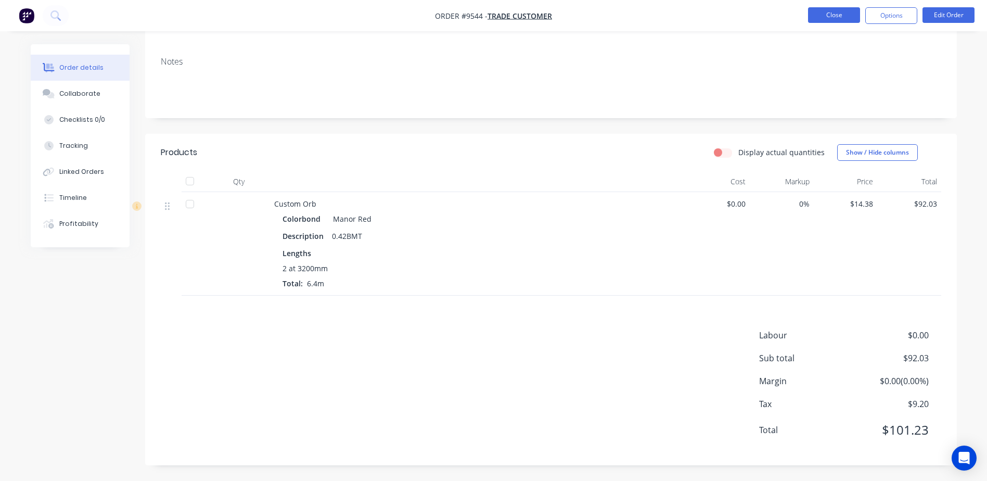
click at [817, 12] on button "Close" at bounding box center [834, 15] width 52 height 16
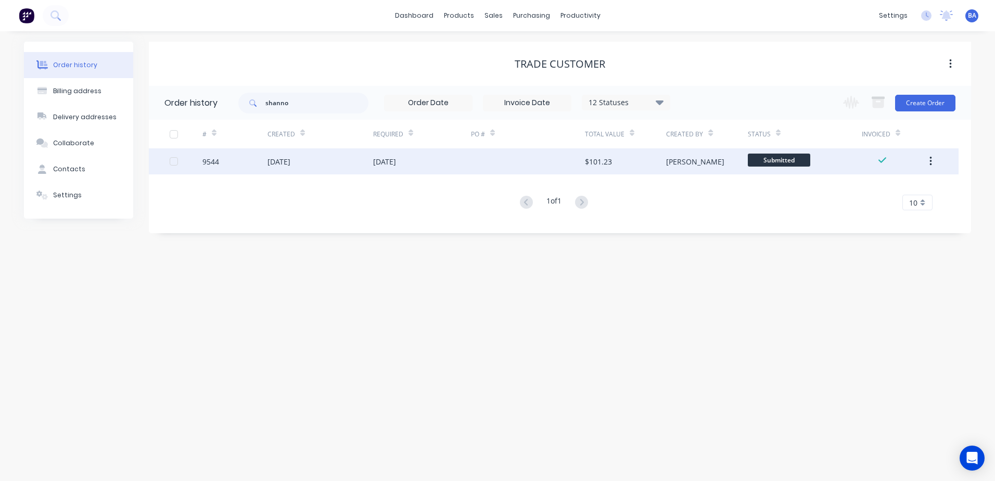
click at [488, 156] on div at bounding box center [528, 161] width 114 height 26
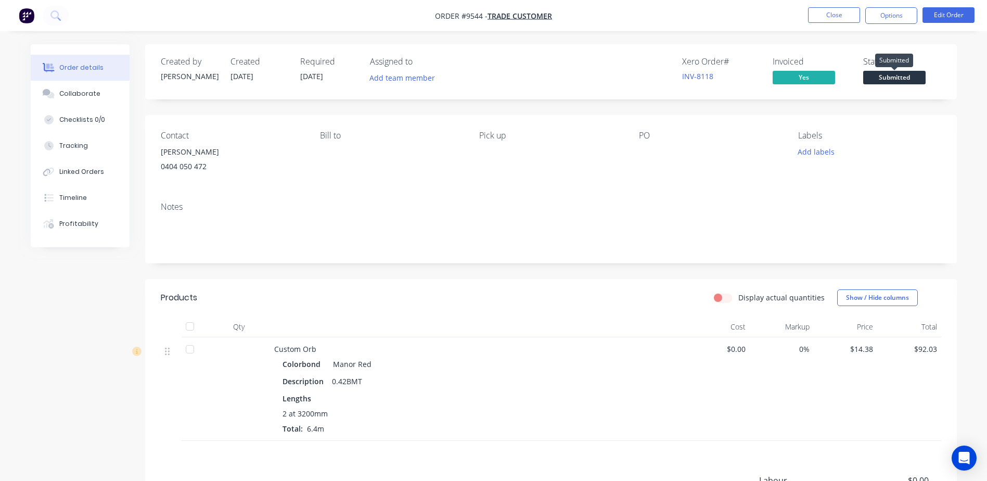
click at [890, 73] on span "Submitted" at bounding box center [894, 77] width 62 height 13
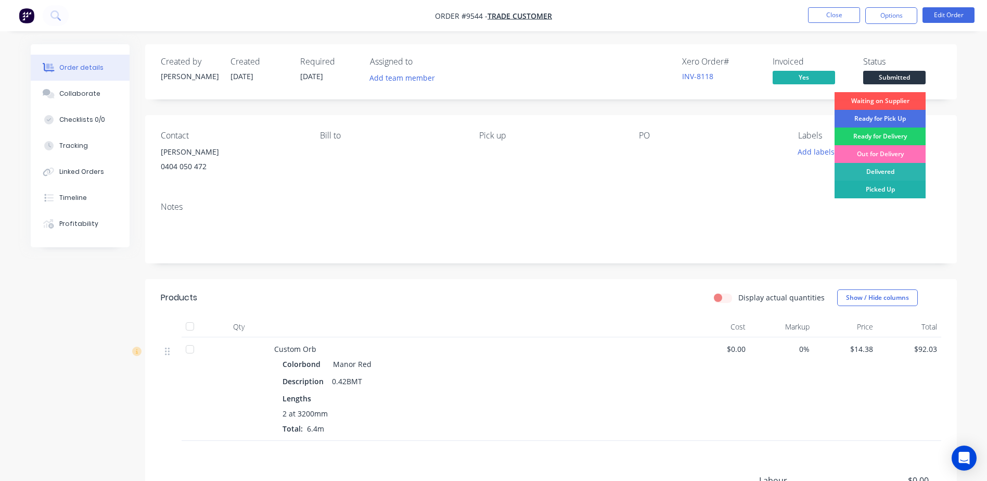
click at [880, 183] on div "Picked Up" at bounding box center [880, 190] width 91 height 18
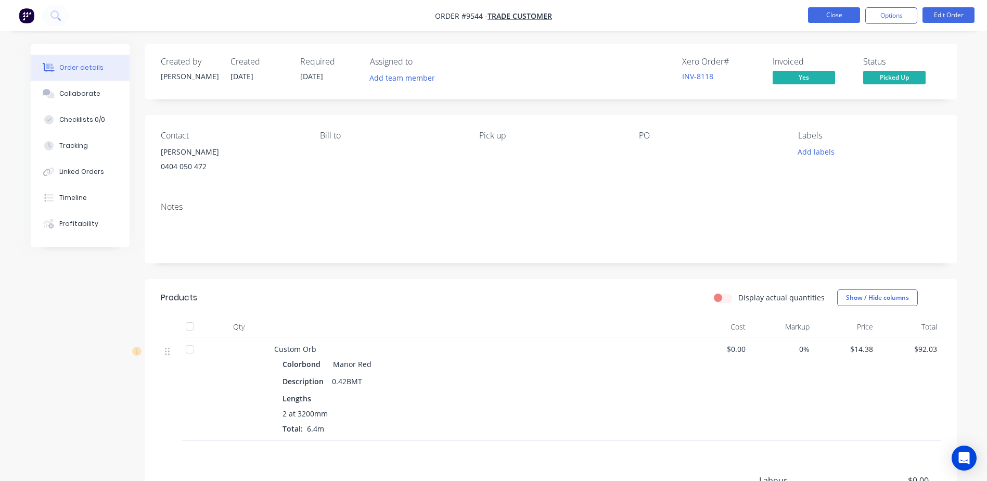
click at [821, 14] on button "Close" at bounding box center [834, 15] width 52 height 16
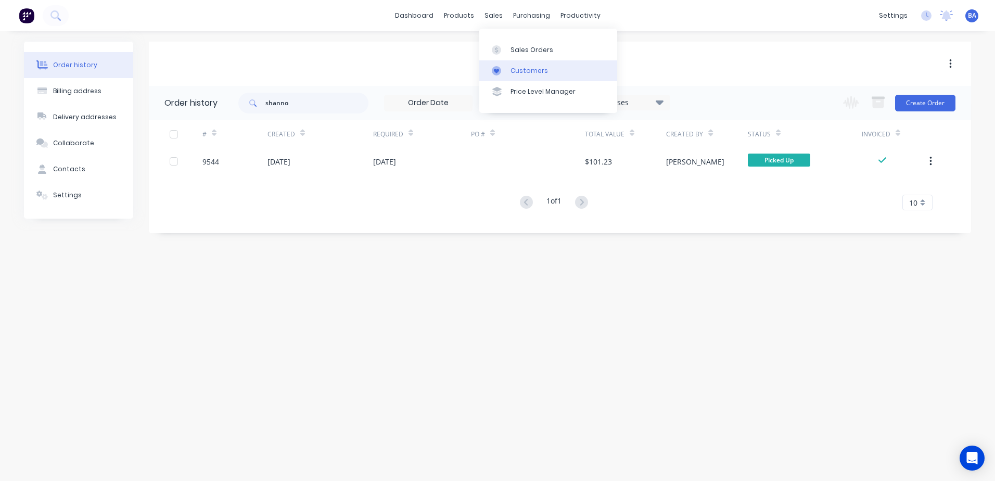
click at [508, 66] on link "Customers" at bounding box center [548, 70] width 138 height 21
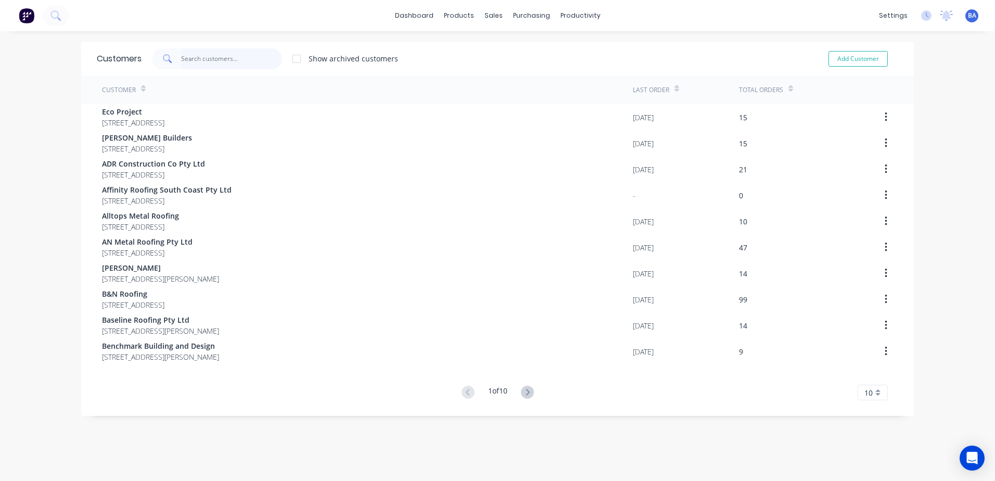
click at [227, 56] on input "text" at bounding box center [231, 58] width 101 height 21
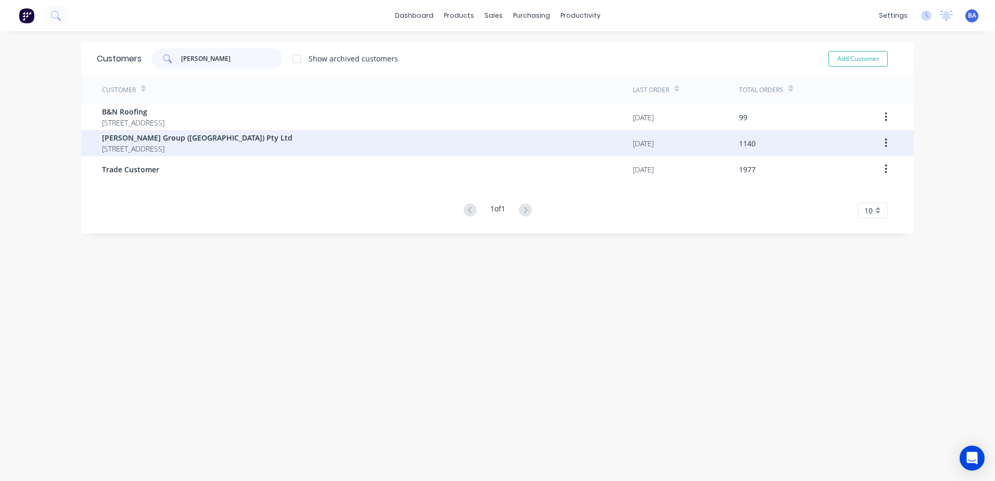
type input "[PERSON_NAME]"
click at [292, 141] on span "[PERSON_NAME] Group ([GEOGRAPHIC_DATA]) Pty Ltd" at bounding box center [197, 137] width 190 height 11
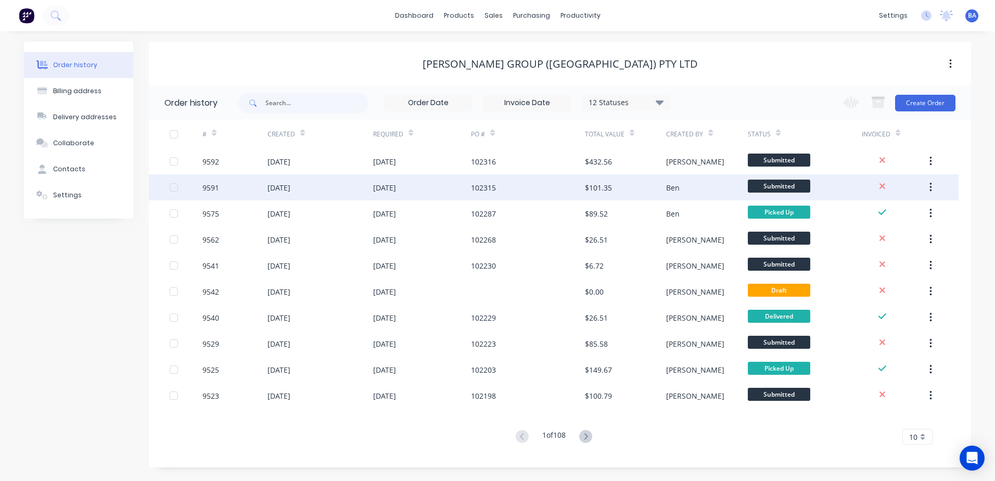
click at [542, 184] on div "102315" at bounding box center [528, 187] width 114 height 26
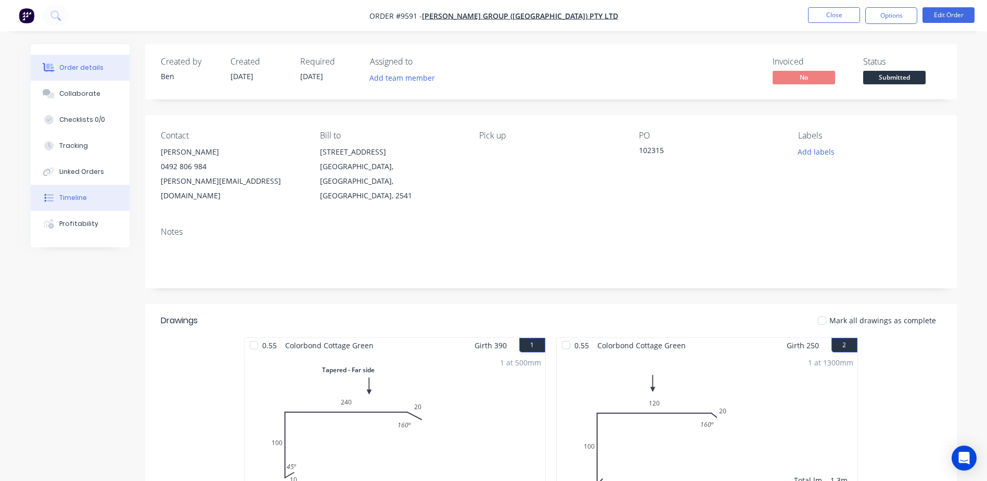
click at [76, 197] on div "Timeline" at bounding box center [73, 197] width 28 height 9
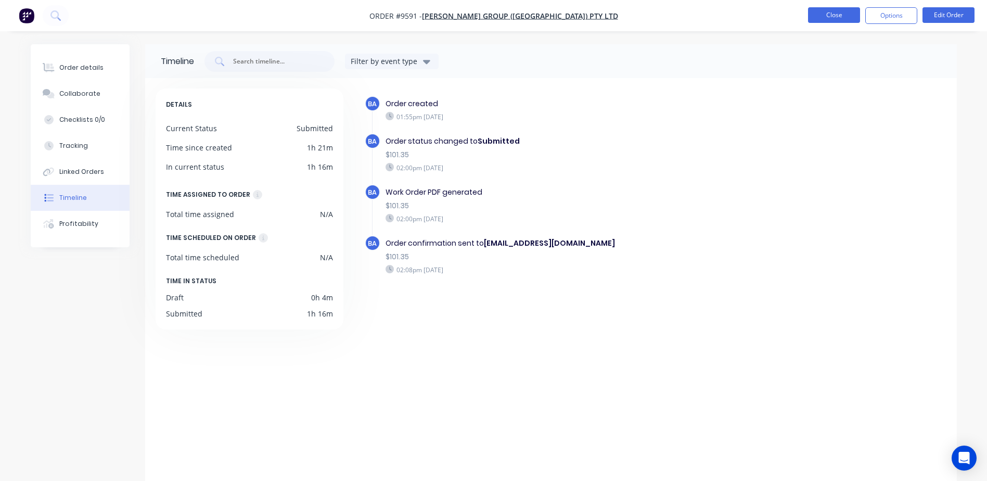
click at [818, 11] on button "Close" at bounding box center [834, 15] width 52 height 16
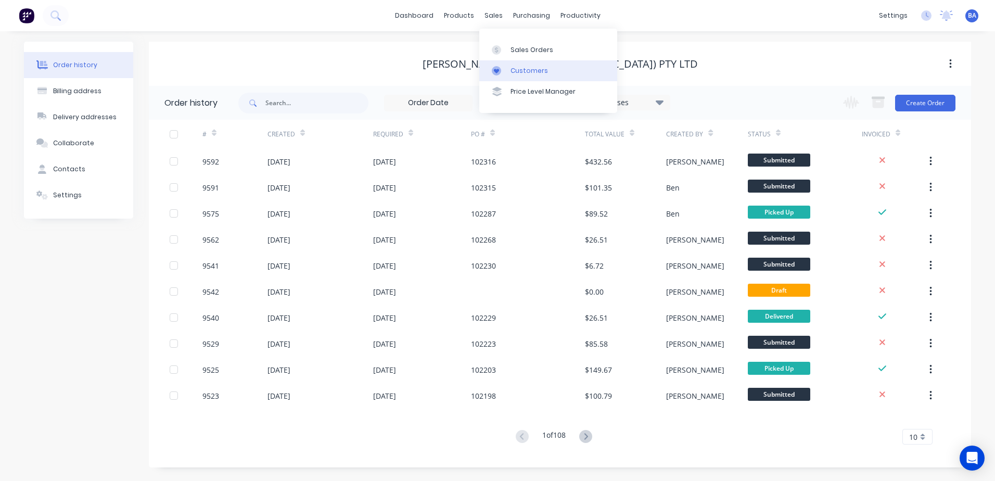
click at [497, 65] on link "Customers" at bounding box center [548, 70] width 138 height 21
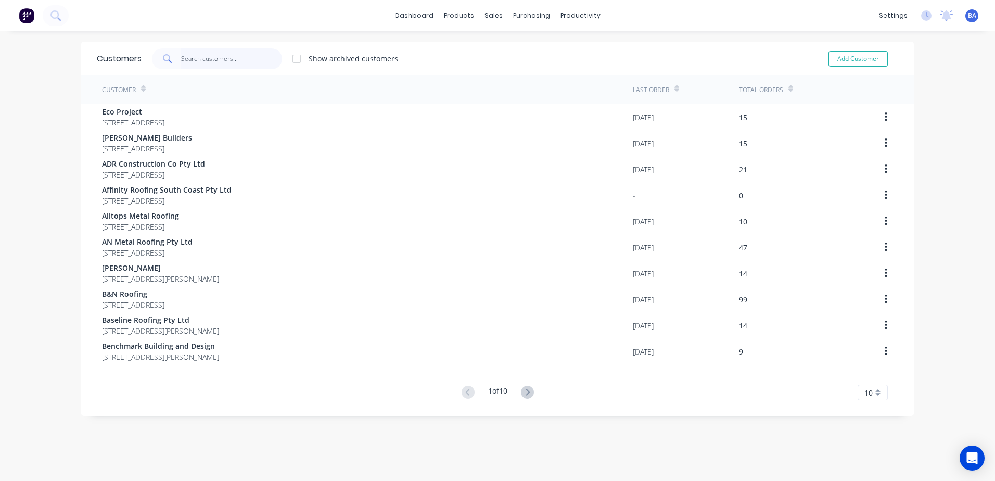
click at [181, 55] on input "text" at bounding box center [231, 58] width 101 height 21
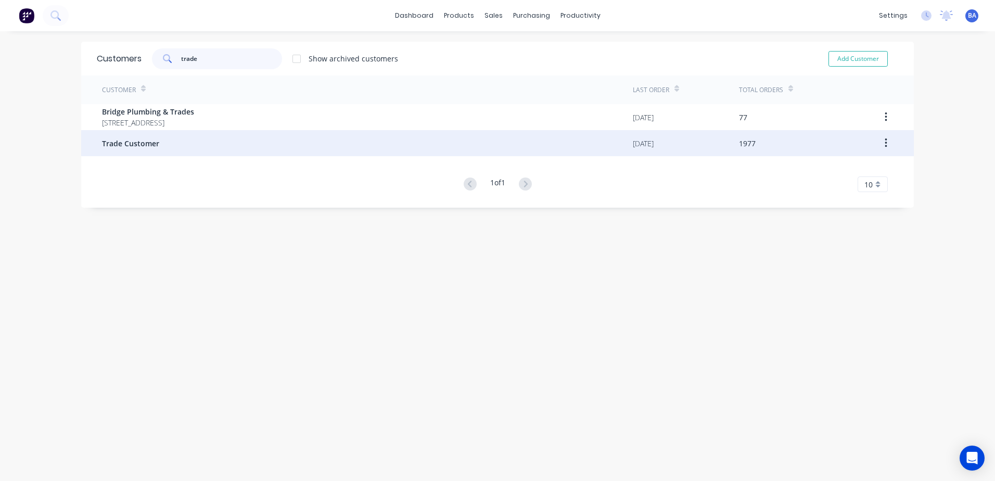
type input "trade"
click at [192, 141] on div "Trade Customer" at bounding box center [367, 143] width 531 height 26
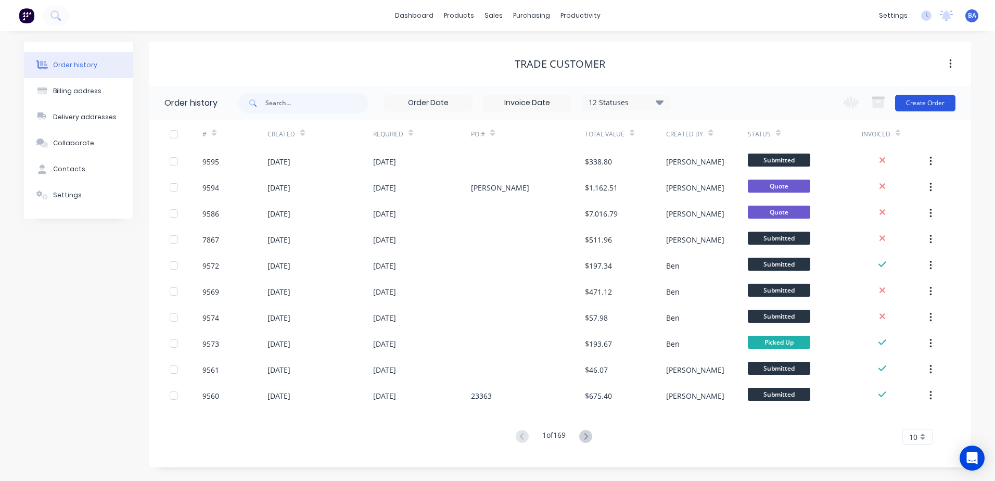
click at [917, 99] on button "Create Order" at bounding box center [925, 103] width 60 height 17
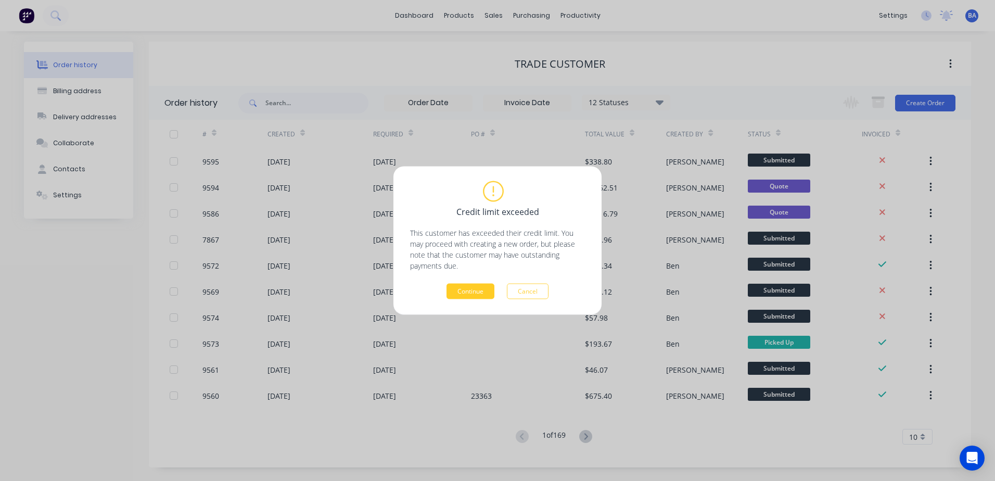
click at [470, 289] on button "Continue" at bounding box center [471, 292] width 48 height 16
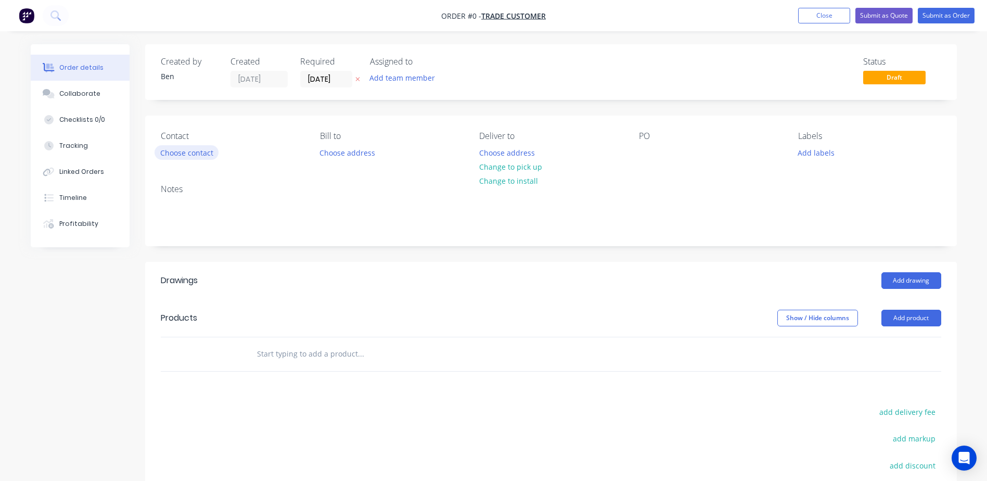
click at [182, 150] on button "Choose contact" at bounding box center [187, 152] width 64 height 14
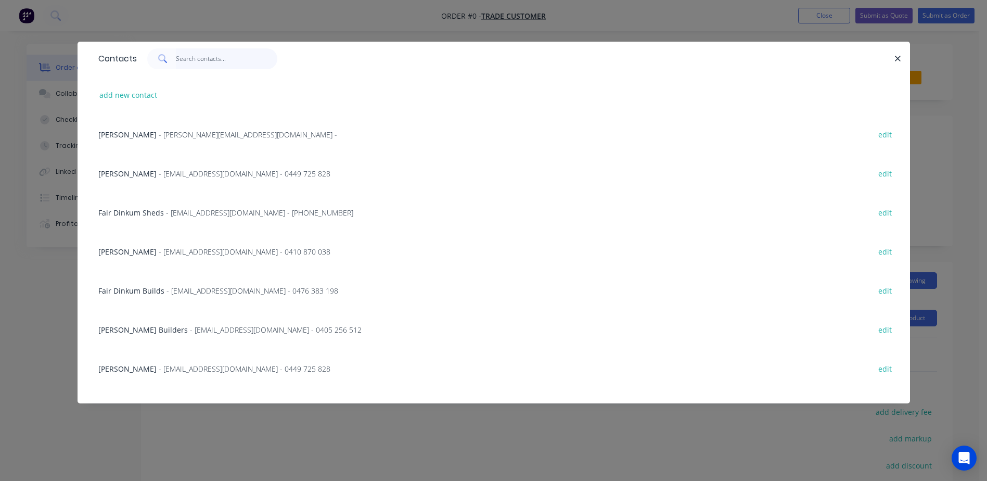
click at [185, 61] on input "text" at bounding box center [226, 58] width 101 height 21
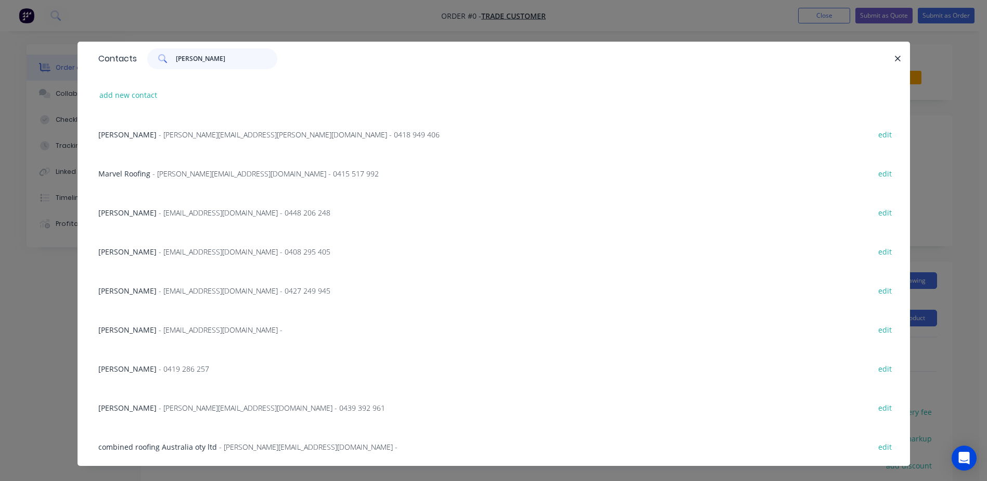
type input "steve"
click at [121, 406] on span "steve Billingham" at bounding box center [127, 408] width 58 height 10
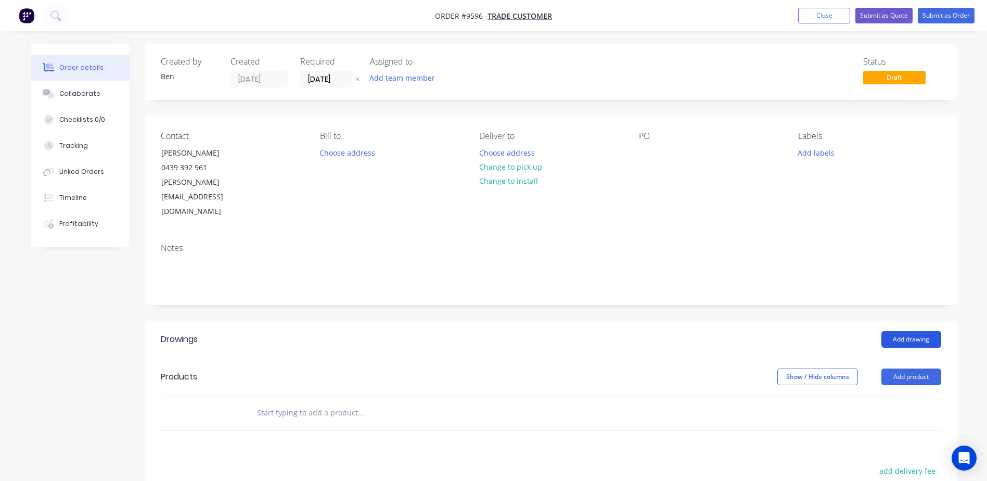
click at [894, 331] on button "Add drawing" at bounding box center [912, 339] width 60 height 17
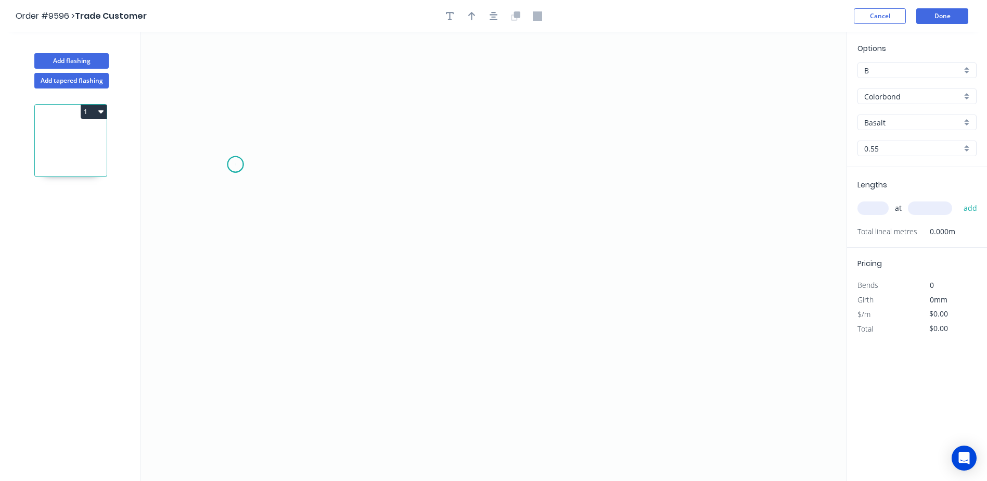
click at [235, 164] on icon "0" at bounding box center [494, 256] width 706 height 449
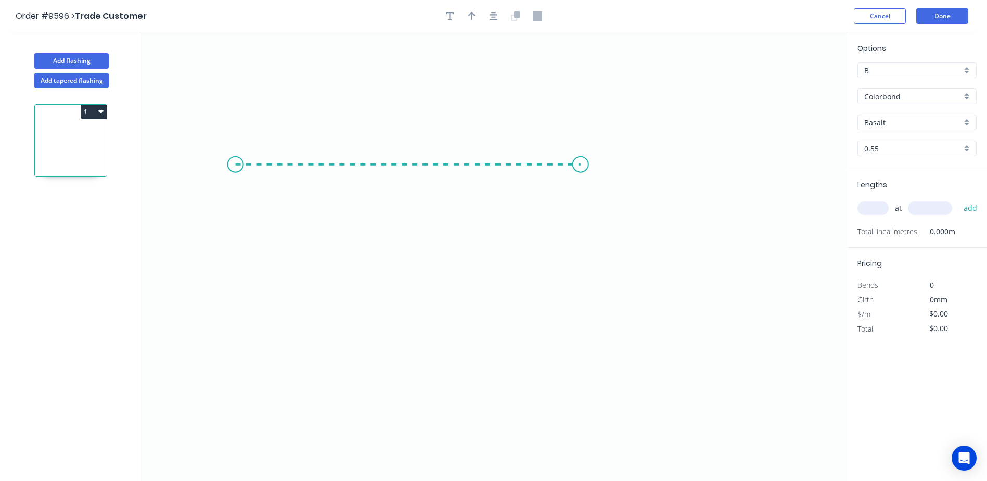
click at [581, 176] on icon "0" at bounding box center [494, 256] width 706 height 449
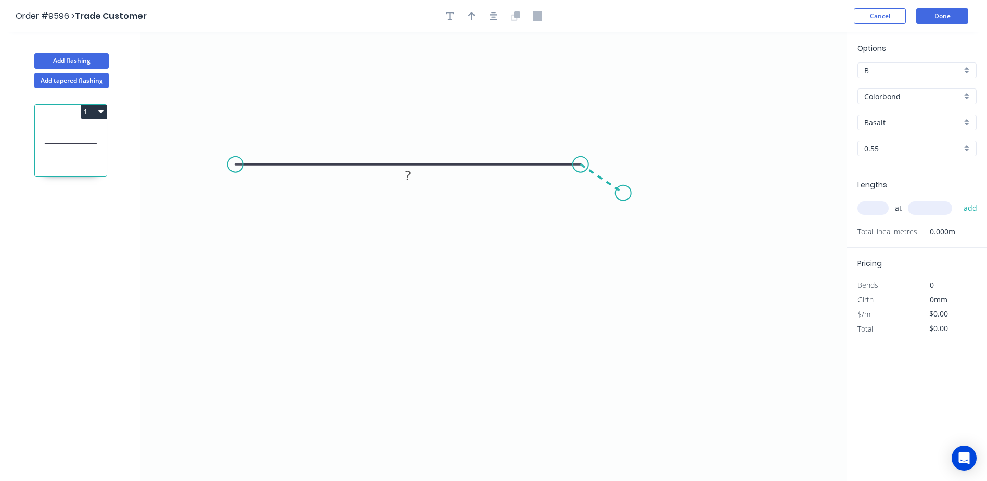
click at [623, 193] on icon "0 ?" at bounding box center [494, 256] width 706 height 449
click at [614, 162] on g "?" at bounding box center [610, 160] width 21 height 17
type input "$37.52"
click at [548, 133] on icon "0 1185 15 160 º" at bounding box center [494, 256] width 706 height 449
click at [467, 14] on button "button" at bounding box center [472, 16] width 16 height 16
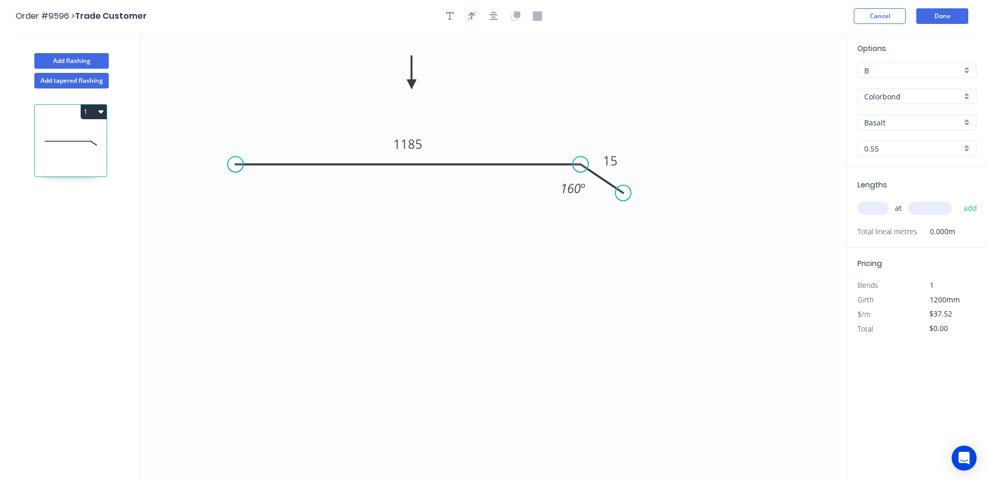
drag, startPoint x: 794, startPoint y: 83, endPoint x: 412, endPoint y: 84, distance: 382.0
click at [412, 84] on icon at bounding box center [411, 72] width 9 height 33
click at [890, 122] on input "Basalt" at bounding box center [912, 122] width 97 height 11
click at [900, 227] on div "Windspray" at bounding box center [917, 233] width 118 height 18
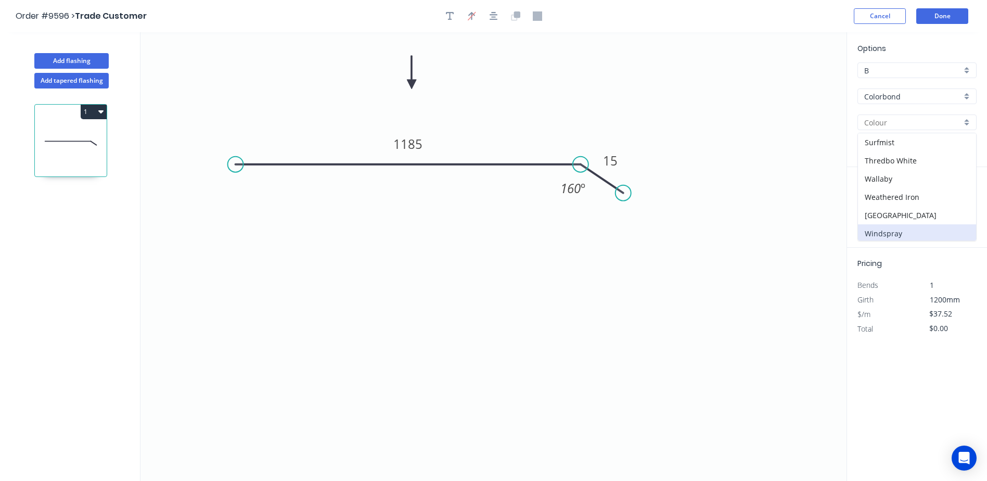
type input "Windspray"
click at [876, 208] on input "text" at bounding box center [873, 208] width 31 height 14
type input "2"
type input "3500"
click at [959, 199] on button "add" at bounding box center [971, 208] width 24 height 18
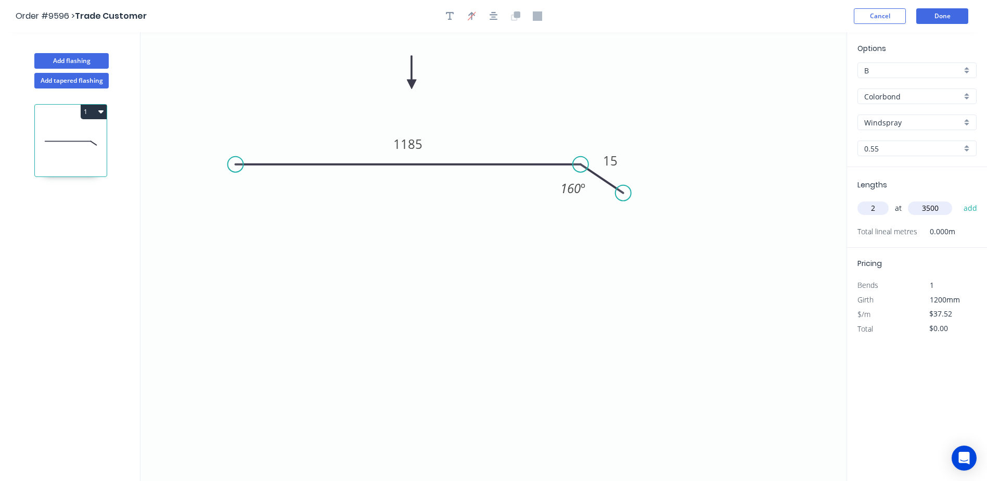
type input "$262.64"
click at [954, 16] on button "Done" at bounding box center [942, 16] width 52 height 16
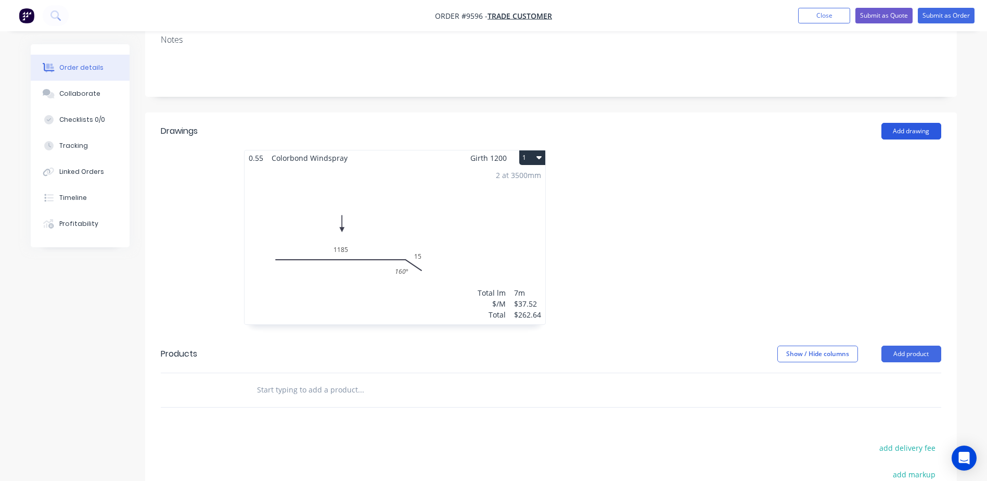
click at [895, 123] on button "Add drawing" at bounding box center [912, 131] width 60 height 17
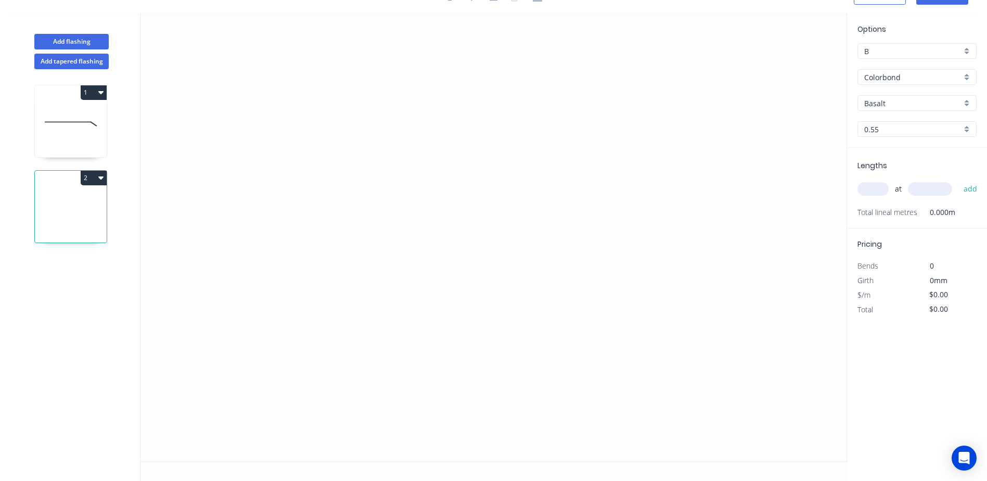
scroll to position [19, 0]
click at [304, 169] on icon "0" at bounding box center [494, 237] width 706 height 449
drag, startPoint x: 309, startPoint y: 288, endPoint x: 548, endPoint y: 289, distance: 239.4
click at [309, 288] on icon "0" at bounding box center [494, 237] width 706 height 449
click at [655, 299] on icon "0 ?" at bounding box center [494, 237] width 706 height 449
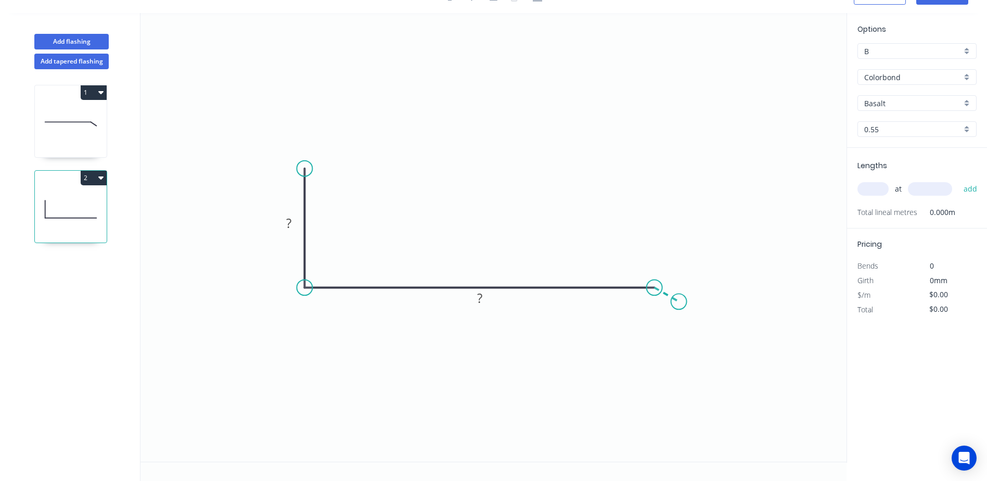
click at [679, 302] on icon "0 ? ?" at bounding box center [494, 237] width 706 height 449
click at [289, 220] on tspan "?" at bounding box center [288, 222] width 5 height 17
click at [472, 97] on icon "0 200 250 15 160 º" at bounding box center [494, 237] width 706 height 449
type input "$18.46"
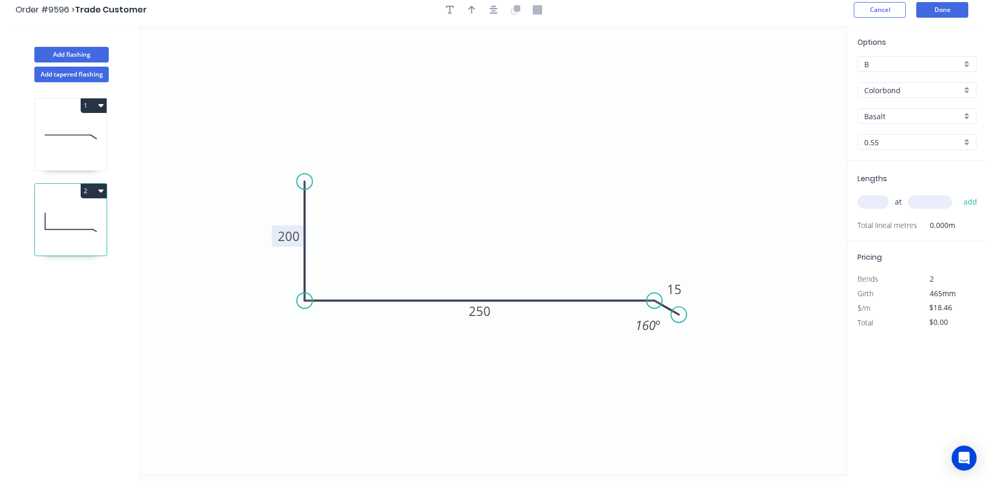
scroll to position [0, 0]
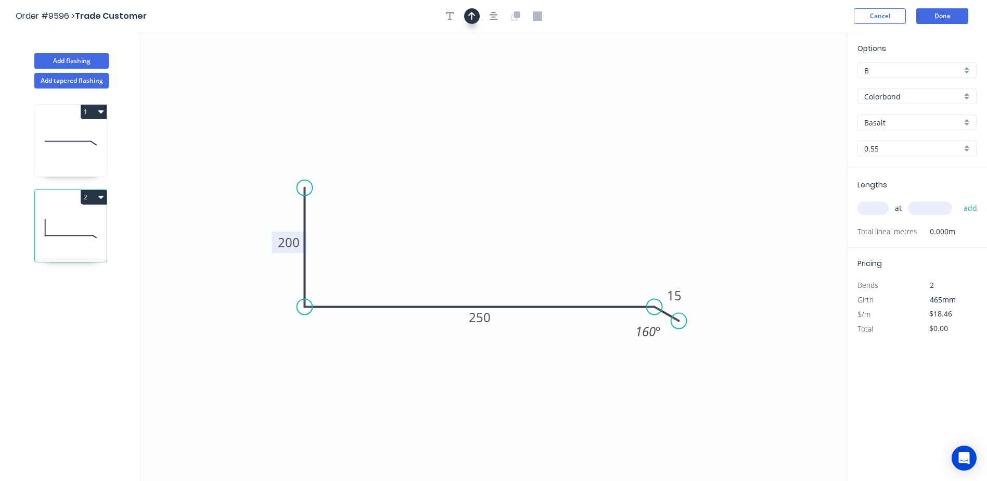
click at [468, 16] on icon "button" at bounding box center [471, 15] width 7 height 9
drag, startPoint x: 792, startPoint y: 83, endPoint x: 483, endPoint y: 199, distance: 330.0
click at [483, 199] on icon at bounding box center [482, 186] width 9 height 33
click at [916, 120] on input "Basalt" at bounding box center [912, 122] width 97 height 11
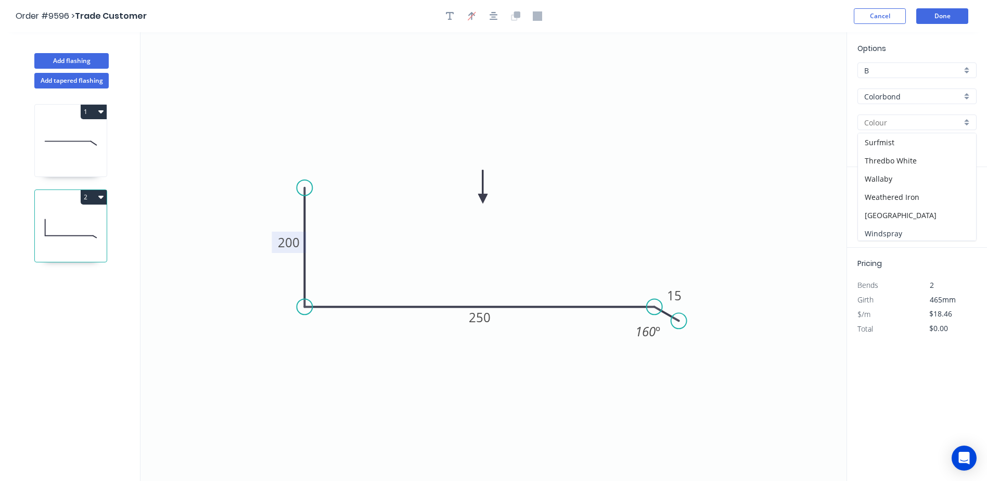
click at [899, 227] on div "Windspray" at bounding box center [917, 233] width 118 height 18
type input "Windspray"
click at [882, 208] on input "text" at bounding box center [873, 208] width 31 height 14
type input "4"
type input "1500"
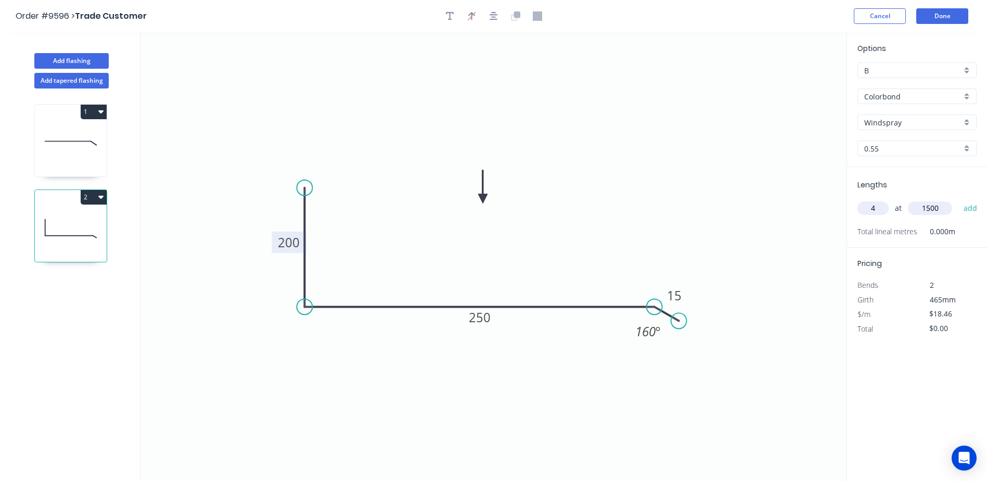
click at [959, 199] on button "add" at bounding box center [971, 208] width 24 height 18
type input "$110.76"
click at [936, 15] on button "Done" at bounding box center [942, 16] width 52 height 16
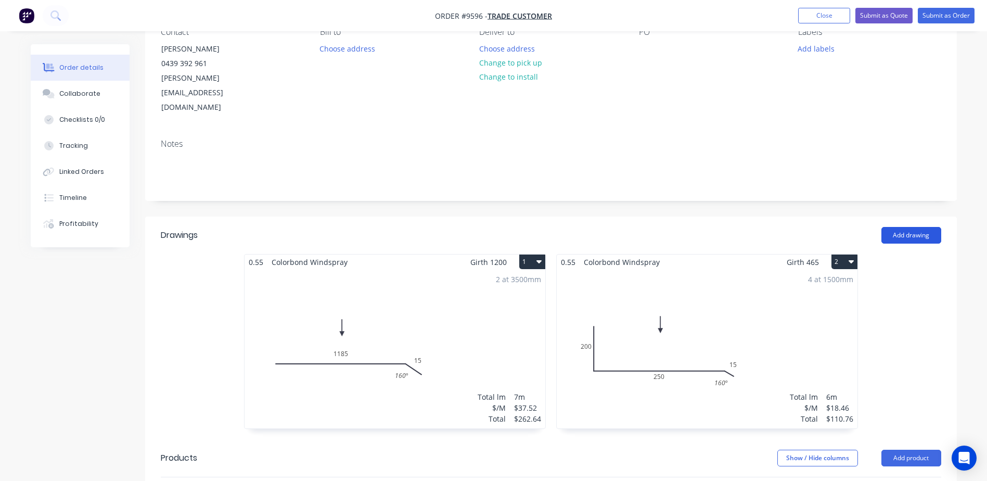
click at [895, 227] on button "Add drawing" at bounding box center [912, 235] width 60 height 17
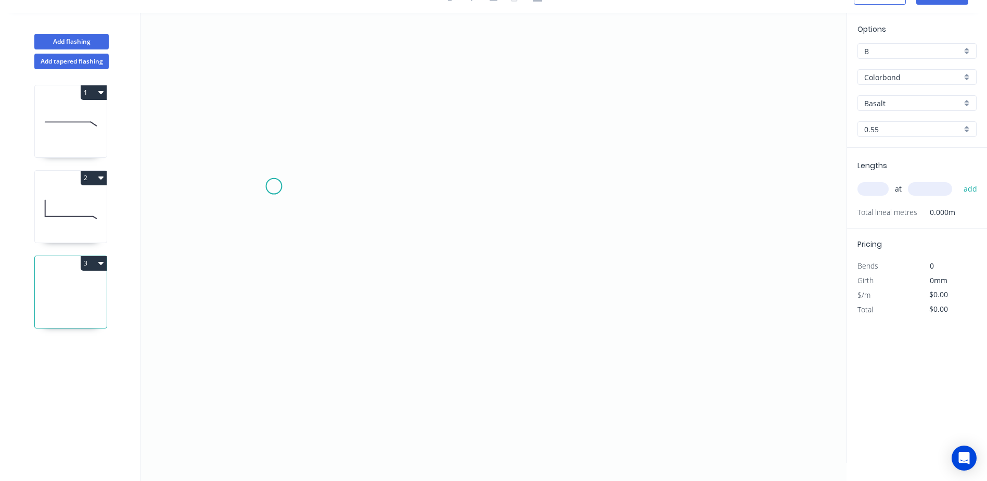
click at [274, 187] on icon "0" at bounding box center [494, 237] width 706 height 449
click at [306, 266] on icon "0" at bounding box center [494, 237] width 706 height 449
click at [617, 266] on icon "0 ?" at bounding box center [494, 237] width 706 height 449
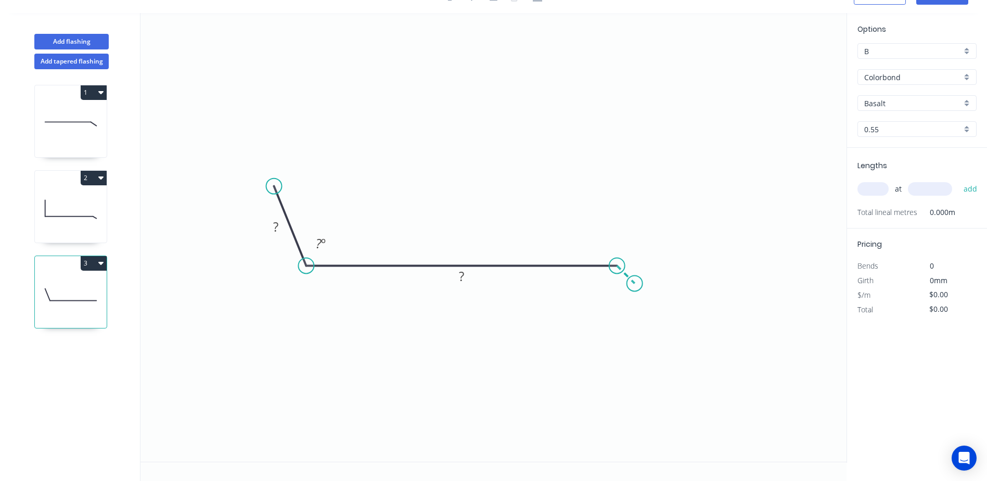
click at [635, 283] on icon at bounding box center [626, 274] width 18 height 18
click at [278, 230] on rect at bounding box center [275, 227] width 21 height 15
click at [329, 245] on rect at bounding box center [320, 244] width 21 height 15
click at [329, 245] on rect at bounding box center [320, 244] width 31 height 15
click at [330, 245] on rect at bounding box center [320, 244] width 31 height 15
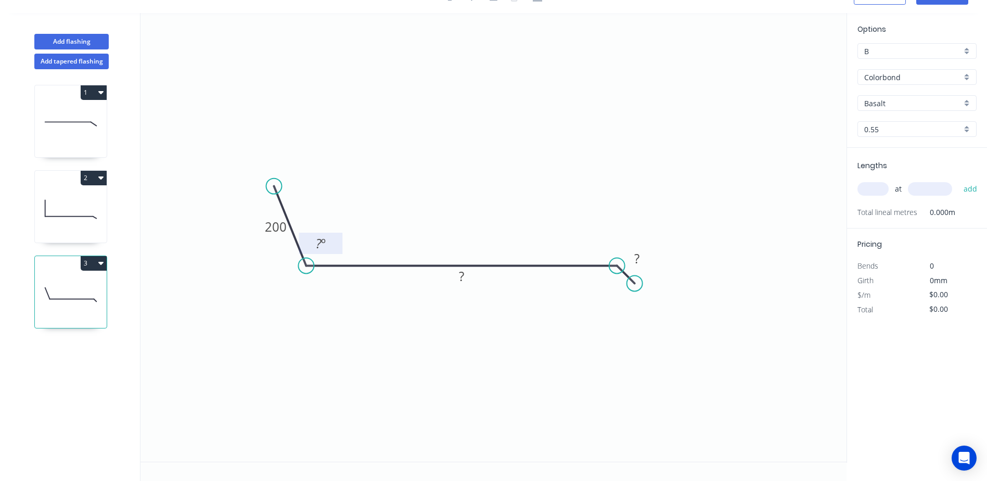
click at [321, 241] on tspan "º" at bounding box center [323, 243] width 5 height 17
type input "$15.34"
click at [659, 168] on icon "0 200 150 15 120 º" at bounding box center [494, 237] width 706 height 449
click at [638, 277] on circle at bounding box center [638, 277] width 16 height 16
click at [613, 292] on tspan "º" at bounding box center [613, 290] width 5 height 17
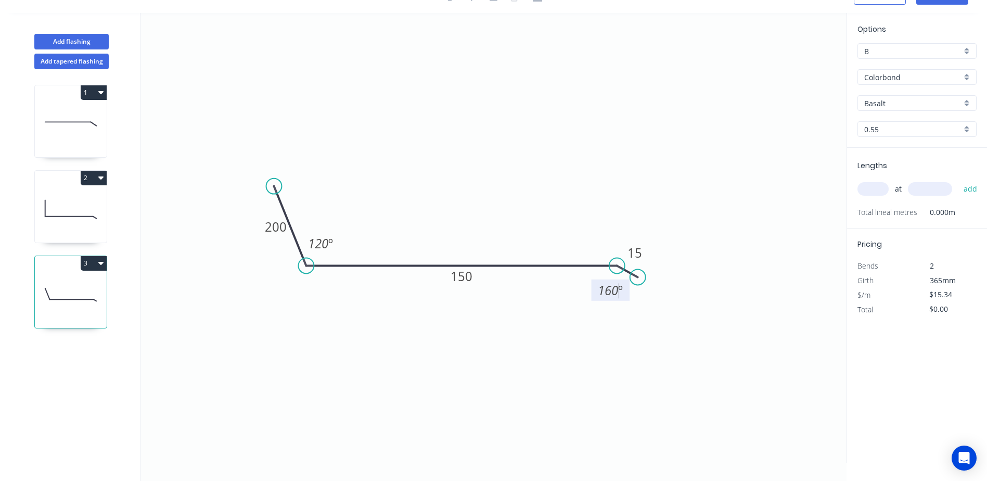
click at [736, 154] on icon "0 200 150 15 120 º 160 º" at bounding box center [494, 237] width 706 height 449
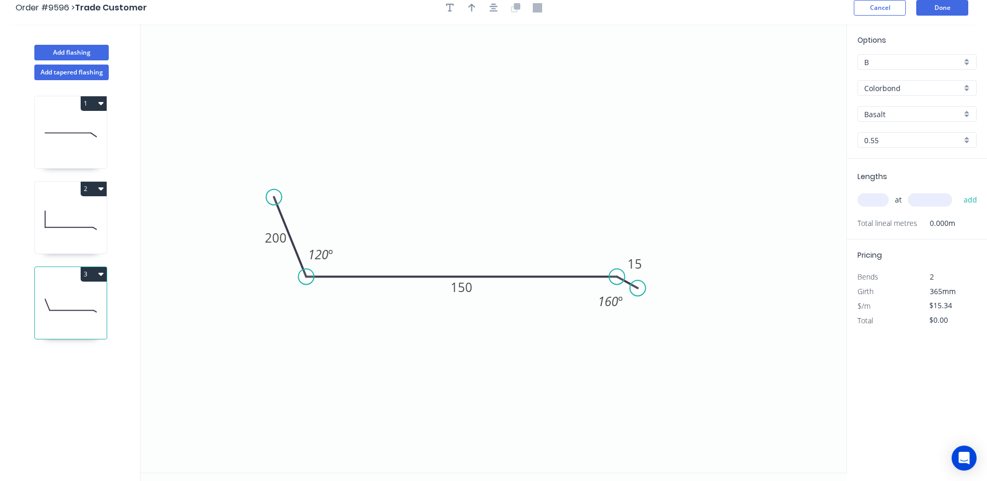
scroll to position [0, 0]
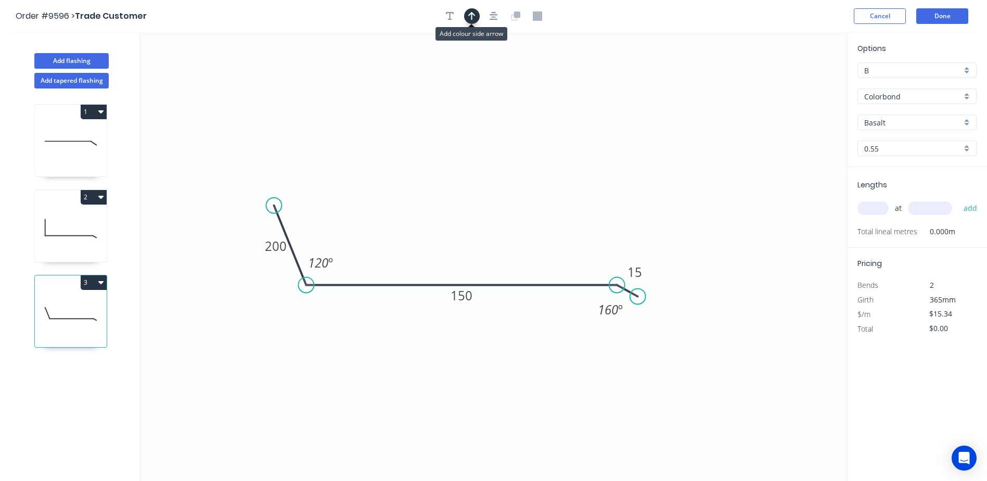
click at [472, 16] on icon "button" at bounding box center [471, 16] width 7 height 8
drag, startPoint x: 795, startPoint y: 84, endPoint x: 452, endPoint y: 182, distance: 357.1
click at [453, 182] on icon at bounding box center [453, 170] width 9 height 33
click at [898, 114] on div "Options B B Colorbond Colorbond Colorbond Matt Colorbond Ultra Basalt Basalt 0.…" at bounding box center [917, 105] width 140 height 124
click at [900, 122] on input "Basalt" at bounding box center [912, 122] width 97 height 11
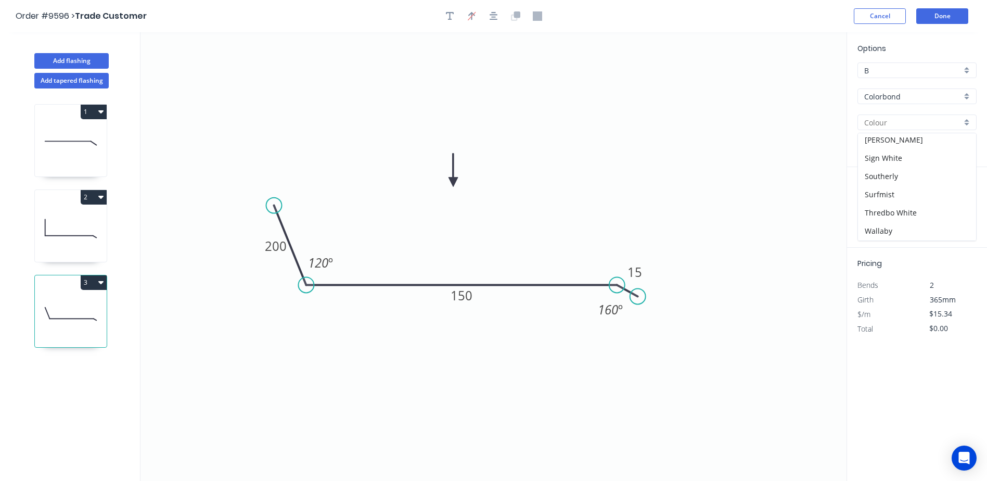
scroll to position [385, 0]
click at [900, 210] on div "Windspray" at bounding box center [917, 213] width 118 height 18
type input "Windspray"
click at [865, 207] on input "text" at bounding box center [873, 208] width 31 height 14
type input "1"
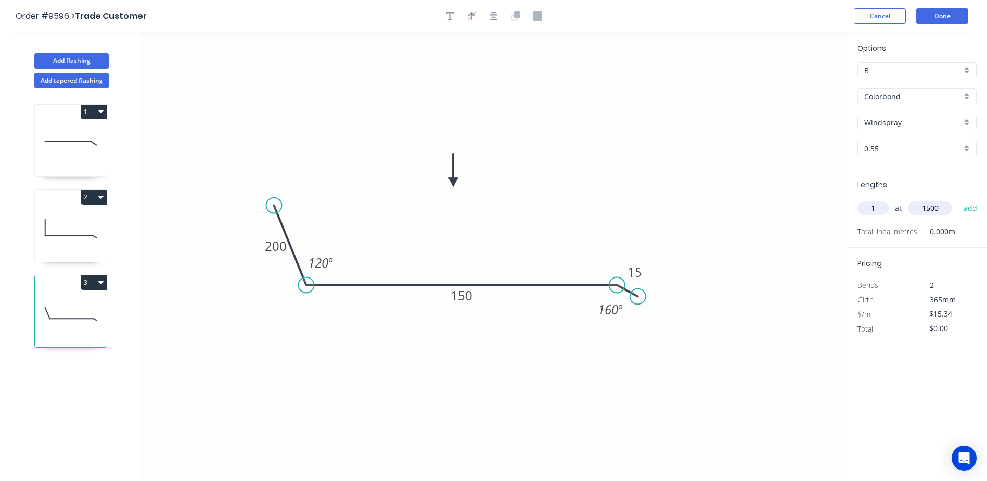
type input "1500"
click at [959, 199] on button "add" at bounding box center [971, 208] width 24 height 18
type input "$23.01"
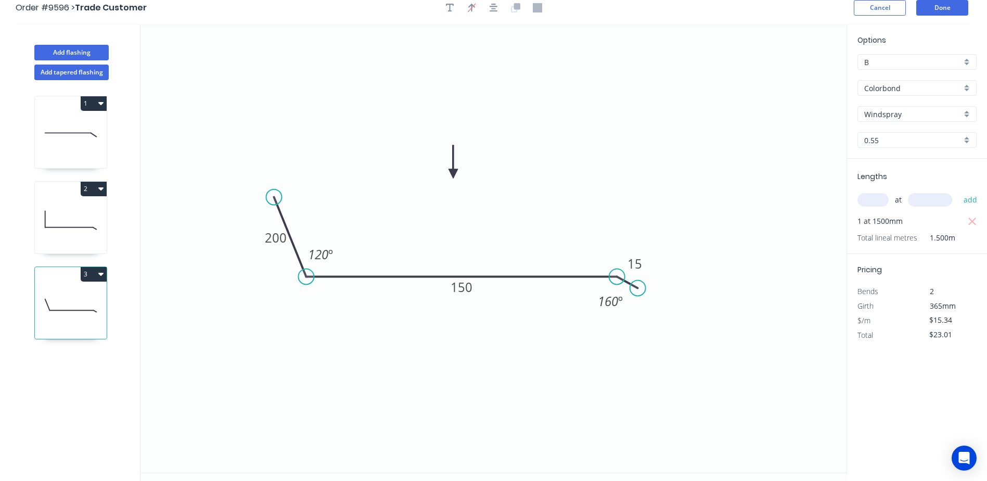
scroll to position [0, 0]
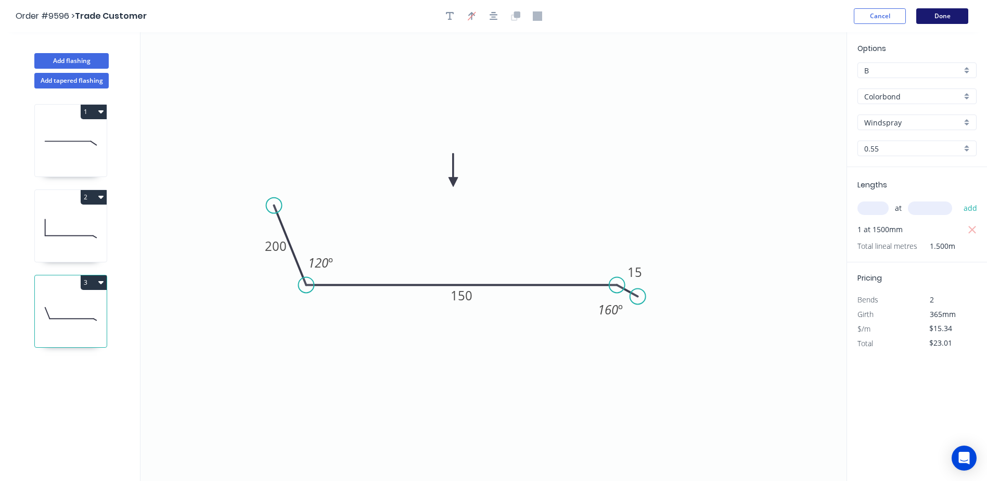
click at [947, 18] on button "Done" at bounding box center [942, 16] width 52 height 16
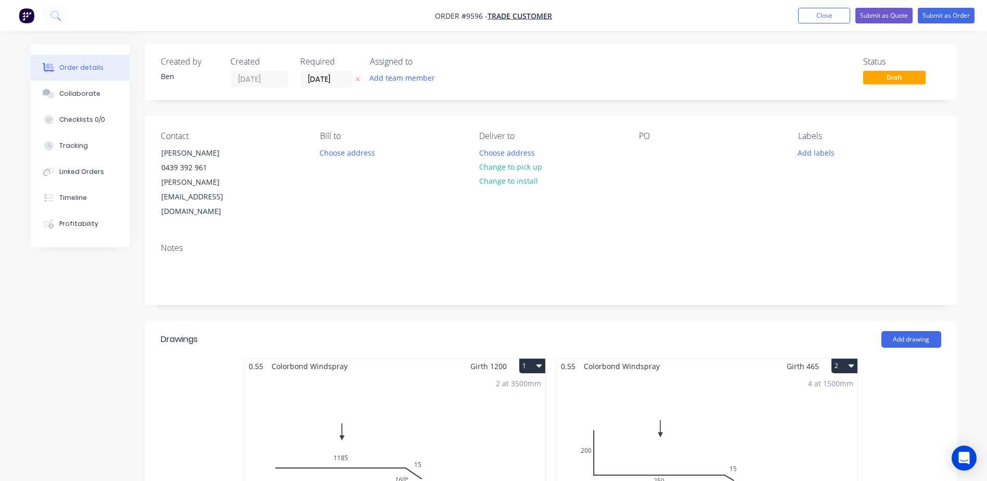
scroll to position [364, 0]
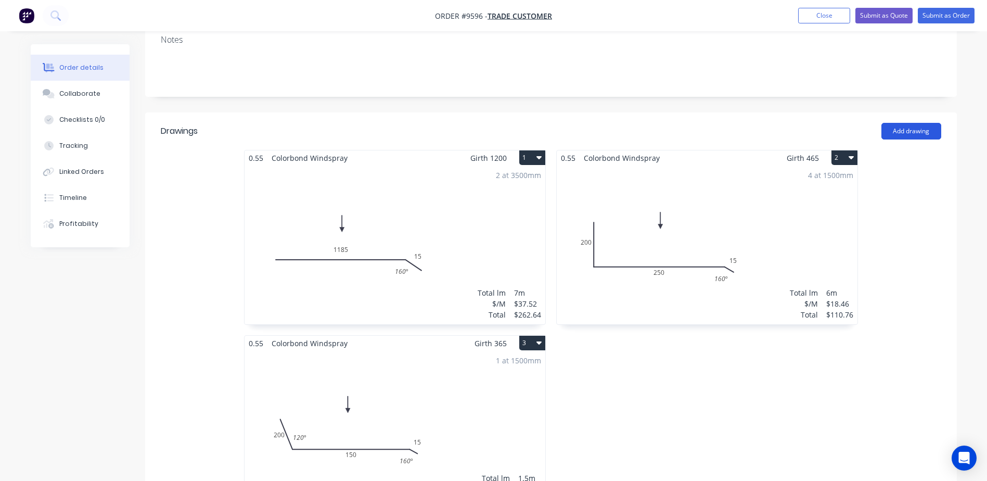
click at [908, 123] on button "Add drawing" at bounding box center [912, 131] width 60 height 17
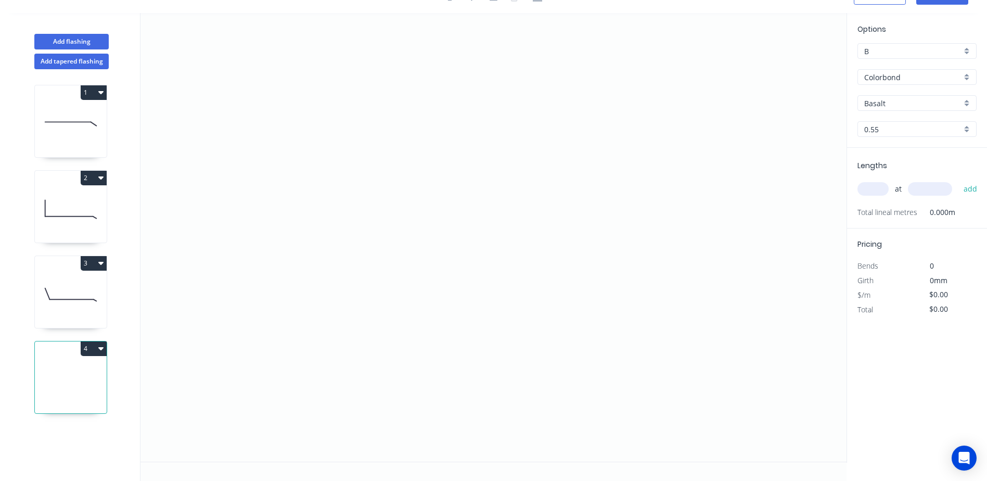
scroll to position [19, 0]
click at [292, 231] on icon "0" at bounding box center [494, 237] width 706 height 449
click at [607, 232] on icon "0" at bounding box center [494, 237] width 706 height 449
click at [450, 249] on tspan "?" at bounding box center [449, 241] width 5 height 17
click at [462, 162] on icon "0 1200" at bounding box center [494, 237] width 706 height 449
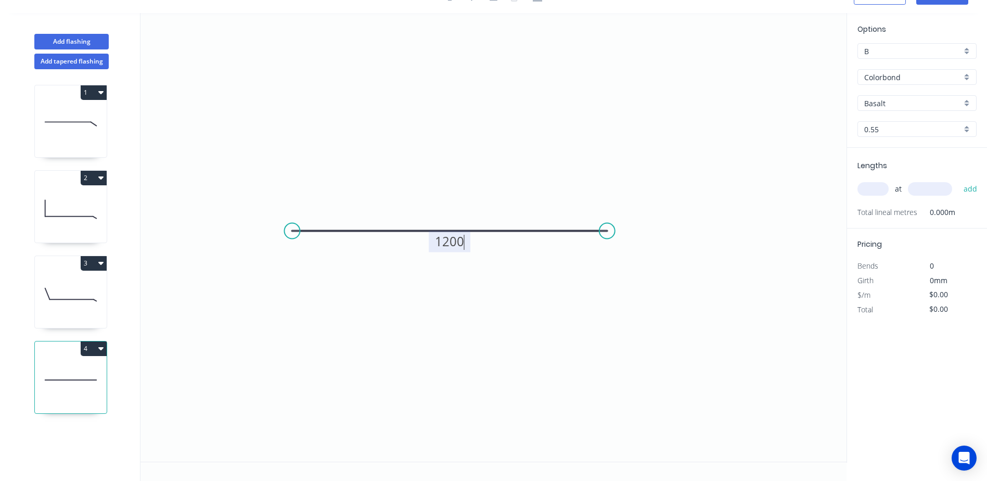
type input "$37.52"
click at [886, 105] on input "Basalt" at bounding box center [912, 103] width 97 height 11
click at [900, 190] on div "Windspray" at bounding box center [917, 194] width 118 height 18
type input "Windspray"
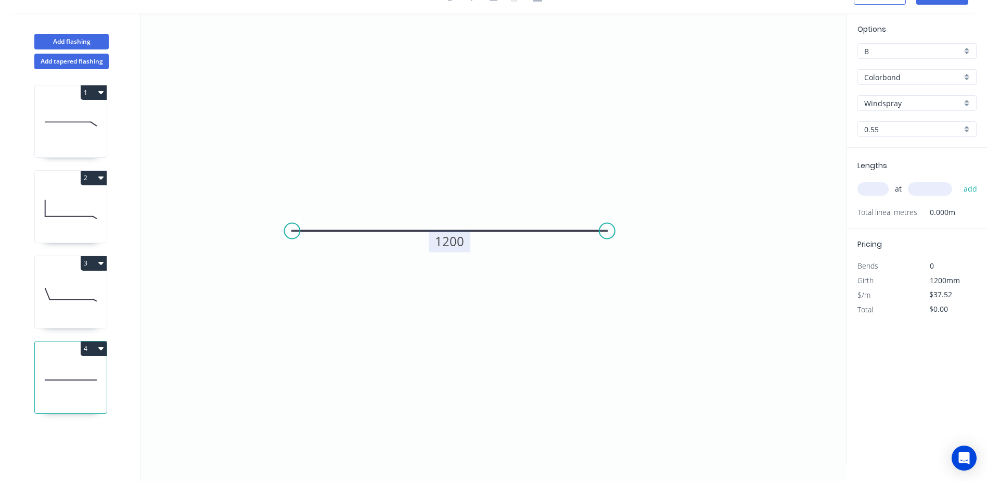
click at [875, 193] on input "text" at bounding box center [873, 189] width 31 height 14
type input "2"
type input "2000"
click at [959, 180] on button "add" at bounding box center [971, 189] width 24 height 18
type input "$150.08"
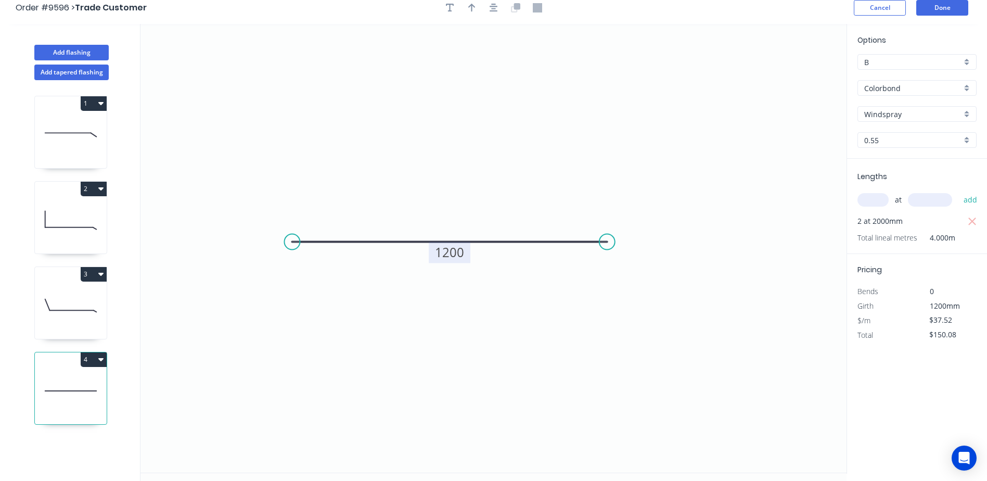
scroll to position [0, 0]
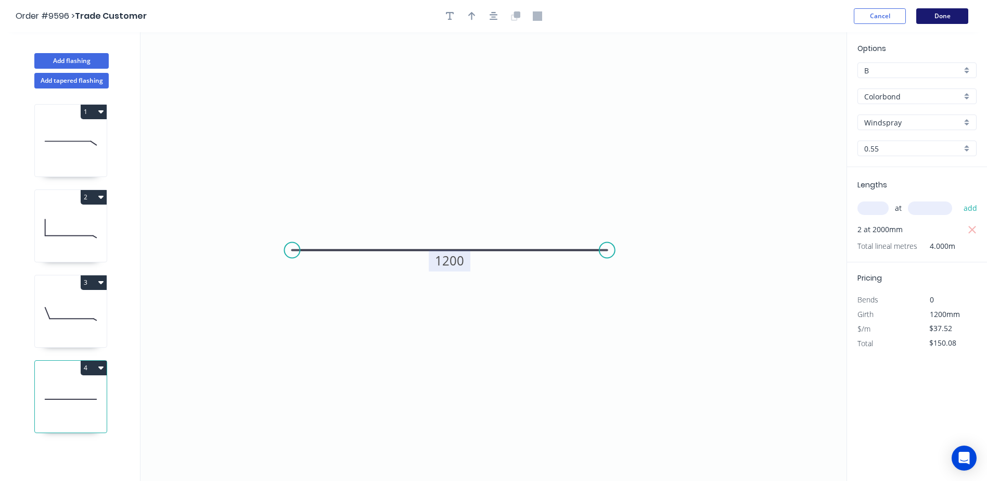
click at [954, 14] on button "Done" at bounding box center [942, 16] width 52 height 16
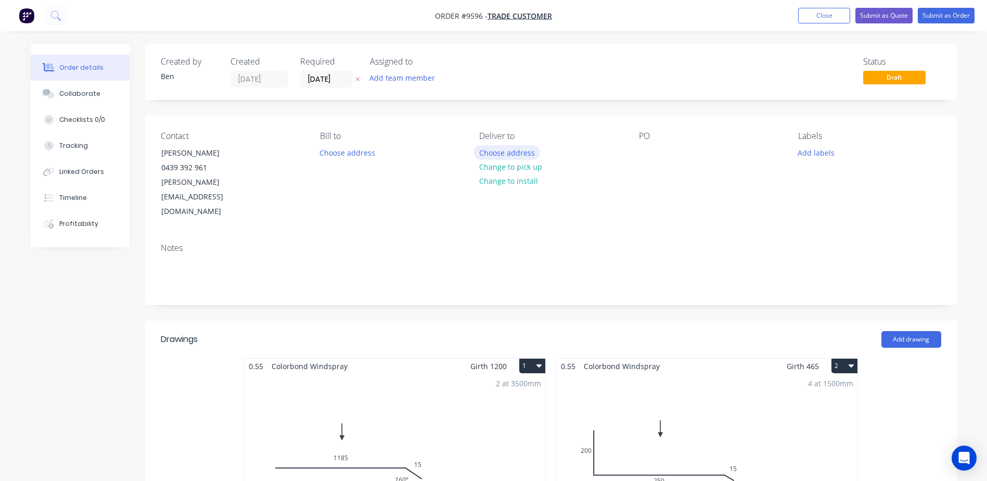
click at [524, 152] on button "Choose address" at bounding box center [507, 152] width 67 height 14
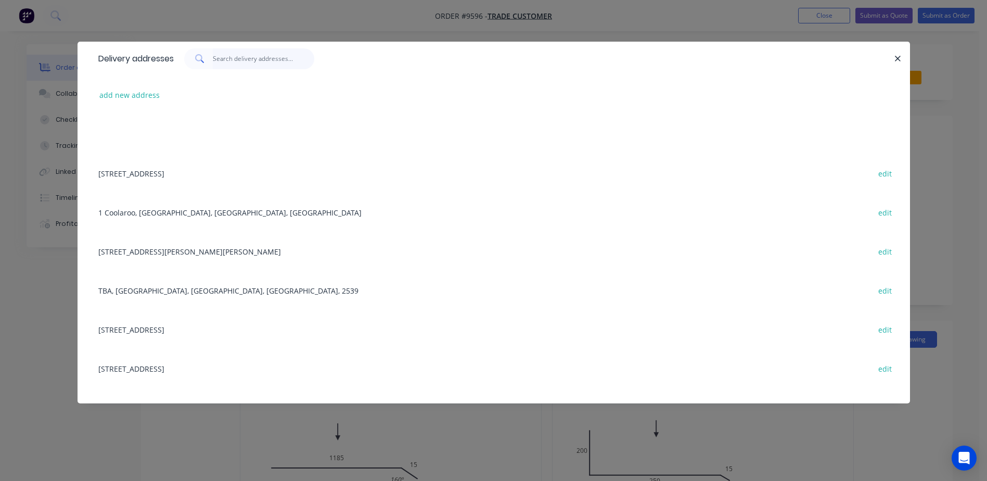
click at [223, 60] on input "text" at bounding box center [263, 58] width 101 height 21
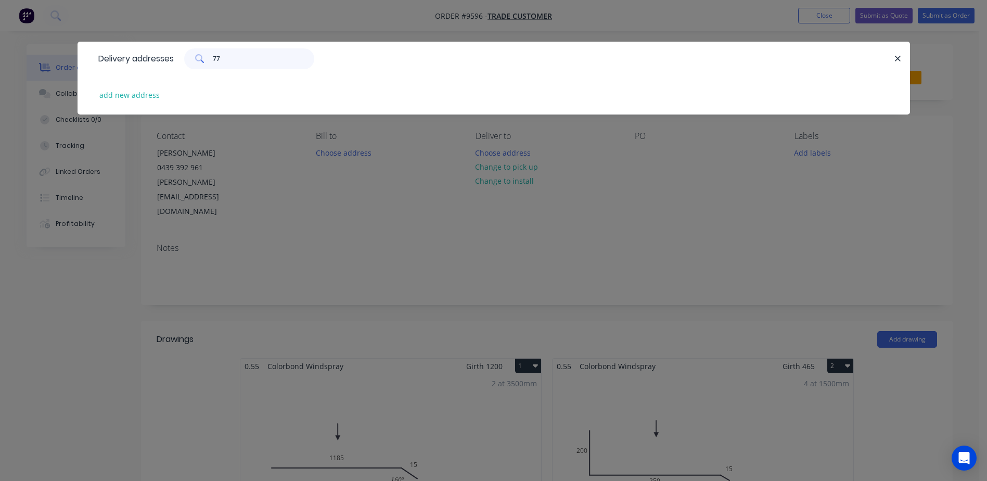
type input "7"
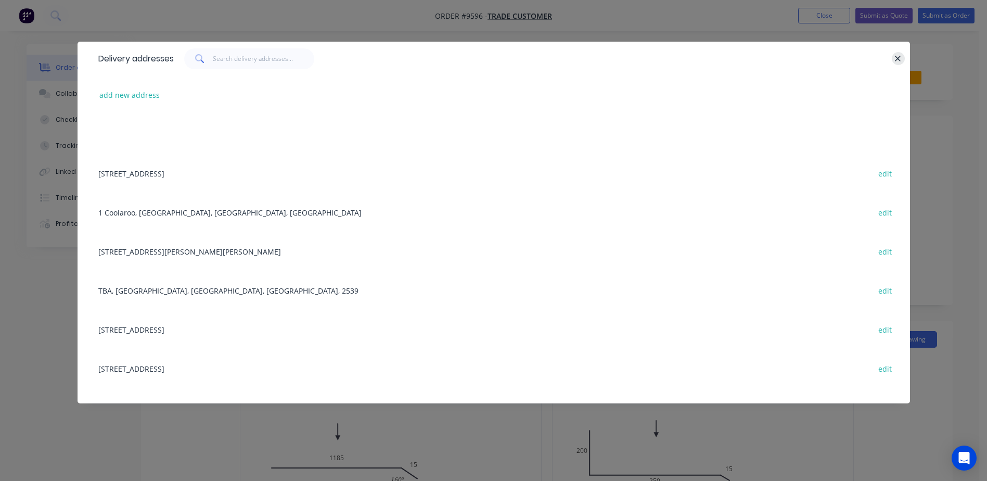
click at [896, 57] on icon "button" at bounding box center [898, 58] width 7 height 9
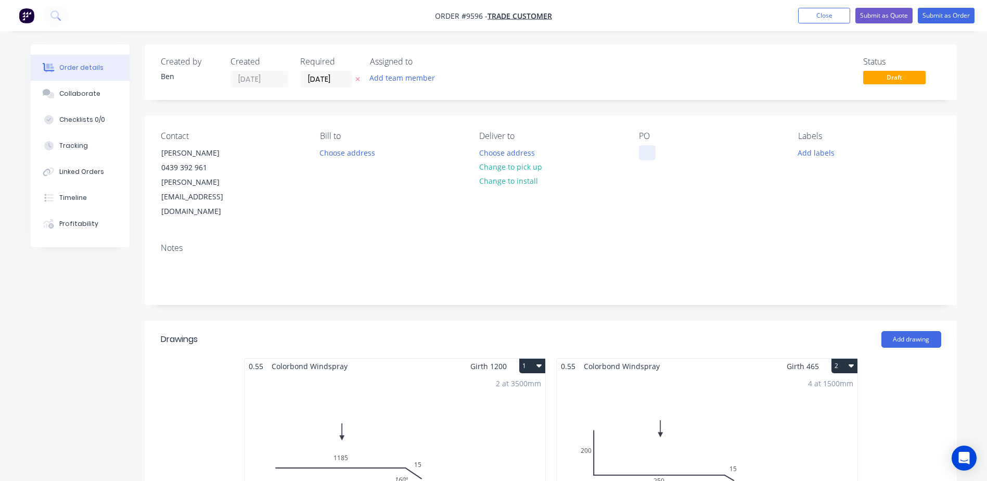
click at [649, 148] on div at bounding box center [647, 152] width 17 height 15
click at [627, 194] on div "Contact steve Billingham 0439 392 961 steve@roofingsolutions.com.au Bill to Cho…" at bounding box center [551, 175] width 812 height 119
click at [517, 154] on button "Choose address" at bounding box center [507, 152] width 67 height 14
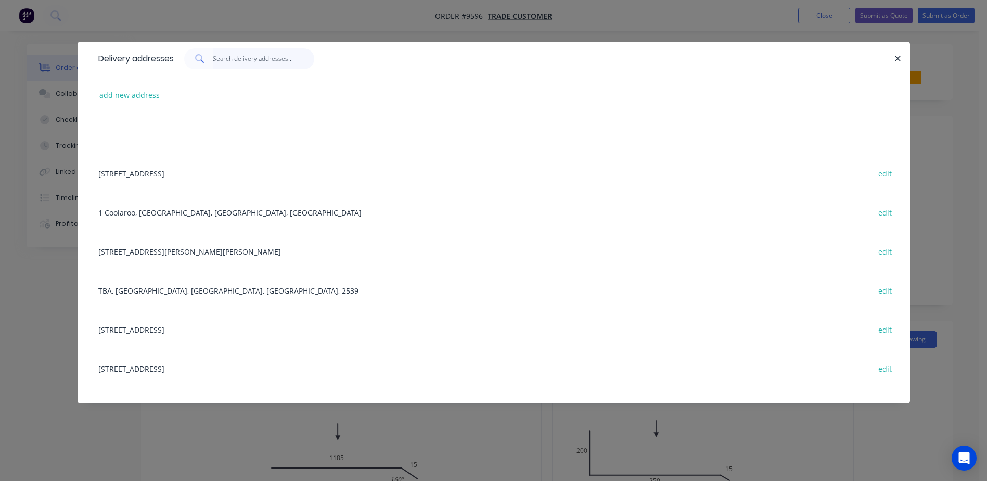
click at [237, 60] on input "text" at bounding box center [263, 58] width 101 height 21
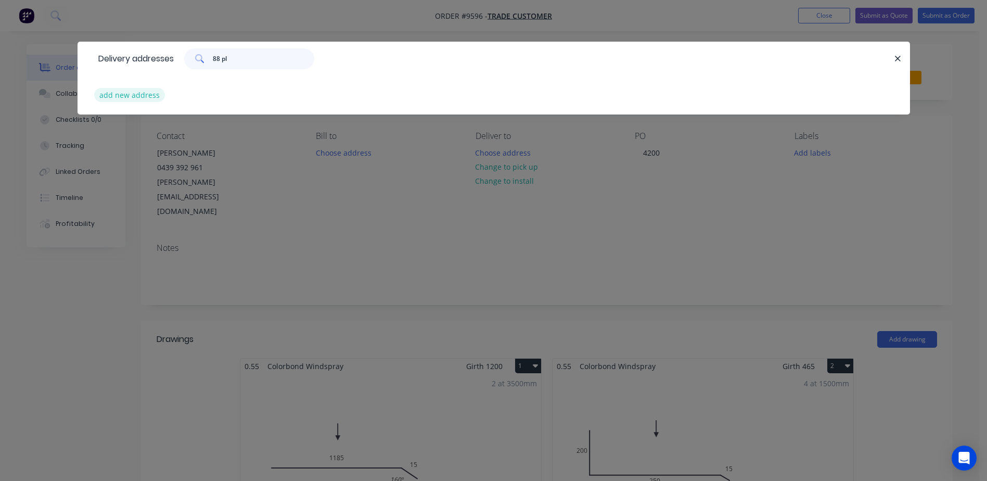
type input "88 pl"
click at [151, 94] on button "add new address" at bounding box center [129, 95] width 71 height 14
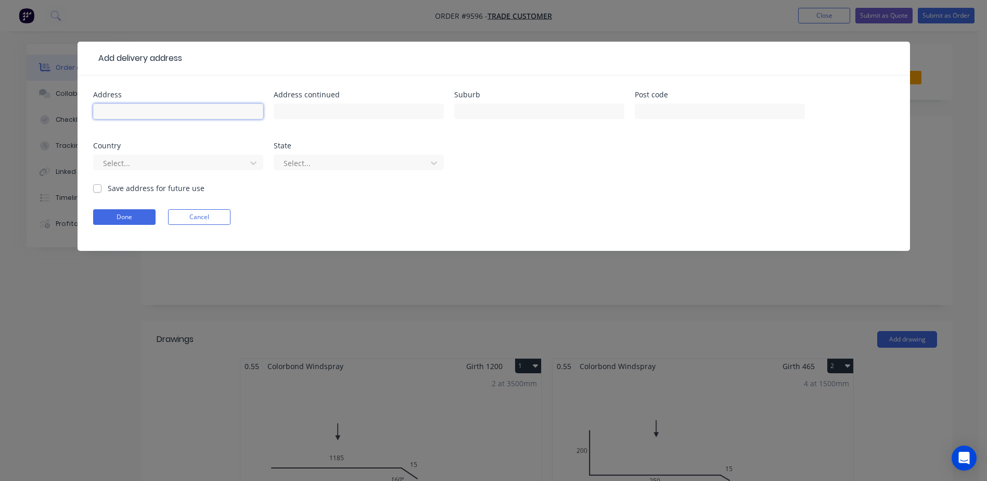
click at [147, 111] on input "text" at bounding box center [178, 112] width 170 height 16
type input "88 plunkett street"
click at [468, 107] on input "text" at bounding box center [539, 112] width 170 height 16
type input "Nowra"
click at [655, 112] on input "text" at bounding box center [720, 112] width 170 height 16
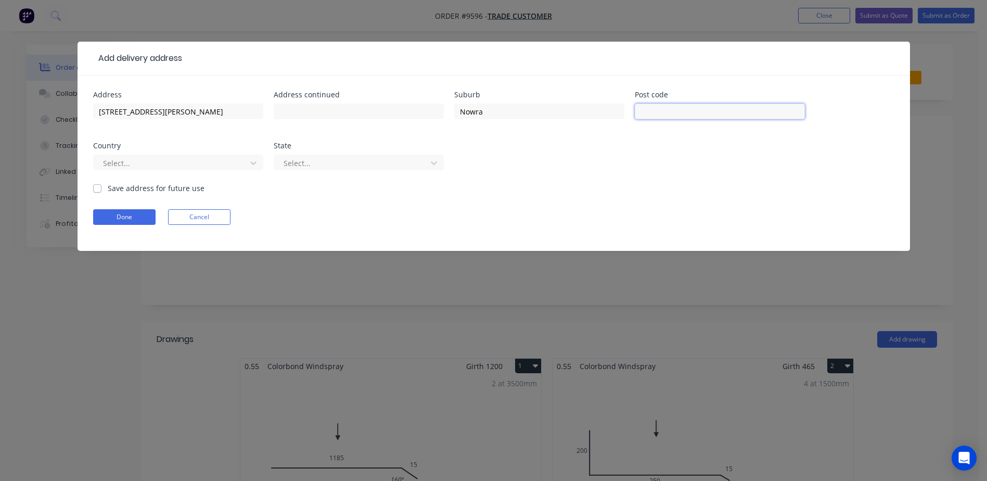
type input "2541"
click at [225, 161] on div at bounding box center [171, 163] width 139 height 13
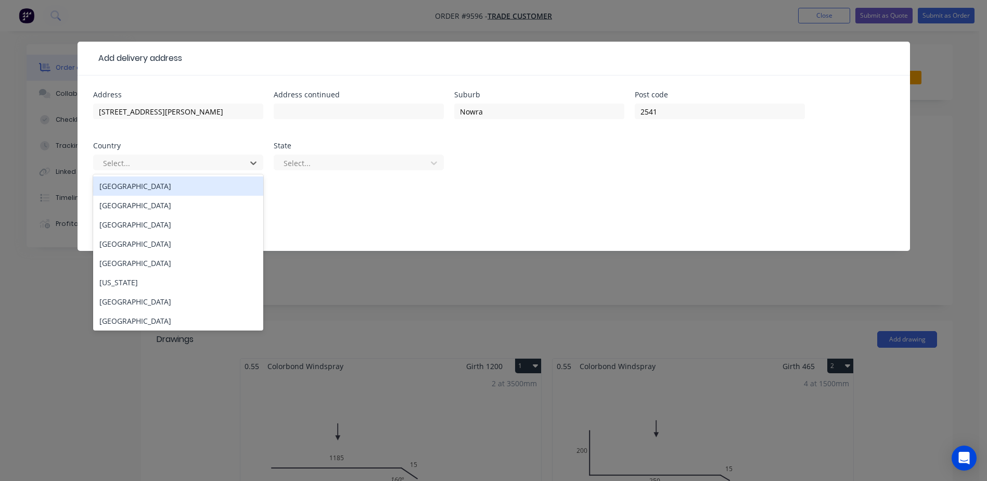
drag, startPoint x: 220, startPoint y: 186, endPoint x: 226, endPoint y: 177, distance: 11.6
click at [220, 184] on div "[GEOGRAPHIC_DATA]" at bounding box center [178, 185] width 170 height 19
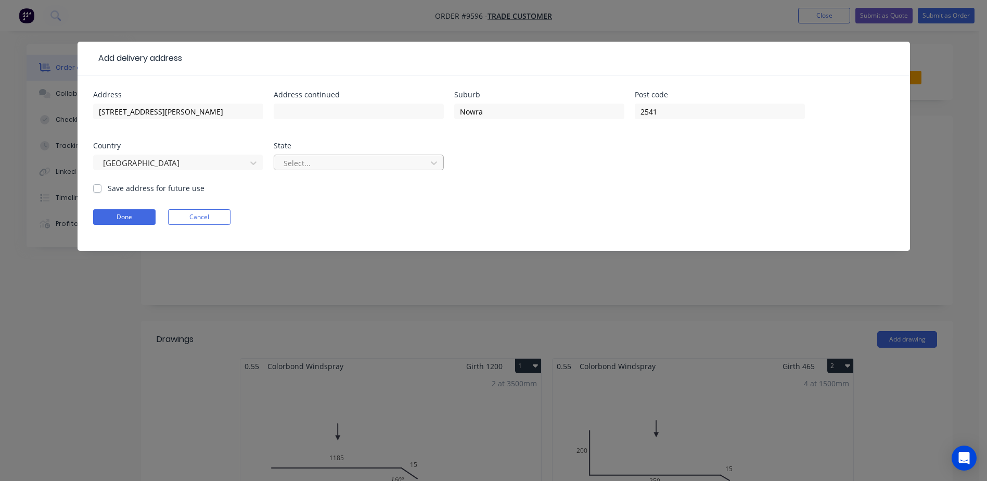
click at [321, 168] on div at bounding box center [352, 163] width 139 height 13
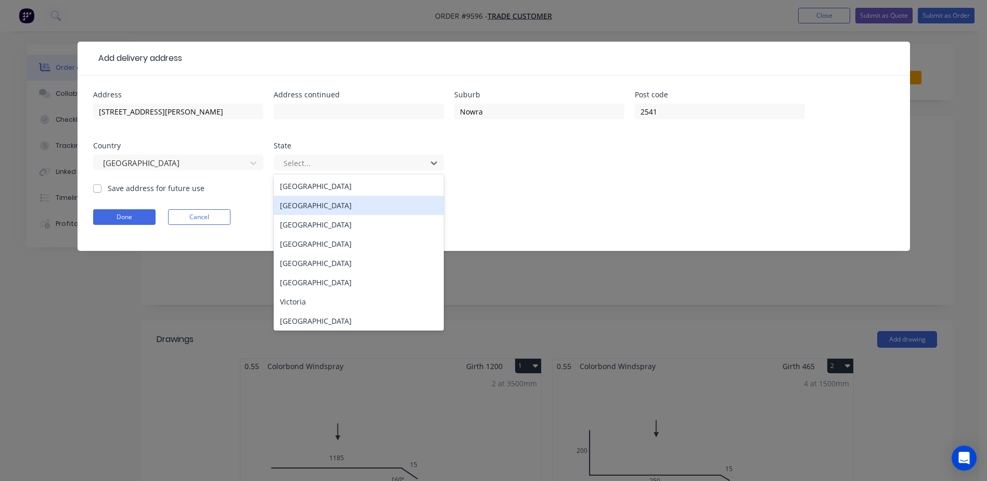
click at [315, 204] on div "New South Wales" at bounding box center [359, 205] width 170 height 19
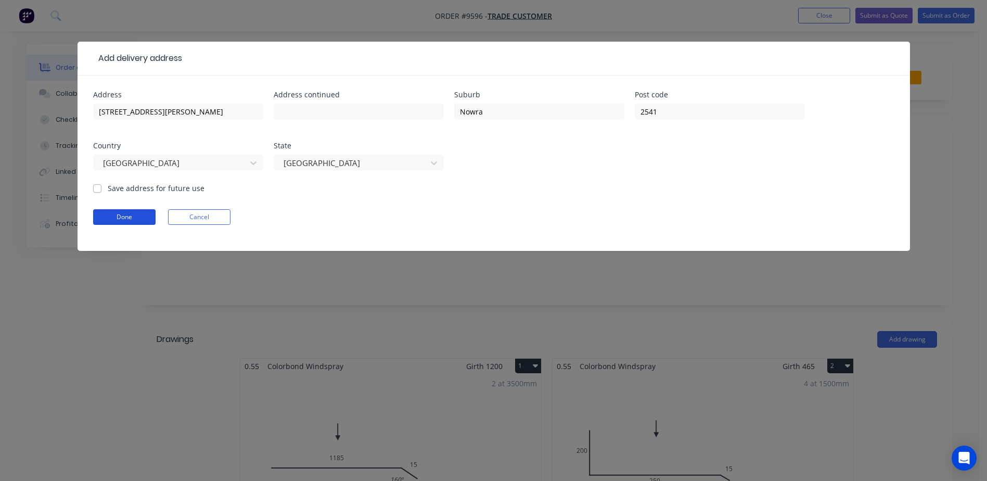
click at [143, 210] on button "Done" at bounding box center [124, 217] width 62 height 16
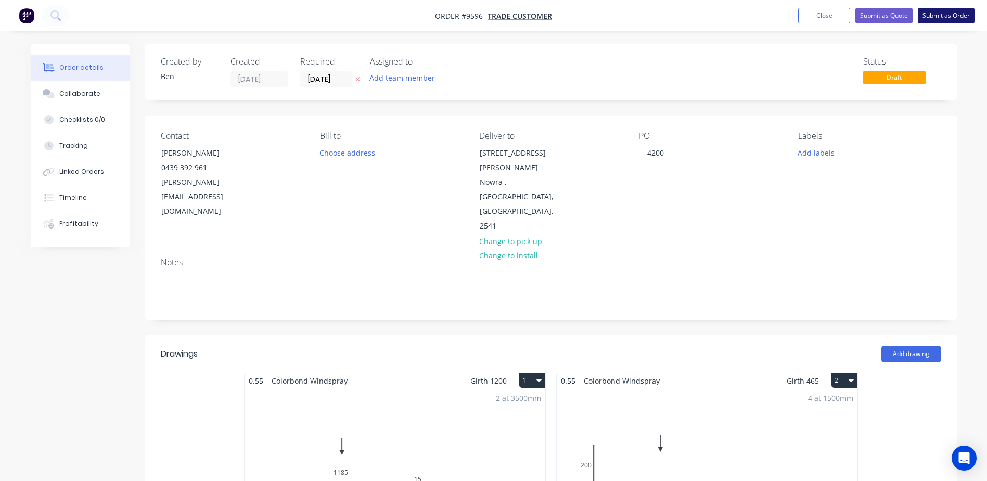
click at [932, 15] on button "Submit as Order" at bounding box center [946, 16] width 57 height 16
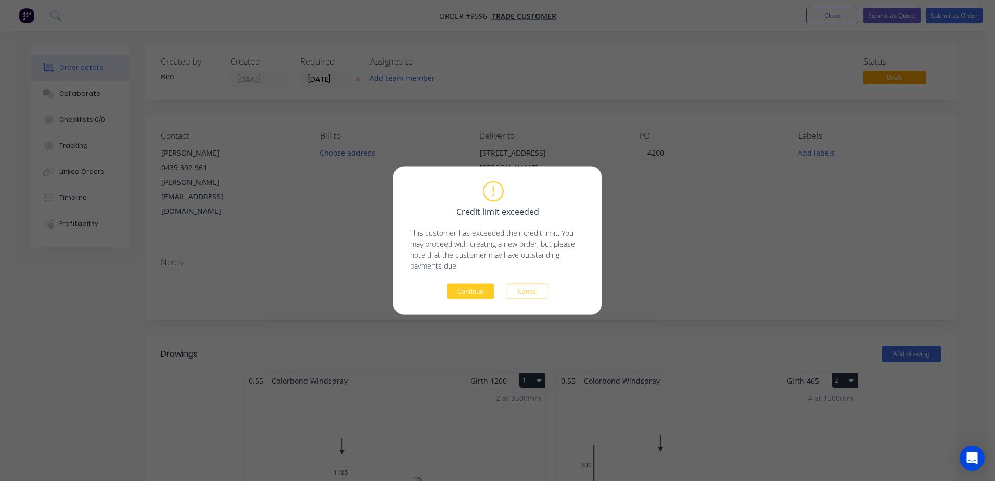
click at [470, 288] on button "Continue" at bounding box center [471, 292] width 48 height 16
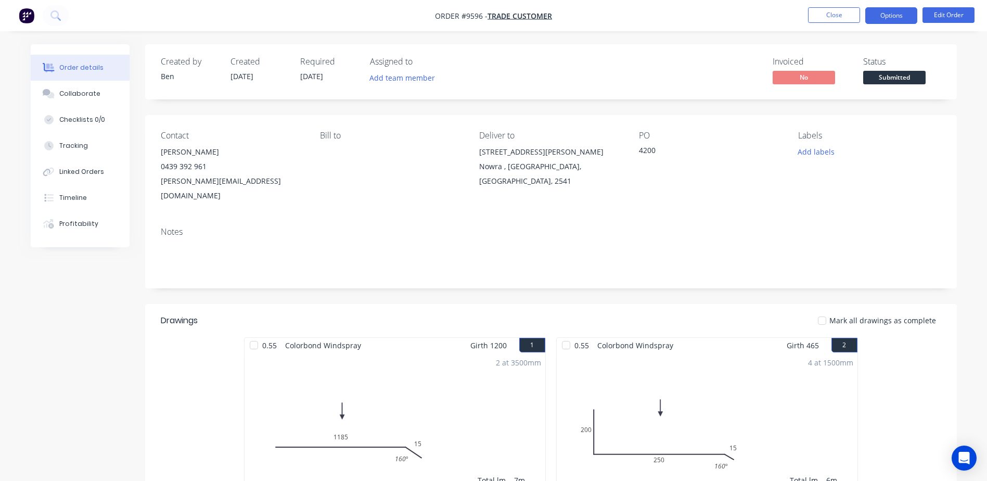
click at [884, 14] on button "Options" at bounding box center [891, 15] width 52 height 17
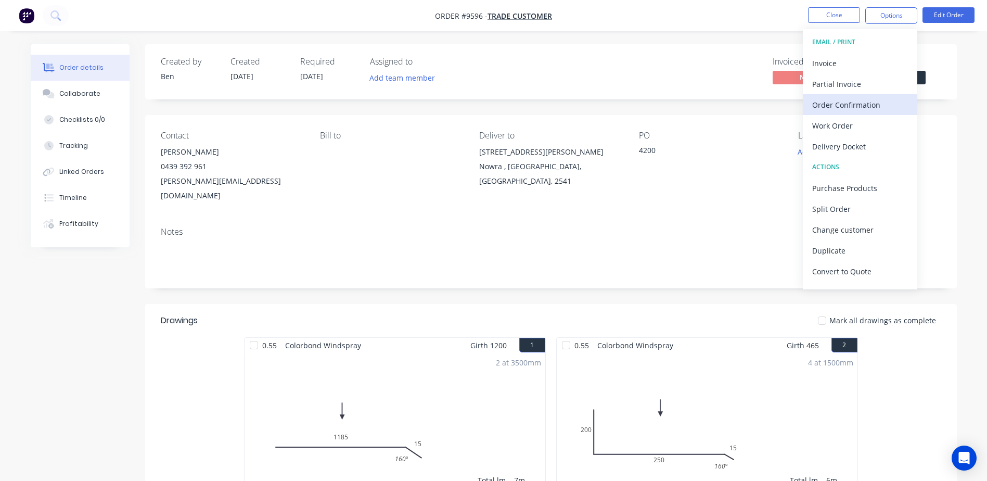
click at [861, 103] on div "Order Confirmation" at bounding box center [860, 104] width 96 height 15
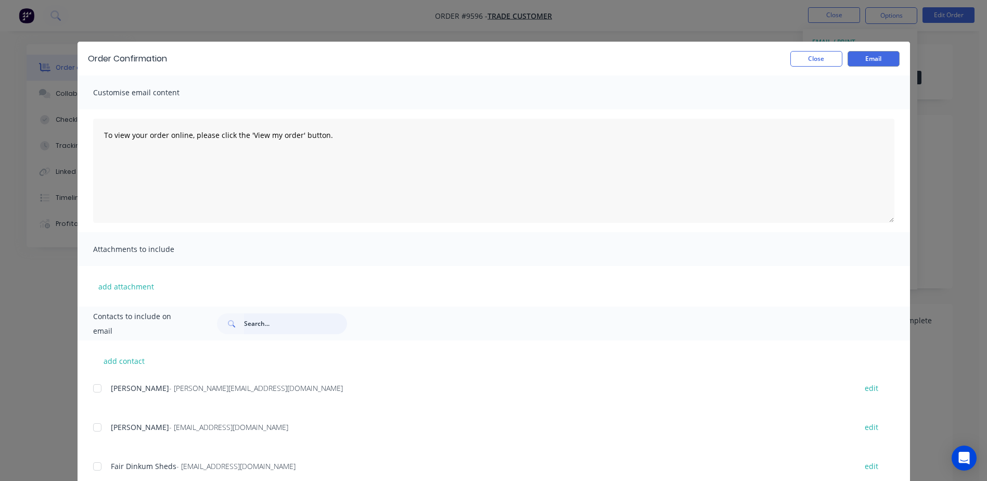
click at [291, 323] on input "text" at bounding box center [295, 323] width 103 height 21
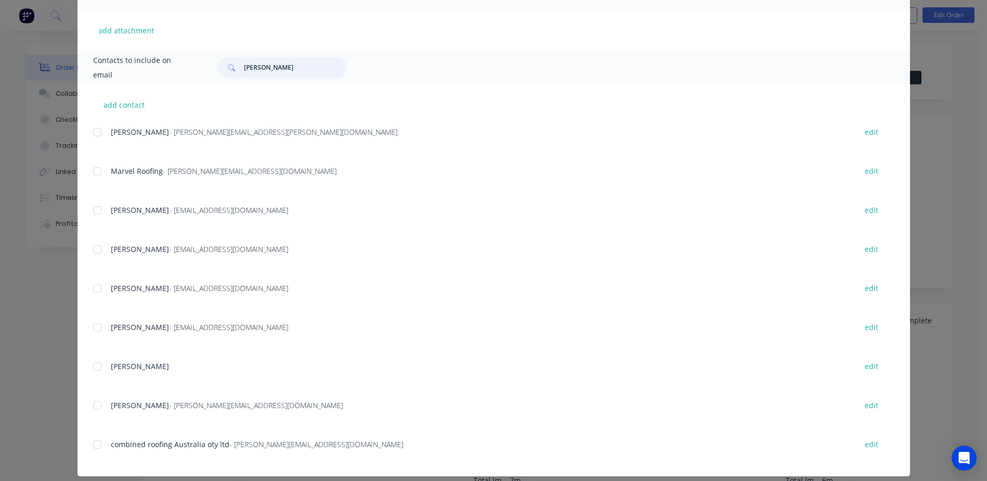
scroll to position [266, 0]
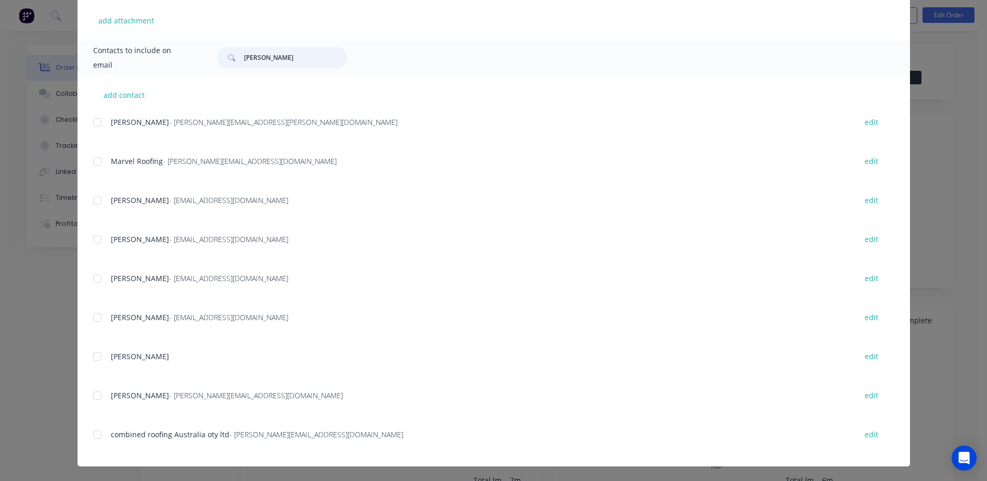
click at [94, 395] on div at bounding box center [97, 395] width 21 height 21
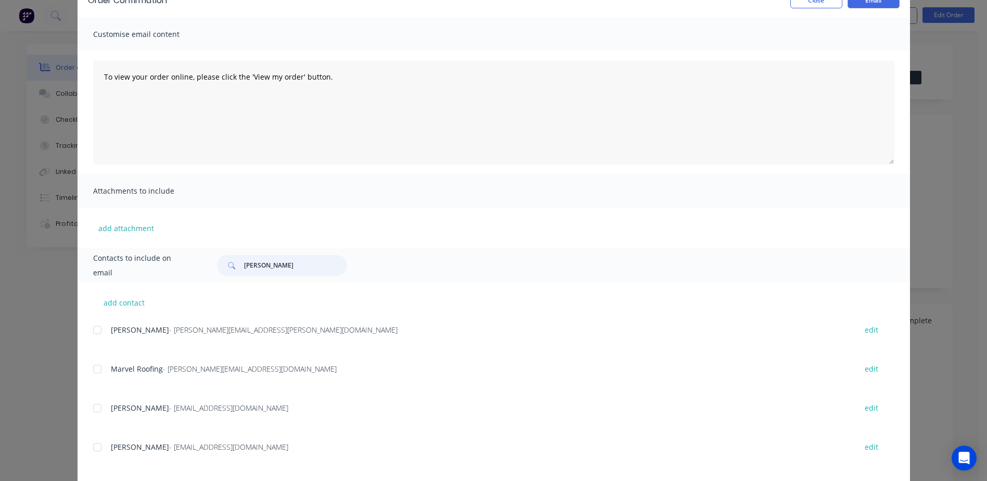
scroll to position [0, 0]
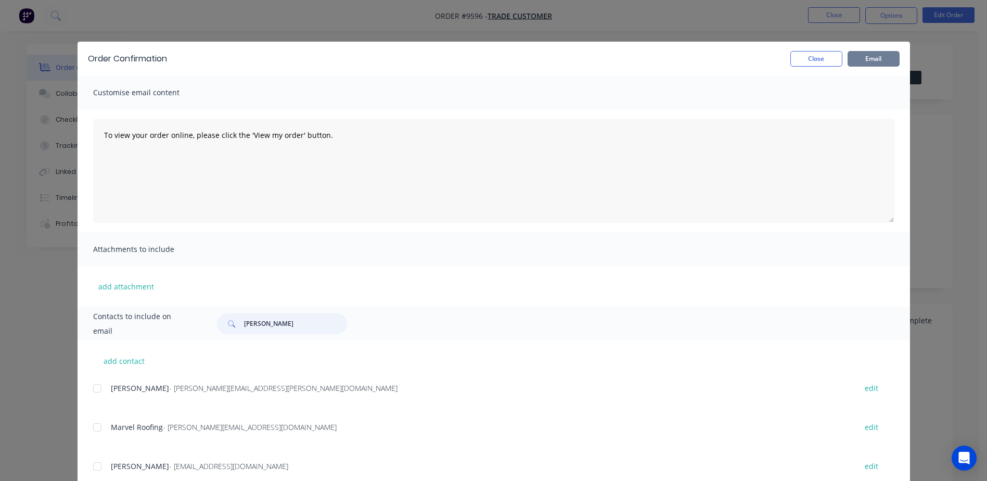
type input "steve"
click at [858, 57] on button "Email" at bounding box center [874, 59] width 52 height 16
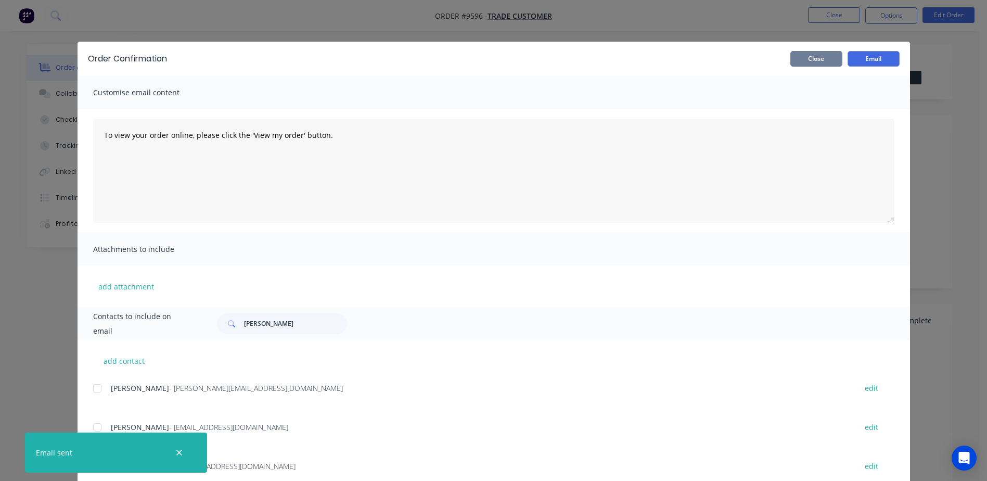
click at [823, 56] on button "Close" at bounding box center [817, 59] width 52 height 16
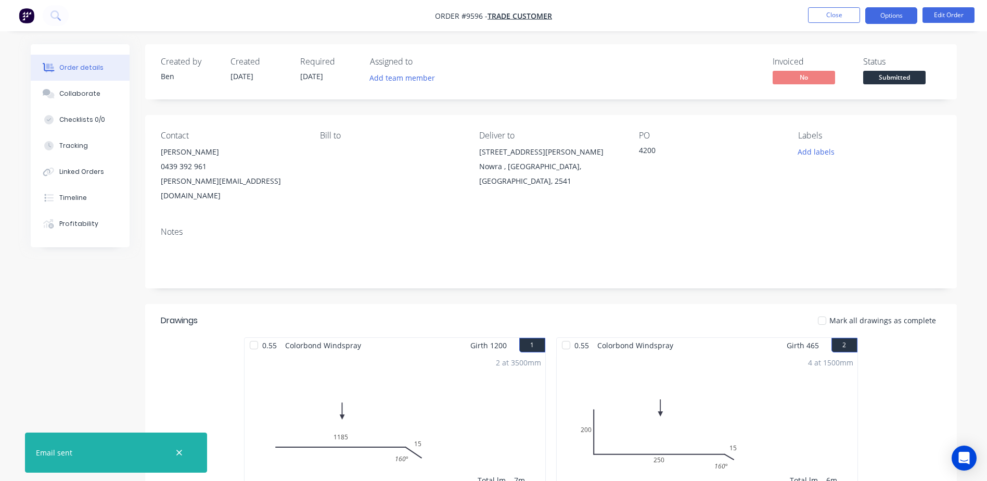
click at [888, 14] on button "Options" at bounding box center [891, 15] width 52 height 17
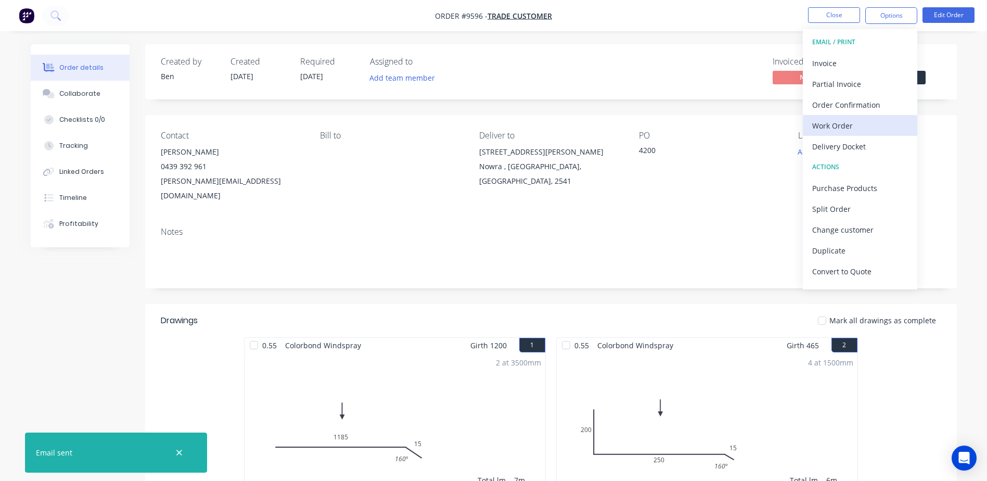
click at [848, 120] on div "Work Order" at bounding box center [860, 125] width 96 height 15
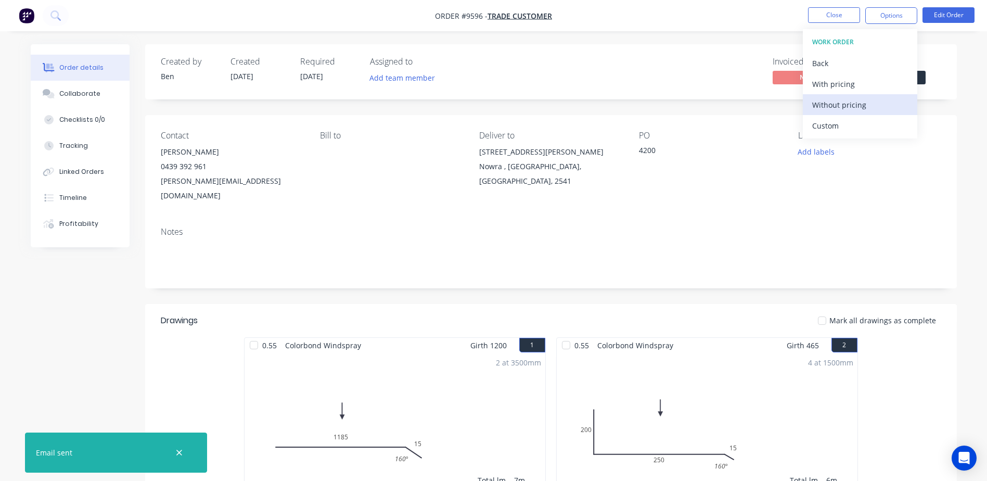
click at [847, 105] on div "Without pricing" at bounding box center [860, 104] width 96 height 15
click at [786, 133] on div "Contact steve Billingham 0439 392 961 steve@roofingsolutions.com.au Bill to Del…" at bounding box center [551, 167] width 812 height 104
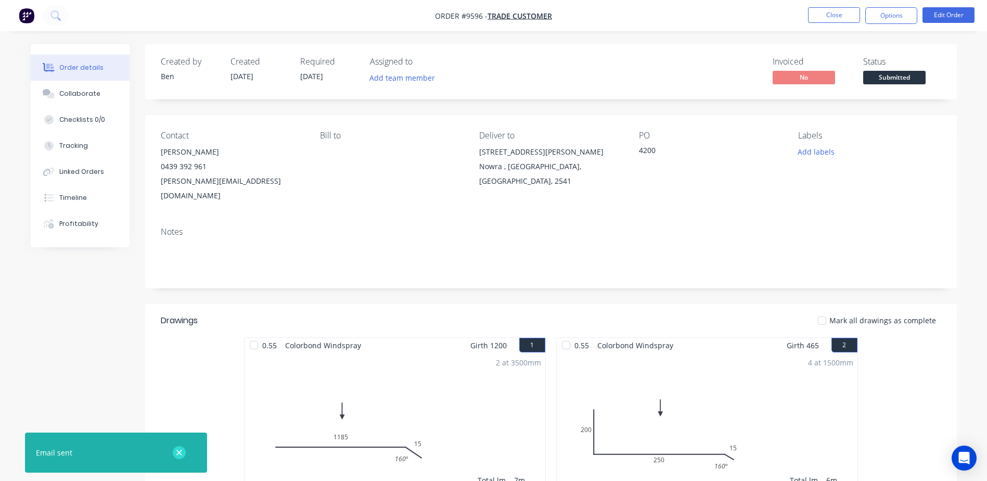
click at [179, 453] on icon "button" at bounding box center [179, 453] width 6 height 6
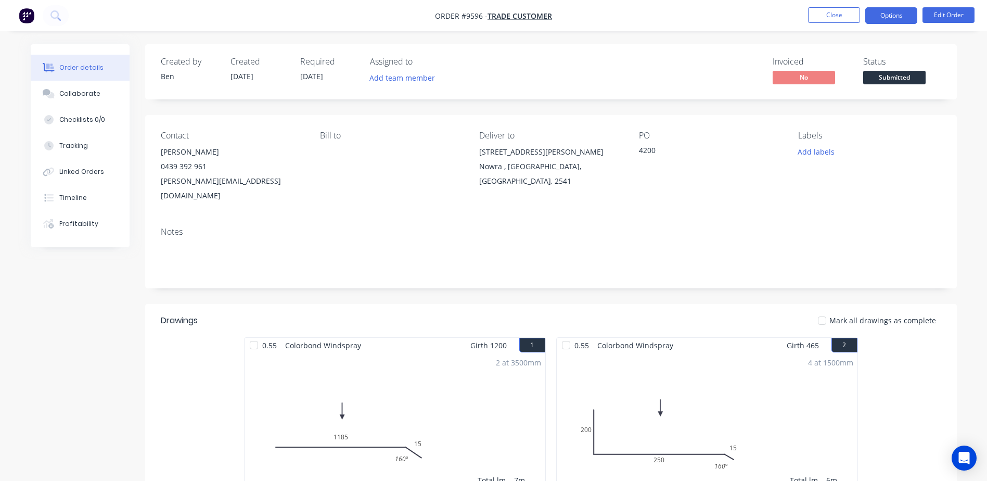
click at [890, 13] on button "Options" at bounding box center [891, 15] width 52 height 17
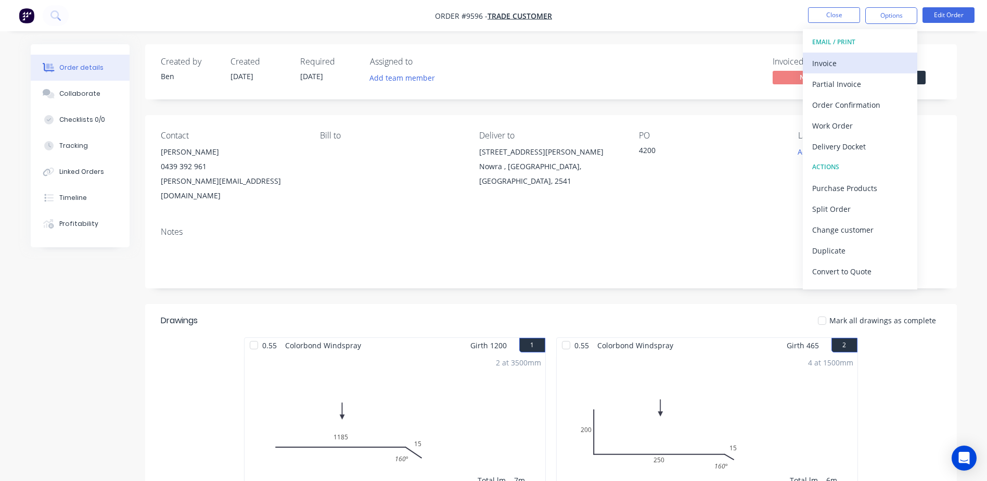
click at [842, 60] on div "Invoice" at bounding box center [860, 63] width 96 height 15
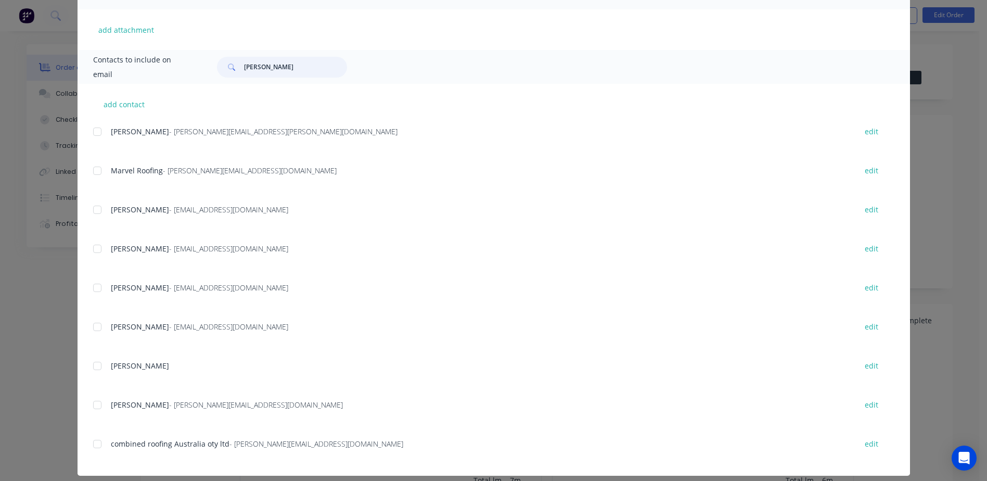
scroll to position [260, 0]
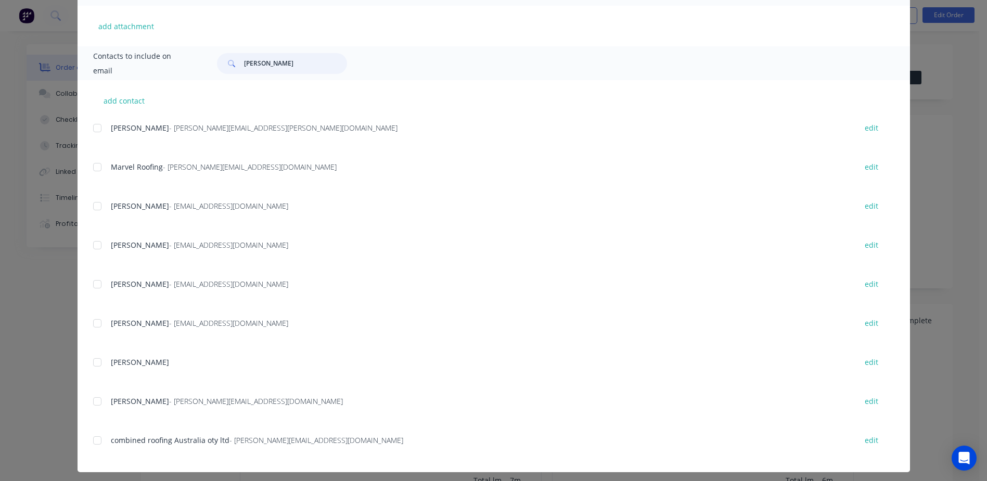
click at [95, 401] on div at bounding box center [97, 401] width 21 height 21
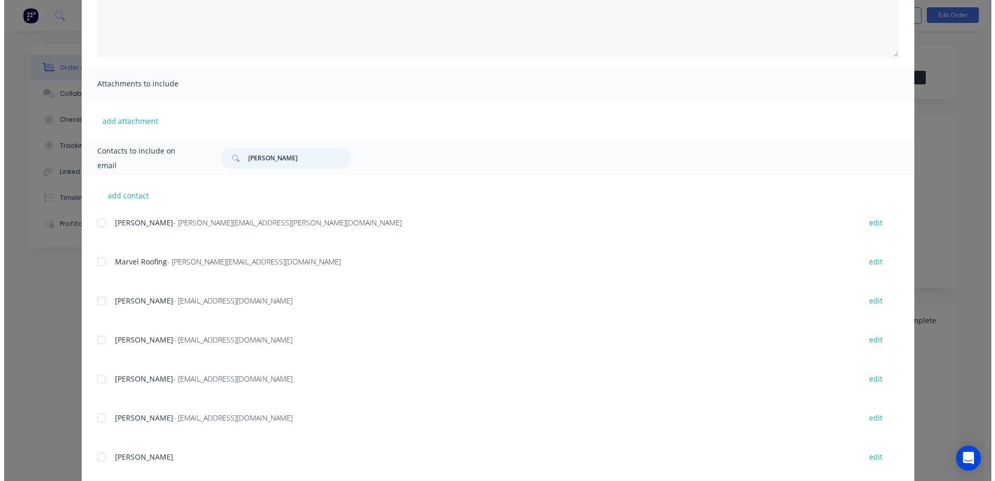
scroll to position [0, 0]
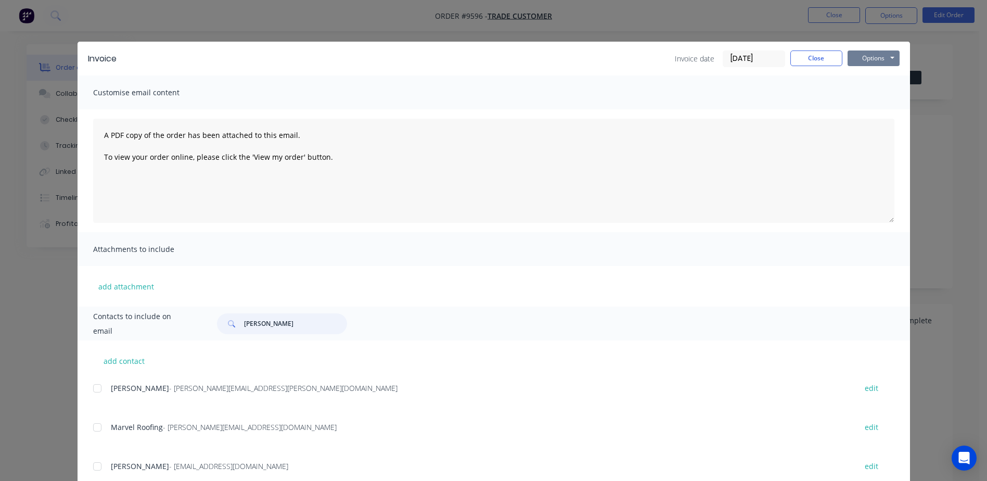
type input "Steve"
click at [870, 58] on button "Options" at bounding box center [874, 58] width 52 height 16
click at [866, 107] on button "Email" at bounding box center [881, 111] width 67 height 17
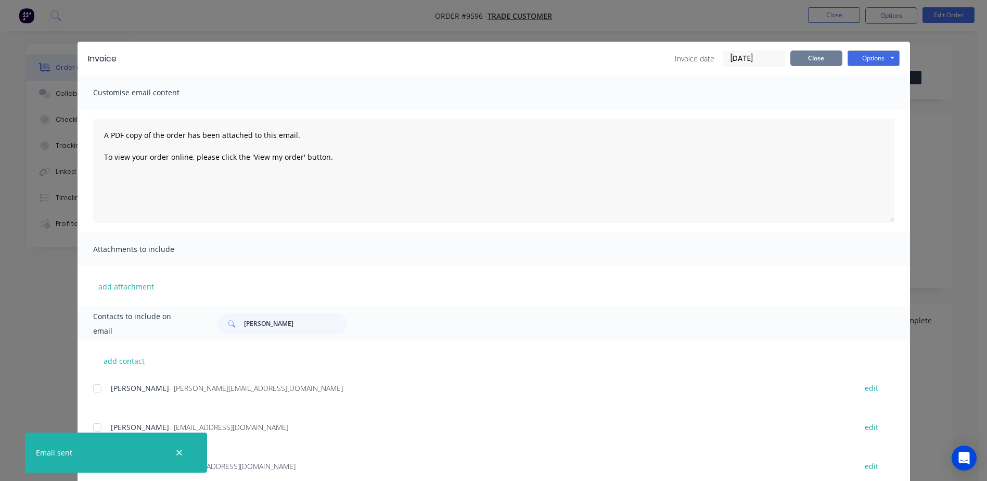
click at [810, 57] on button "Close" at bounding box center [817, 58] width 52 height 16
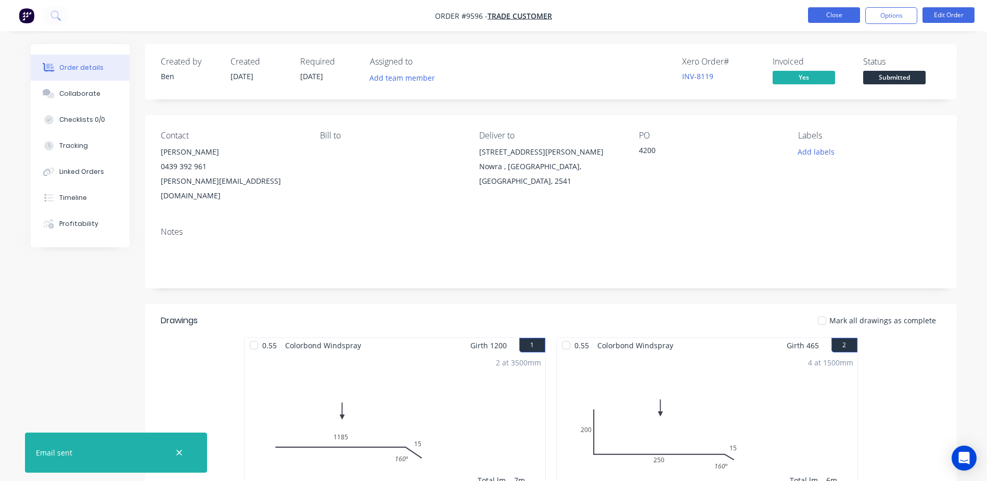
click at [834, 17] on button "Close" at bounding box center [834, 15] width 52 height 16
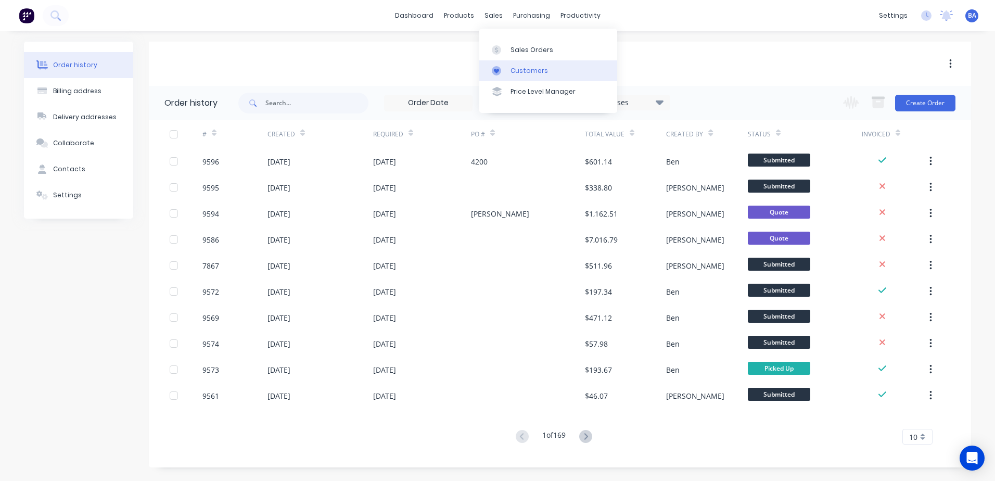
click at [502, 67] on div at bounding box center [500, 70] width 16 height 9
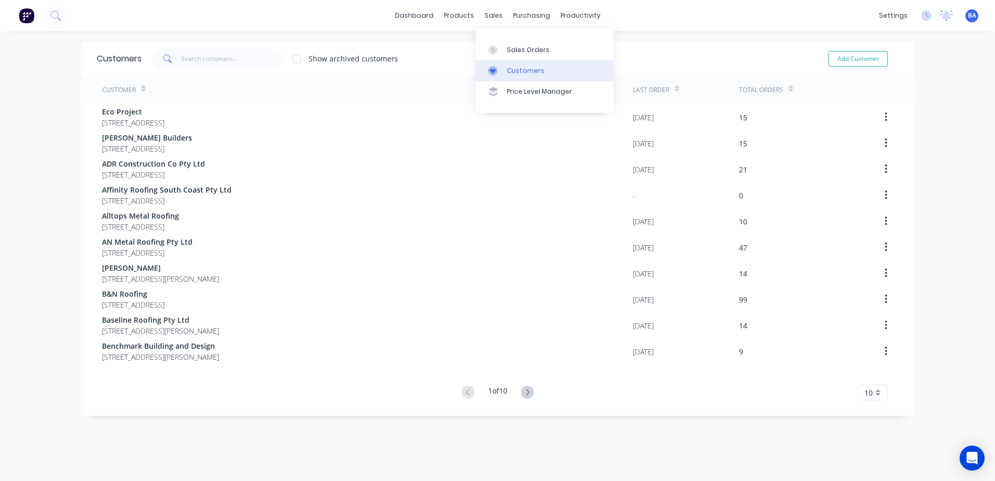
click at [491, 68] on icon at bounding box center [492, 70] width 9 height 9
click at [485, 68] on link "Customers" at bounding box center [545, 70] width 138 height 21
click at [256, 57] on input "text" at bounding box center [231, 58] width 101 height 21
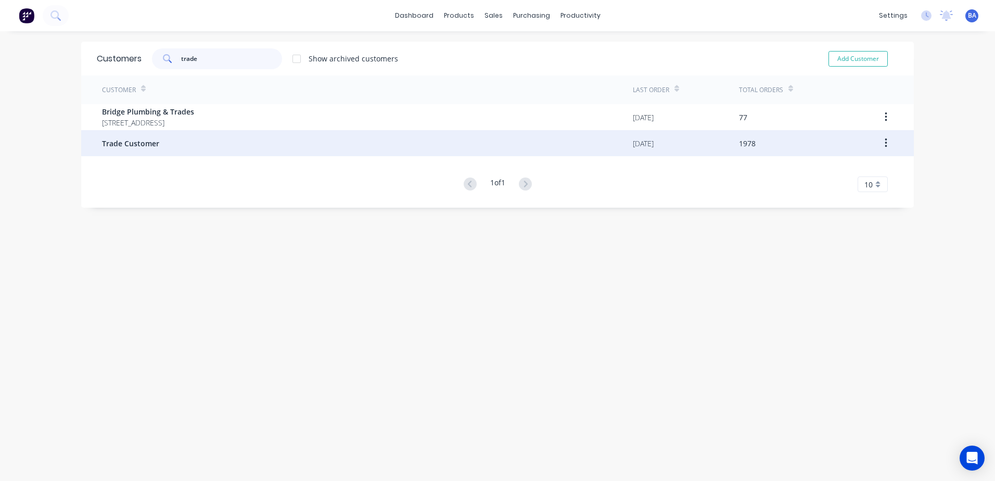
type input "trade"
click at [130, 139] on span "Trade Customer" at bounding box center [130, 143] width 57 height 11
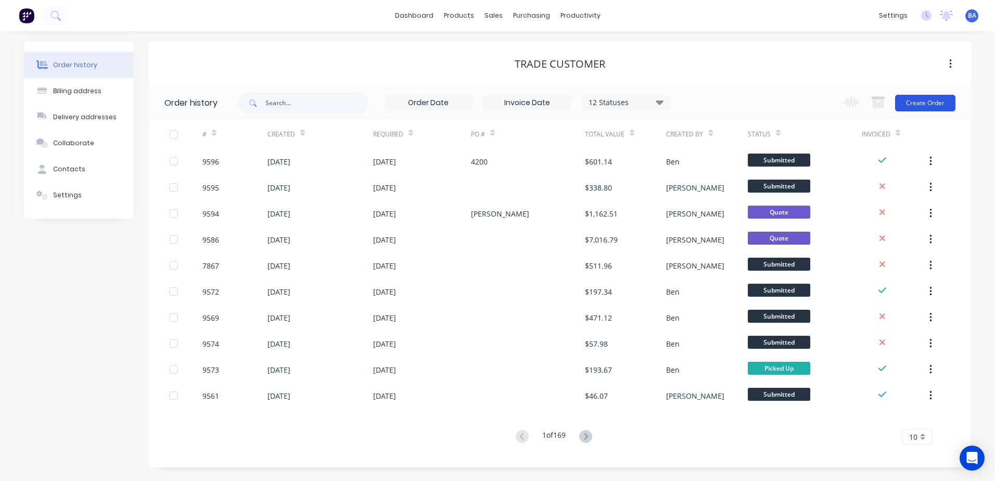
click at [903, 100] on button "Create Order" at bounding box center [925, 103] width 60 height 17
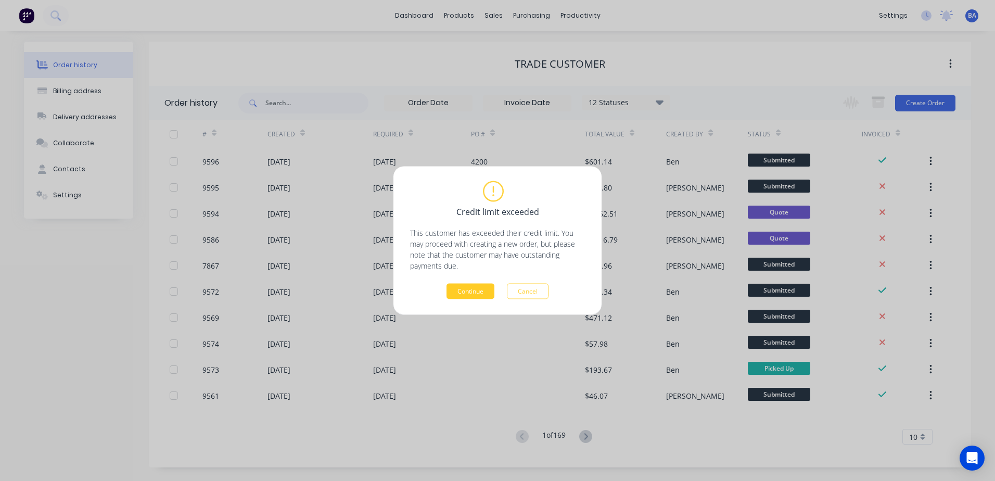
click at [481, 285] on button "Continue" at bounding box center [471, 292] width 48 height 16
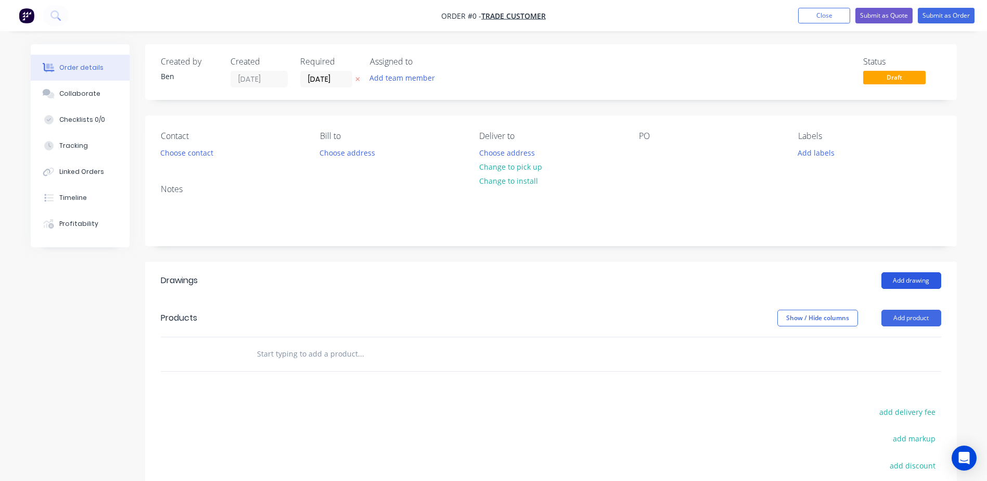
click at [889, 278] on button "Add drawing" at bounding box center [912, 280] width 60 height 17
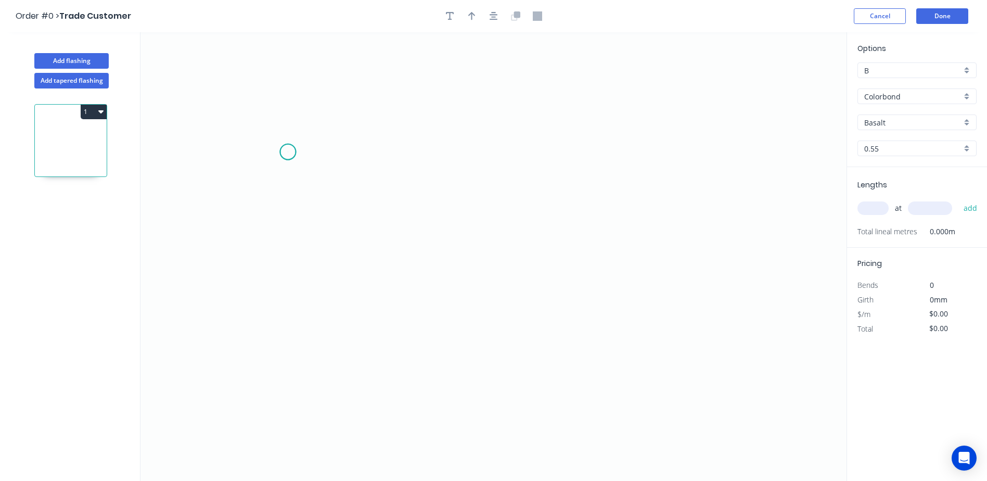
click at [288, 152] on icon "0" at bounding box center [494, 256] width 706 height 449
drag, startPoint x: 284, startPoint y: 292, endPoint x: 313, endPoint y: 295, distance: 28.7
click at [287, 292] on icon "0" at bounding box center [494, 256] width 706 height 449
click at [435, 291] on icon at bounding box center [361, 291] width 147 height 0
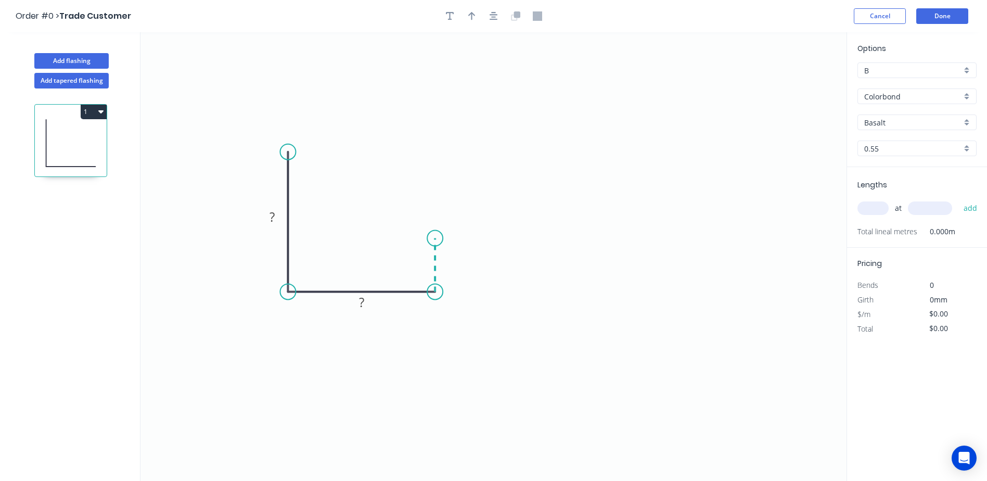
click at [435, 238] on icon at bounding box center [435, 265] width 0 height 54
click at [267, 214] on rect at bounding box center [272, 217] width 21 height 15
click at [423, 148] on icon "0 240 52 30" at bounding box center [494, 256] width 706 height 449
type input "$15.34"
click at [470, 21] on button "button" at bounding box center [472, 16] width 16 height 16
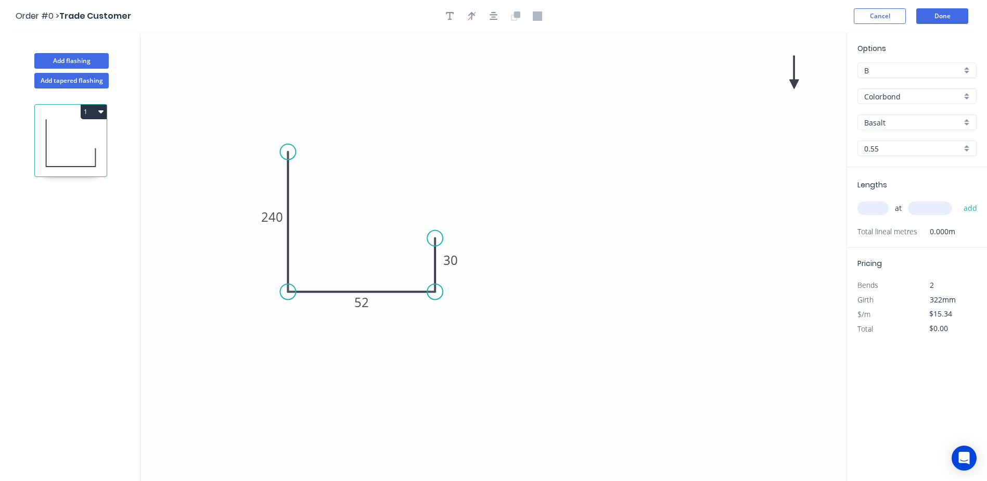
click at [793, 77] on icon "0 240 52 30" at bounding box center [494, 256] width 706 height 449
click at [793, 76] on icon "0 240 52 30" at bounding box center [494, 256] width 706 height 449
click at [795, 77] on icon at bounding box center [793, 72] width 9 height 33
click at [796, 77] on icon at bounding box center [794, 64] width 9 height 33
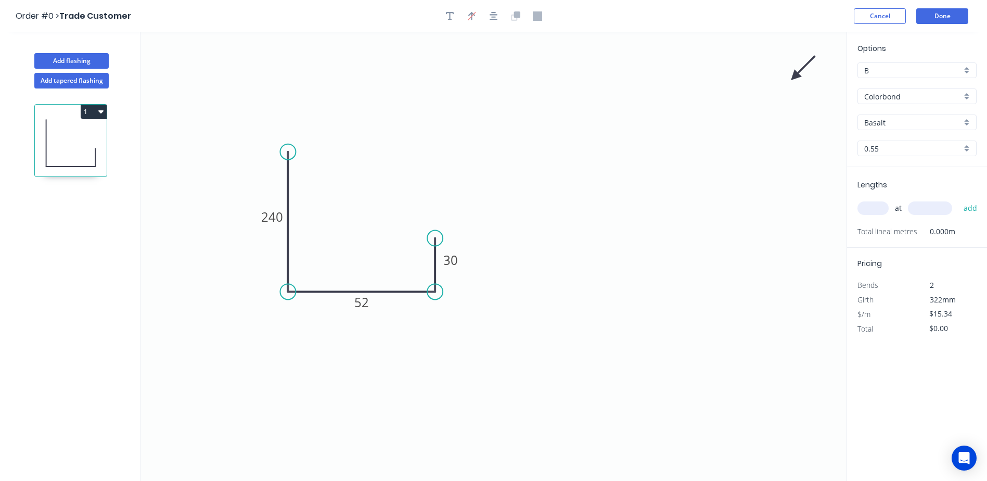
click at [796, 77] on icon at bounding box center [803, 68] width 30 height 30
click at [796, 77] on icon at bounding box center [803, 85] width 30 height 30
drag, startPoint x: 793, startPoint y: 77, endPoint x: 371, endPoint y: 338, distance: 496.1
click at [370, 339] on icon at bounding box center [366, 352] width 9 height 33
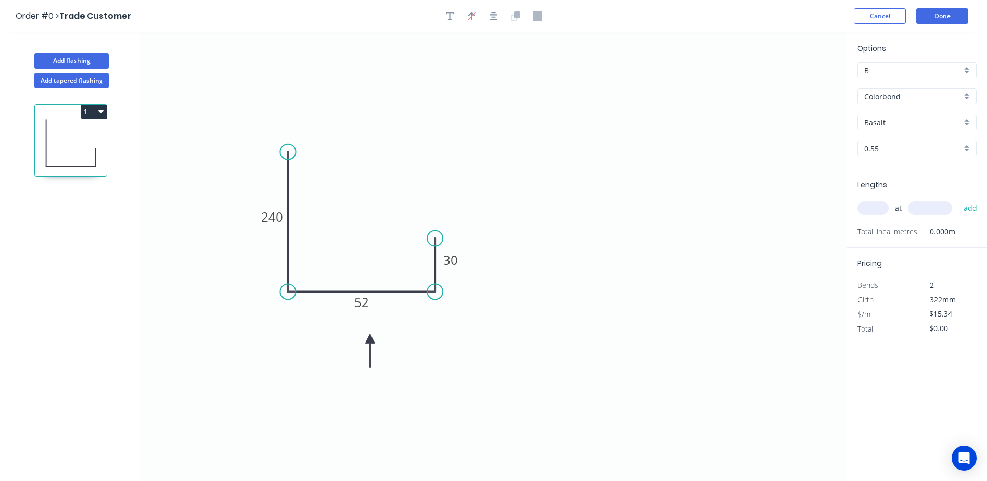
click at [888, 119] on input "Basalt" at bounding box center [912, 122] width 97 height 11
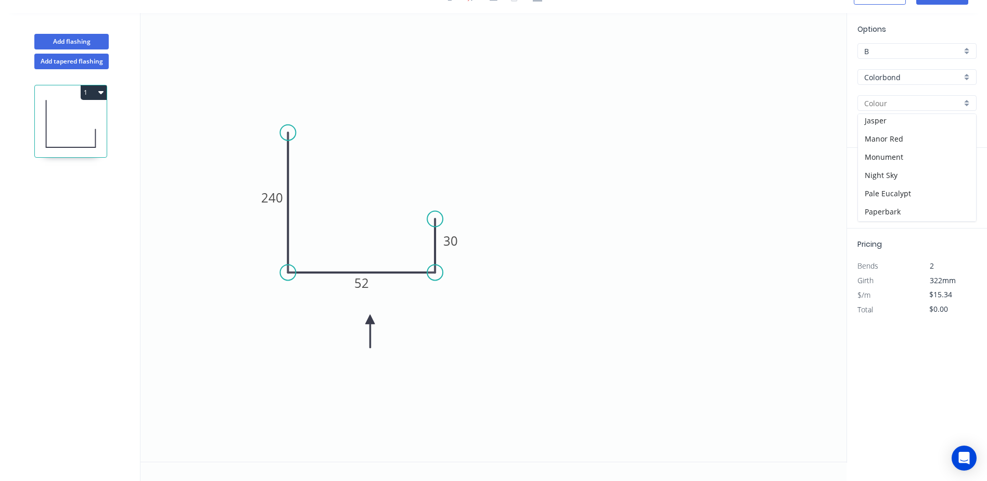
scroll to position [176, 0]
click at [898, 204] on div "Night Sky" at bounding box center [917, 202] width 118 height 18
type input "Night Sky"
click at [874, 187] on input "text" at bounding box center [873, 189] width 31 height 14
type input "4"
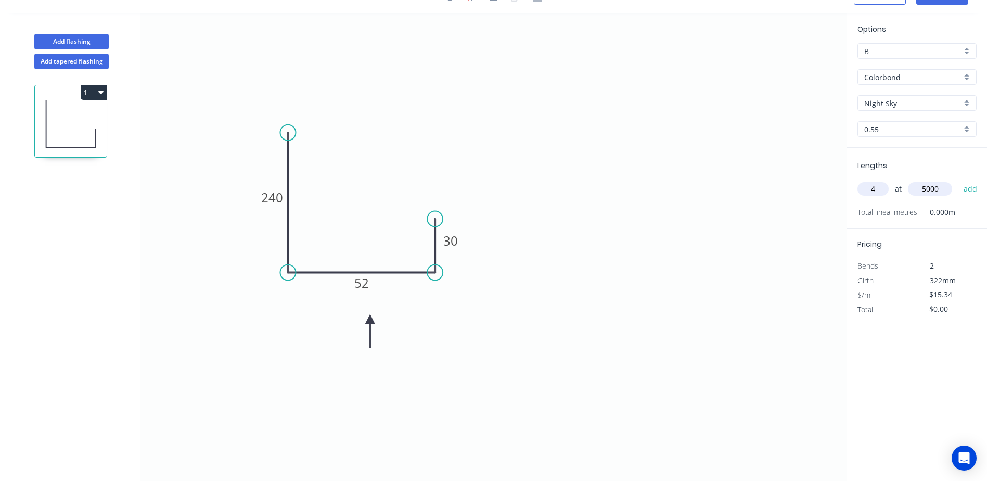
type input "5000"
click at [959, 180] on button "add" at bounding box center [971, 189] width 24 height 18
type input "$306.80"
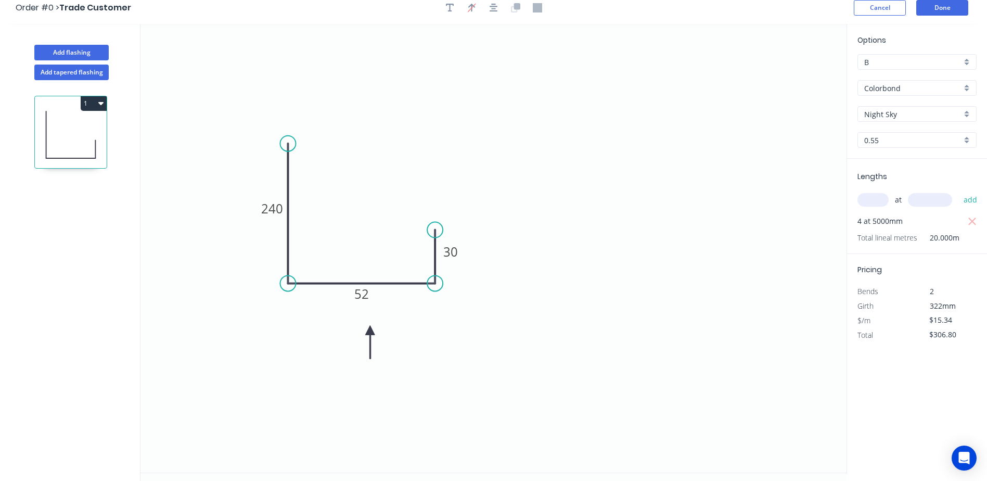
scroll to position [0, 0]
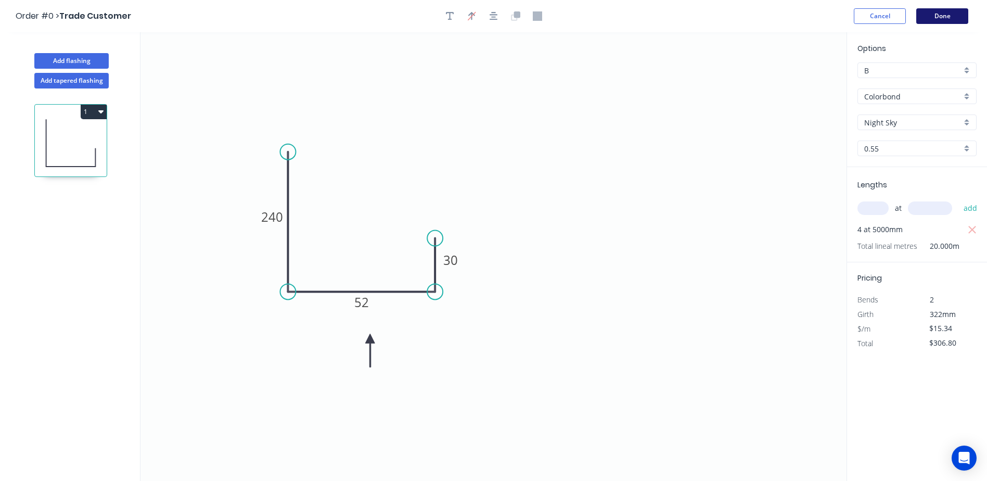
click at [931, 16] on button "Done" at bounding box center [942, 16] width 52 height 16
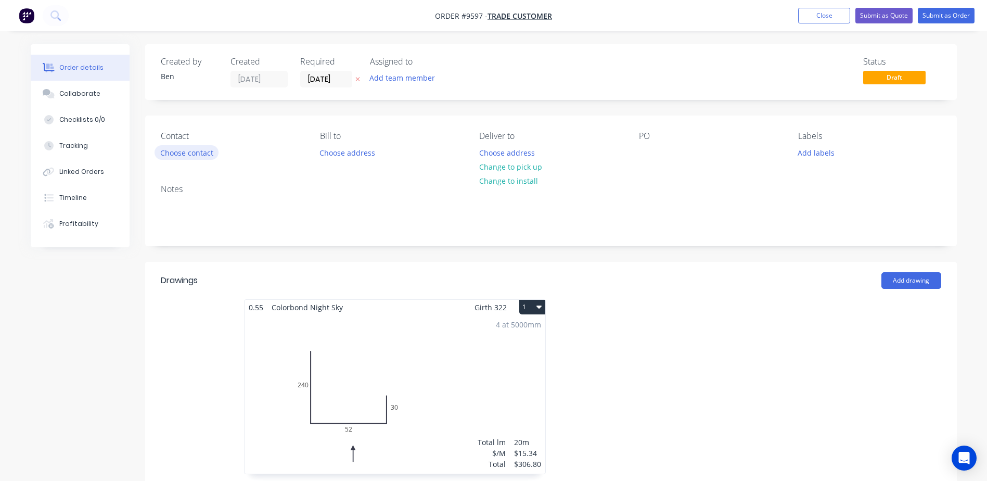
click at [184, 151] on button "Choose contact" at bounding box center [187, 152] width 64 height 14
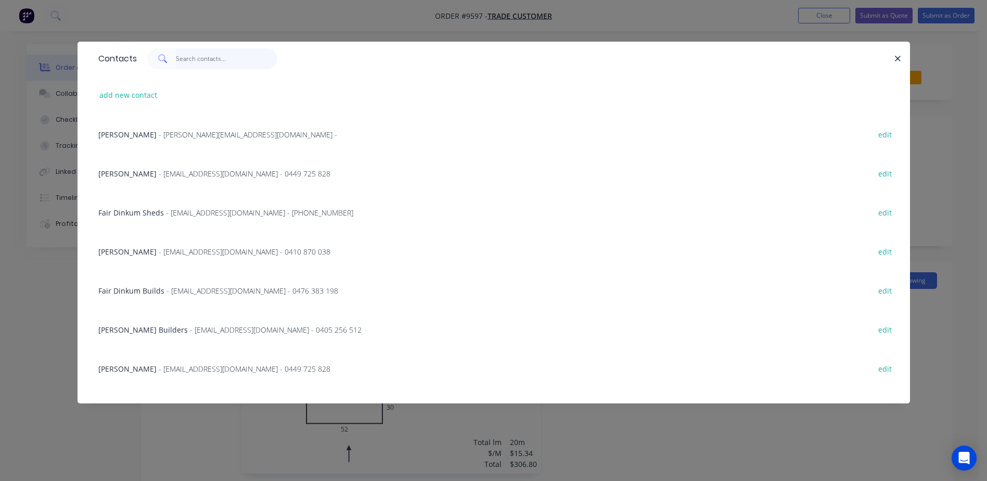
click at [192, 58] on input "text" at bounding box center [226, 58] width 101 height 21
type input "l"
type input "p"
click at [119, 93] on button "add new contact" at bounding box center [128, 95] width 69 height 14
select select "AU"
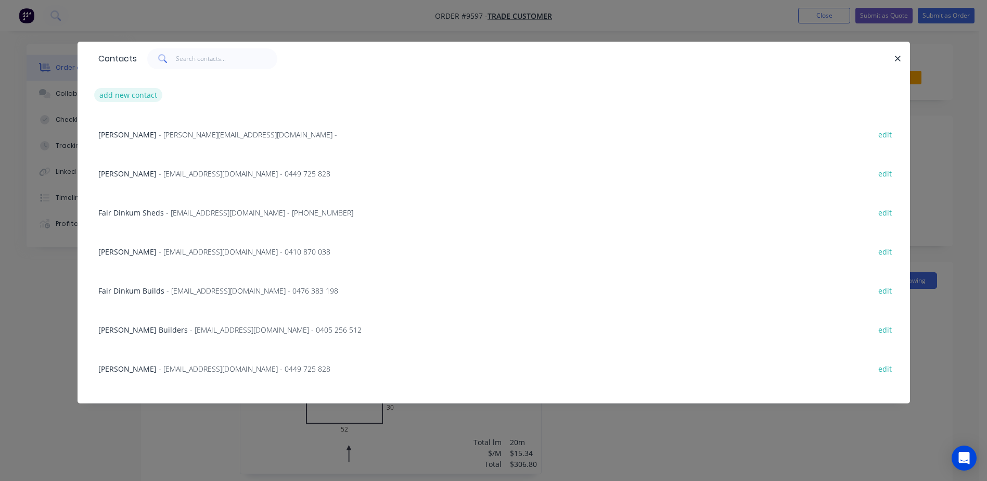
select select "AU"
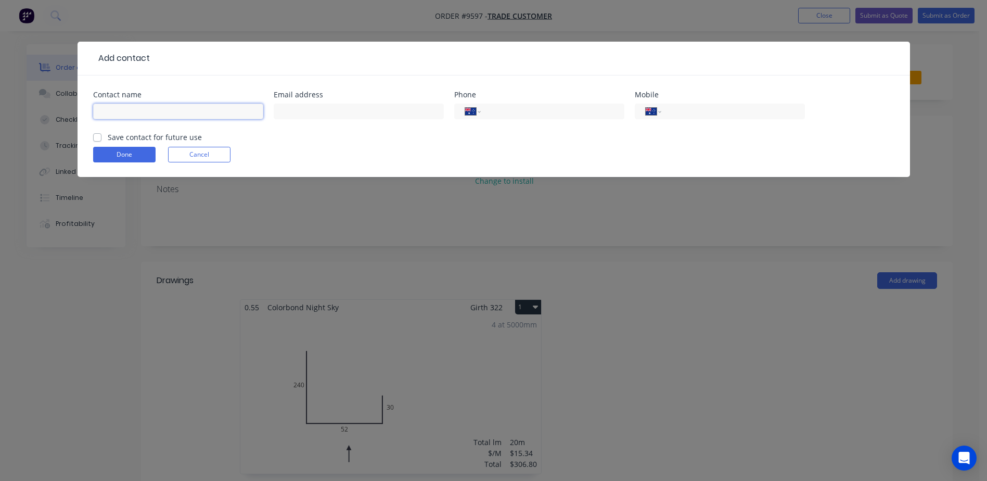
click at [128, 108] on input "text" at bounding box center [178, 112] width 170 height 16
type input "[PERSON_NAME]"
click at [354, 109] on input "text" at bounding box center [359, 112] width 170 height 16
type input "[EMAIL_ADDRESS][DOMAIN_NAME]"
click at [671, 111] on input "tel" at bounding box center [731, 112] width 125 height 12
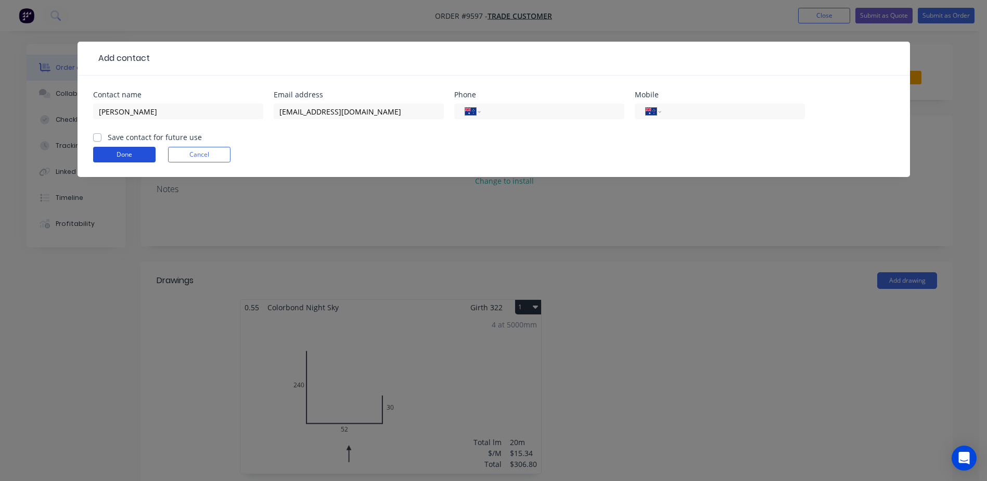
click at [144, 151] on button "Done" at bounding box center [124, 155] width 62 height 16
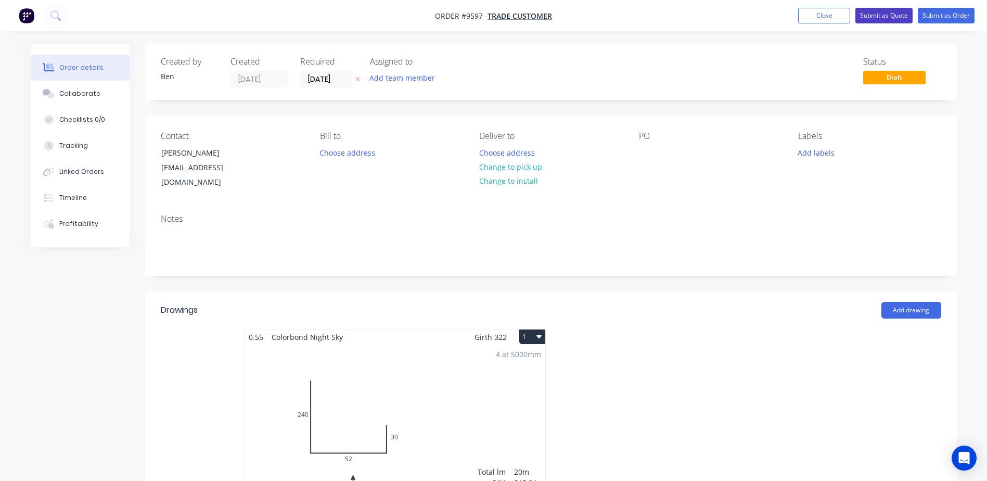
click at [895, 14] on button "Submit as Quote" at bounding box center [884, 16] width 57 height 16
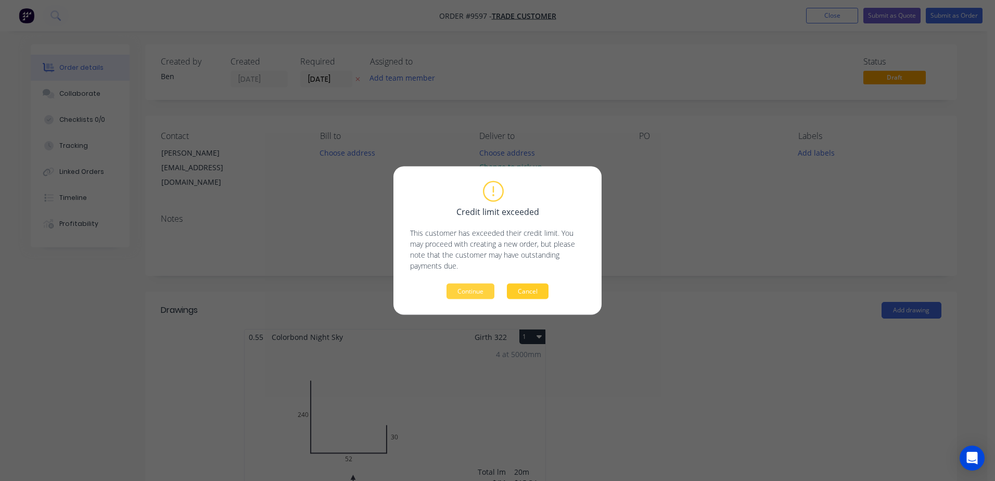
click at [516, 287] on button "Cancel" at bounding box center [528, 292] width 42 height 16
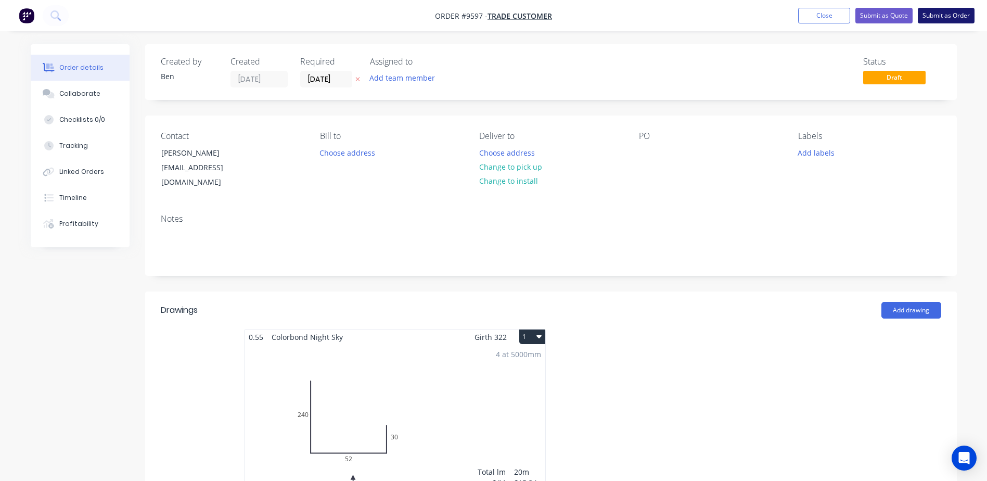
click at [940, 15] on button "Submit as Order" at bounding box center [946, 16] width 57 height 16
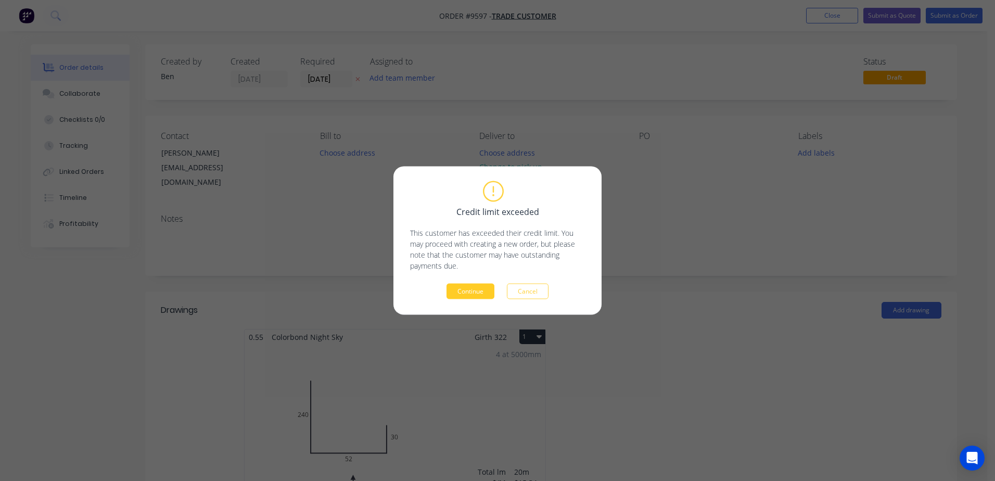
click at [478, 291] on button "Continue" at bounding box center [471, 292] width 48 height 16
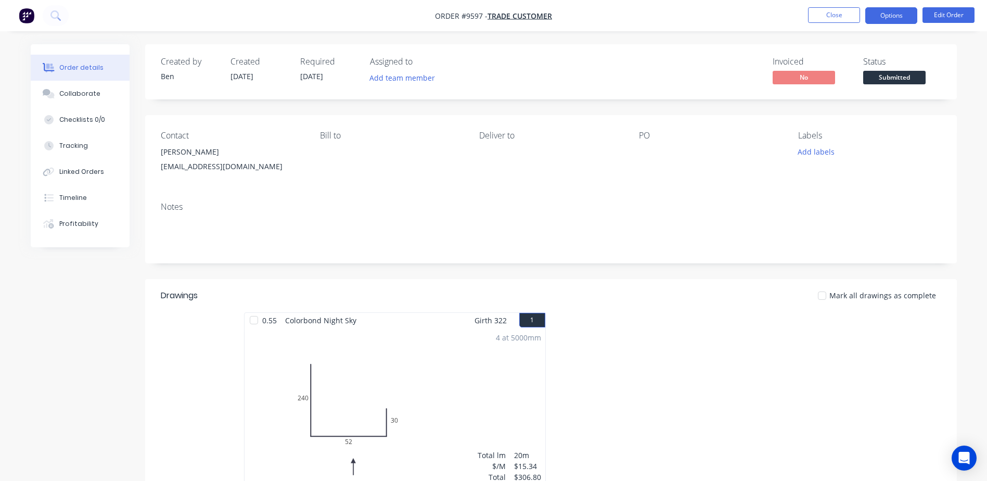
click at [885, 14] on button "Options" at bounding box center [891, 15] width 52 height 17
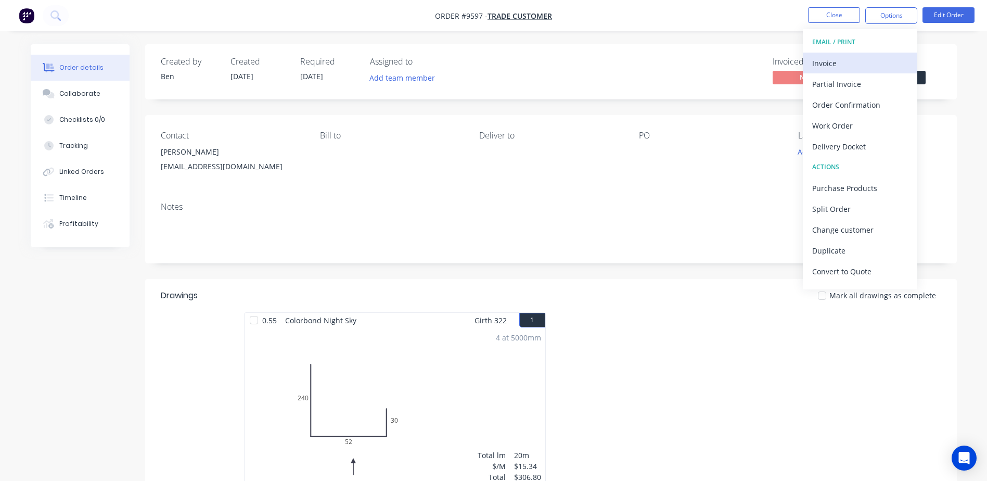
click at [849, 58] on div "Invoice" at bounding box center [860, 63] width 96 height 15
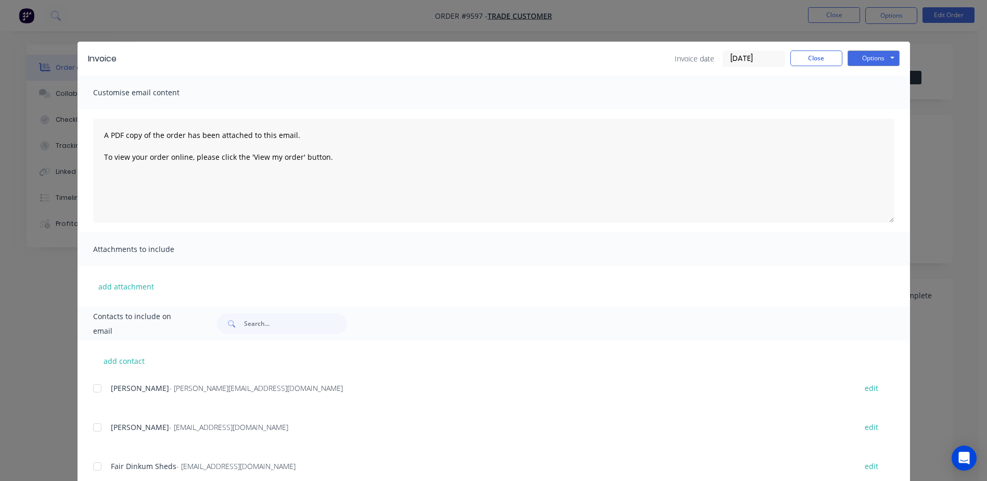
click at [238, 324] on span at bounding box center [230, 323] width 27 height 21
click at [244, 324] on input "text" at bounding box center [295, 323] width 103 height 21
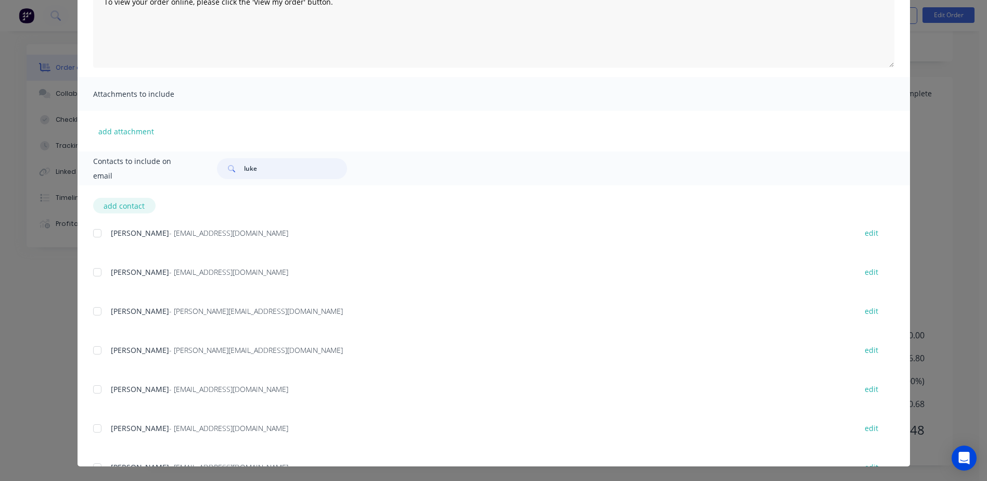
type input "luke"
click at [133, 202] on button "add contact" at bounding box center [124, 206] width 62 height 16
select select "AU"
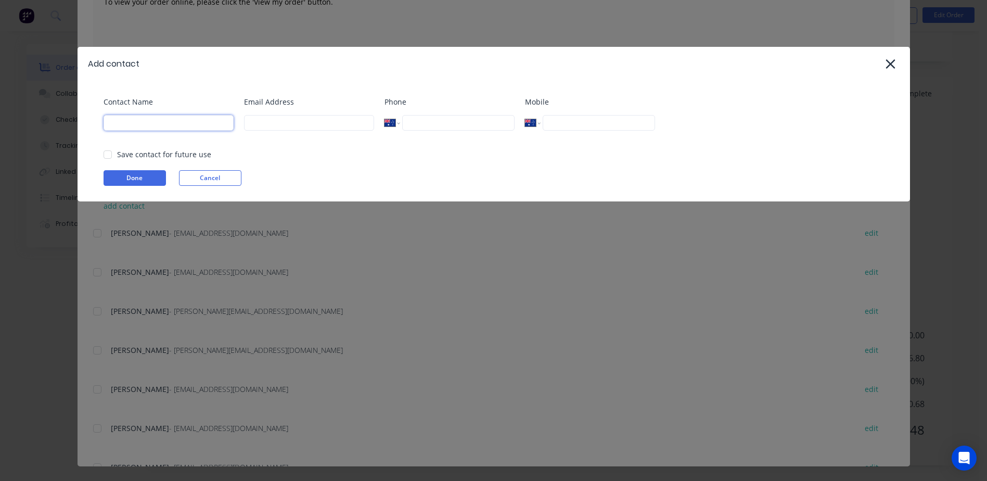
drag, startPoint x: 166, startPoint y: 124, endPoint x: 157, endPoint y: 118, distance: 11.1
click at [166, 124] on input at bounding box center [169, 123] width 130 height 16
type input "[PERSON_NAME]"
type input "[EMAIL_ADDRESS][DOMAIN_NAME]"
click at [108, 154] on div at bounding box center [107, 154] width 21 height 21
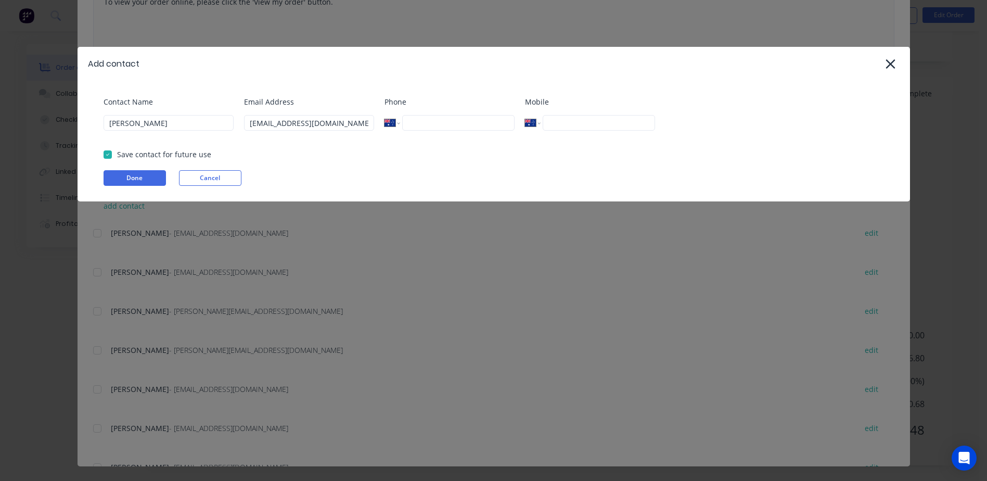
click at [130, 176] on button "Done" at bounding box center [135, 178] width 62 height 16
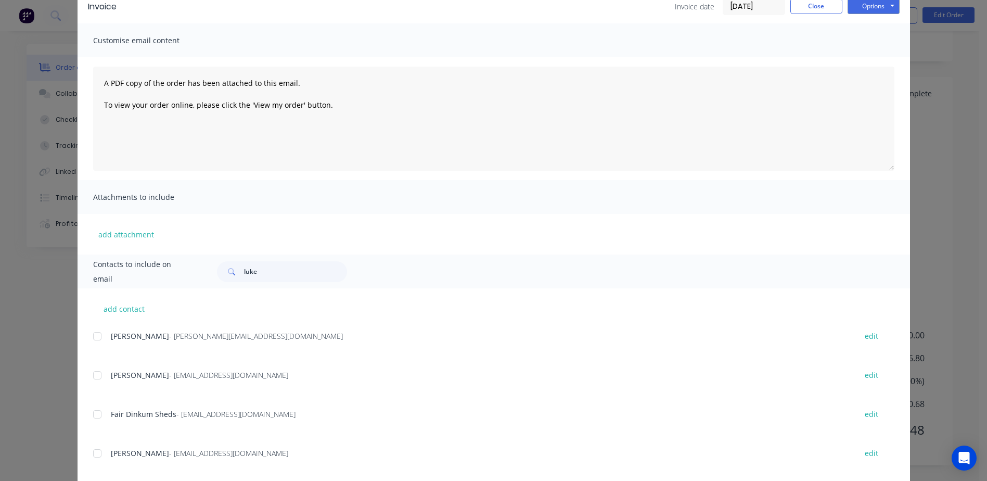
scroll to position [155, 0]
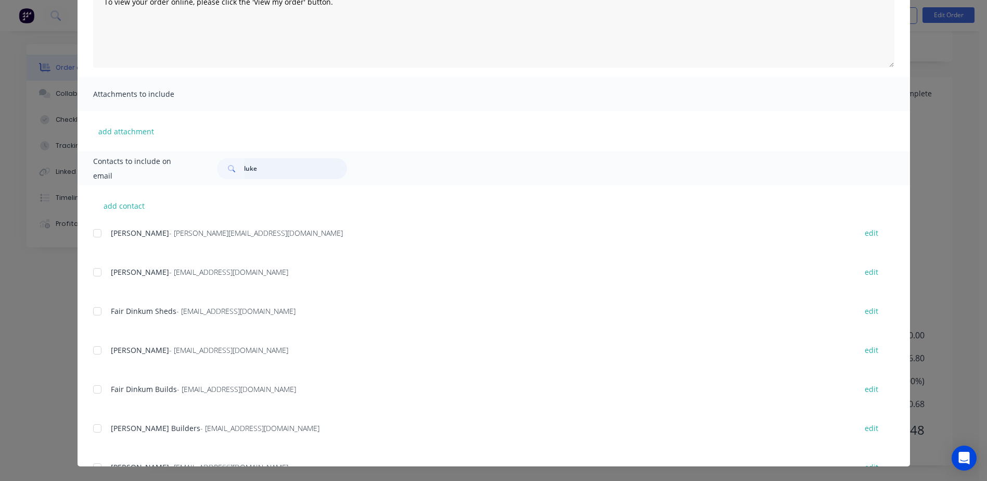
click at [270, 169] on input "luke" at bounding box center [295, 168] width 103 height 21
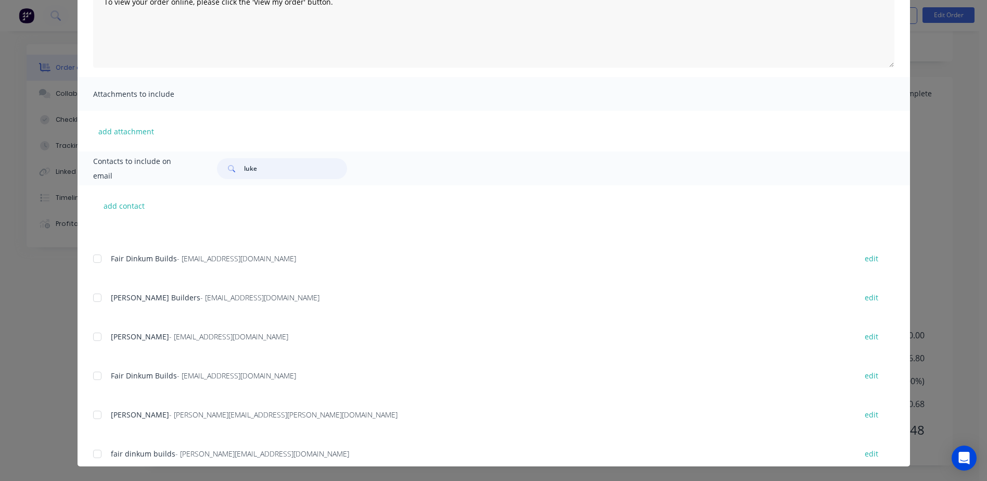
scroll to position [0, 0]
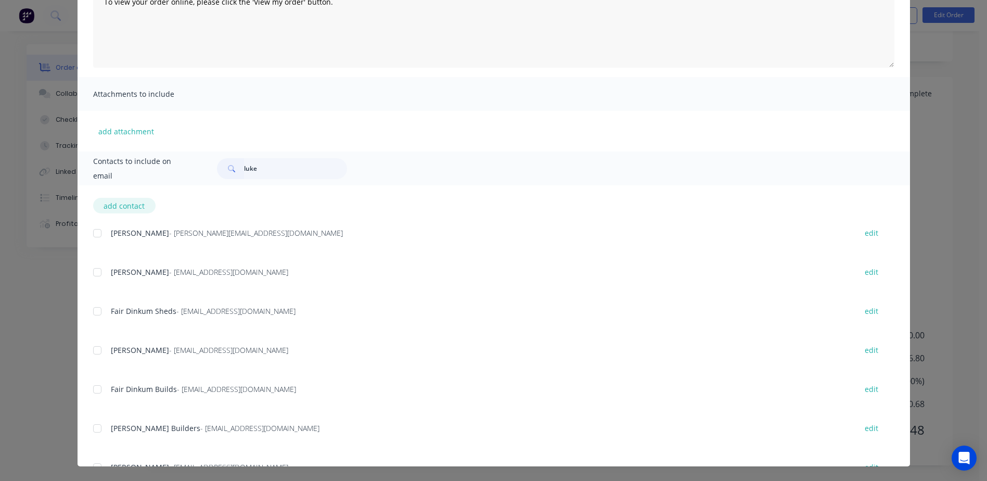
click at [104, 205] on button "add contact" at bounding box center [124, 206] width 62 height 16
select select "AU"
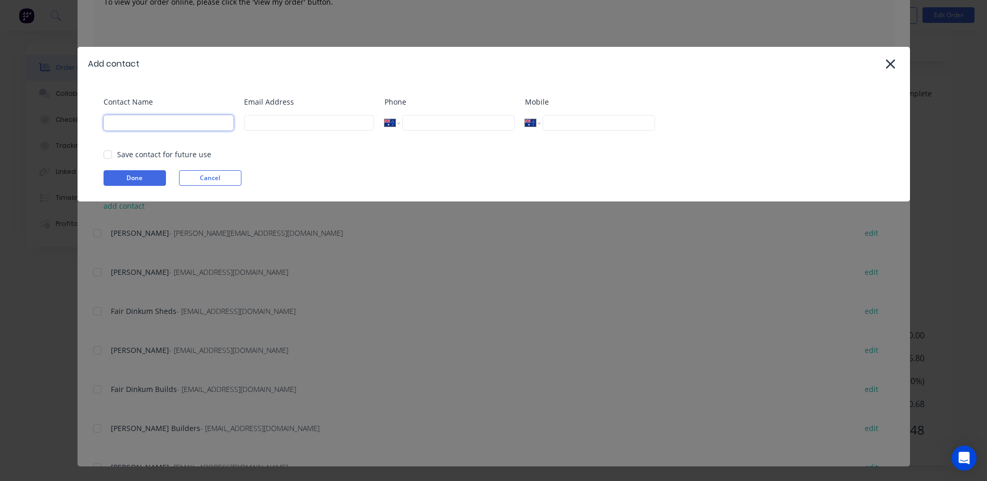
click at [150, 122] on input at bounding box center [169, 123] width 130 height 16
type input "[PERSON_NAME]"
type input "[EMAIL_ADDRESS][DOMAIN_NAME]"
click at [108, 154] on div at bounding box center [107, 154] width 21 height 21
click at [122, 174] on button "Done" at bounding box center [135, 178] width 62 height 16
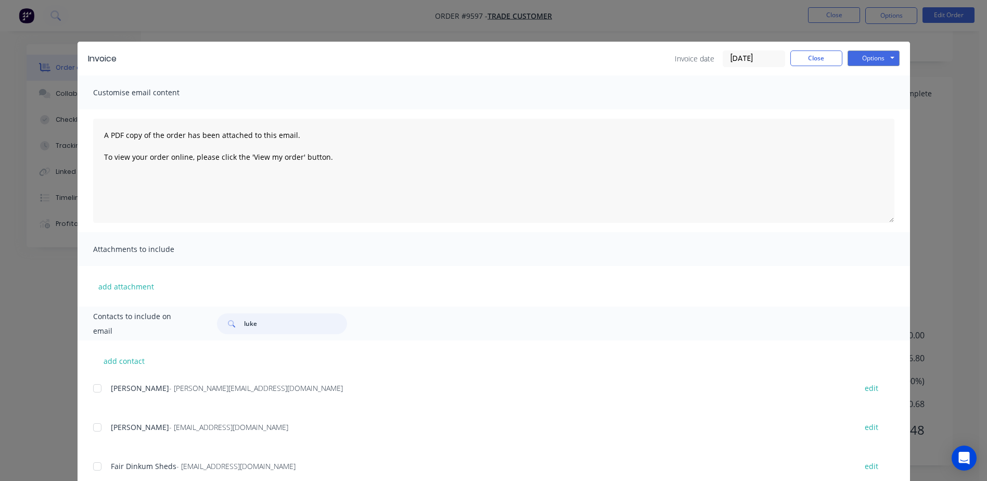
click at [256, 324] on input "luke" at bounding box center [295, 323] width 103 height 21
type input "l"
type input "luke"
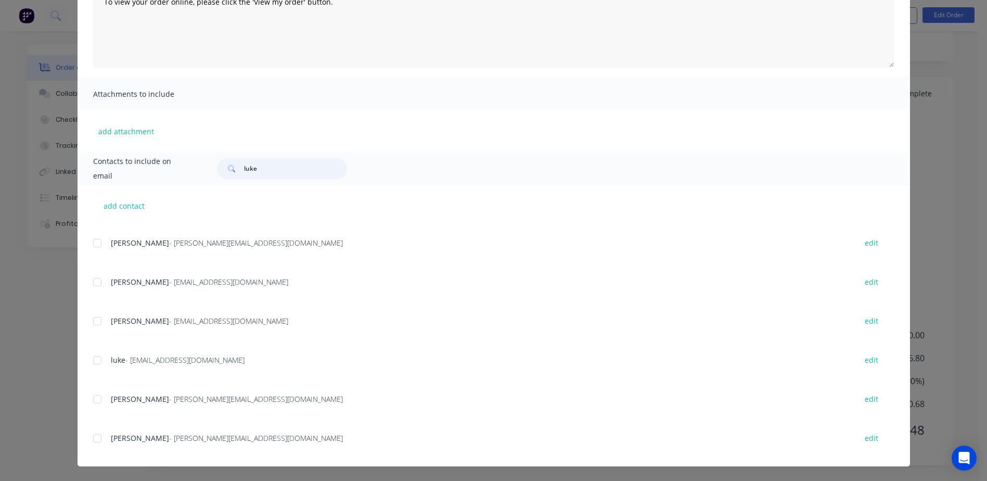
scroll to position [306, 0]
click at [91, 396] on div at bounding box center [97, 395] width 21 height 21
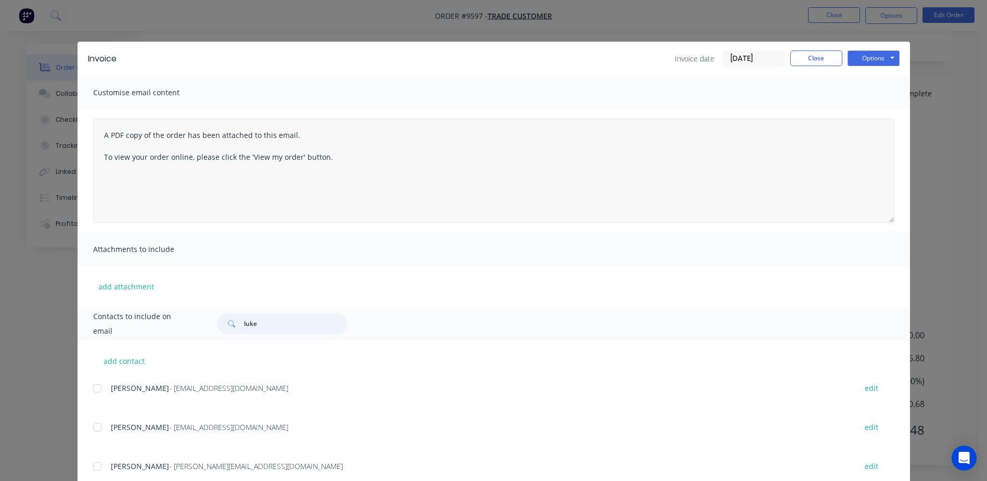
scroll to position [0, 0]
click at [875, 56] on button "Options" at bounding box center [874, 58] width 52 height 16
click at [876, 106] on button "Email" at bounding box center [881, 111] width 67 height 17
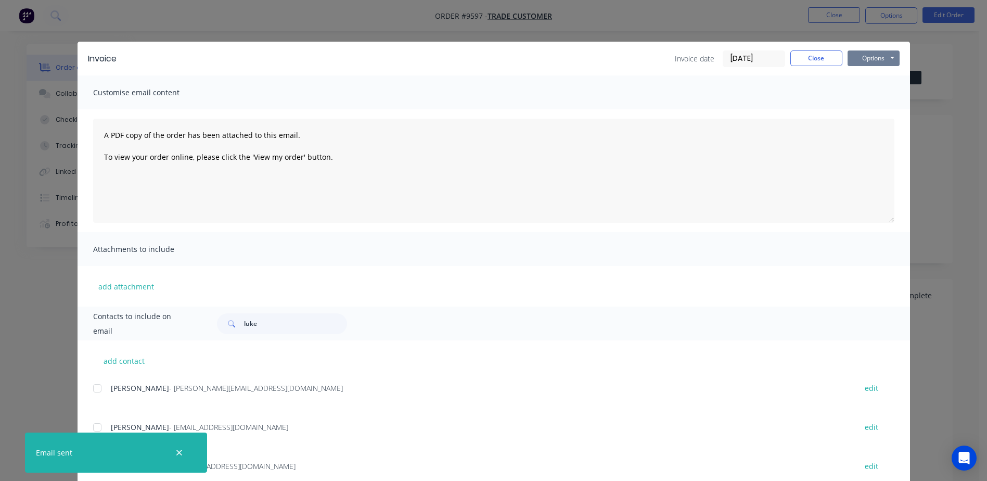
click at [868, 58] on button "Options" at bounding box center [874, 58] width 52 height 16
click at [804, 117] on div "A PDF copy of the order has been attached to this email. To view your order onl…" at bounding box center [494, 170] width 833 height 123
click at [808, 62] on button "Close" at bounding box center [817, 58] width 52 height 16
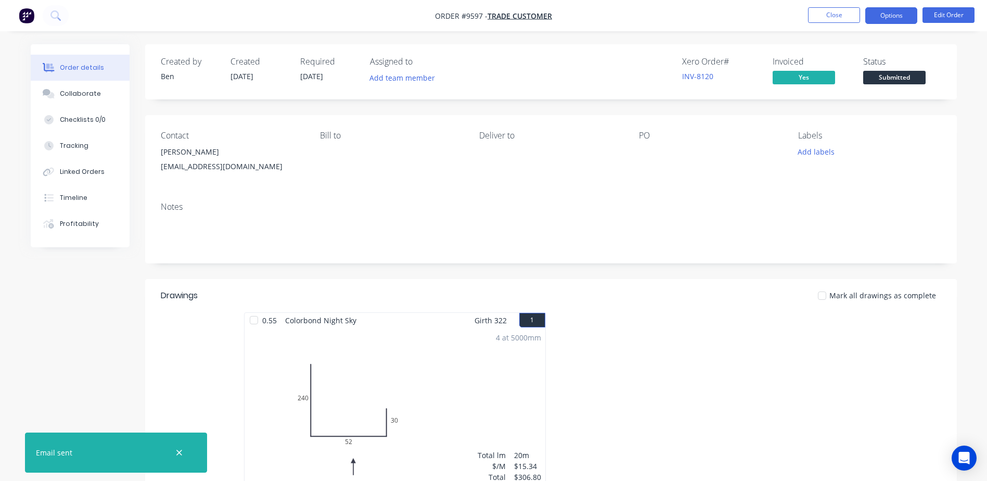
click at [904, 15] on button "Options" at bounding box center [891, 15] width 52 height 17
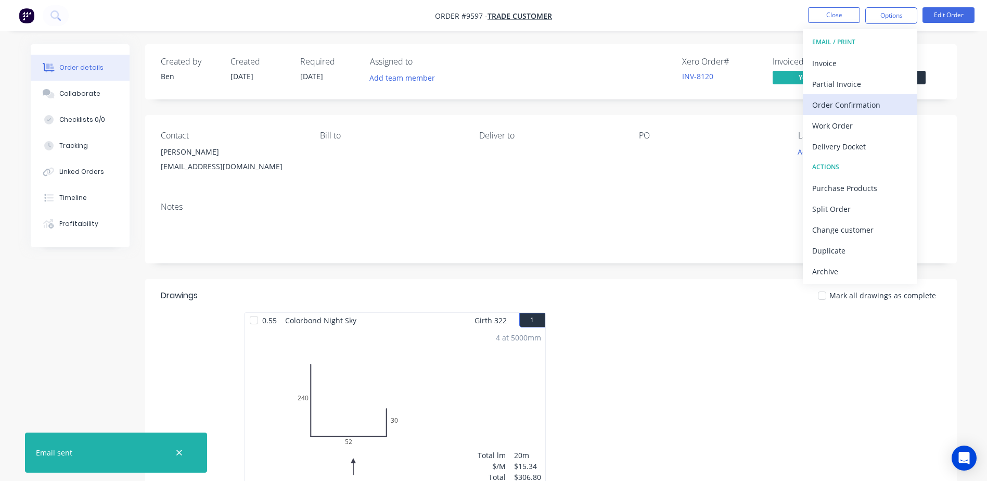
click at [855, 101] on div "Order Confirmation" at bounding box center [860, 104] width 96 height 15
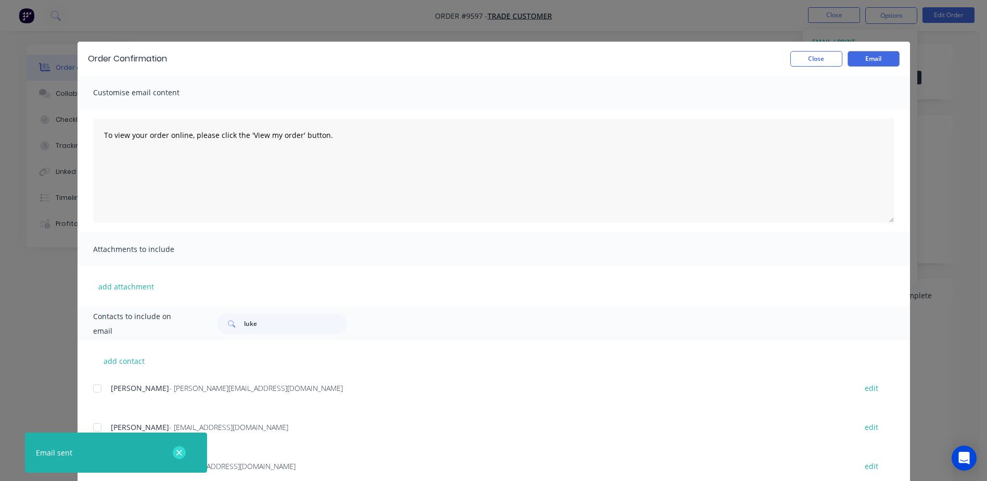
click at [179, 451] on icon "button" at bounding box center [179, 452] width 7 height 9
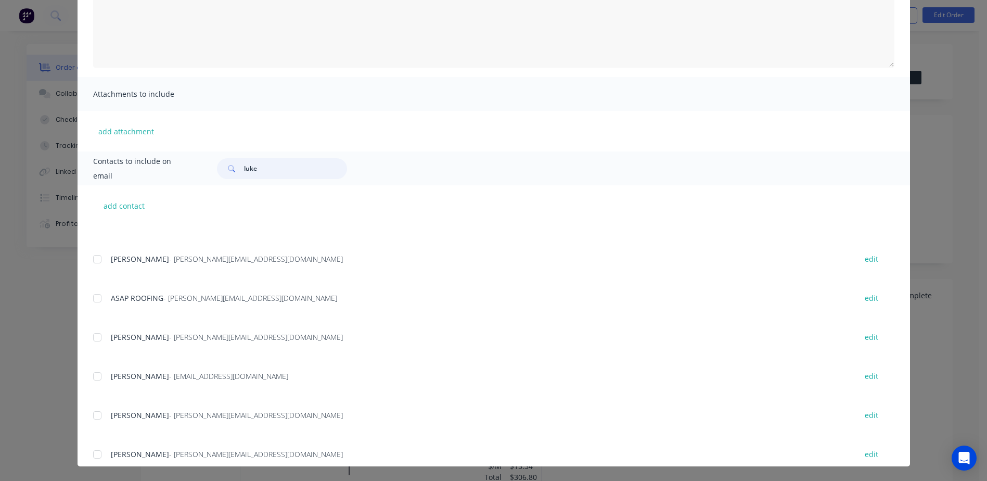
scroll to position [312, 0]
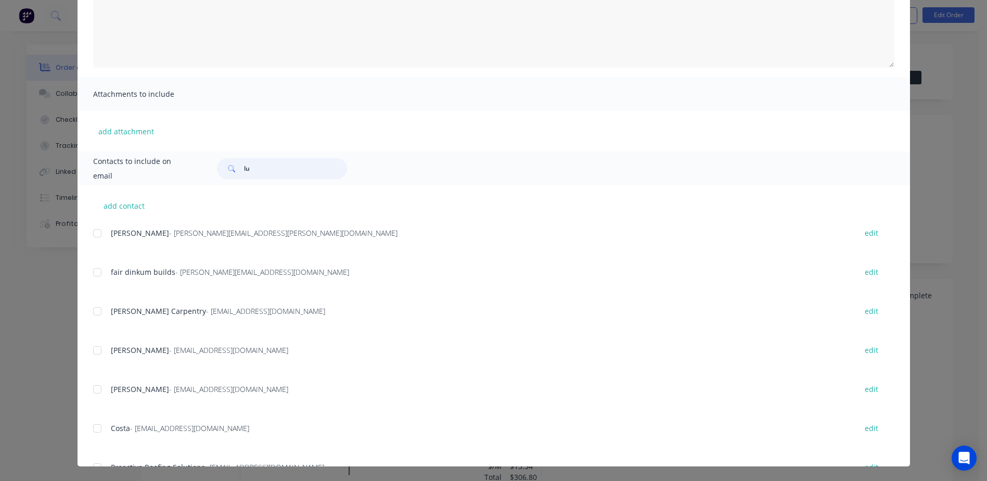
type input "l"
type input "luke"
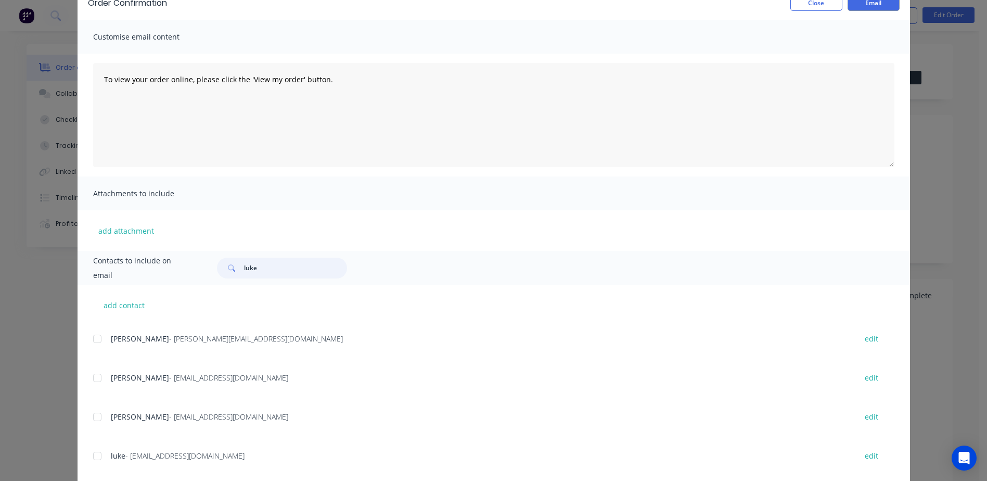
scroll to position [155, 0]
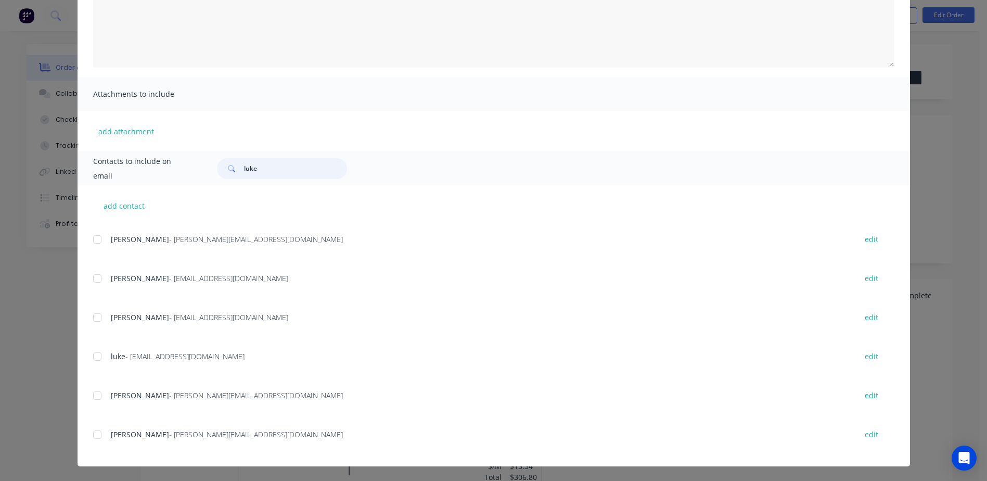
click at [92, 396] on div at bounding box center [97, 395] width 21 height 21
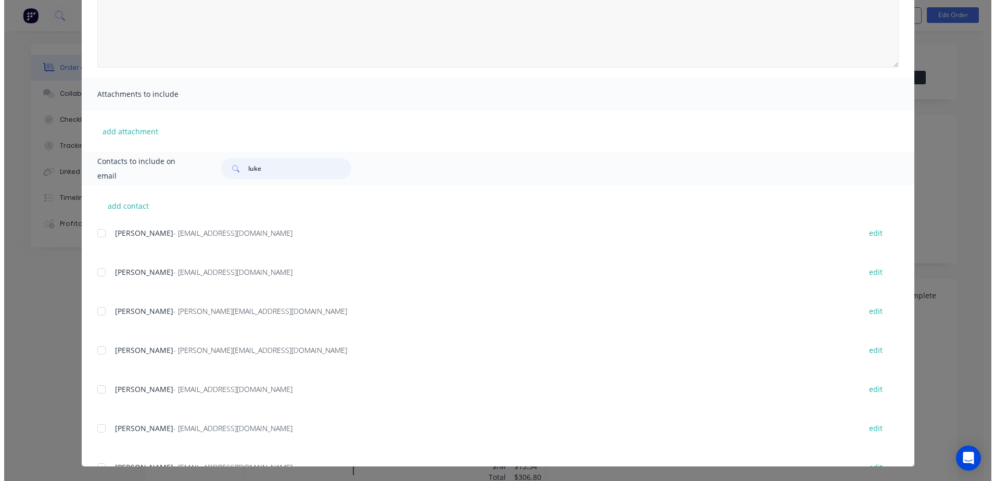
scroll to position [0, 0]
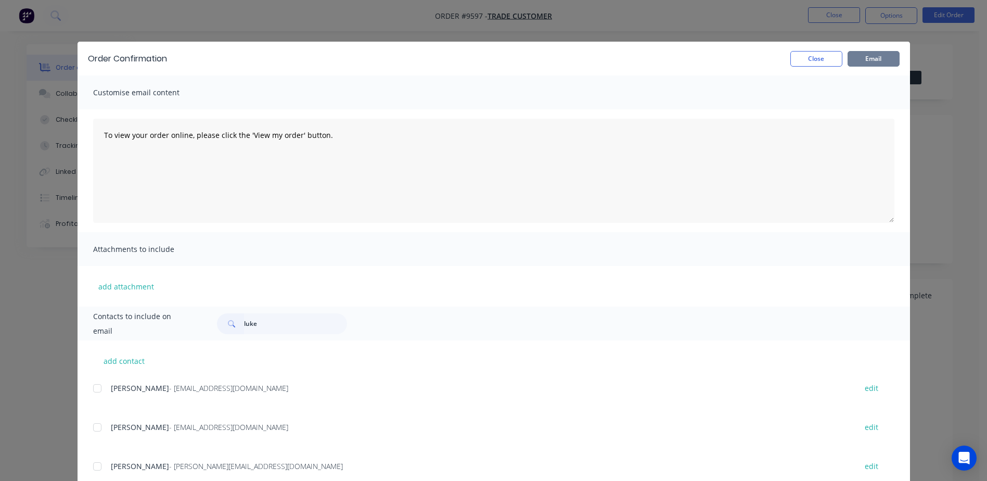
click at [869, 56] on button "Email" at bounding box center [874, 59] width 52 height 16
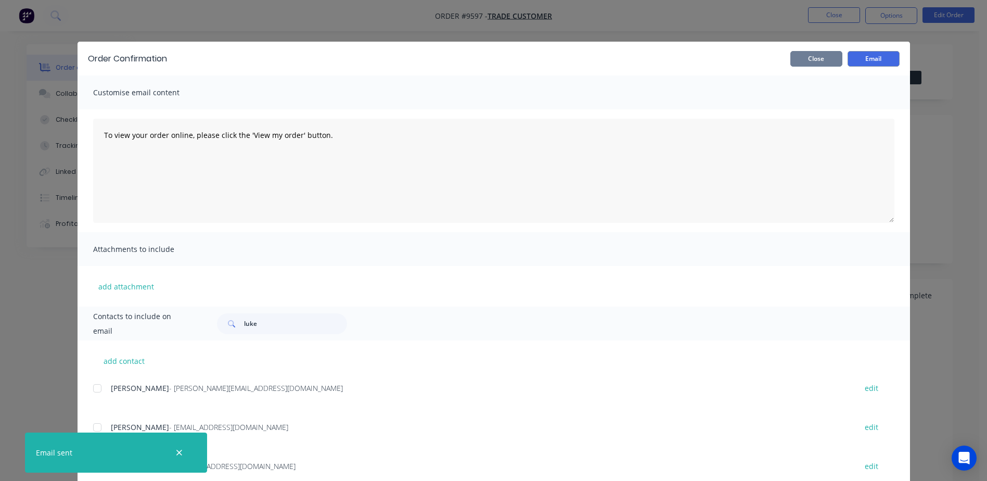
click at [797, 58] on button "Close" at bounding box center [817, 59] width 52 height 16
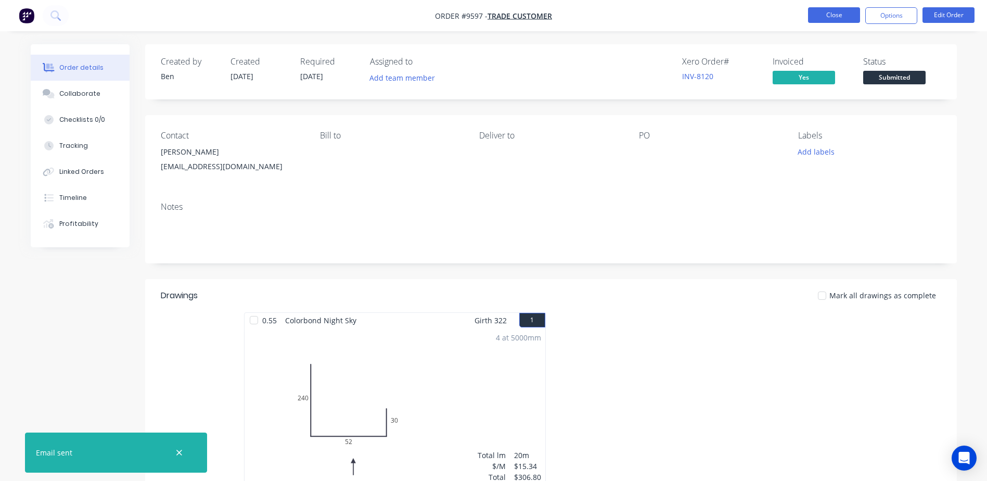
click at [827, 12] on button "Close" at bounding box center [834, 15] width 52 height 16
